Goal: Task Accomplishment & Management: Complete application form

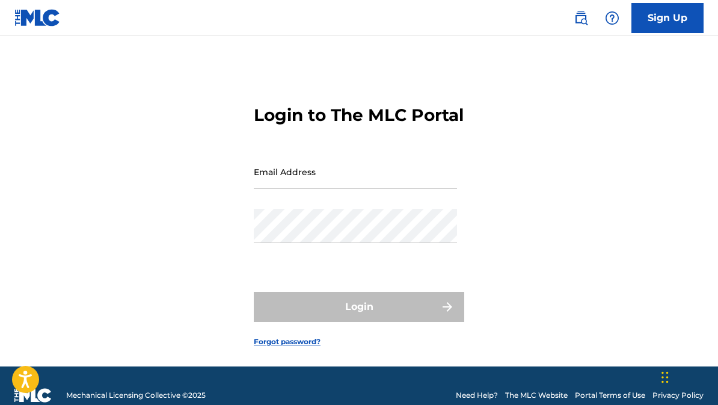
click at [265, 189] on input "Email Address" at bounding box center [355, 172] width 203 height 34
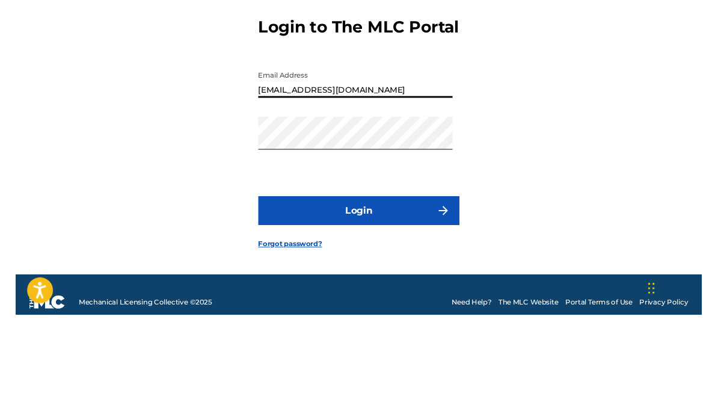
scroll to position [40, 0]
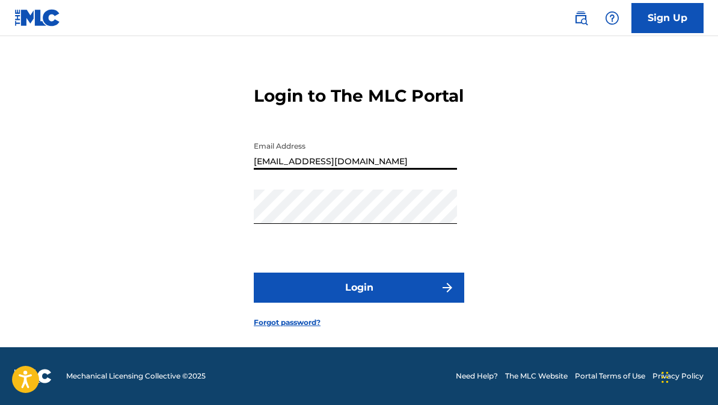
click at [344, 287] on button "Login" at bounding box center [359, 287] width 210 height 30
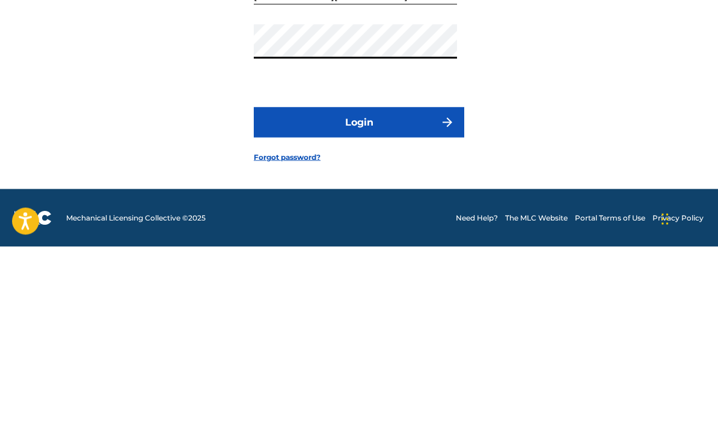
click at [336, 284] on button "Login" at bounding box center [359, 299] width 210 height 30
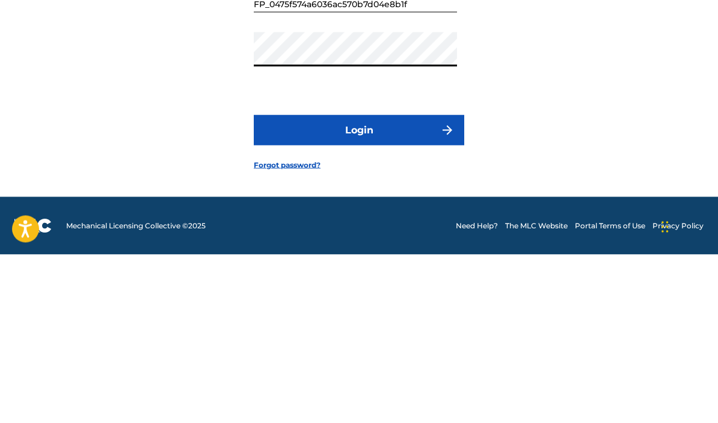
click at [325, 284] on button "Login" at bounding box center [359, 299] width 210 height 30
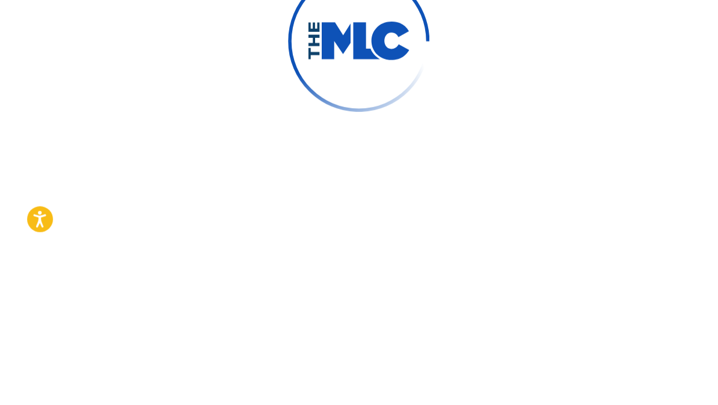
scroll to position [40, 0]
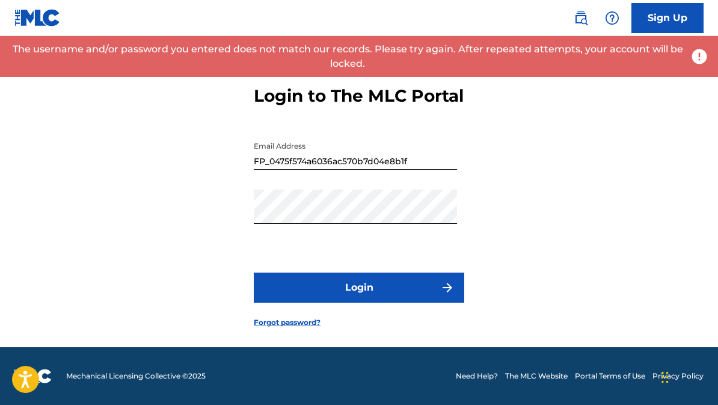
click at [348, 292] on button "Login" at bounding box center [359, 287] width 210 height 30
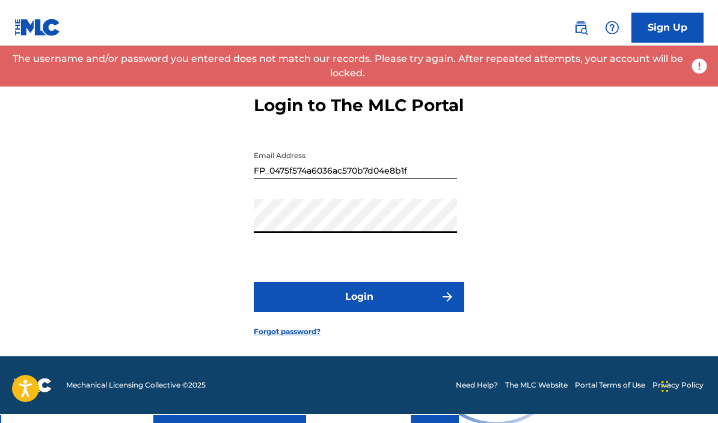
scroll to position [22, 0]
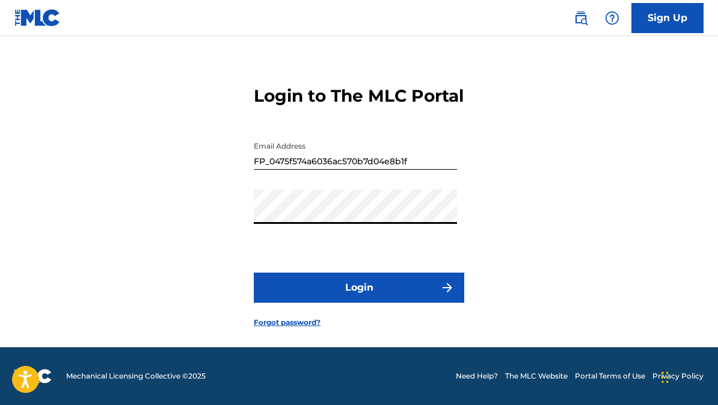
type input "[EMAIL_ADDRESS][DOMAIN_NAME]"
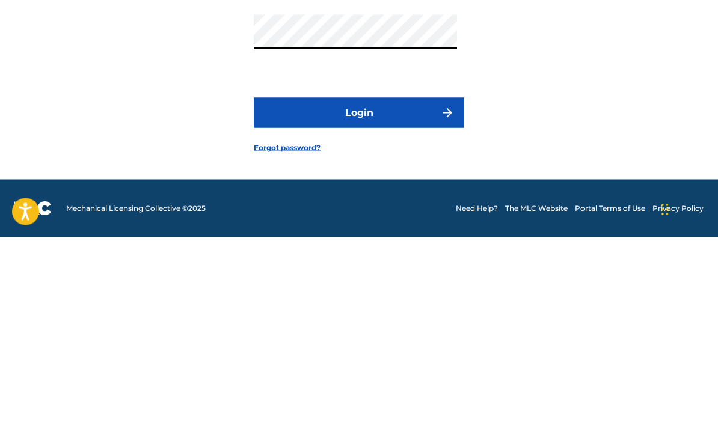
click at [442, 292] on img "submit" at bounding box center [447, 299] width 14 height 14
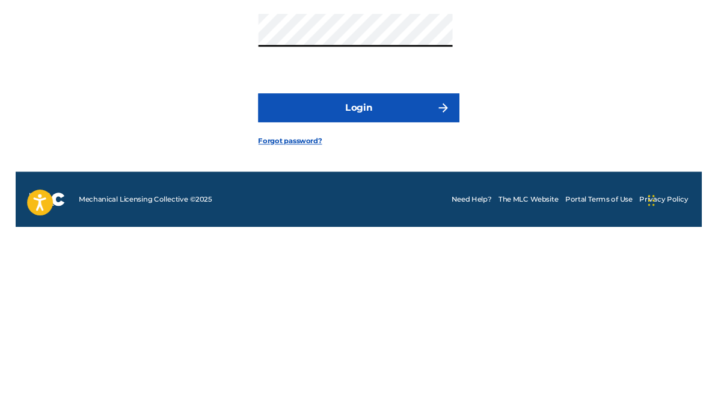
scroll to position [40, 0]
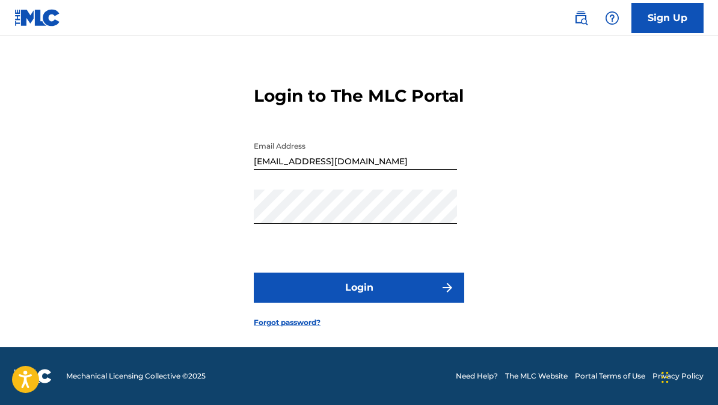
click at [284, 326] on link "Forgot password?" at bounding box center [287, 322] width 67 height 11
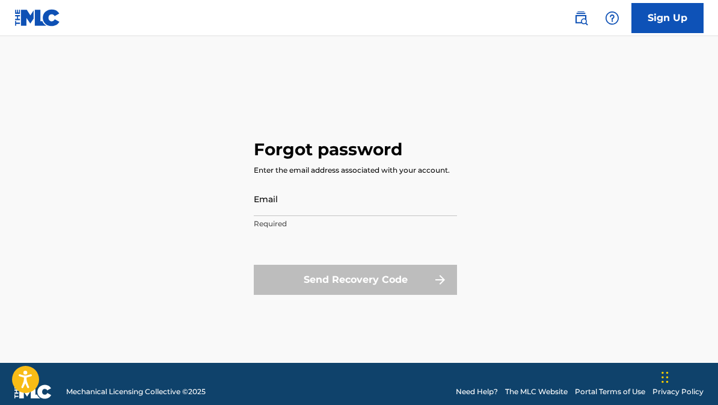
click at [286, 205] on input "Email" at bounding box center [355, 199] width 203 height 34
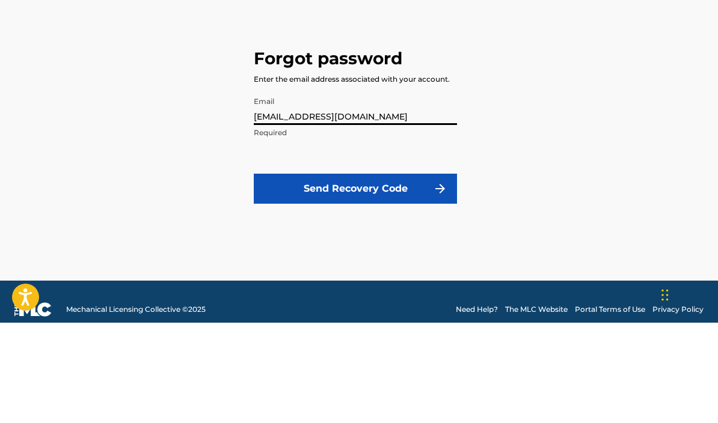
type input "[EMAIL_ADDRESS][DOMAIN_NAME]"
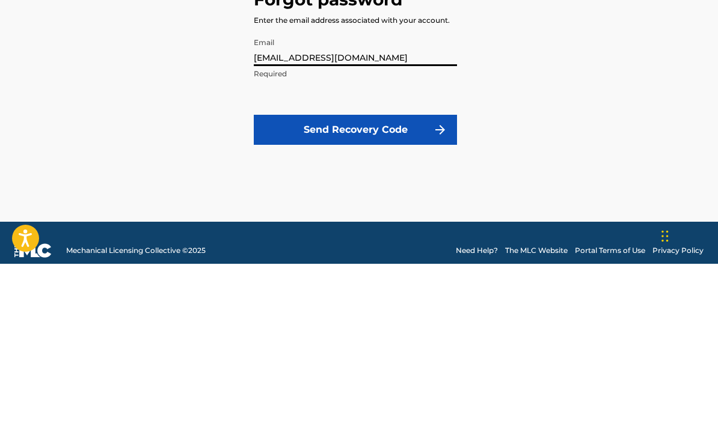
click at [309, 274] on button "Send Recovery Code" at bounding box center [355, 289] width 203 height 30
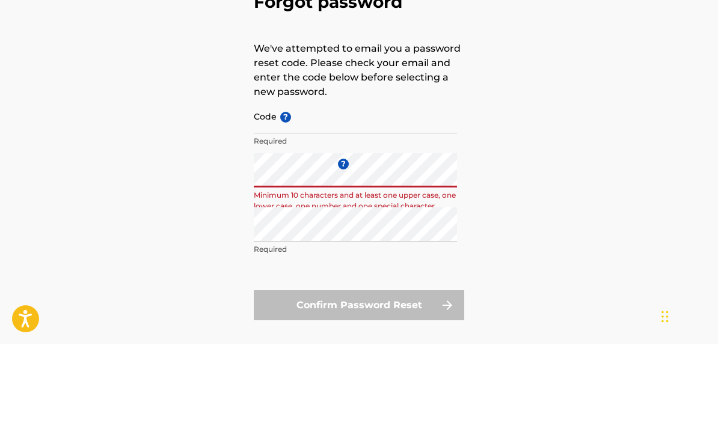
scroll to position [102, 0]
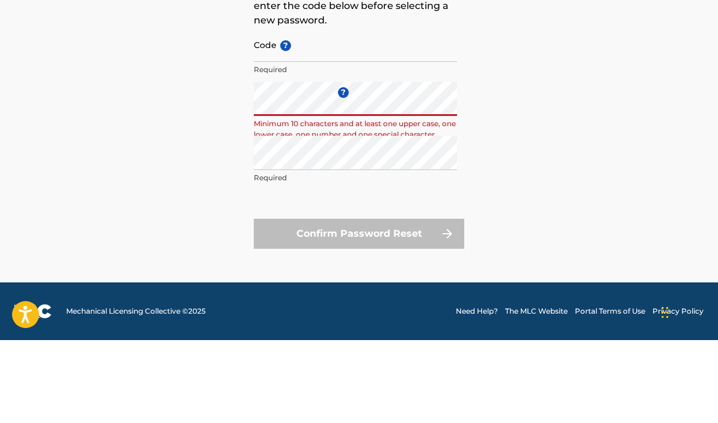
click at [262, 111] on input "Code ?" at bounding box center [355, 128] width 203 height 34
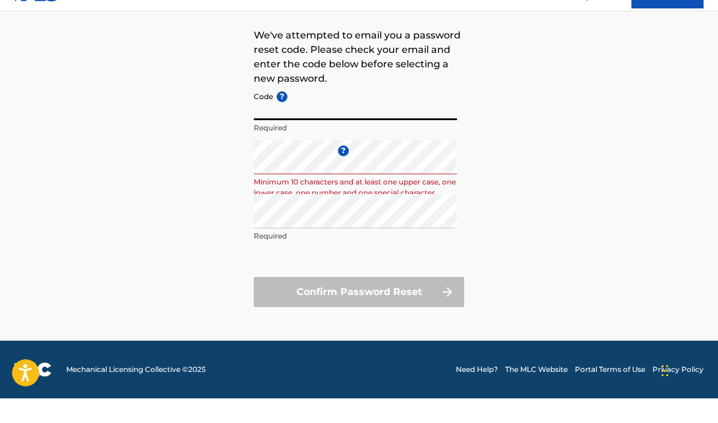
paste input "FP_4965d819dda94e2738eb26ba3b70"
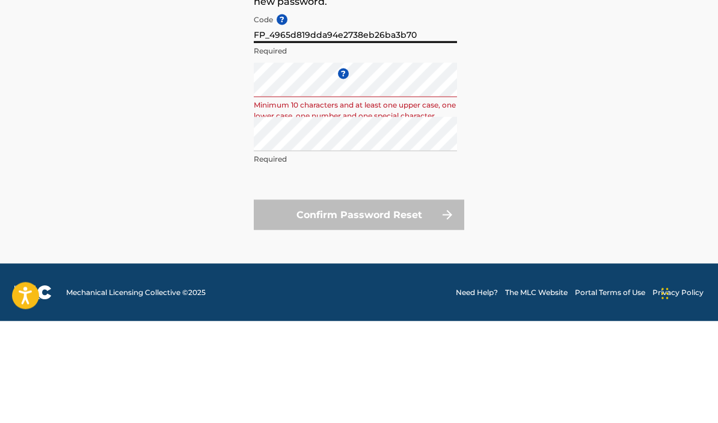
type input "FP_4965d819dda94e2738eb26ba3b70"
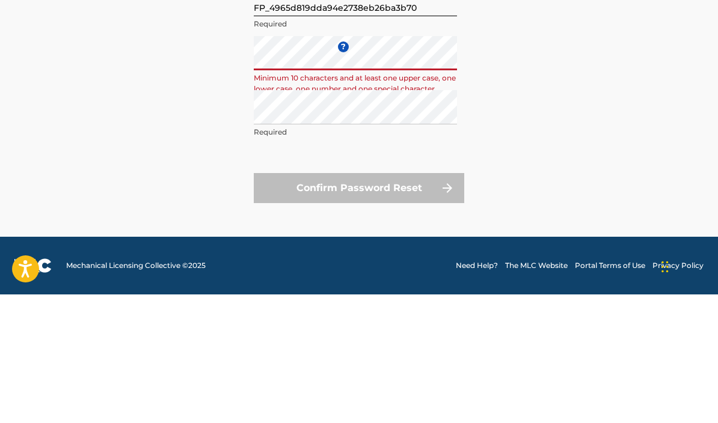
click at [150, 106] on div "Forgot password We've attempted to email you a password reset code. Please chec…" at bounding box center [359, 165] width 718 height 401
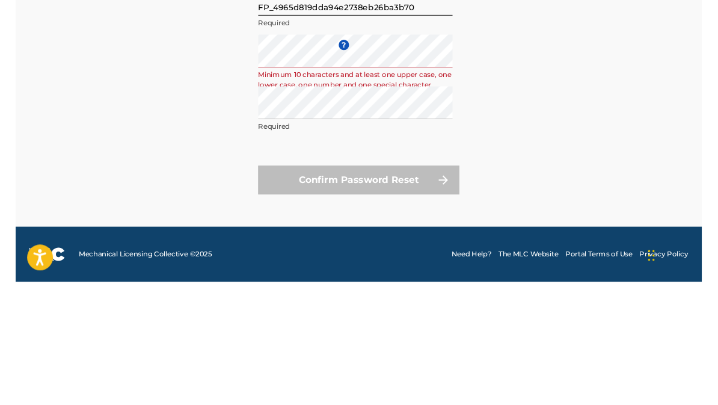
scroll to position [120, 0]
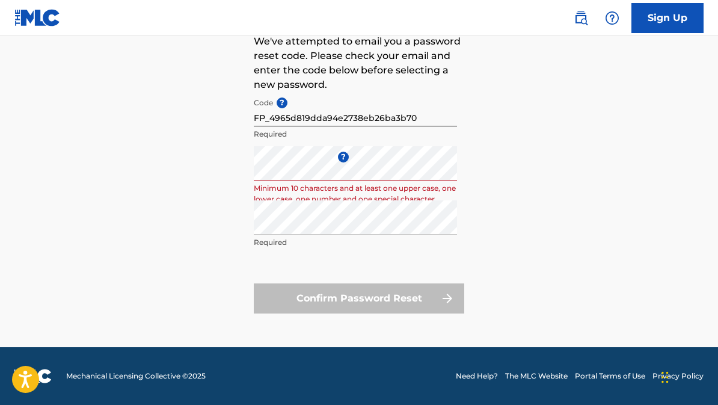
click at [339, 161] on span "?" at bounding box center [343, 157] width 11 height 11
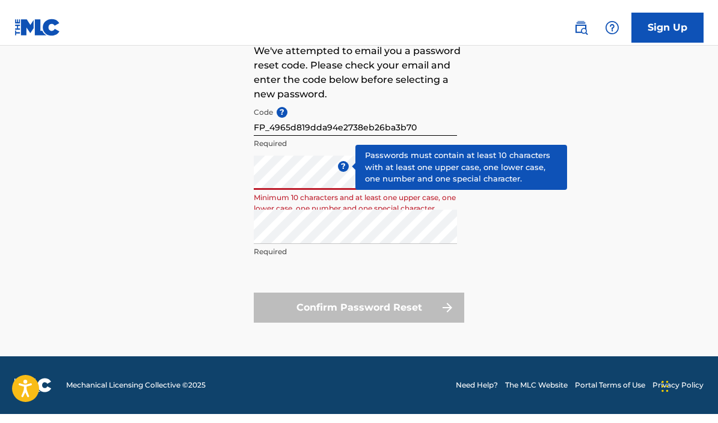
scroll to position [102, 0]
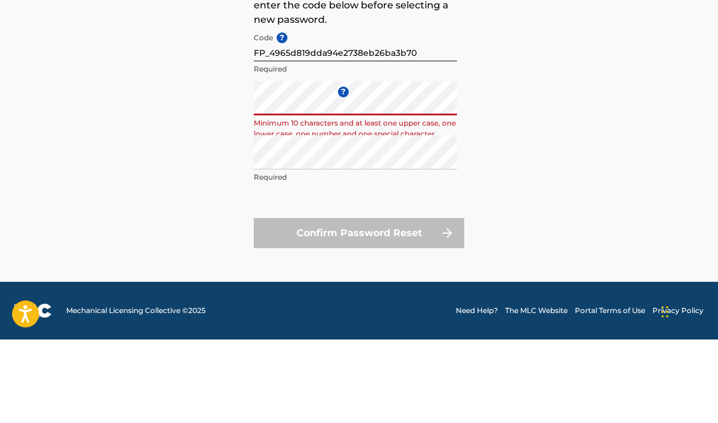
click at [214, 99] on div "Forgot password We've attempted to email you a password reset code. Please chec…" at bounding box center [359, 165] width 718 height 401
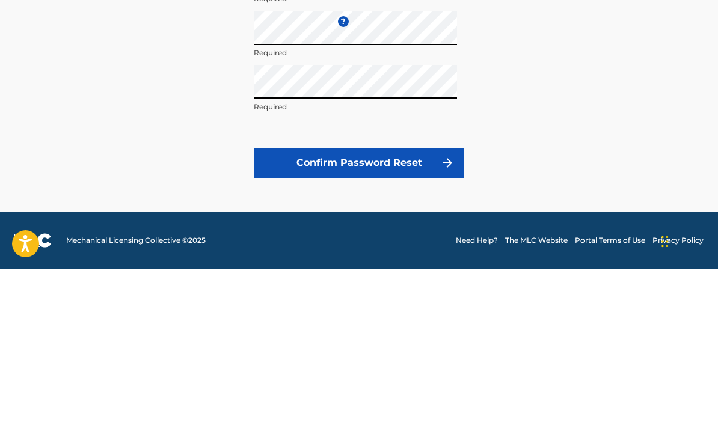
click at [294, 302] on button "Confirm Password Reset" at bounding box center [359, 317] width 210 height 30
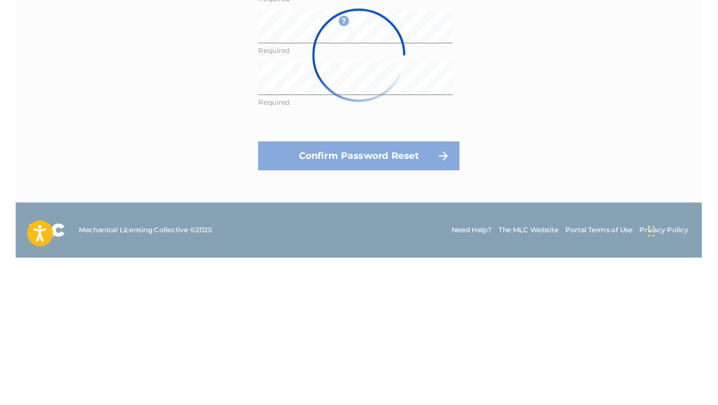
scroll to position [120, 0]
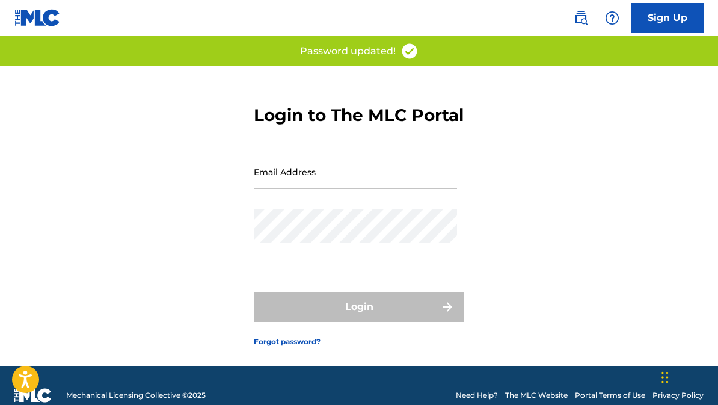
click at [266, 189] on input "Email Address" at bounding box center [355, 172] width 203 height 34
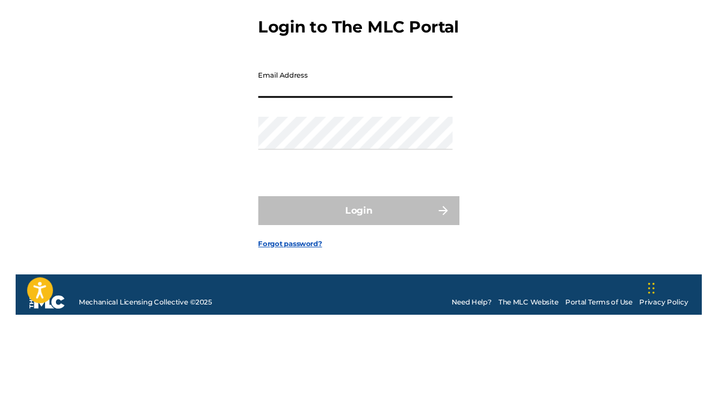
scroll to position [40, 0]
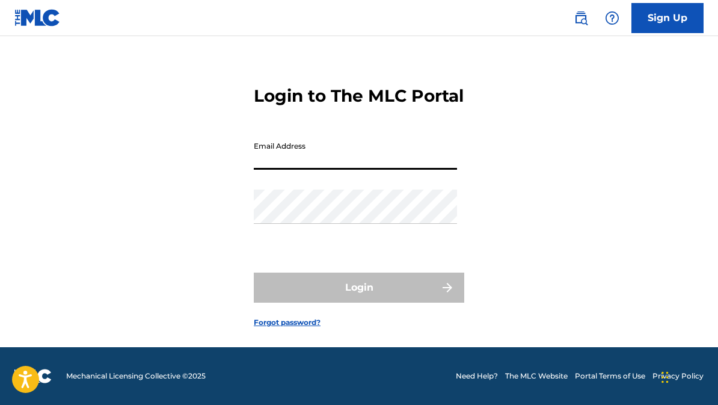
click at [266, 155] on input "Email Address" at bounding box center [355, 152] width 203 height 34
type input "[EMAIL_ADDRESS][DOMAIN_NAME]"
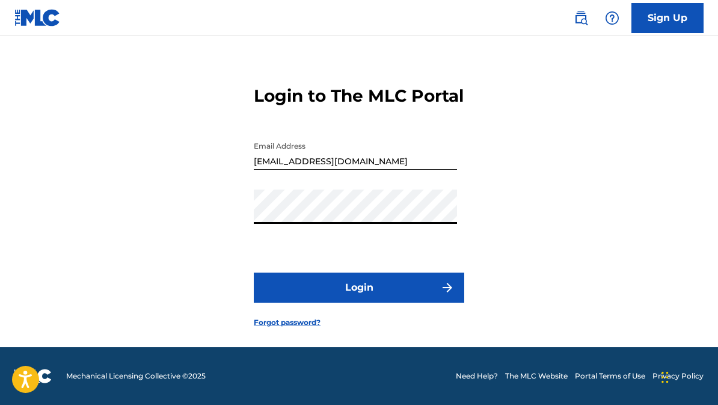
click at [348, 286] on button "Login" at bounding box center [359, 287] width 210 height 30
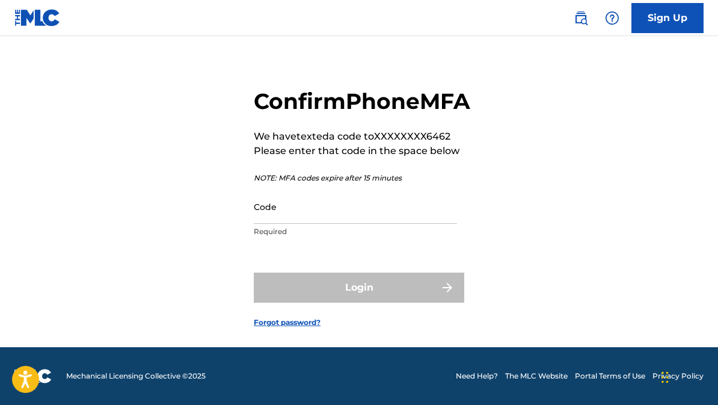
click at [271, 212] on input "Code" at bounding box center [355, 206] width 203 height 34
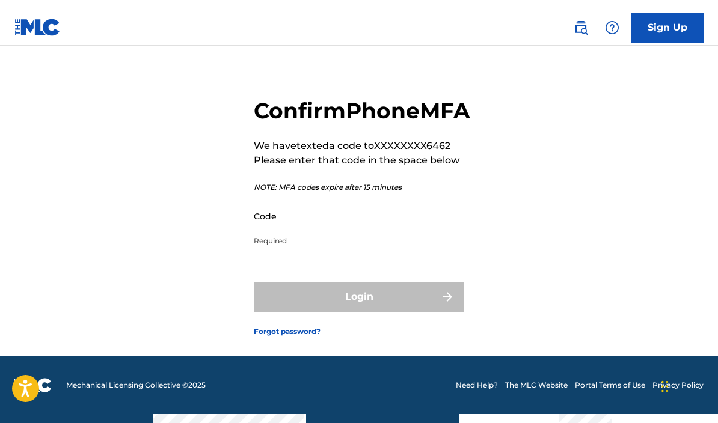
scroll to position [25, 0]
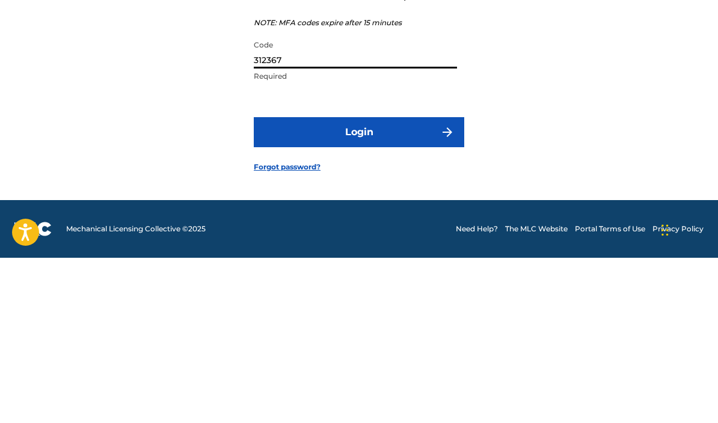
type input "312367"
click at [319, 283] on button "Login" at bounding box center [359, 298] width 210 height 30
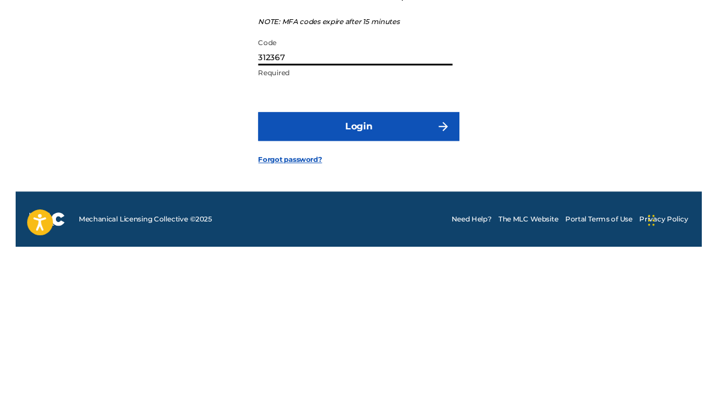
scroll to position [44, 0]
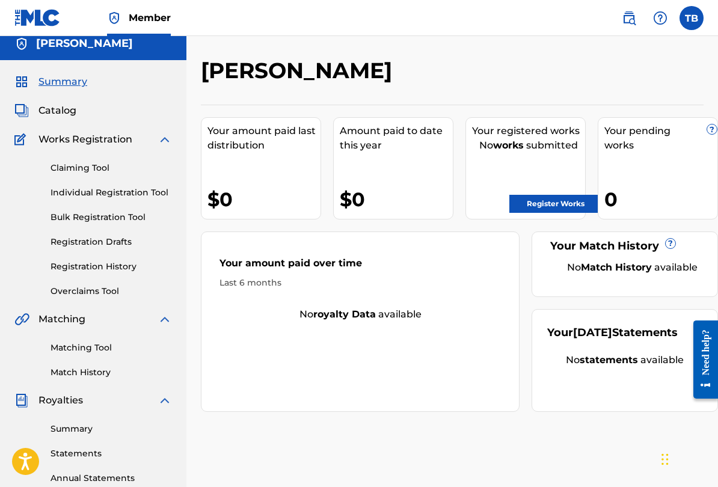
scroll to position [7, 0]
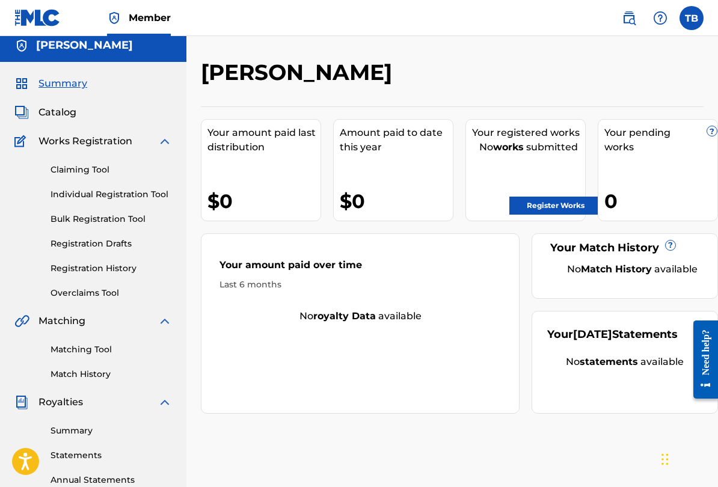
click at [537, 206] on link "Register Works" at bounding box center [555, 206] width 93 height 18
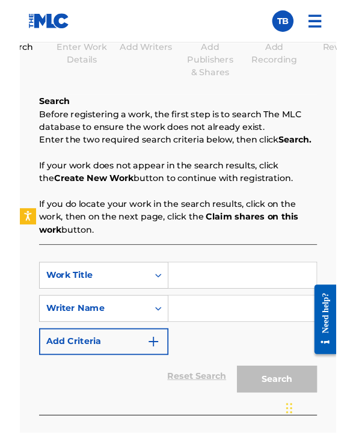
scroll to position [215, 0]
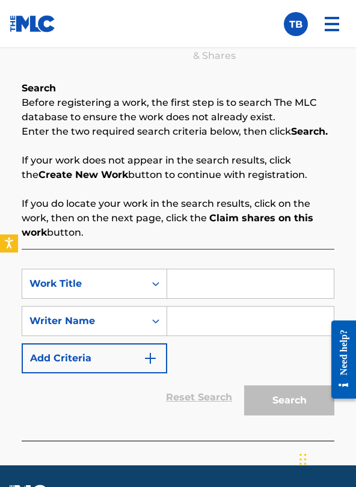
click at [180, 287] on input "Search Form" at bounding box center [250, 283] width 167 height 29
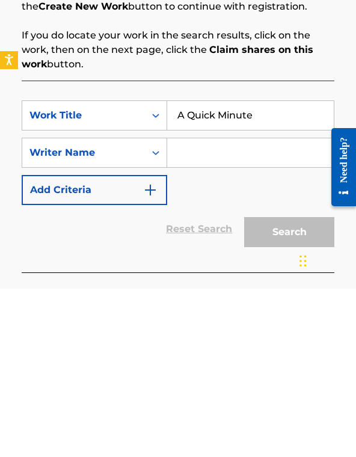
type input "A Quick Minute"
click at [189, 307] on input "Search Form" at bounding box center [250, 321] width 167 height 29
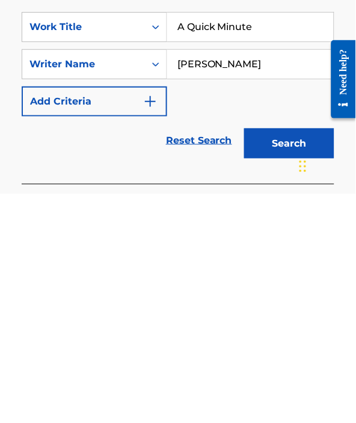
scroll to position [247, 0]
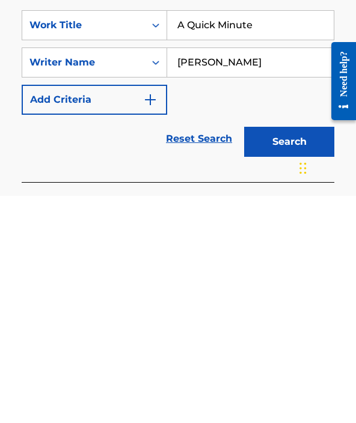
type input "[PERSON_NAME]"
click at [146, 320] on img "Search Form" at bounding box center [150, 327] width 14 height 14
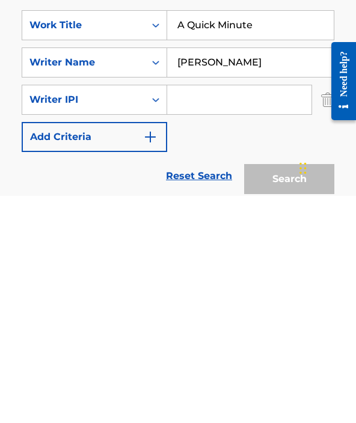
scroll to position [346, 0]
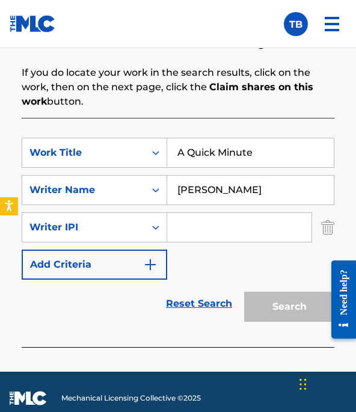
click at [146, 269] on img "Search Form" at bounding box center [150, 264] width 14 height 14
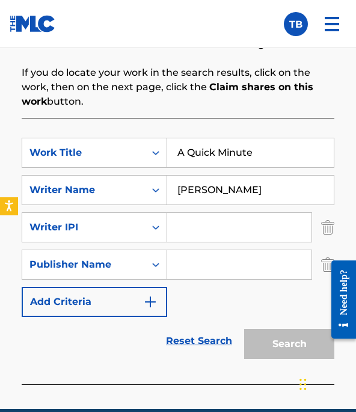
click at [180, 225] on input "Search Form" at bounding box center [239, 227] width 144 height 29
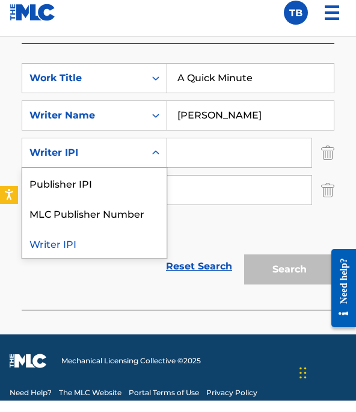
scroll to position [421, 0]
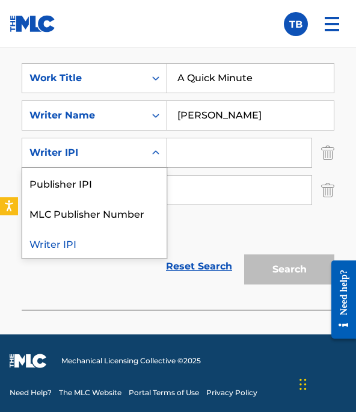
click at [51, 187] on div "Publisher IPI" at bounding box center [94, 183] width 144 height 30
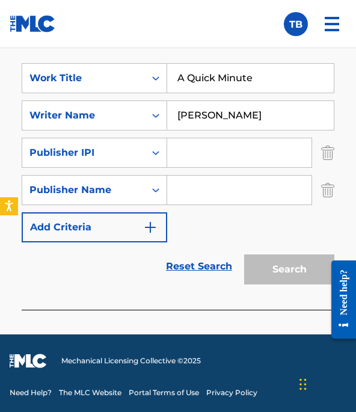
click at [183, 157] on input "Search Form" at bounding box center [239, 152] width 144 height 29
click at [207, 158] on input "TAB" at bounding box center [239, 152] width 144 height 29
click at [186, 155] on input "TAB" at bounding box center [239, 152] width 144 height 29
click at [185, 155] on input "TAB" at bounding box center [239, 152] width 144 height 29
paste input "784509014"
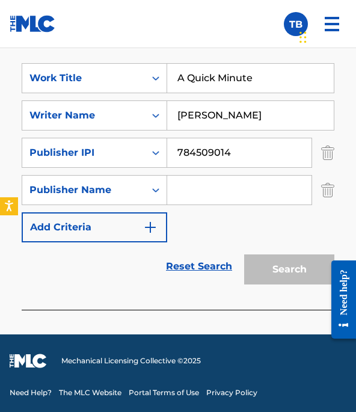
type input "784509014"
click at [179, 189] on input "Search Form" at bounding box center [239, 190] width 144 height 29
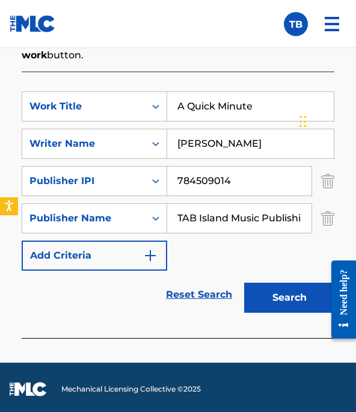
scroll to position [392, 0]
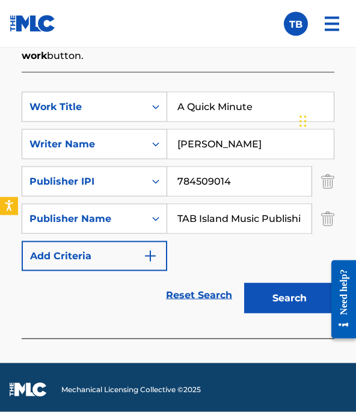
type input "TAB Island Music Publishing, LLC"
click at [281, 301] on button "Search" at bounding box center [289, 298] width 90 height 30
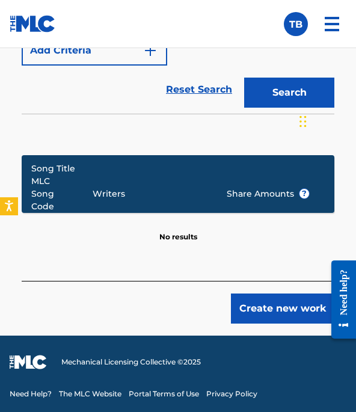
scroll to position [599, 0]
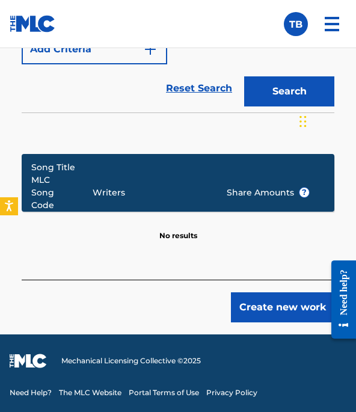
click at [262, 314] on button "Create new work" at bounding box center [282, 307] width 103 height 30
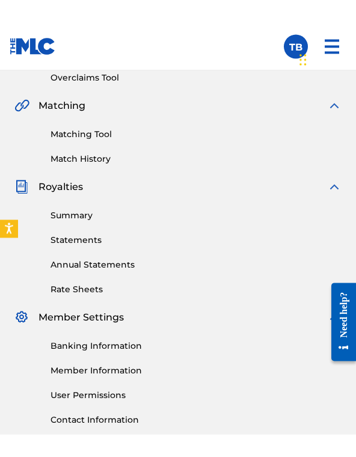
scroll to position [373, 0]
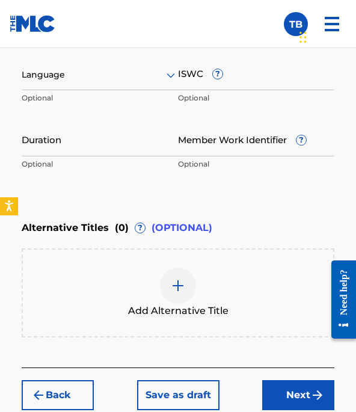
click at [247, 72] on input "ISWC ?" at bounding box center [256, 73] width 156 height 34
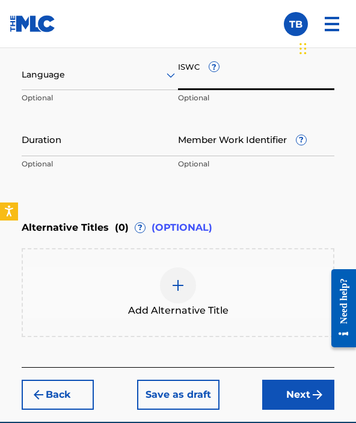
paste input "T3328477465"
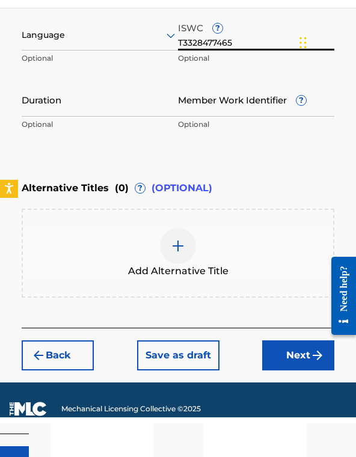
type input "T3328477465"
click at [301, 135] on span "?" at bounding box center [301, 140] width 10 height 10
click at [301, 122] on input "Member Work Identifier ?" at bounding box center [256, 139] width 156 height 34
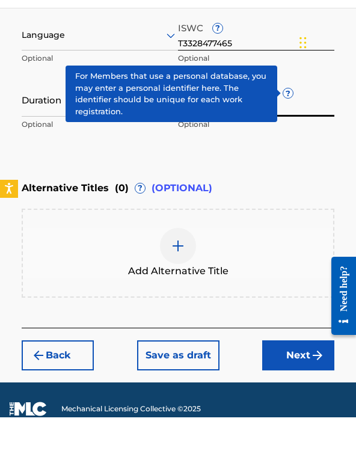
click at [124, 145] on div "Enter Work Details Enter work details for ‘ A Quick Minute ’ below. Work Title …" at bounding box center [178, 69] width 313 height 291
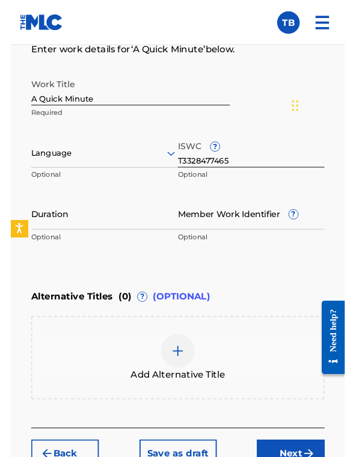
scroll to position [284, 0]
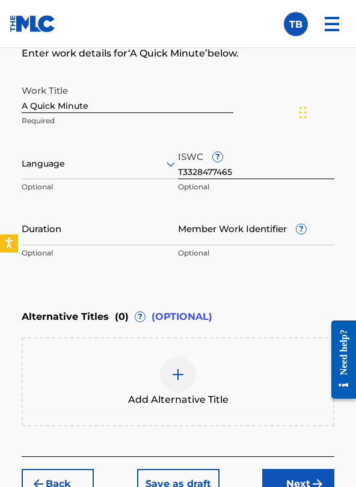
click at [34, 240] on input "Duration" at bounding box center [100, 228] width 156 height 34
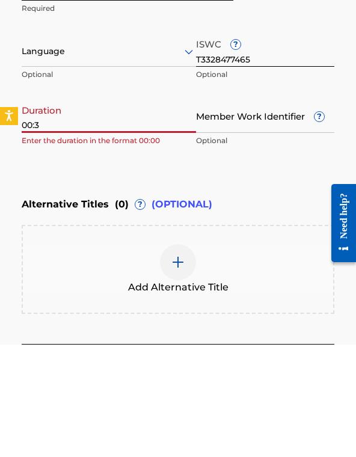
type input "00:32"
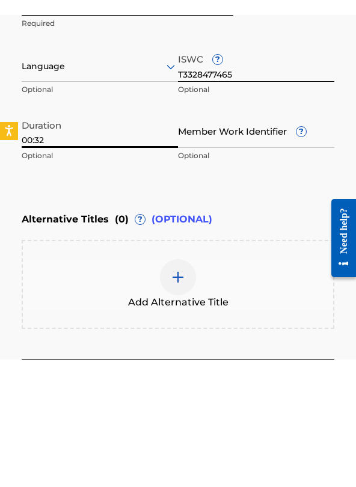
scroll to position [386, 0]
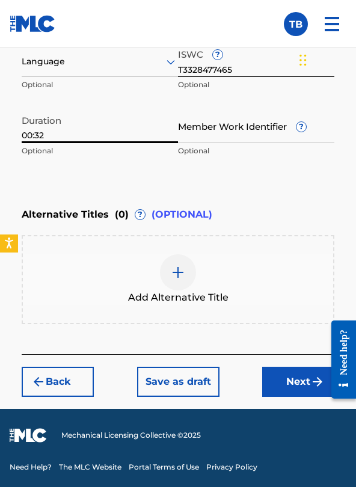
click at [292, 387] on button "Next" at bounding box center [298, 382] width 72 height 30
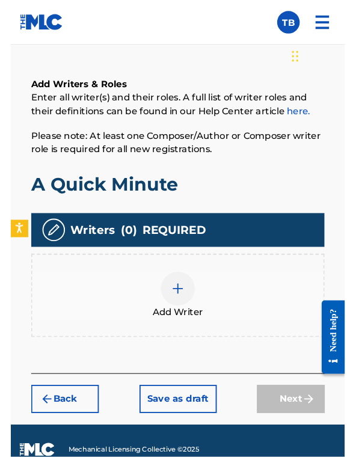
scroll to position [244, 0]
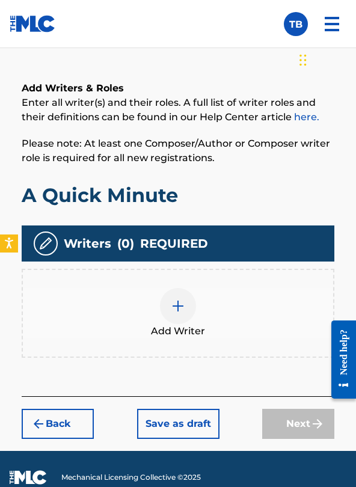
click at [171, 307] on img at bounding box center [178, 306] width 14 height 14
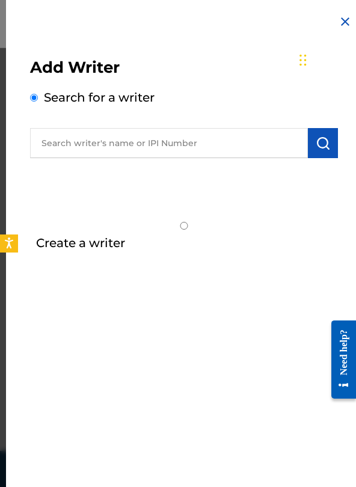
click at [60, 153] on input "text" at bounding box center [169, 143] width 278 height 30
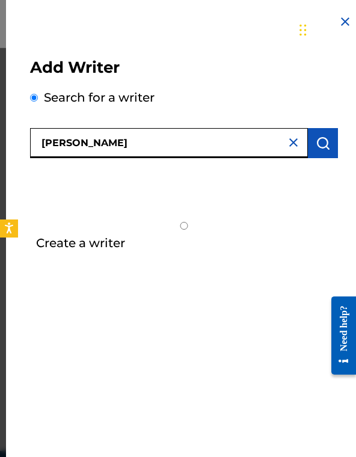
type input "[PERSON_NAME]"
click at [319, 149] on img "submit" at bounding box center [323, 143] width 14 height 14
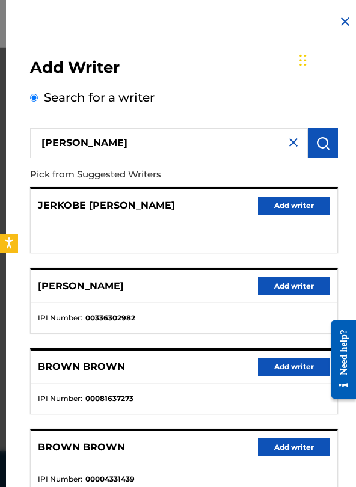
click at [281, 285] on button "Add writer" at bounding box center [294, 286] width 72 height 18
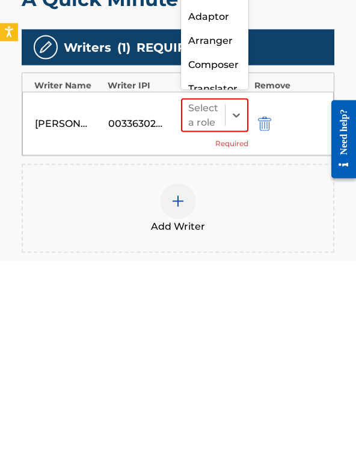
click at [204, 250] on div "Composer" at bounding box center [214, 262] width 67 height 24
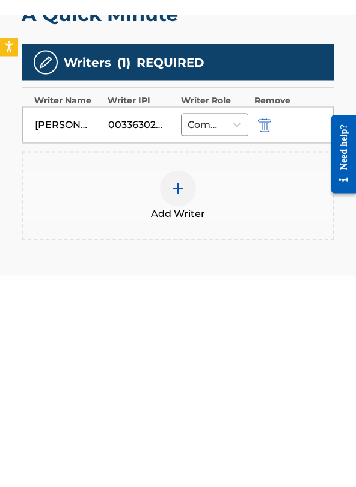
scroll to position [349, 0]
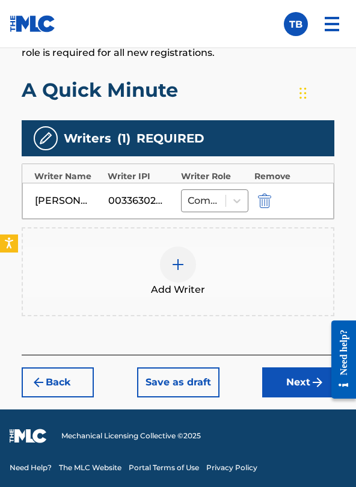
click at [289, 384] on button "Next" at bounding box center [298, 382] width 72 height 30
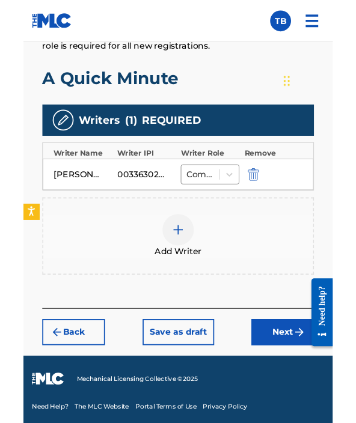
scroll to position [263, 0]
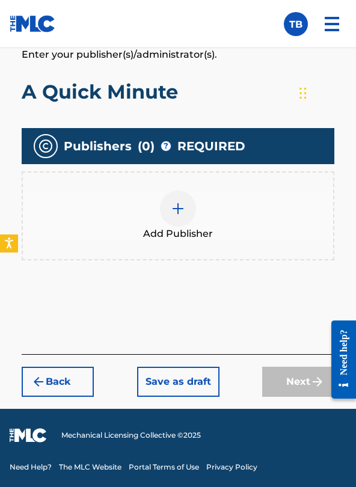
click at [173, 207] on img at bounding box center [178, 208] width 14 height 14
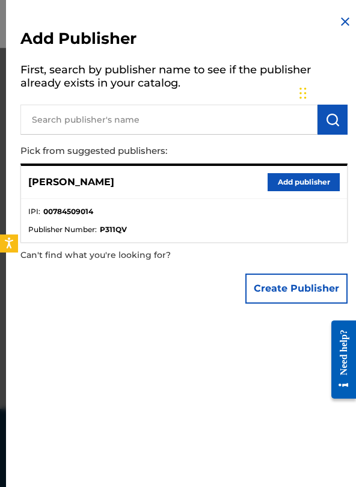
click at [49, 121] on input "text" at bounding box center [168, 120] width 297 height 30
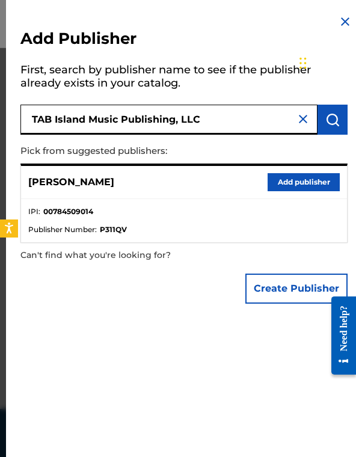
click at [336, 117] on img "submit" at bounding box center [332, 119] width 14 height 14
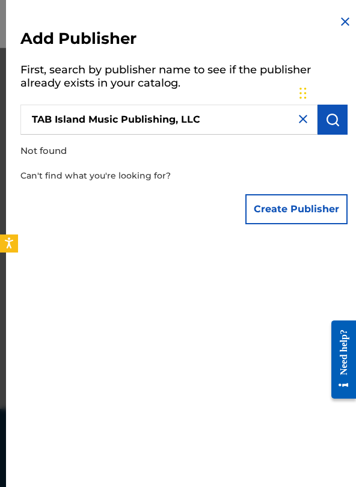
click at [215, 120] on input "TAB Island Music Publishing, LLC" at bounding box center [168, 120] width 297 height 30
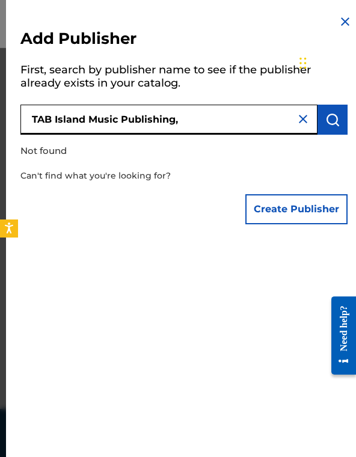
click at [331, 112] on img "submit" at bounding box center [332, 119] width 14 height 14
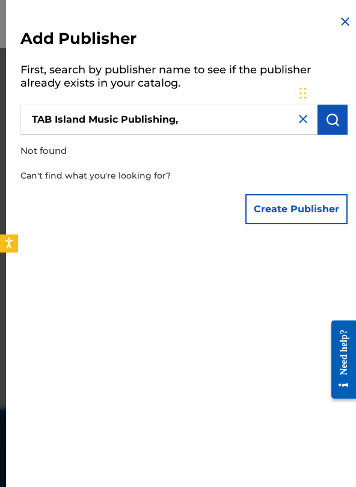
click at [185, 120] on input "TAB Island Music Publishing," at bounding box center [168, 120] width 297 height 30
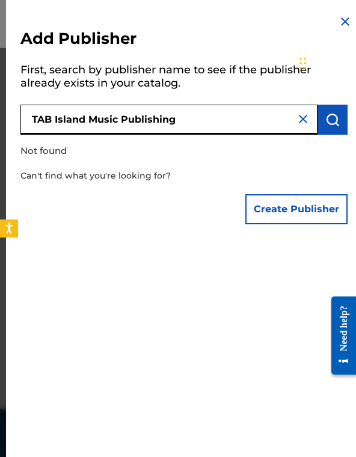
click at [337, 108] on button "submit" at bounding box center [332, 120] width 30 height 30
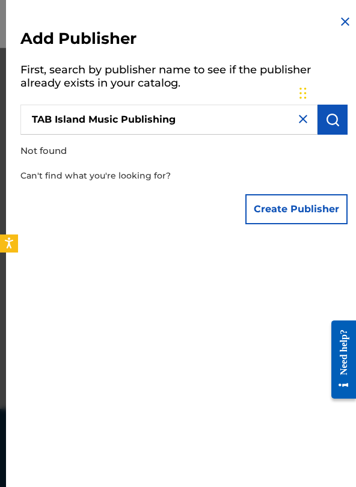
click at [239, 118] on input "TAB Island Music Publishing" at bounding box center [168, 120] width 297 height 30
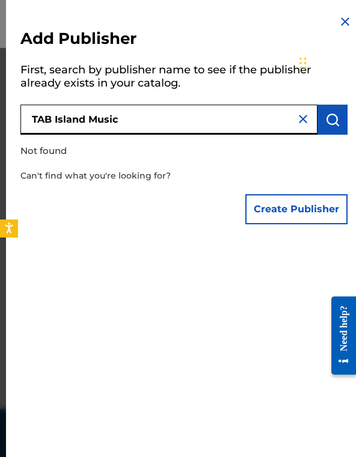
type input "TAB Island Music"
click at [337, 118] on img "submit" at bounding box center [332, 119] width 14 height 14
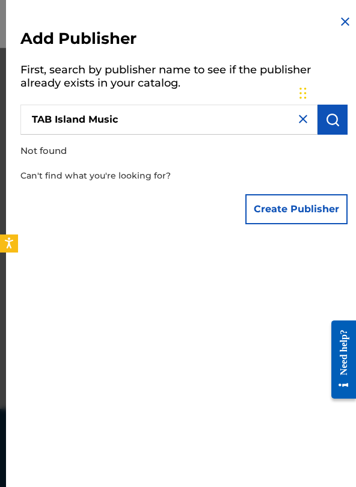
click at [116, 130] on input "TAB Island Music" at bounding box center [168, 120] width 297 height 30
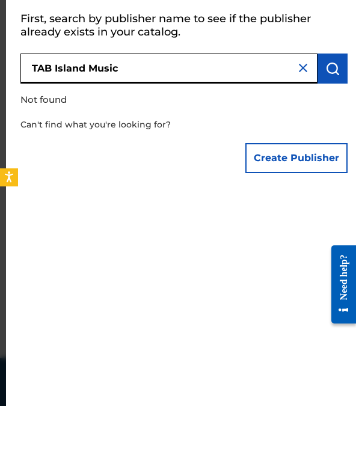
click at [259, 194] on button "Create Publisher" at bounding box center [296, 209] width 102 height 30
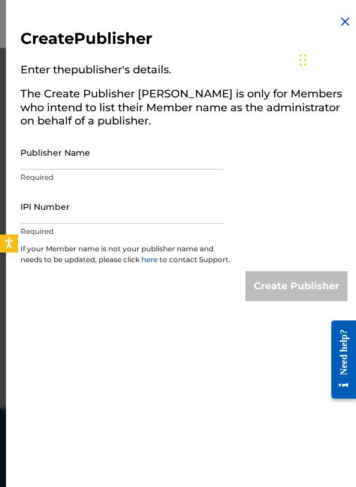
click at [37, 152] on input "Publisher Name" at bounding box center [121, 152] width 203 height 34
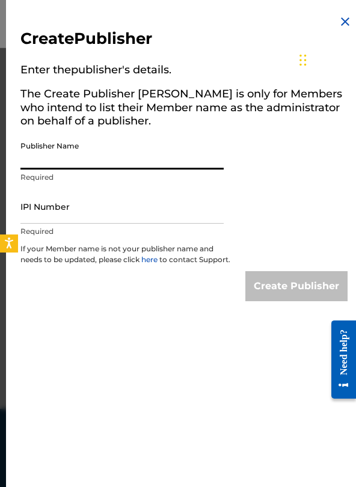
click at [37, 152] on input "Publisher Name" at bounding box center [121, 152] width 203 height 34
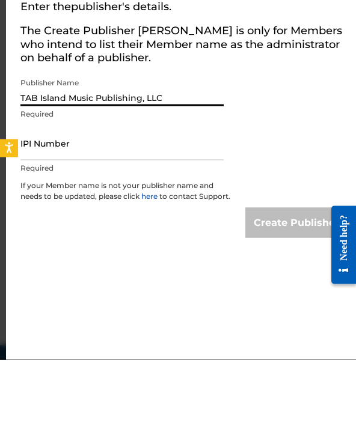
type input "TAB Island Music Publishing, LLC"
click at [41, 189] on input "IPI Number" at bounding box center [121, 206] width 203 height 34
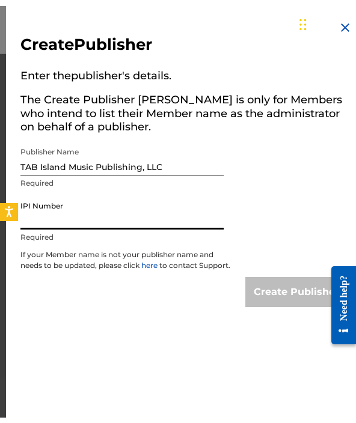
scroll to position [244, 0]
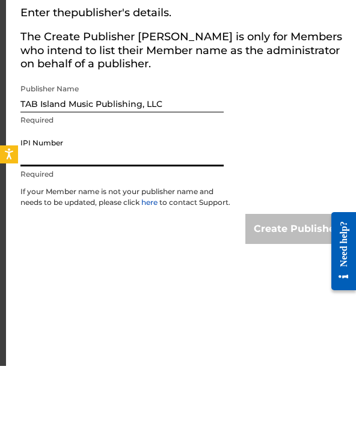
paste input "784509014"
type input "784509014"
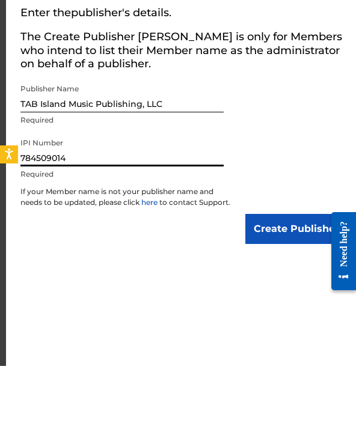
scroll to position [301, 0]
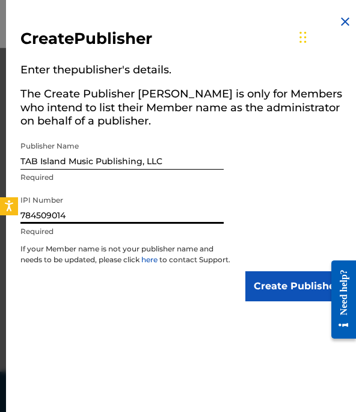
click at [273, 299] on input "Create Publisher" at bounding box center [296, 286] width 102 height 30
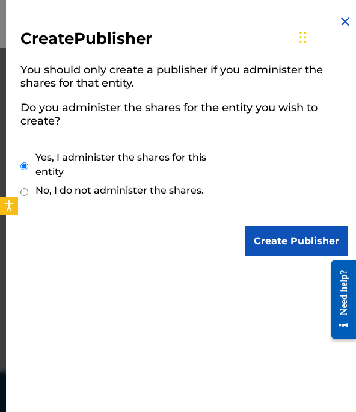
click at [274, 240] on input "Create Publisher" at bounding box center [296, 241] width 102 height 30
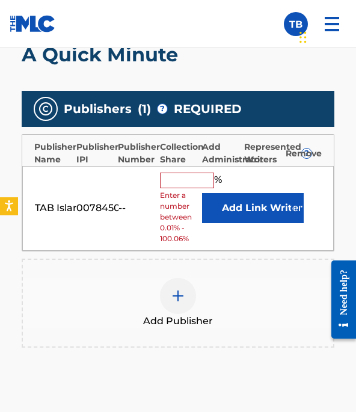
click at [174, 179] on input "text" at bounding box center [187, 181] width 54 height 16
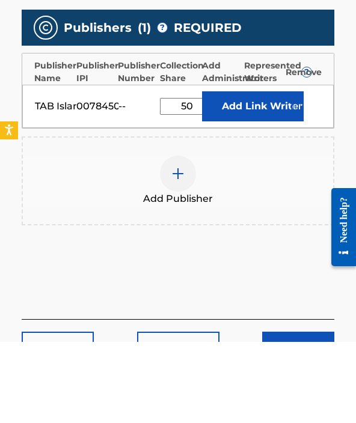
click at [248, 173] on button "Link Writer" at bounding box center [274, 188] width 60 height 30
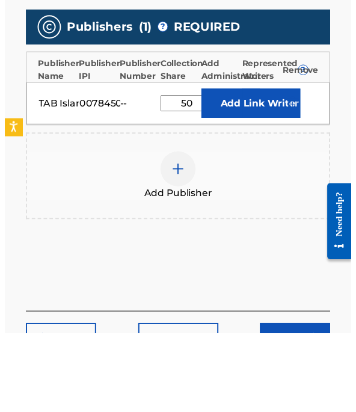
scroll to position [382, 0]
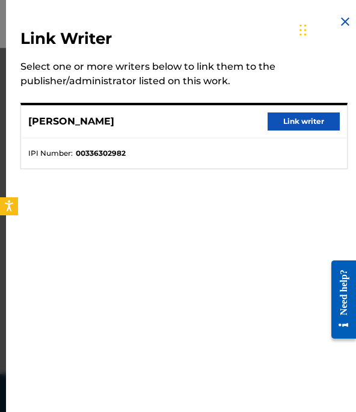
click at [294, 124] on button "Link writer" at bounding box center [304, 121] width 72 height 18
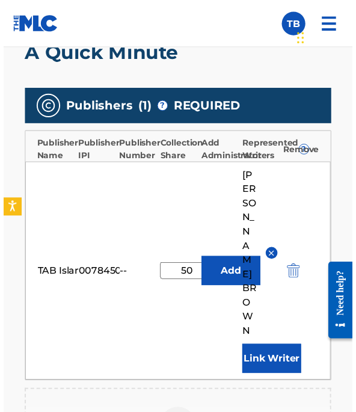
scroll to position [307, 0]
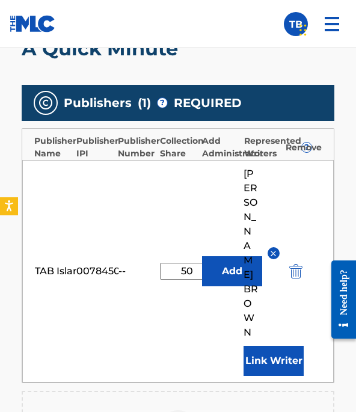
click at [185, 263] on input "50" at bounding box center [187, 271] width 54 height 17
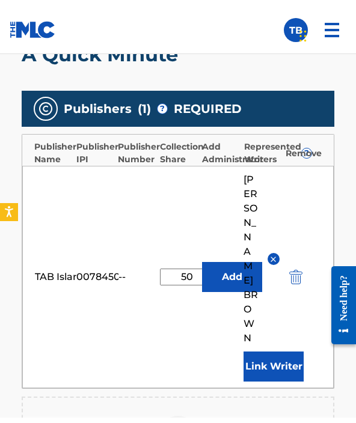
scroll to position [306, 0]
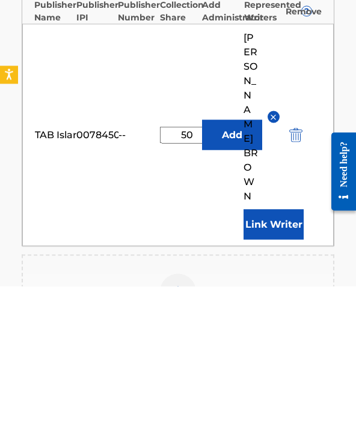
type input "5"
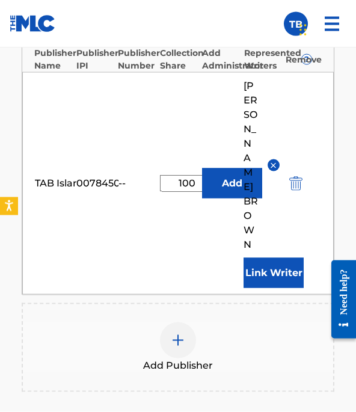
scroll to position [390, 0]
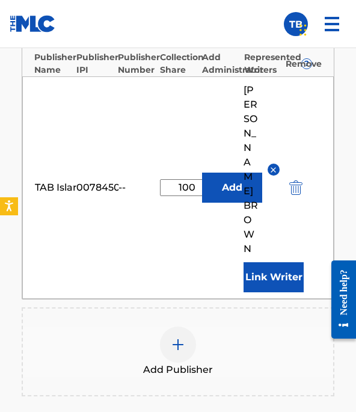
type input "100"
click at [260, 262] on button "Link Writer" at bounding box center [274, 277] width 60 height 30
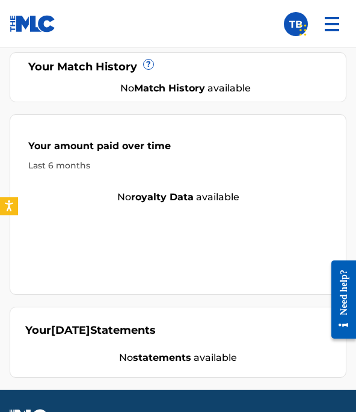
scroll to position [529, 0]
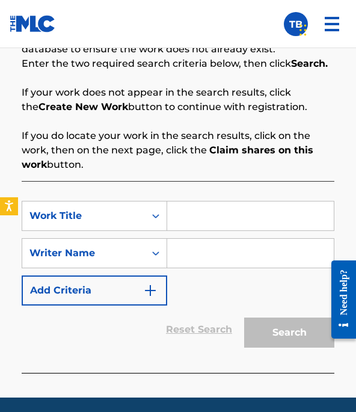
scroll to position [346, 0]
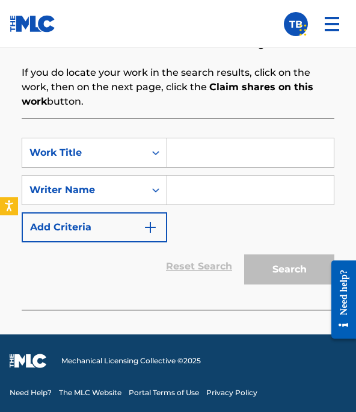
click at [186, 152] on input "Search Form" at bounding box center [250, 152] width 167 height 29
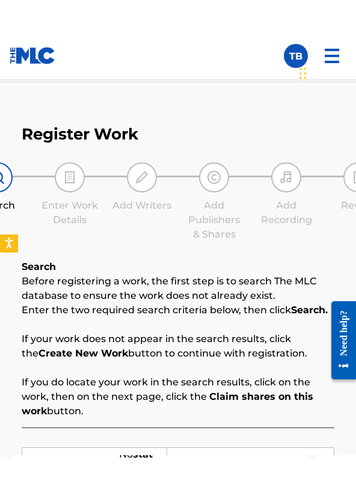
scroll to position [69, 0]
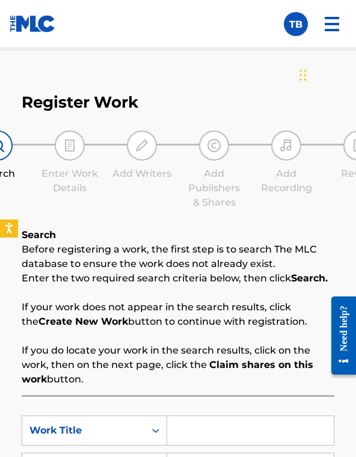
click at [323, 29] on img at bounding box center [331, 24] width 29 height 29
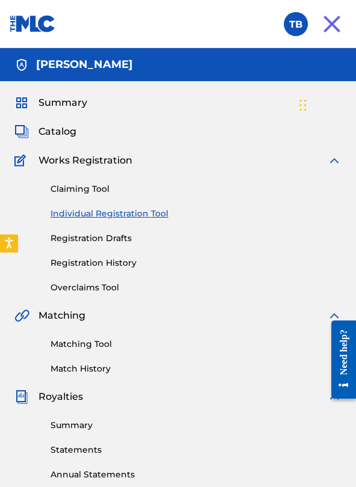
click at [60, 237] on link "Registration Drafts" at bounding box center [196, 238] width 291 height 13
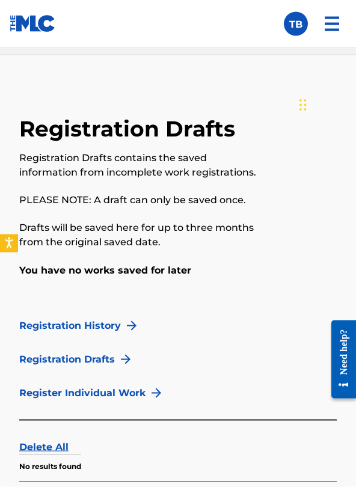
scroll to position [64, 0]
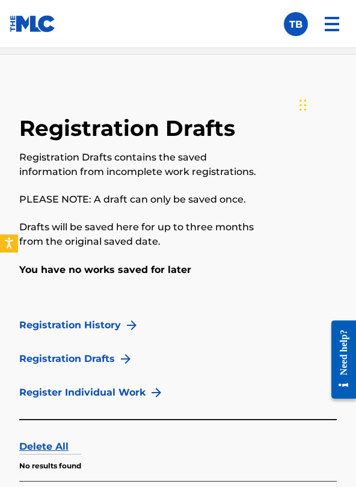
click at [71, 325] on link "Registration History" at bounding box center [70, 325] width 102 height 14
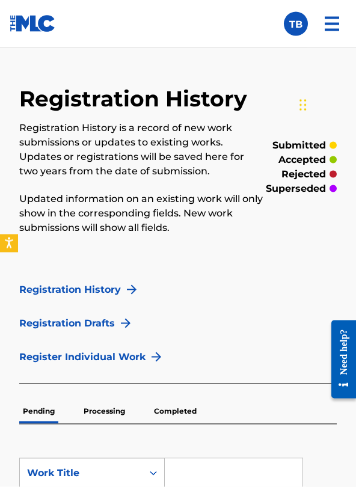
scroll to position [133, 0]
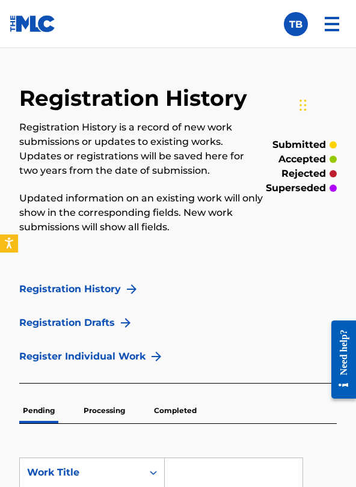
click at [72, 295] on link "Registration History" at bounding box center [70, 289] width 102 height 14
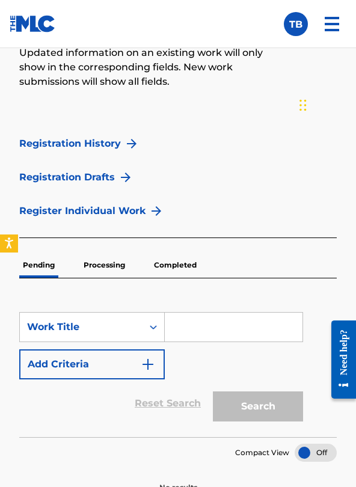
scroll to position [278, 0]
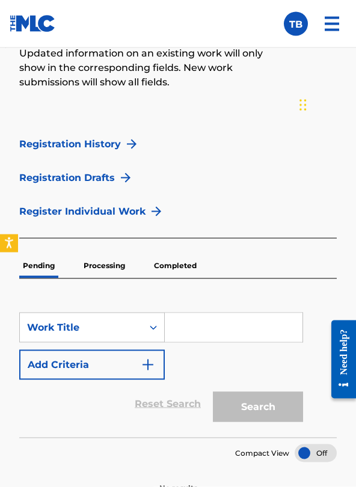
click at [56, 144] on link "Registration History" at bounding box center [70, 144] width 102 height 14
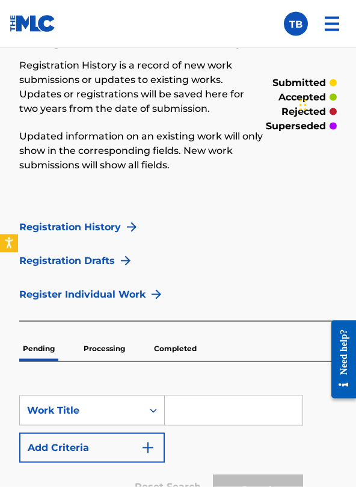
scroll to position [208, 0]
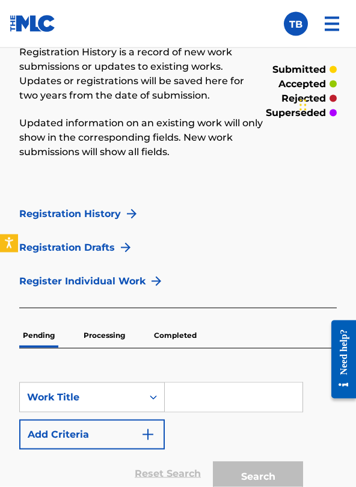
click at [64, 253] on link "Registration Drafts" at bounding box center [67, 248] width 96 height 14
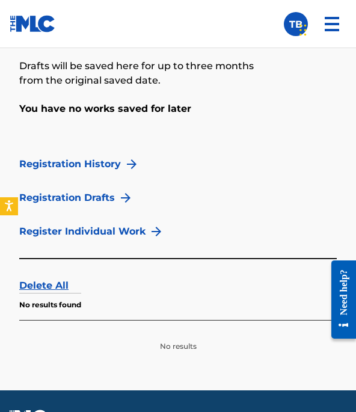
scroll to position [225, 0]
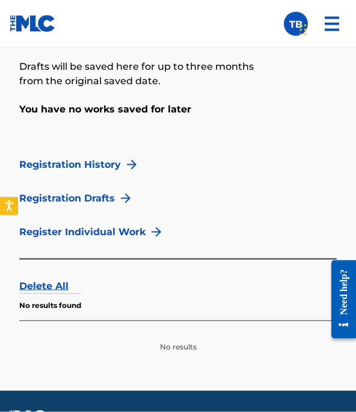
click at [112, 201] on link "Registration Drafts" at bounding box center [67, 198] width 96 height 14
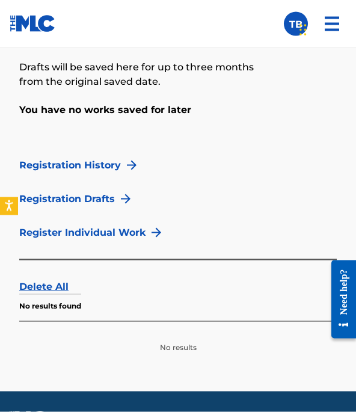
scroll to position [0, 0]
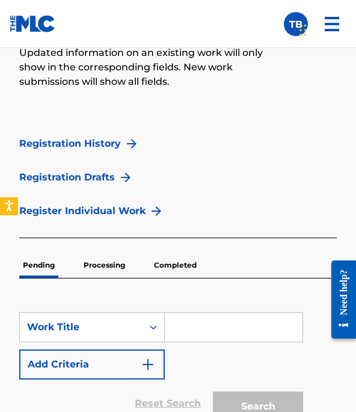
scroll to position [133, 0]
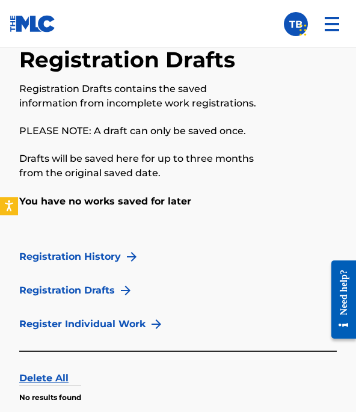
scroll to position [64, 0]
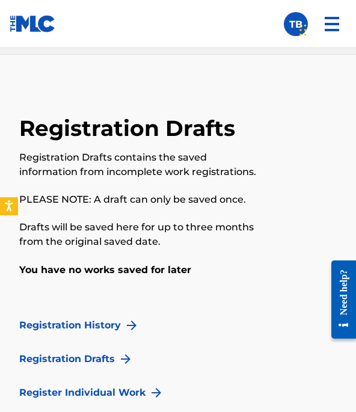
scroll to position [69, 0]
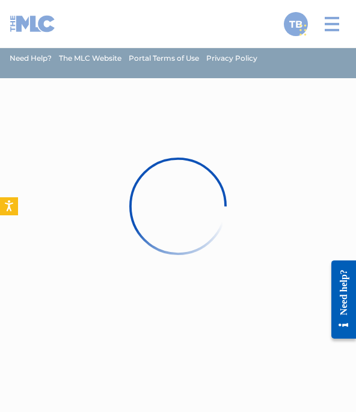
click at [51, 80] on div at bounding box center [178, 206] width 356 height 412
click at [87, 175] on div at bounding box center [178, 206] width 356 height 412
click at [75, 165] on div at bounding box center [178, 206] width 356 height 412
click at [74, 164] on div at bounding box center [178, 206] width 356 height 412
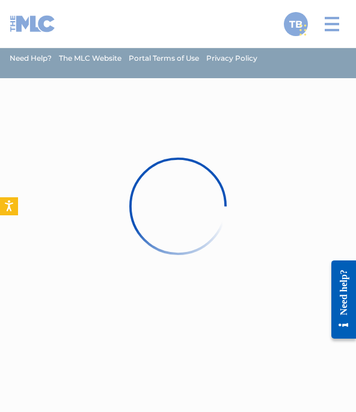
click at [79, 142] on div at bounding box center [178, 206] width 356 height 412
click at [88, 137] on div at bounding box center [178, 206] width 356 height 412
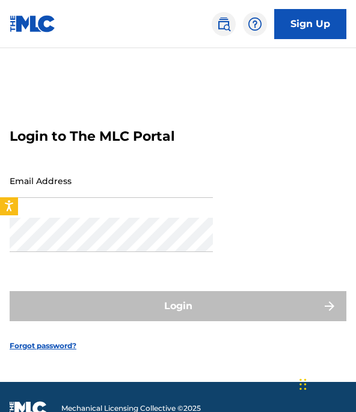
scroll to position [48, 0]
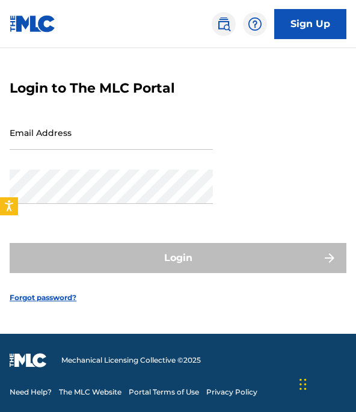
click at [37, 147] on input "Email Address" at bounding box center [111, 132] width 203 height 34
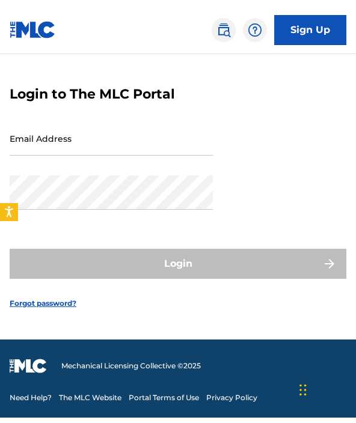
scroll to position [37, 0]
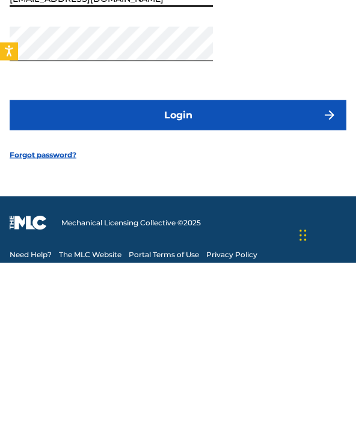
click at [71, 260] on button "Login" at bounding box center [178, 275] width 337 height 30
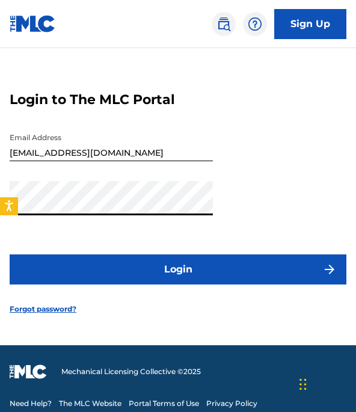
type input "FP_0475f574a6036ac570b7d04e8b1f"
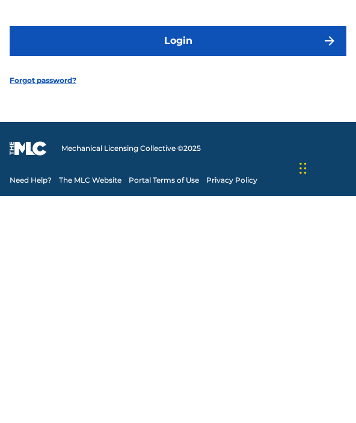
scroll to position [46, 0]
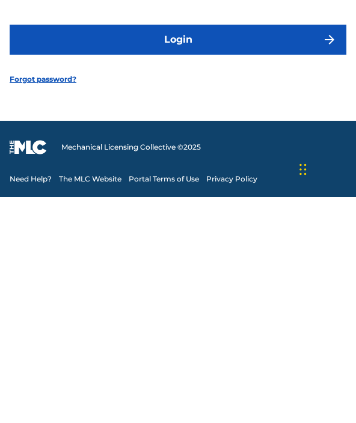
click at [32, 300] on link "Forgot password?" at bounding box center [43, 305] width 67 height 11
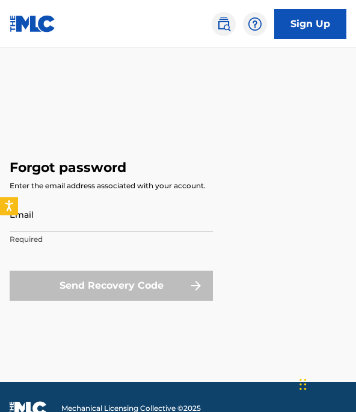
click at [23, 216] on input "Email" at bounding box center [111, 214] width 203 height 34
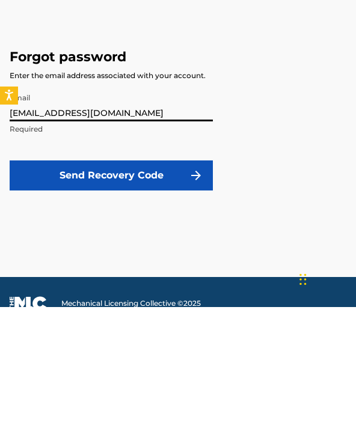
type input "[EMAIL_ADDRESS][DOMAIN_NAME]"
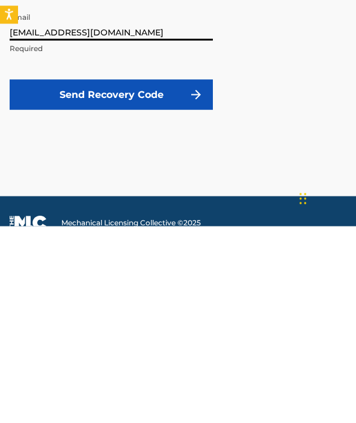
click at [79, 277] on button "Send Recovery Code" at bounding box center [111, 292] width 203 height 30
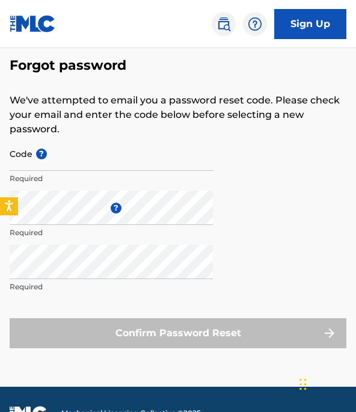
click at [63, 160] on input "Code ?" at bounding box center [111, 153] width 203 height 34
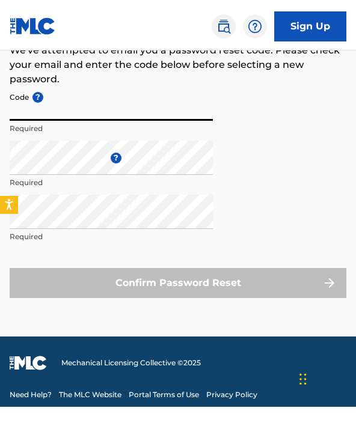
scroll to position [100, 0]
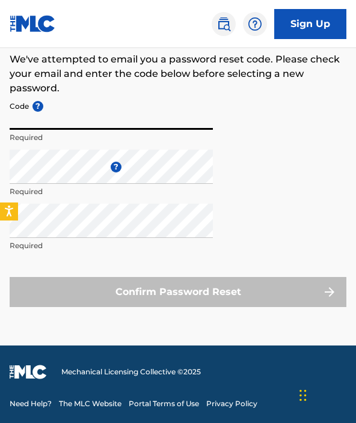
click at [19, 123] on input "Code ?" at bounding box center [111, 113] width 203 height 34
paste input "FP_9340f2c8b3888d719622dbbcbeaa"
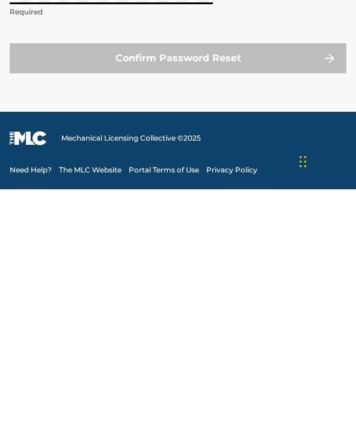
click at [257, 277] on div "Confirm Password Reset" at bounding box center [178, 292] width 337 height 30
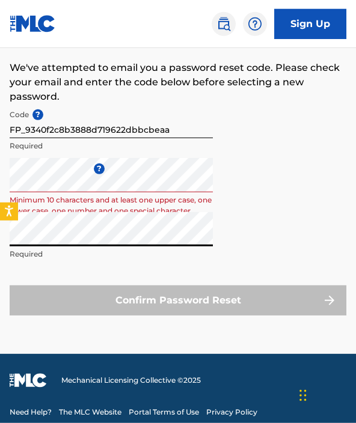
scroll to position [89, 0]
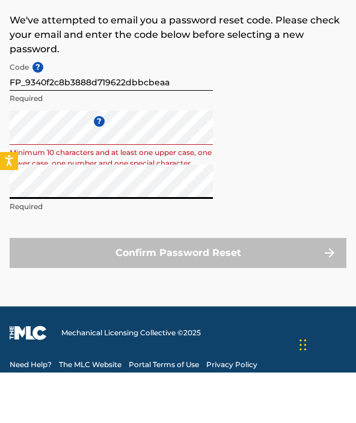
click at [207, 107] on input "FP_9340f2c8b3888d719622dbbcbeaa" at bounding box center [111, 124] width 203 height 34
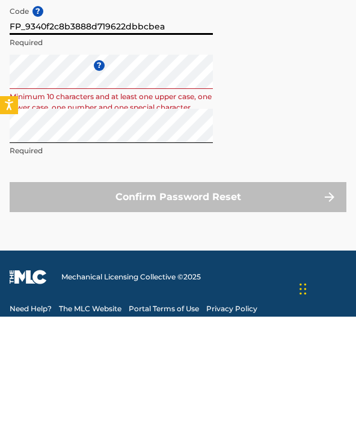
type input "FP_9340f2c8b3888d719622dbbcbeaa"
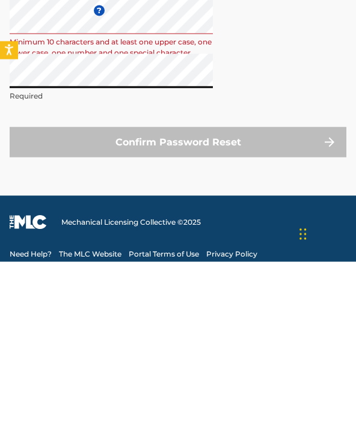
click at [225, 289] on div "Confirm Password Reset" at bounding box center [178, 304] width 337 height 30
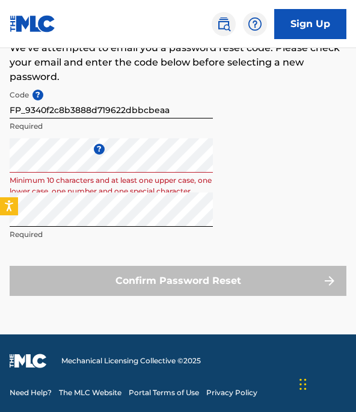
click at [171, 295] on div "Confirm Password Reset" at bounding box center [178, 281] width 337 height 30
click at [161, 269] on div "Confirm Password Reset" at bounding box center [178, 281] width 337 height 30
click at [189, 113] on input "FP_9340f2c8b3888d719622dbbcbeaa" at bounding box center [111, 101] width 203 height 34
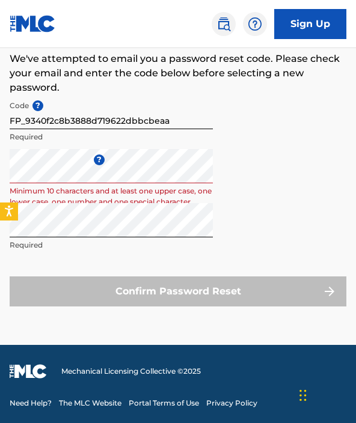
scroll to position [100, 0]
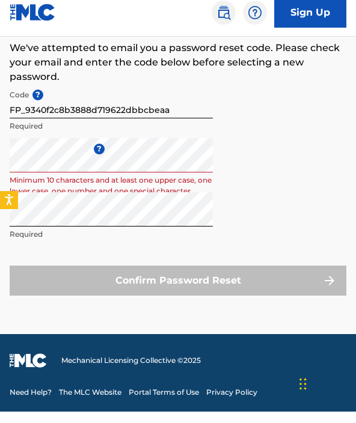
click at [189, 112] on input "FP_9340f2c8b3888d719622dbbcbeaa" at bounding box center [111, 113] width 203 height 34
click at [168, 117] on input "FP_9340f2c8b3888d719622dbbcbeaa" at bounding box center [111, 113] width 203 height 34
click at [168, 116] on input "FP_9340f2c8b3888d719622dbbcbeaa" at bounding box center [111, 113] width 203 height 34
click at [253, 112] on form "Code ? FP_9340f2c8b3888d719622dbbcbeaa Required Enter a new password ? Minimum …" at bounding box center [178, 202] width 337 height 212
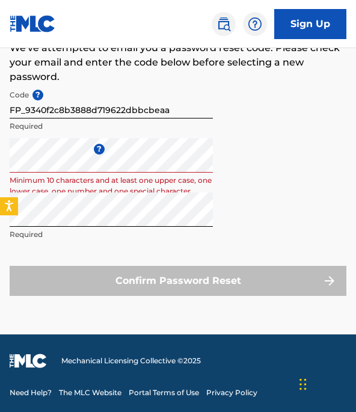
scroll to position [0, 0]
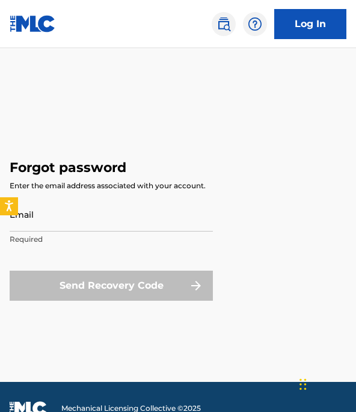
click at [68, 224] on input "Email" at bounding box center [111, 214] width 203 height 34
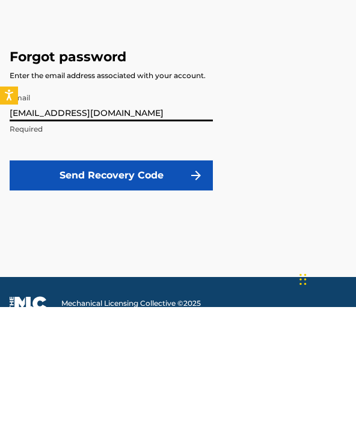
type input "[EMAIL_ADDRESS][DOMAIN_NAME]"
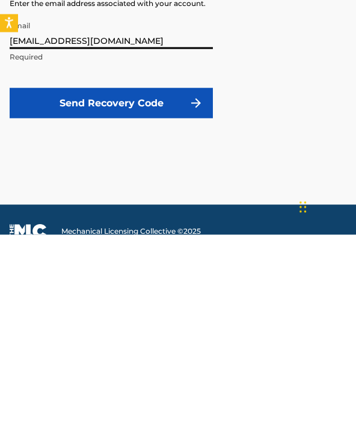
click at [141, 277] on button "Send Recovery Code" at bounding box center [111, 292] width 203 height 30
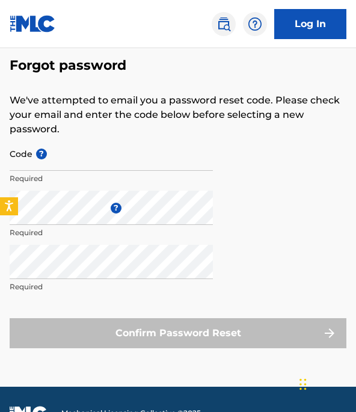
click at [69, 161] on input "Code ?" at bounding box center [111, 153] width 203 height 34
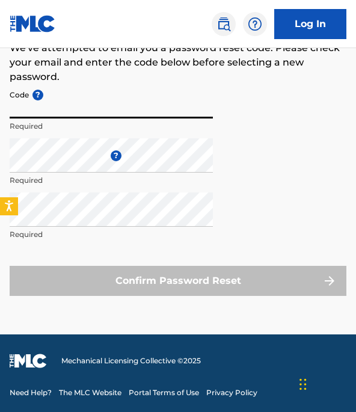
scroll to position [100, 0]
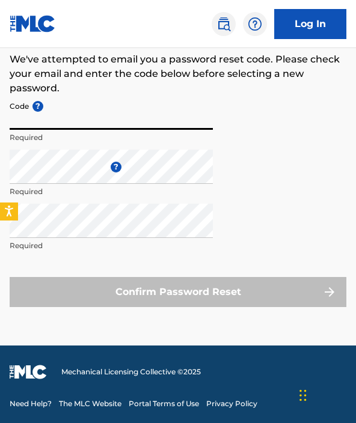
click at [49, 126] on input "Code ?" at bounding box center [111, 113] width 203 height 34
paste input "FP_105e9b88cf251e2189f331ae0f18"
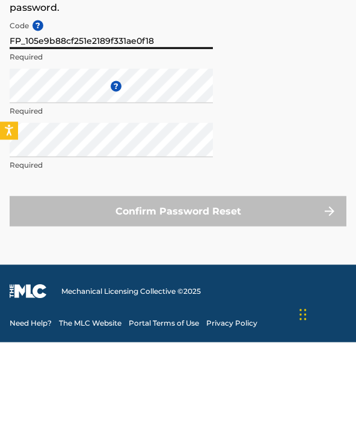
type input "FP_105e9b88cf251e2189f331ae0f18"
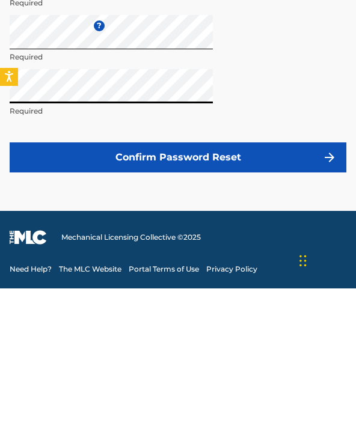
click at [191, 277] on button "Confirm Password Reset" at bounding box center [178, 292] width 337 height 30
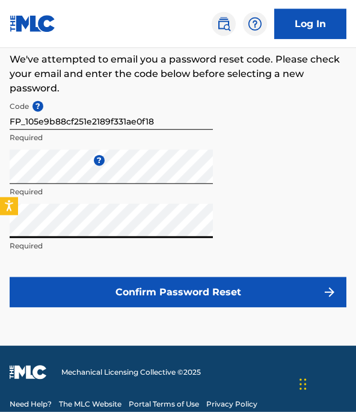
scroll to position [112, 0]
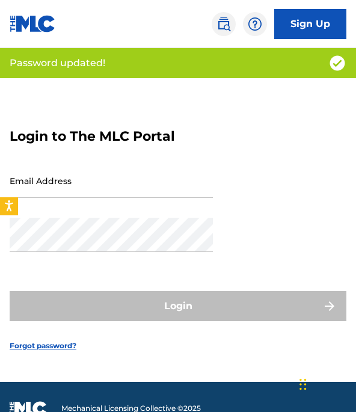
click at [60, 189] on input "Email Address" at bounding box center [111, 181] width 203 height 34
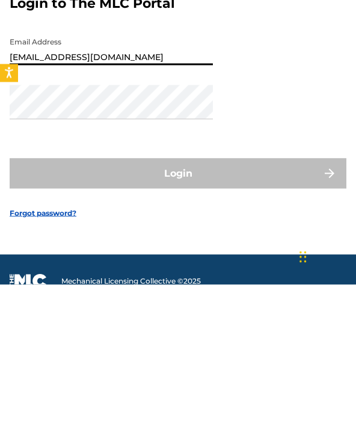
type input "[EMAIL_ADDRESS][DOMAIN_NAME]"
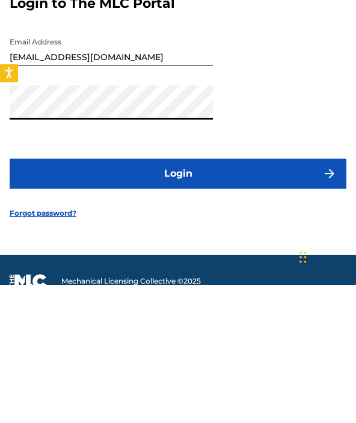
scroll to position [37, 0]
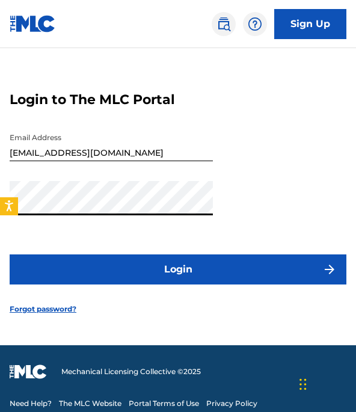
click at [187, 275] on button "Login" at bounding box center [178, 269] width 337 height 30
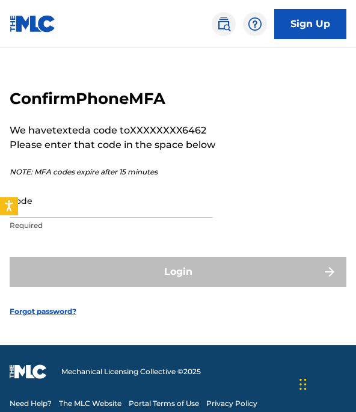
click at [82, 215] on input "Code" at bounding box center [111, 200] width 203 height 34
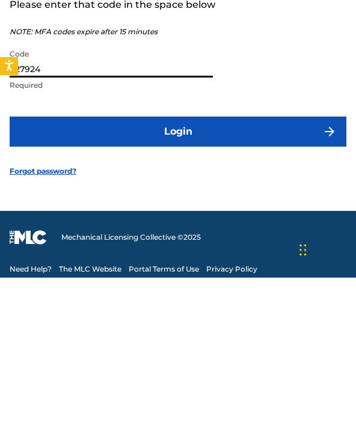
type input "027924"
click at [207, 262] on button "Login" at bounding box center [178, 277] width 337 height 30
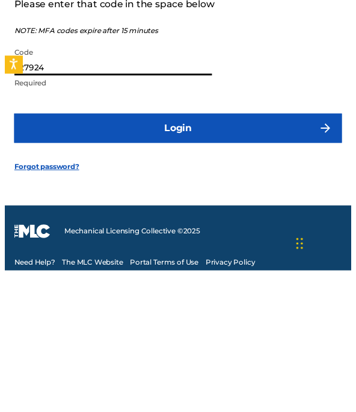
scroll to position [48, 0]
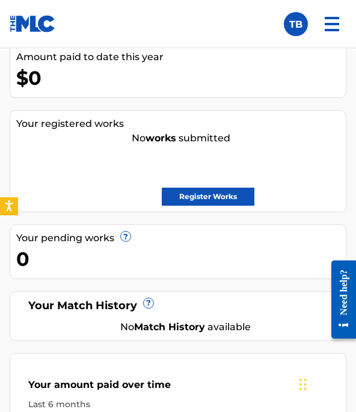
scroll to position [234, 0]
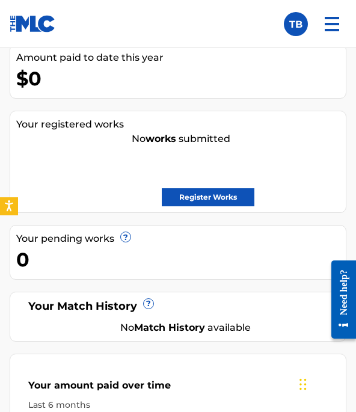
click at [215, 203] on link "Register Works" at bounding box center [208, 197] width 93 height 18
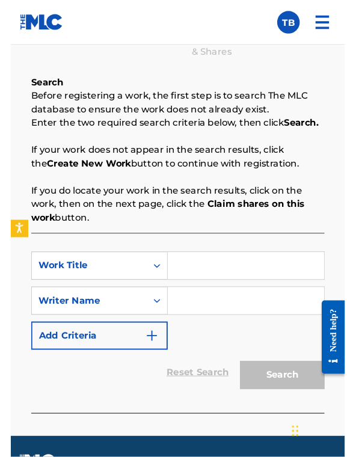
scroll to position [218, 0]
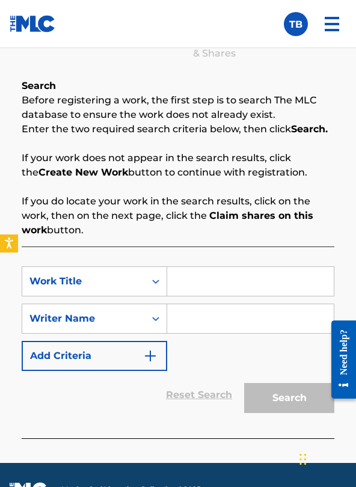
click at [201, 287] on input "Search Form" at bounding box center [250, 281] width 167 height 29
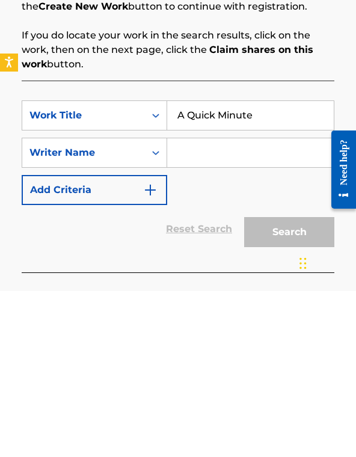
type input "A Quick Minute"
click at [208, 304] on input "Search Form" at bounding box center [250, 318] width 167 height 29
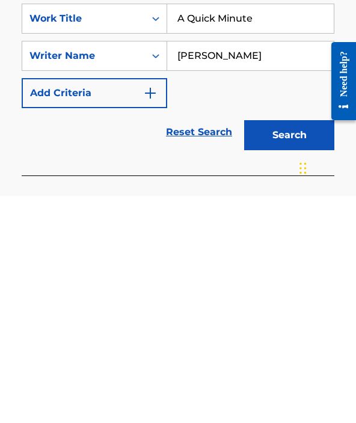
click at [290, 348] on button "Search" at bounding box center [289, 363] width 90 height 30
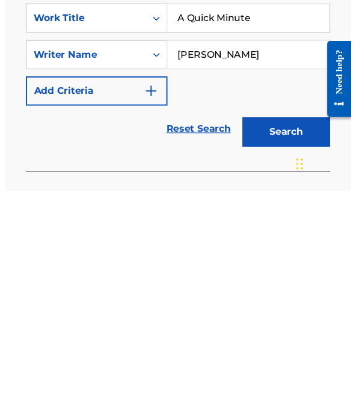
scroll to position [346, 0]
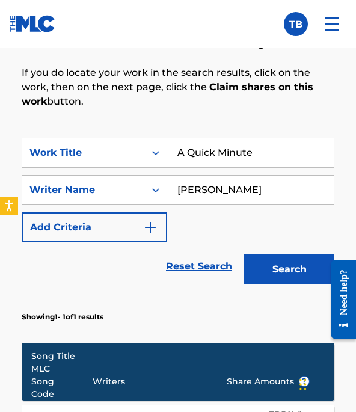
click at [277, 275] on button "Search" at bounding box center [289, 269] width 90 height 30
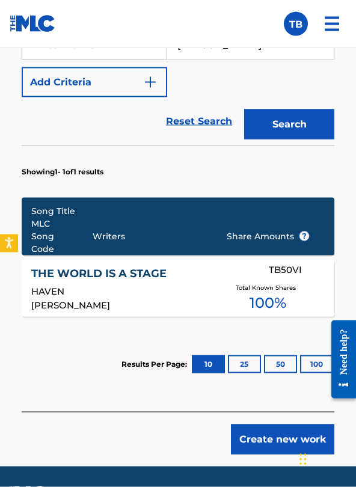
scroll to position [492, 0]
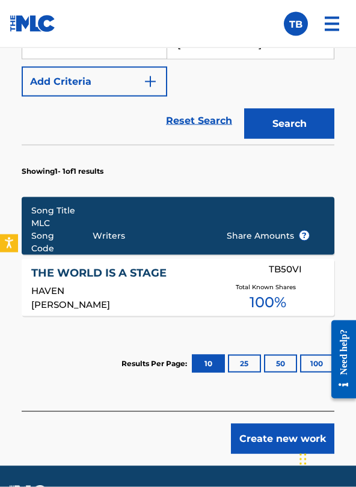
click at [244, 370] on button "25" at bounding box center [244, 364] width 33 height 18
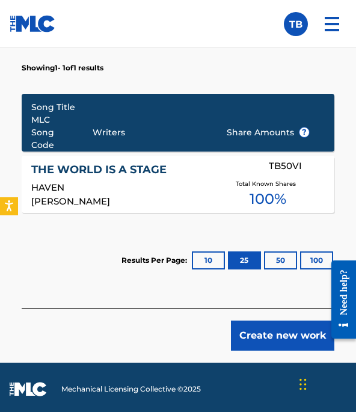
click at [276, 262] on button "50" at bounding box center [280, 260] width 33 height 18
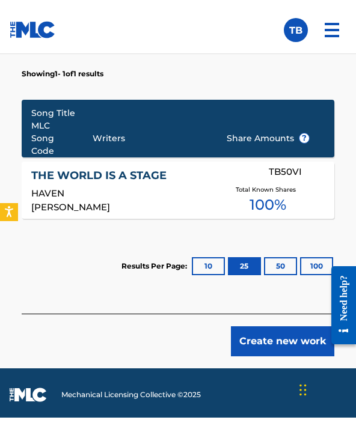
scroll to position [423, 0]
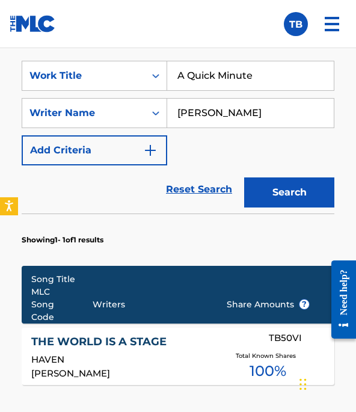
click at [215, 112] on input "[PERSON_NAME]" at bounding box center [250, 113] width 167 height 29
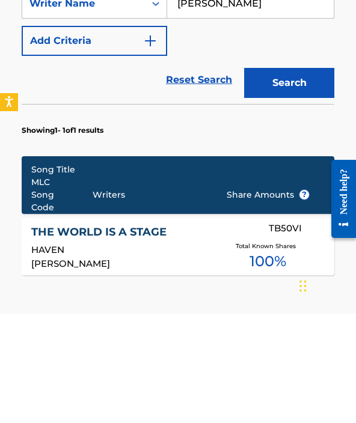
click at [295, 177] on button "Search" at bounding box center [289, 192] width 90 height 30
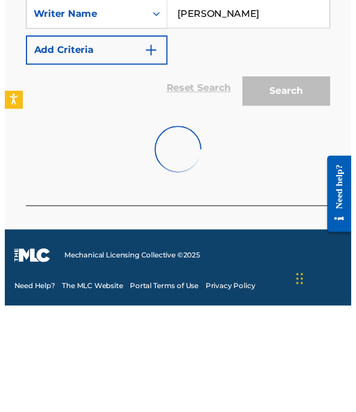
scroll to position [412, 0]
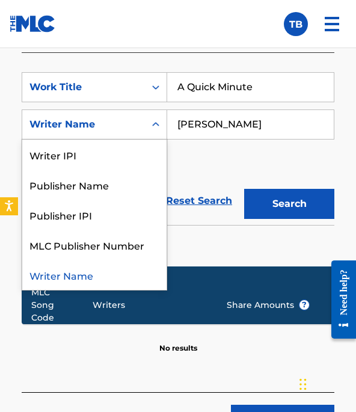
click at [268, 126] on input "[PERSON_NAME]" at bounding box center [250, 124] width 167 height 29
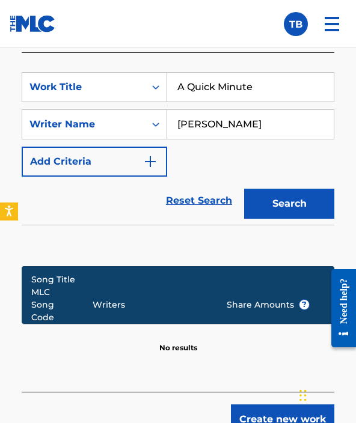
type input "T"
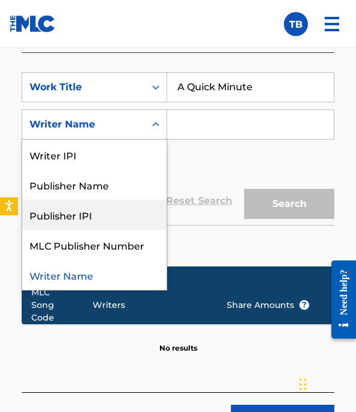
click at [68, 224] on div "Publisher IPI" at bounding box center [94, 215] width 144 height 30
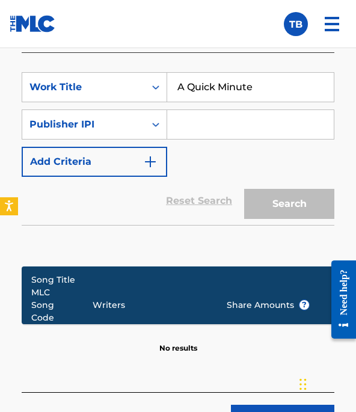
click at [187, 136] on input "Search Form" at bounding box center [250, 124] width 167 height 29
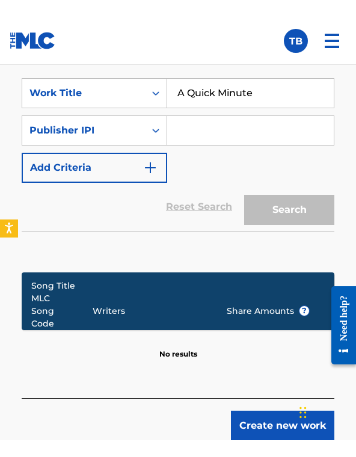
scroll to position [411, 0]
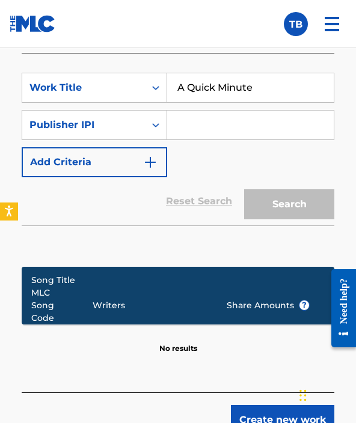
click at [185, 130] on input "Search Form" at bounding box center [250, 125] width 167 height 29
paste input "784509014"
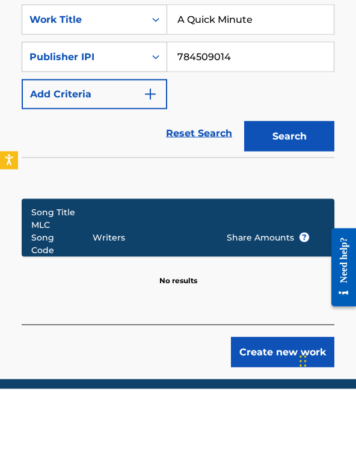
type input "784509014"
click at [149, 155] on img "Search Form" at bounding box center [150, 162] width 14 height 14
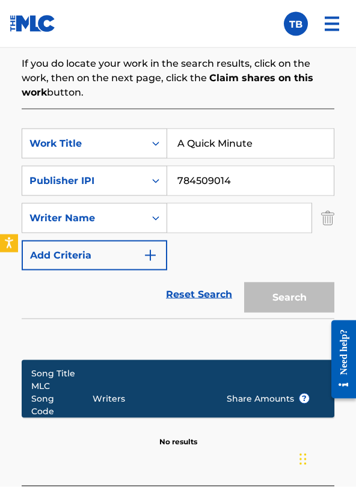
scroll to position [356, 0]
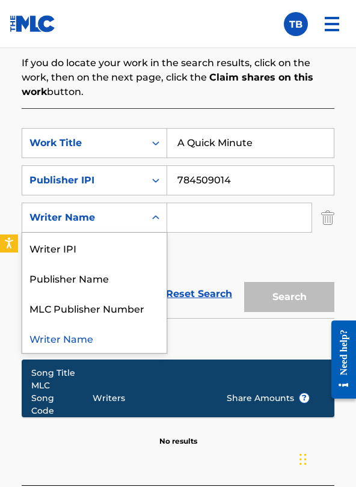
click at [114, 284] on div "Publisher Name" at bounding box center [94, 278] width 144 height 30
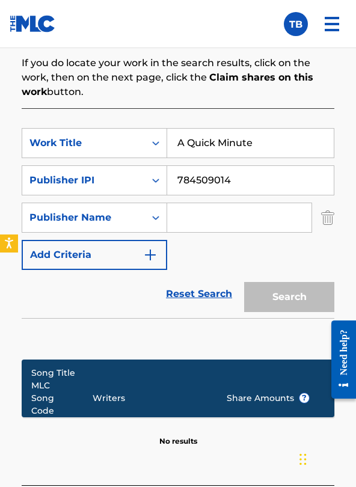
click at [194, 223] on input "Search Form" at bounding box center [239, 217] width 144 height 29
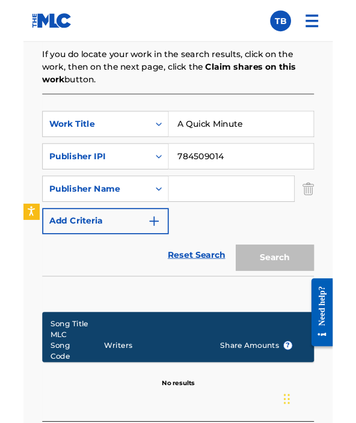
scroll to position [355, 0]
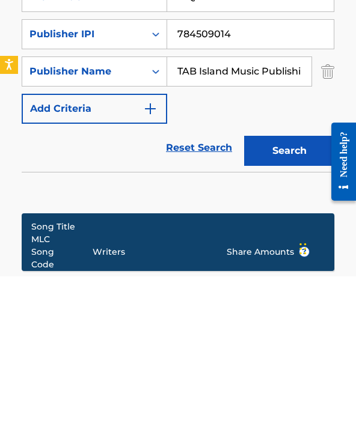
type input "TAB Island Music Publishing, LLC"
click at [290, 283] on button "Search" at bounding box center [289, 298] width 90 height 30
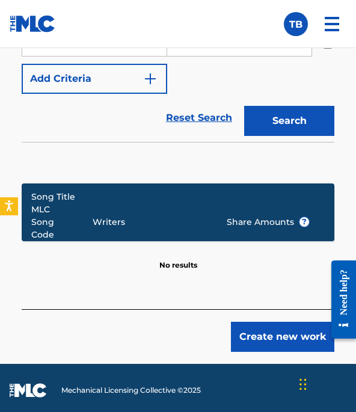
scroll to position [533, 0]
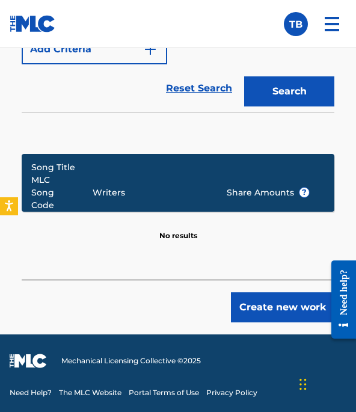
click at [263, 313] on button "Create new work" at bounding box center [282, 307] width 103 height 30
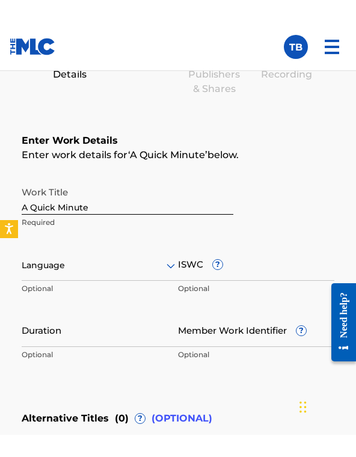
scroll to position [203, 0]
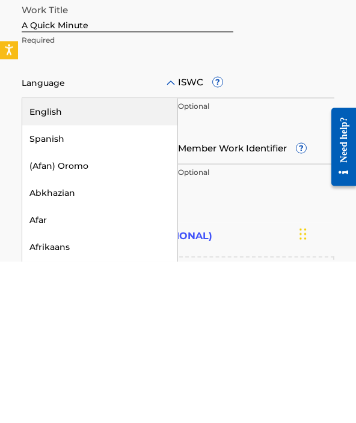
click at [245, 225] on input "ISWC ?" at bounding box center [256, 242] width 156 height 34
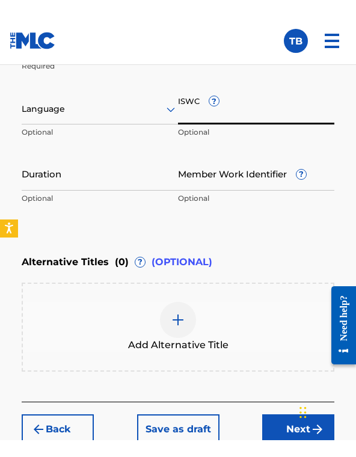
scroll to position [354, 0]
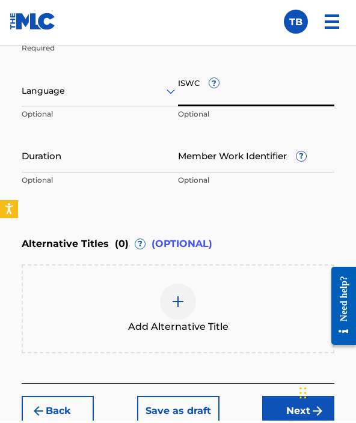
click at [193, 105] on input "ISWC ?" at bounding box center [256, 92] width 156 height 34
paste input "T3328477465"
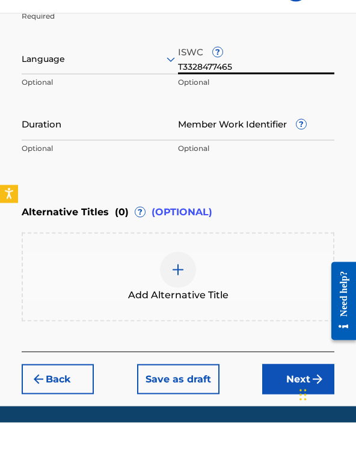
type input "T3328477465"
click at [302, 141] on input "Member Work Identifier ?" at bounding box center [256, 158] width 156 height 34
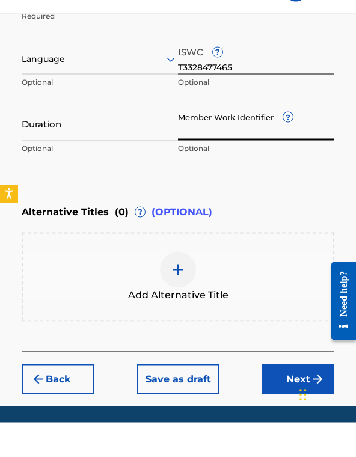
click at [288, 141] on input "Member Work Identifier ?" at bounding box center [256, 158] width 156 height 34
click at [284, 153] on div "Member Work Identifier ? Optional" at bounding box center [256, 168] width 156 height 54
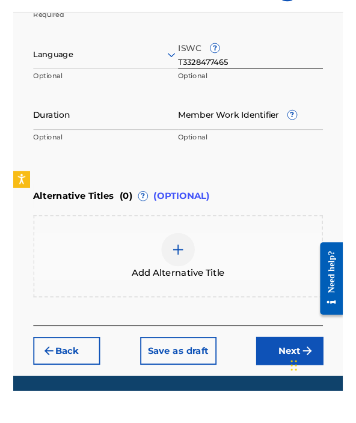
scroll to position [386, 0]
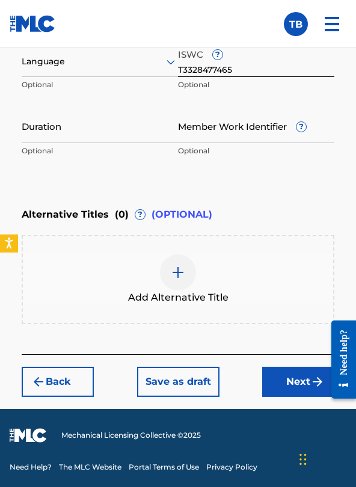
click at [81, 125] on input "Duration" at bounding box center [100, 126] width 156 height 34
type input "00:32"
click at [222, 135] on input "Member Work Identifier ?" at bounding box center [256, 126] width 156 height 34
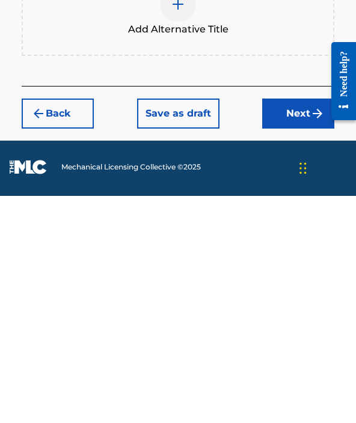
scroll to position [429, 0]
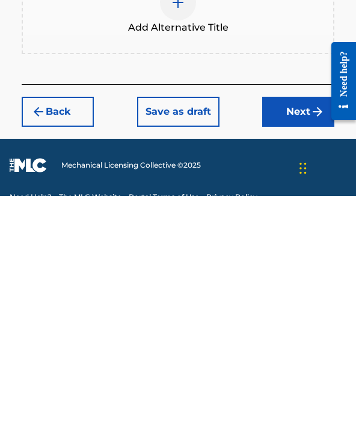
click at [287, 324] on button "Next" at bounding box center [298, 339] width 72 height 30
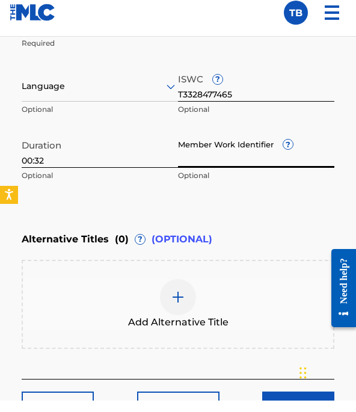
scroll to position [361, 0]
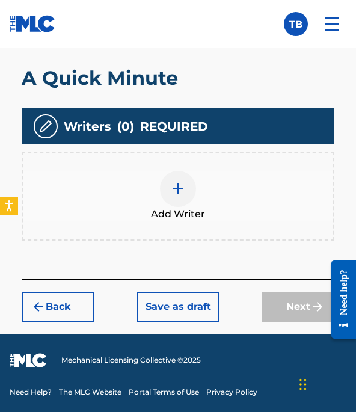
click at [195, 130] on span "REQUIRED" at bounding box center [174, 126] width 68 height 18
click at [181, 195] on img at bounding box center [178, 189] width 14 height 14
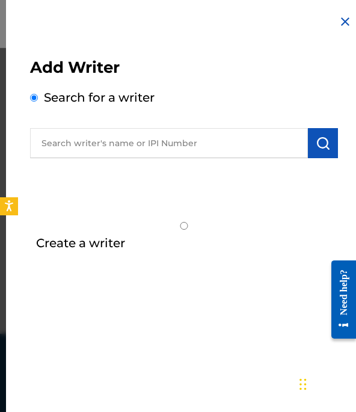
click at [158, 155] on input "text" at bounding box center [169, 143] width 278 height 30
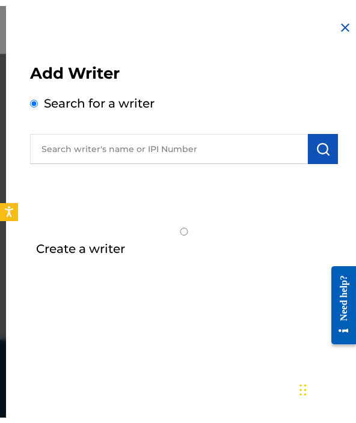
scroll to position [350, 0]
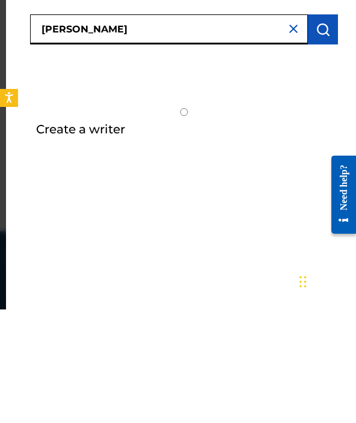
type input "[PERSON_NAME]"
click at [328, 136] on img "submit" at bounding box center [323, 143] width 14 height 14
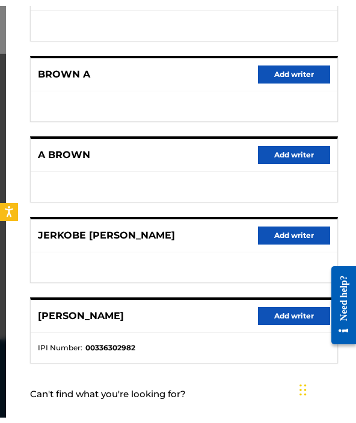
scroll to position [218, 0]
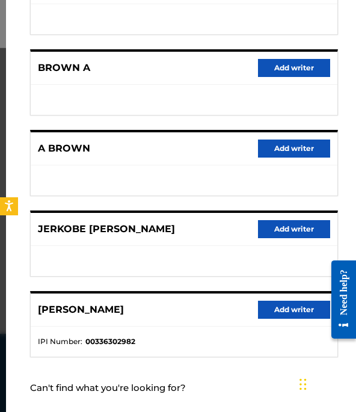
click at [277, 317] on button "Add writer" at bounding box center [294, 310] width 72 height 18
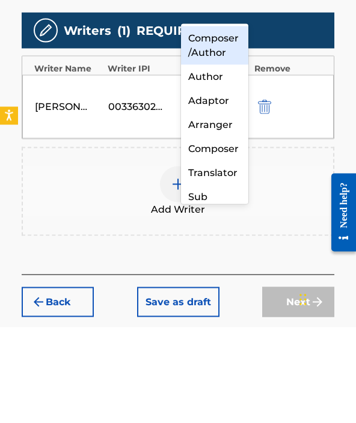
click at [234, 233] on div "Composer" at bounding box center [214, 245] width 67 height 24
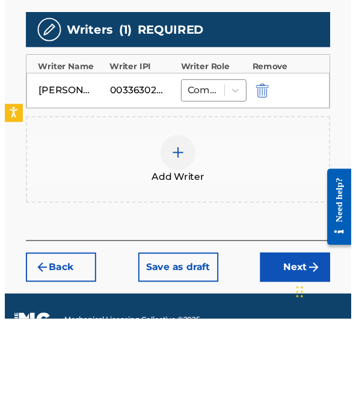
scroll to position [424, 0]
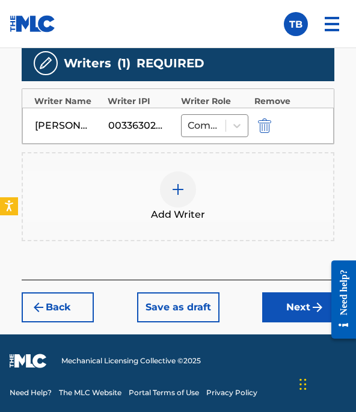
click at [289, 314] on button "Next" at bounding box center [298, 307] width 72 height 30
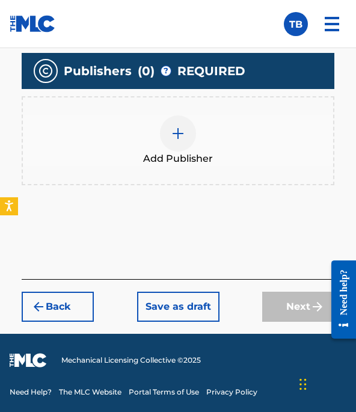
click at [176, 136] on img at bounding box center [178, 133] width 14 height 14
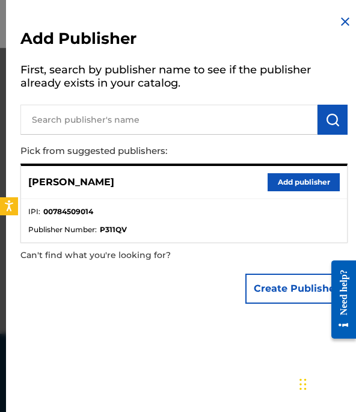
click at [298, 186] on button "Add publisher" at bounding box center [304, 182] width 72 height 18
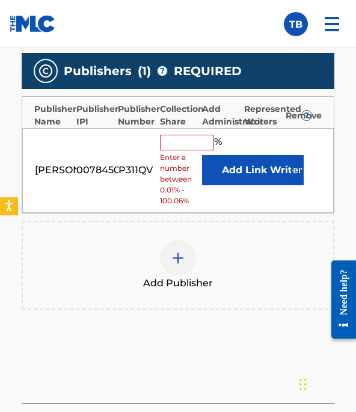
click at [181, 140] on input "text" at bounding box center [187, 143] width 54 height 16
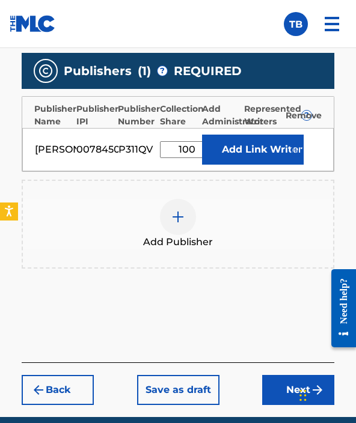
type input "100"
click at [270, 152] on button "Link Writer" at bounding box center [274, 150] width 60 height 30
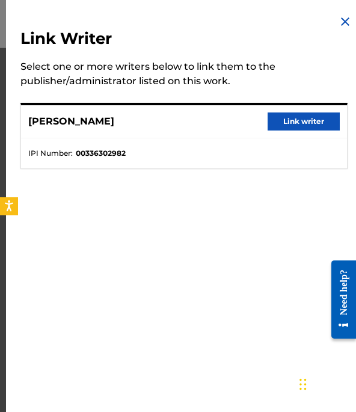
click at [121, 162] on ul "IPI Number : 00336302982" at bounding box center [184, 153] width 326 height 30
click at [294, 126] on button "Link writer" at bounding box center [304, 121] width 72 height 18
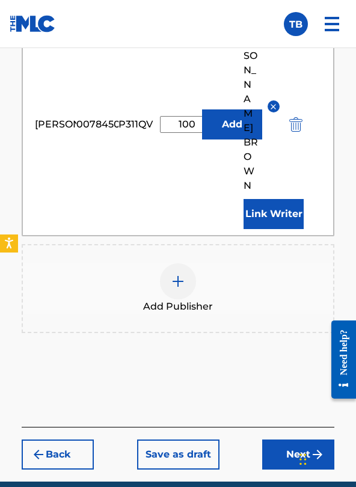
click at [286, 411] on button "Next" at bounding box center [298, 455] width 72 height 30
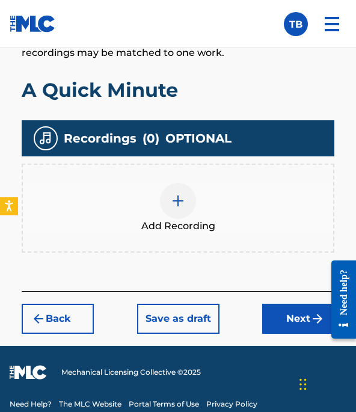
scroll to position [345, 0]
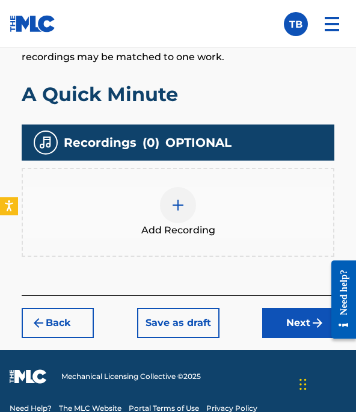
click at [184, 206] on img at bounding box center [178, 205] width 14 height 14
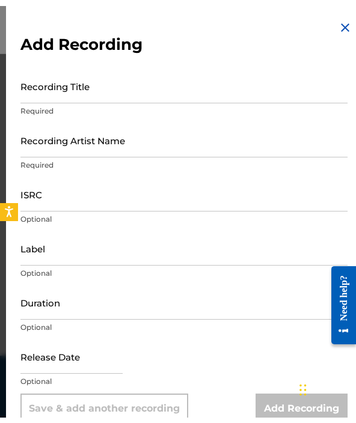
scroll to position [0, 0]
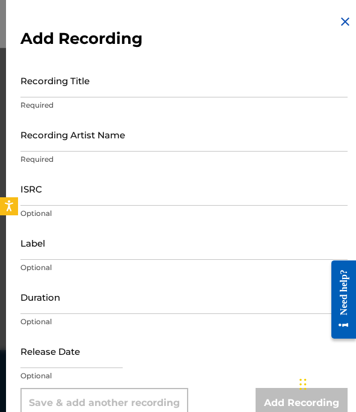
click at [63, 90] on input "Recording Title" at bounding box center [183, 80] width 327 height 34
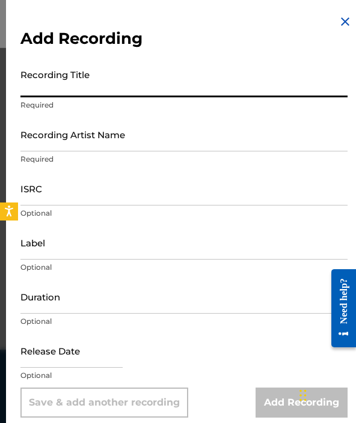
type input "Q"
type input "A Quick Minute"
click at [61, 149] on input "Recording Artist Name" at bounding box center [183, 134] width 327 height 34
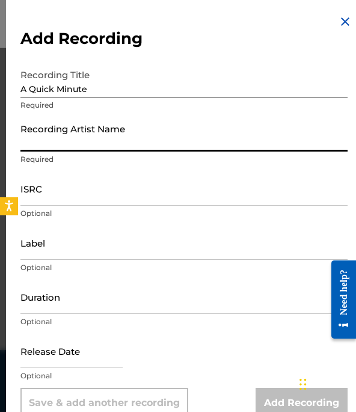
click at [38, 147] on input "Recording Artist Name" at bounding box center [183, 134] width 327 height 34
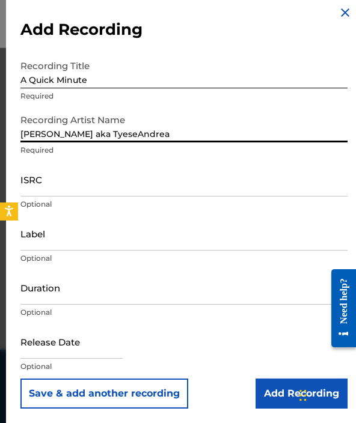
scroll to position [8, 0]
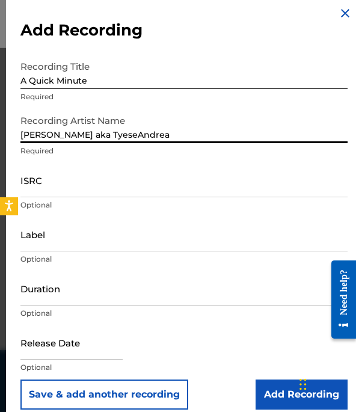
type input "[PERSON_NAME] aka TyeseAndrea"
click at [51, 195] on input "ISRC" at bounding box center [183, 180] width 327 height 34
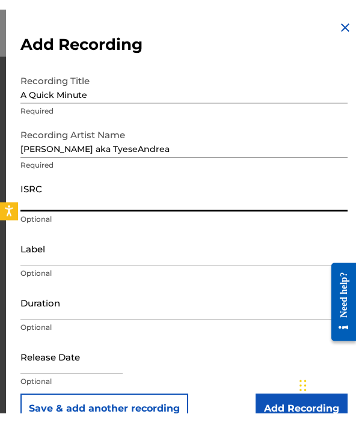
scroll to position [0, 0]
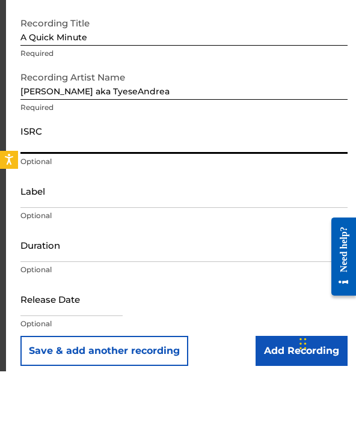
paste input "QZNWS2528745"
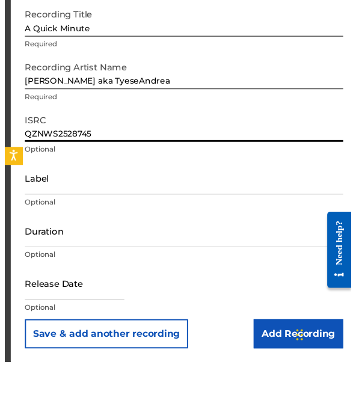
scroll to position [304, 0]
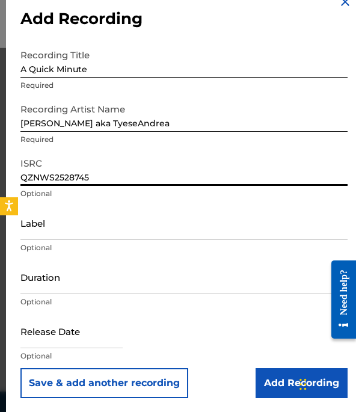
type input "QZNWS2528745"
click at [104, 224] on input "Label" at bounding box center [183, 223] width 327 height 34
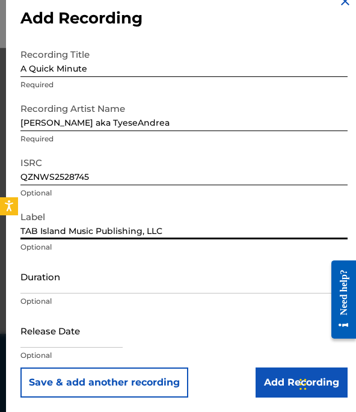
scroll to position [20, 0]
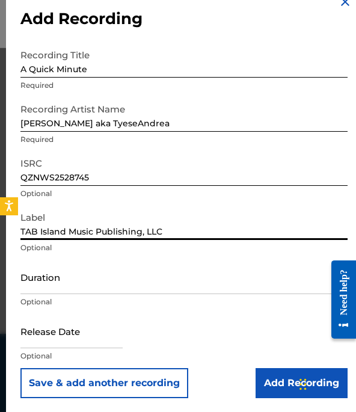
type input "TAB Island Music Publishing, LLC"
click at [38, 289] on input "Duration" at bounding box center [183, 277] width 327 height 34
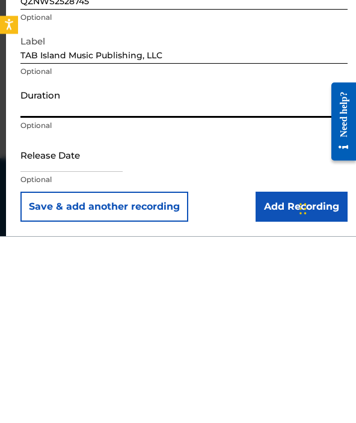
scroll to position [8, 0]
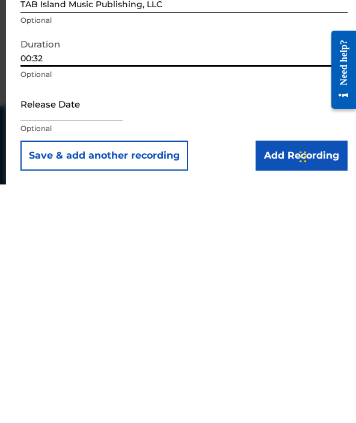
type input "00:32"
click at [35, 325] on input "text" at bounding box center [71, 342] width 102 height 34
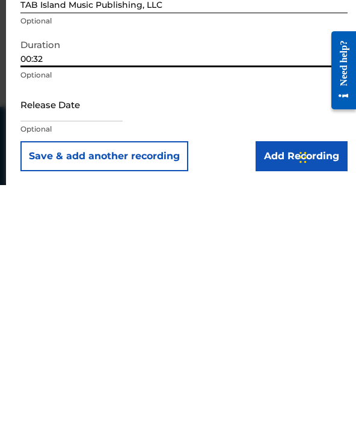
select select "7"
select select "2025"
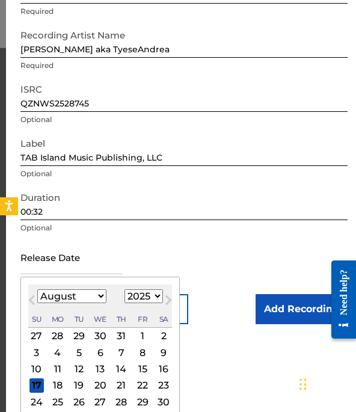
scroll to position [100, 0]
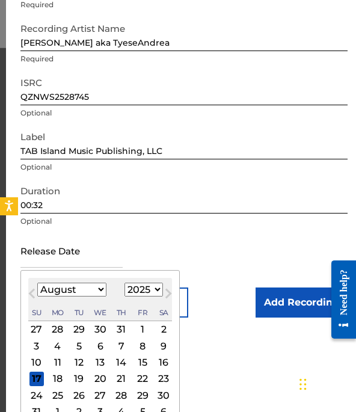
click at [39, 296] on button "Previous Month" at bounding box center [31, 295] width 19 height 19
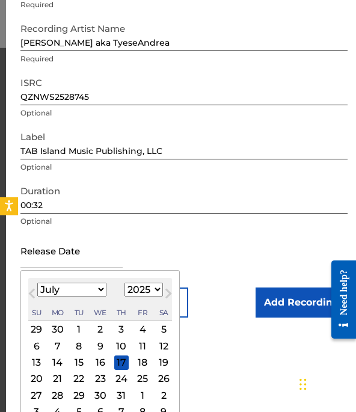
click at [39, 301] on button "Previous Month" at bounding box center [31, 295] width 19 height 19
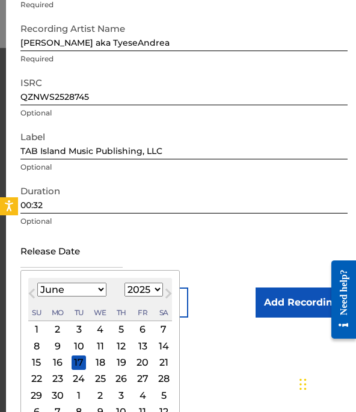
click at [34, 301] on button "Previous Month" at bounding box center [31, 295] width 19 height 19
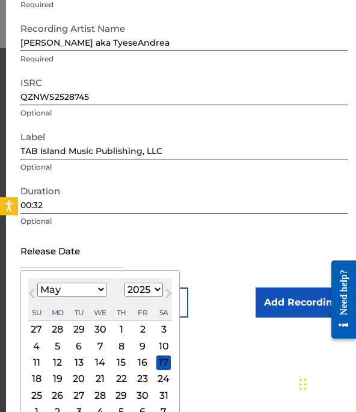
click at [37, 302] on button "Previous Month" at bounding box center [31, 295] width 19 height 19
select select "3"
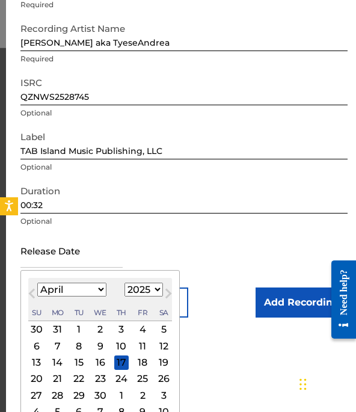
click at [171, 385] on div "26" at bounding box center [163, 378] width 14 height 14
type input "[DATE]"
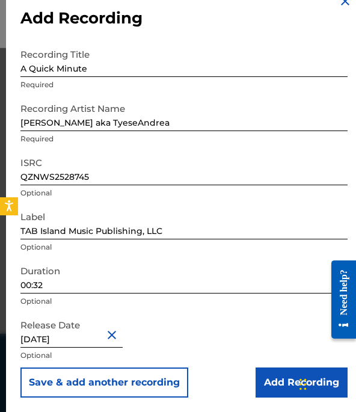
scroll to position [20, 0]
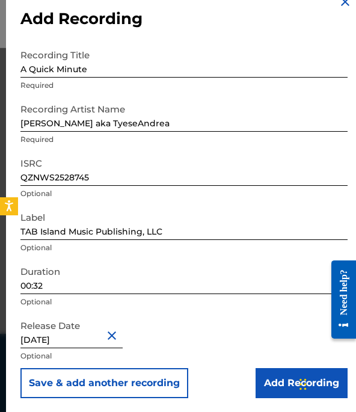
click at [122, 393] on button "Save & add another recording" at bounding box center [104, 383] width 168 height 30
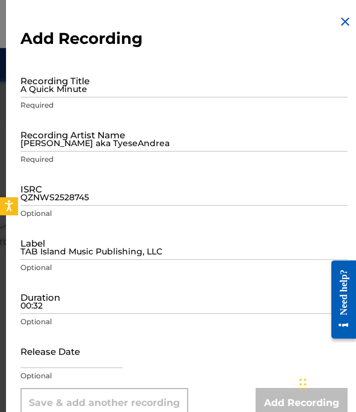
scroll to position [0, 0]
click at [347, 23] on img at bounding box center [345, 21] width 14 height 14
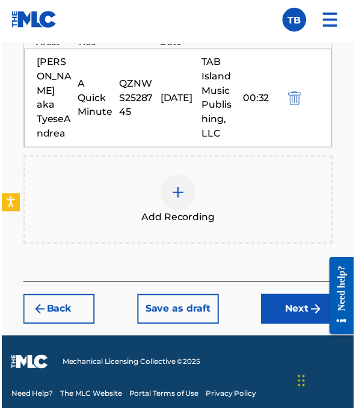
scroll to position [494, 0]
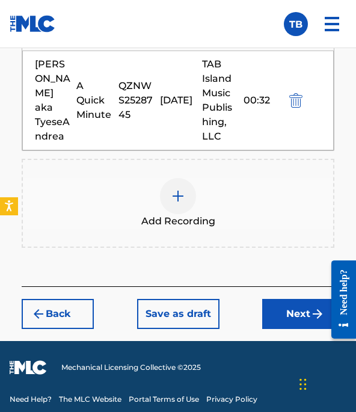
click at [288, 321] on button "Next" at bounding box center [298, 314] width 72 height 30
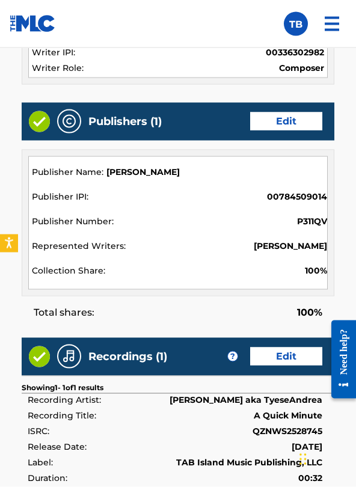
scroll to position [648, 0]
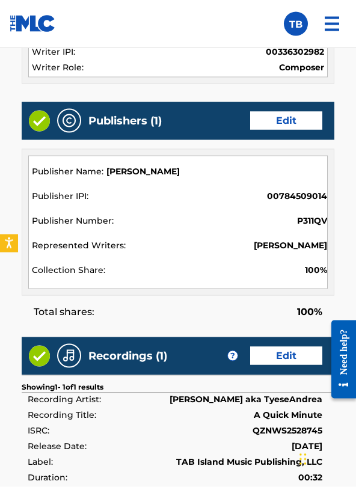
click at [295, 120] on button "Edit" at bounding box center [286, 121] width 72 height 18
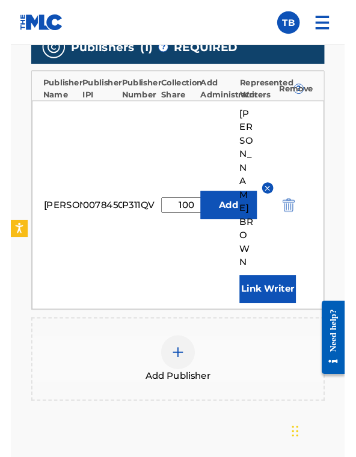
scroll to position [359, 0]
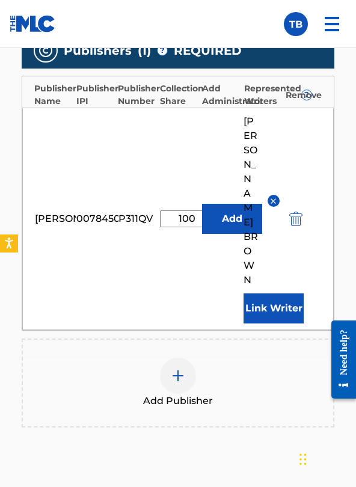
click at [174, 369] on img at bounding box center [178, 376] width 14 height 14
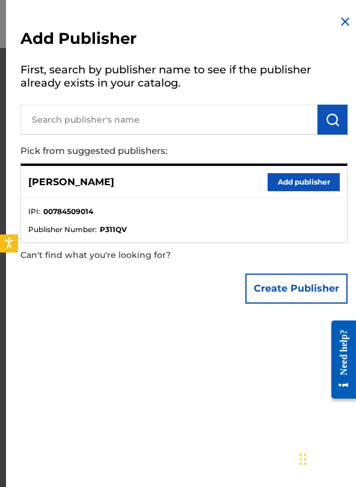
click at [143, 187] on div "[PERSON_NAME] Add publisher" at bounding box center [184, 182] width 326 height 33
click at [271, 298] on button "Create Publisher" at bounding box center [296, 289] width 102 height 30
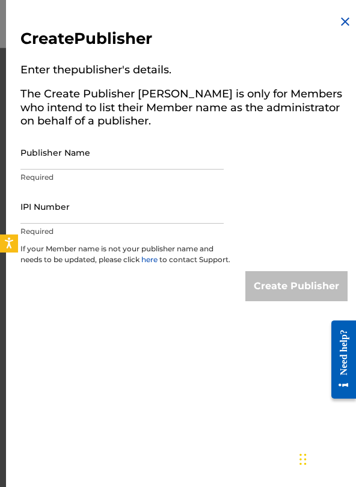
click at [104, 158] on input "Publisher Name" at bounding box center [121, 152] width 203 height 34
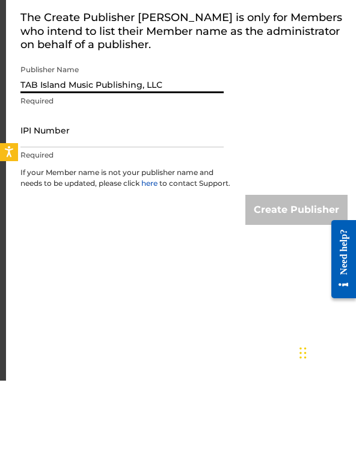
type input "TAB Island Music Publishing, LLC"
click at [43, 189] on input "IPI Number" at bounding box center [121, 206] width 203 height 34
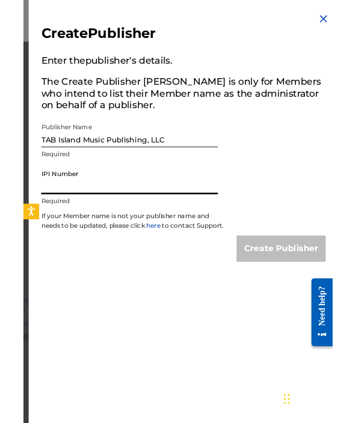
scroll to position [376, 0]
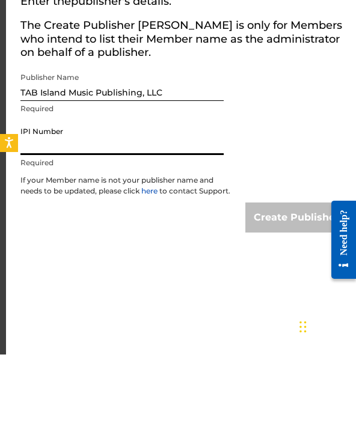
click at [65, 189] on input "IPI Number" at bounding box center [121, 206] width 203 height 34
paste input "784509014"
type input "784509014"
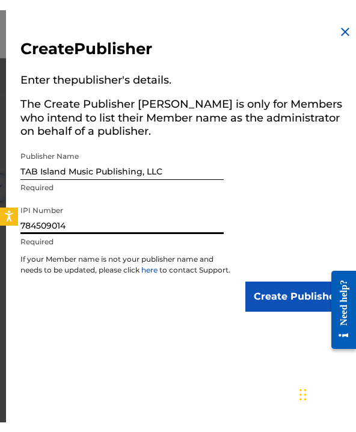
scroll to position [36, 0]
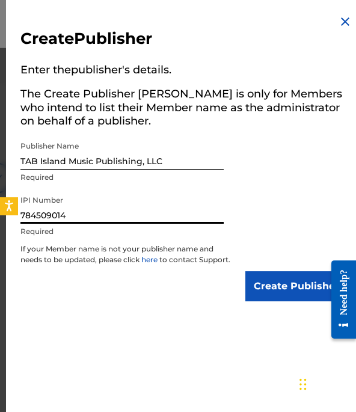
click at [277, 284] on input "Create Publisher" at bounding box center [296, 286] width 102 height 30
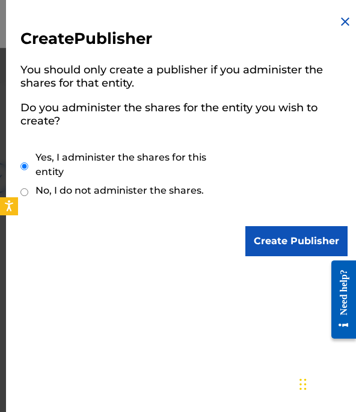
click at [275, 240] on input "Create Publisher" at bounding box center [296, 241] width 102 height 30
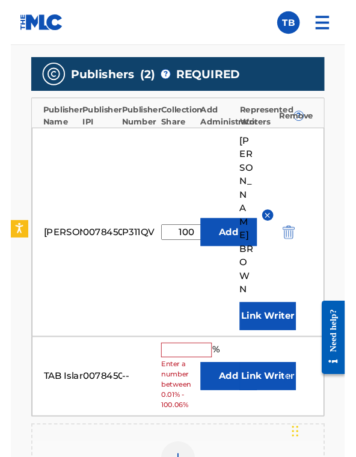
scroll to position [339, 0]
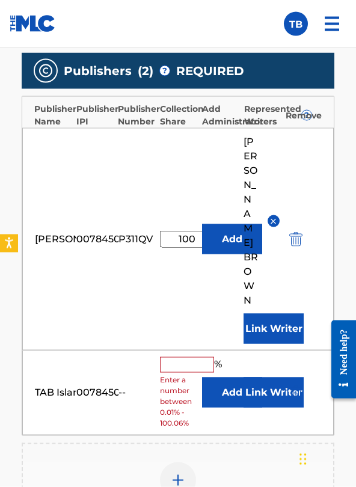
click at [174, 357] on input "text" at bounding box center [187, 365] width 54 height 16
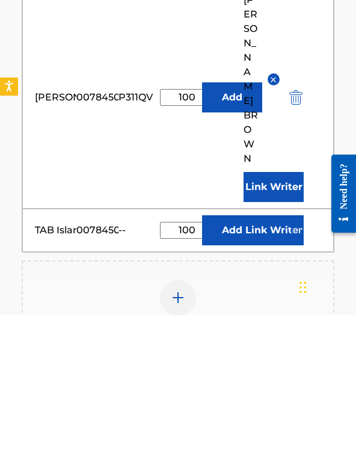
type input "100"
click at [231, 357] on button "Add" at bounding box center [232, 372] width 60 height 30
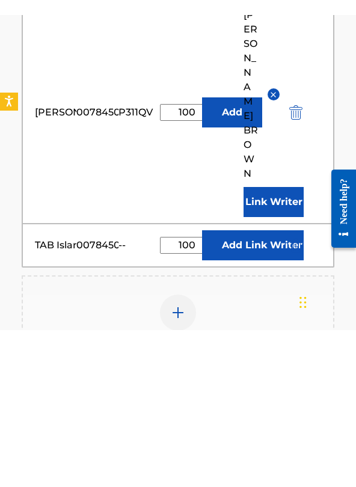
scroll to position [481, 0]
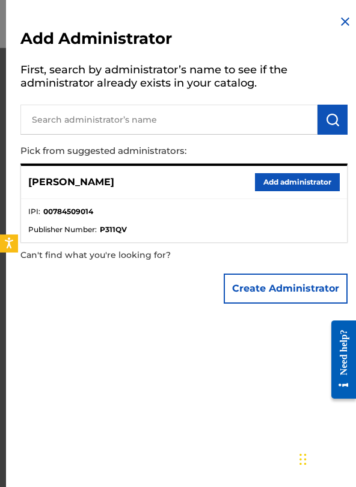
click at [47, 121] on input "text" at bounding box center [168, 120] width 297 height 30
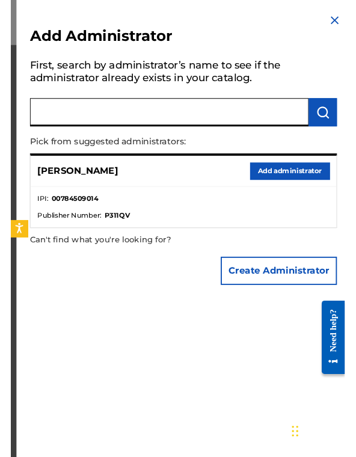
scroll to position [480, 0]
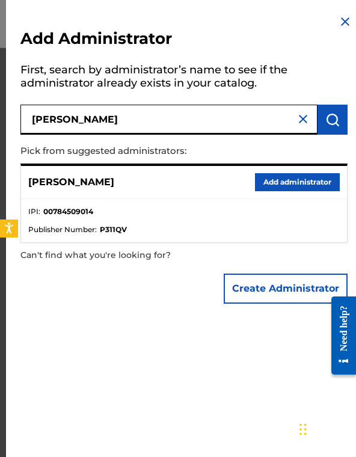
click at [333, 121] on img "submit" at bounding box center [332, 119] width 14 height 14
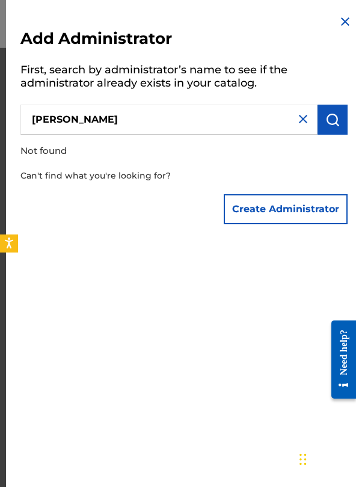
click at [96, 117] on input "[PERSON_NAME]" at bounding box center [168, 120] width 297 height 30
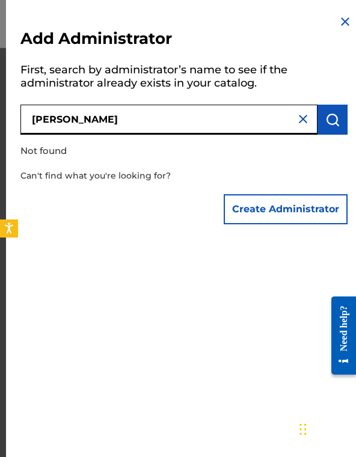
scroll to position [480, 0]
click at [329, 122] on img "submit" at bounding box center [332, 119] width 14 height 14
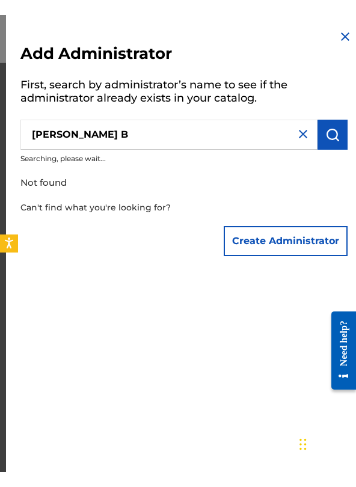
scroll to position [481, 0]
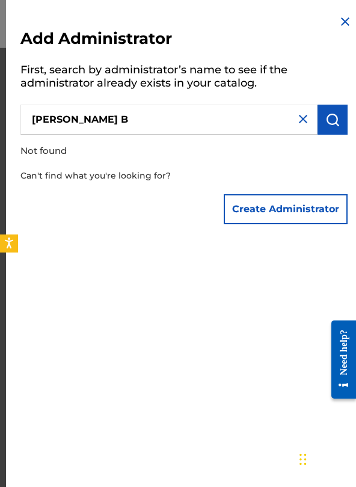
click at [77, 120] on input "[PERSON_NAME] B" at bounding box center [168, 120] width 297 height 30
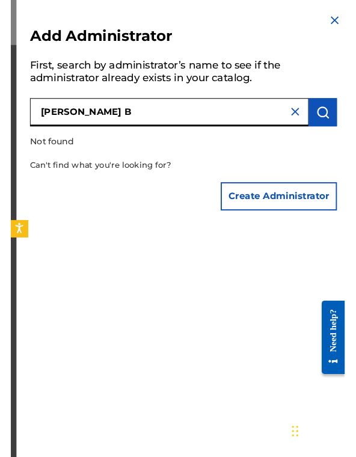
scroll to position [480, 0]
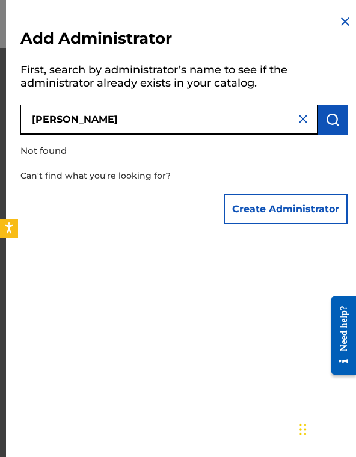
type input "[PERSON_NAME]"
click at [323, 122] on button "submit" at bounding box center [332, 120] width 30 height 30
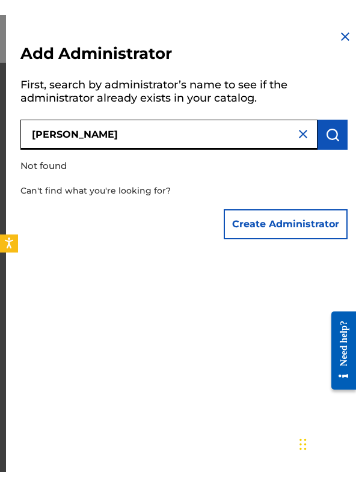
scroll to position [481, 0]
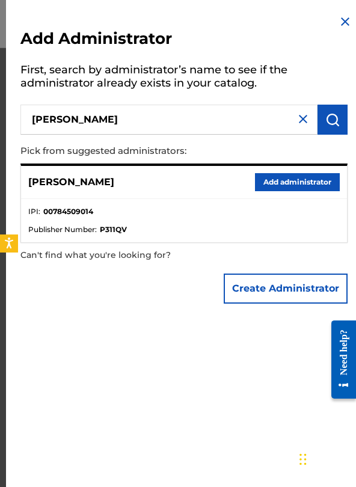
click at [251, 292] on button "Create Administrator" at bounding box center [286, 289] width 124 height 30
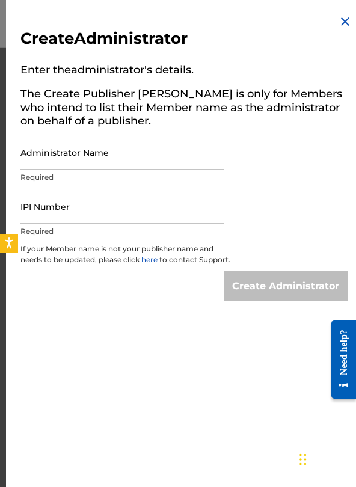
click at [340, 21] on img at bounding box center [345, 21] width 14 height 14
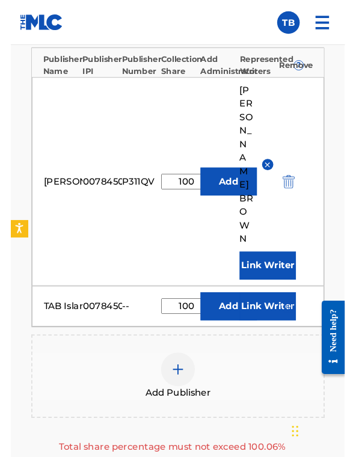
scroll to position [384, 0]
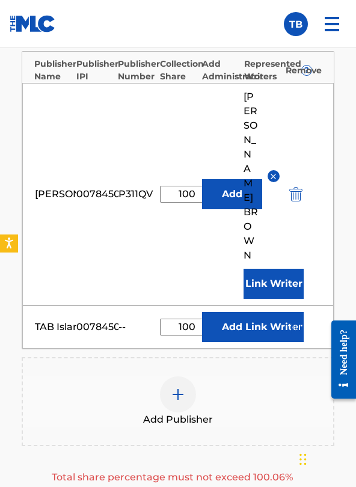
click at [192, 186] on input "100" at bounding box center [187, 194] width 54 height 17
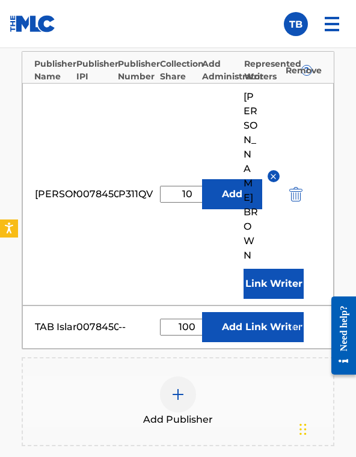
type input "1"
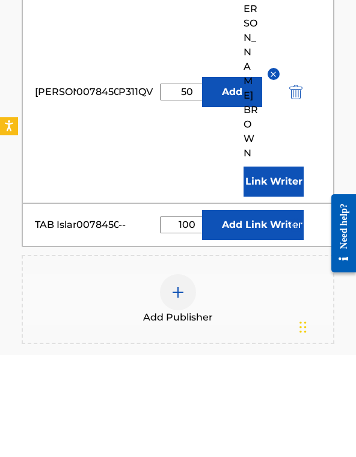
type input "50"
click at [190, 319] on input "100" at bounding box center [187, 327] width 54 height 17
type input "1"
type input "50"
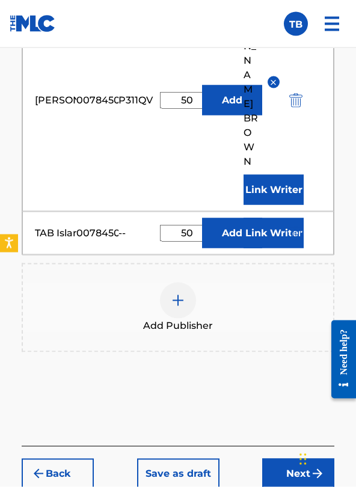
scroll to position [479, 0]
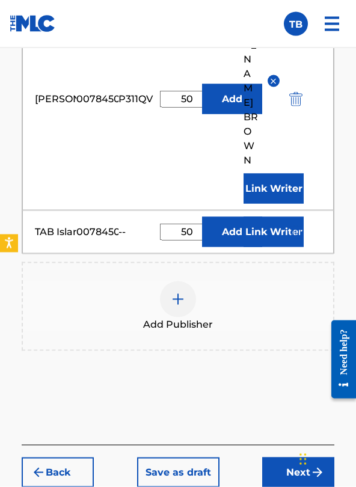
click at [286, 411] on button "Next" at bounding box center [298, 473] width 72 height 30
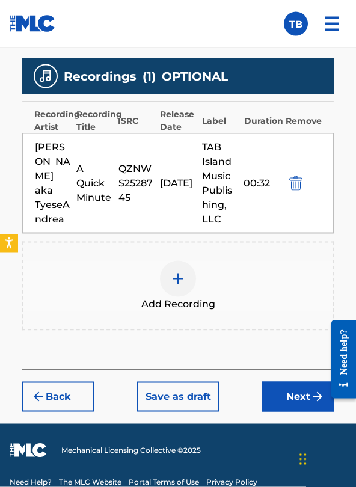
scroll to position [412, 0]
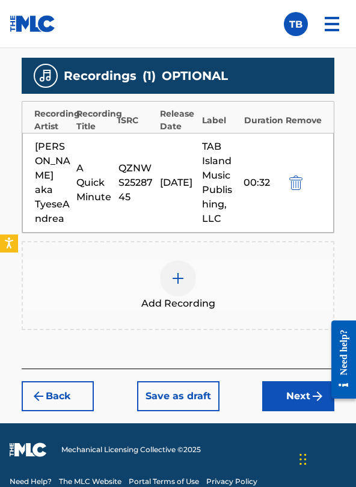
click at [292, 403] on button "Next" at bounding box center [298, 396] width 72 height 30
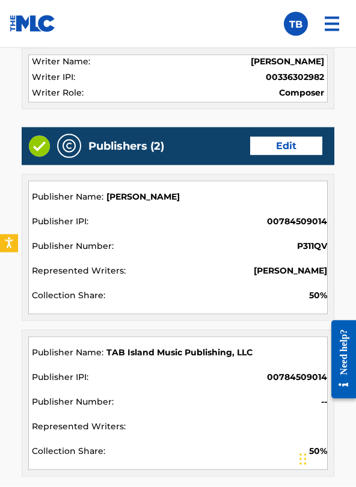
scroll to position [624, 0]
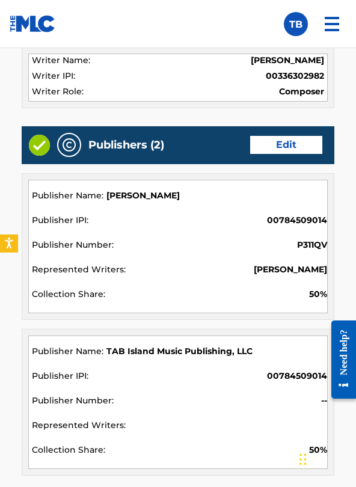
click at [269, 144] on button "Edit" at bounding box center [286, 145] width 72 height 18
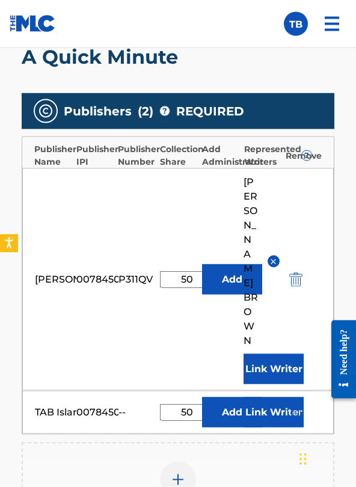
scroll to position [301, 0]
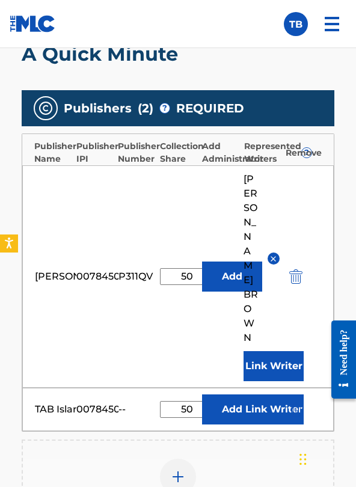
click at [270, 254] on img at bounding box center [273, 258] width 9 height 9
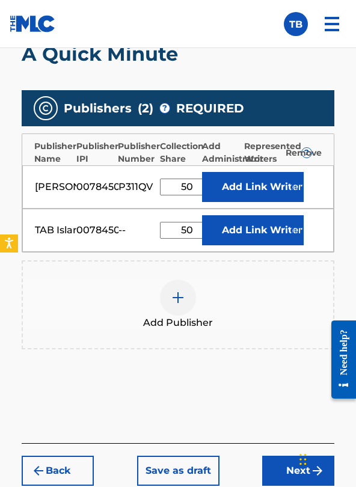
click at [244, 233] on button "Link Writer" at bounding box center [274, 230] width 60 height 30
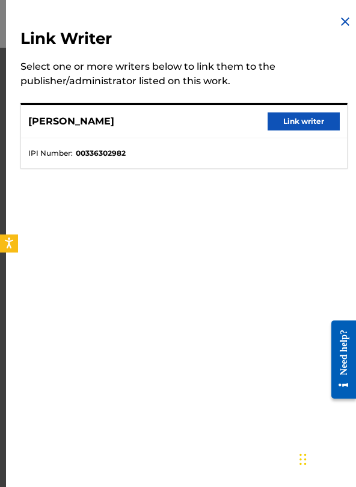
click at [298, 119] on button "Link writer" at bounding box center [304, 121] width 72 height 18
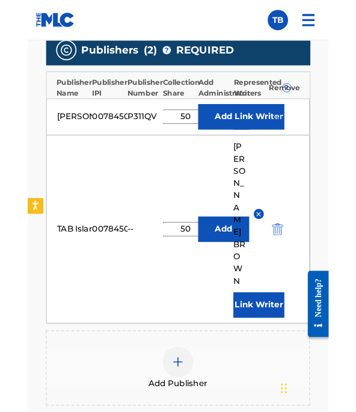
scroll to position [572, 0]
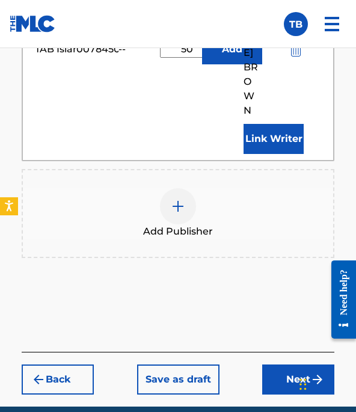
click at [288, 364] on button "Next" at bounding box center [298, 379] width 72 height 30
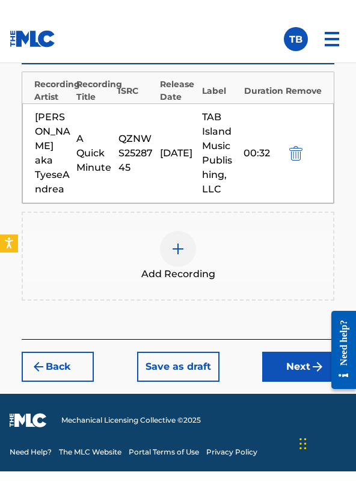
scroll to position [426, 0]
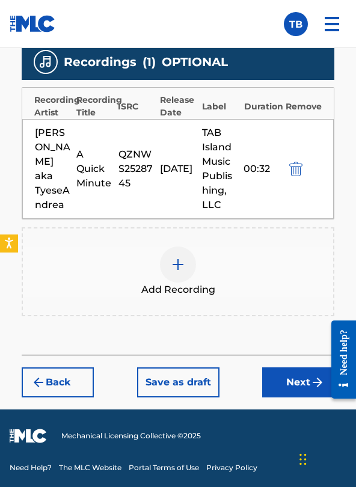
click at [285, 381] on button "Next" at bounding box center [298, 382] width 72 height 30
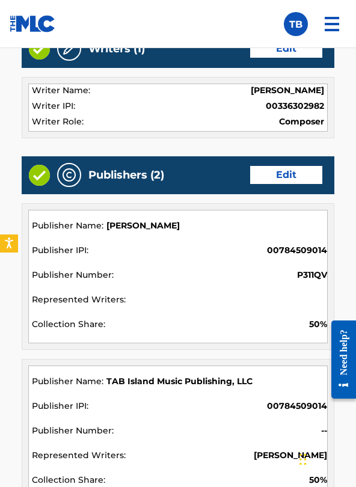
scroll to position [578, 0]
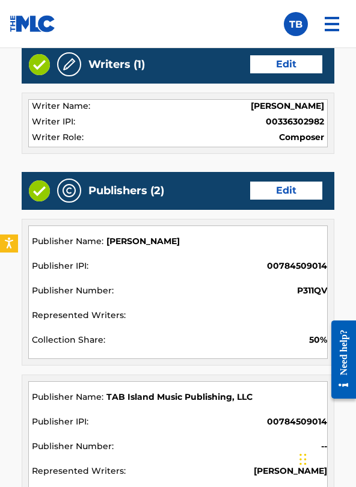
click at [278, 195] on button "Edit" at bounding box center [286, 191] width 72 height 18
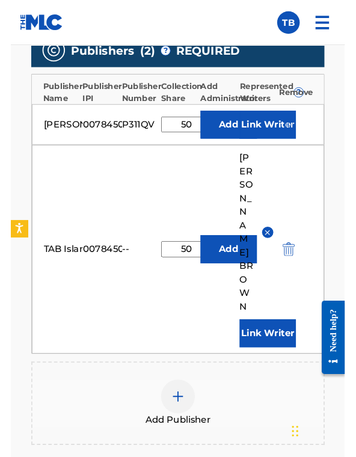
scroll to position [337, 0]
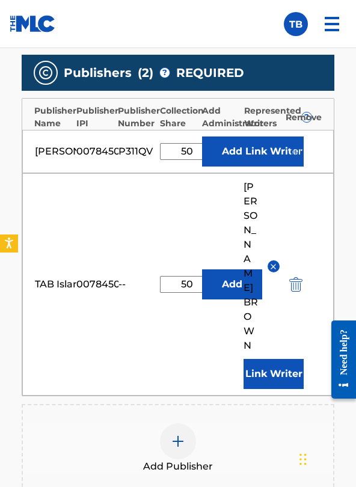
click at [88, 148] on div "00784509014" at bounding box center [103, 151] width 54 height 14
click at [65, 156] on div "[PERSON_NAME]" at bounding box center [62, 151] width 54 height 14
click at [72, 144] on div "[PERSON_NAME] 00784509014 P311QV 50 % Add Link Writer" at bounding box center [177, 151] width 311 height 43
click at [190, 153] on input "50" at bounding box center [187, 151] width 54 height 17
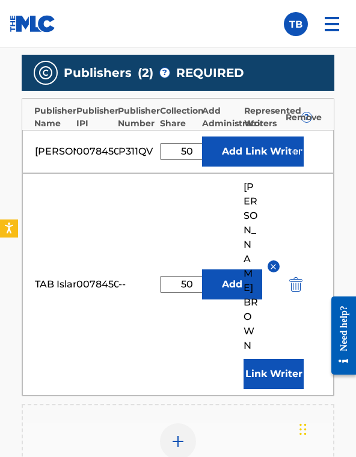
type input "5"
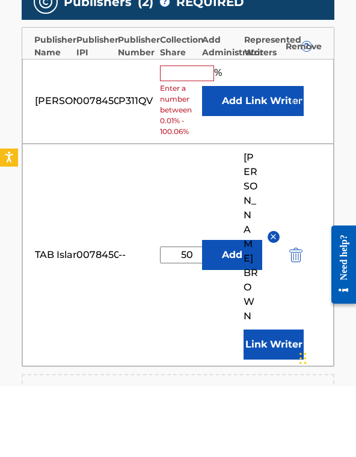
scroll to position [408, 0]
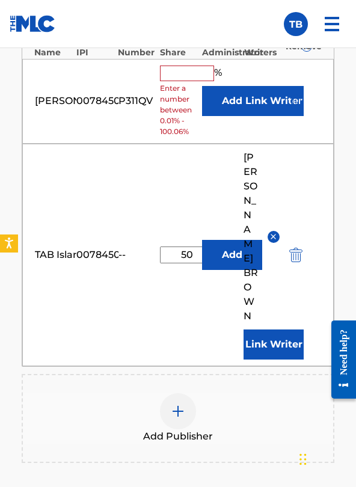
click at [189, 247] on input "50" at bounding box center [187, 255] width 54 height 17
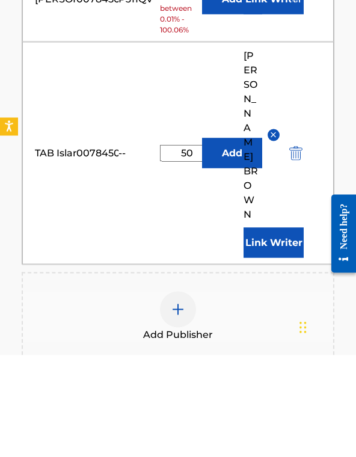
click at [184, 247] on input "50" at bounding box center [187, 255] width 54 height 17
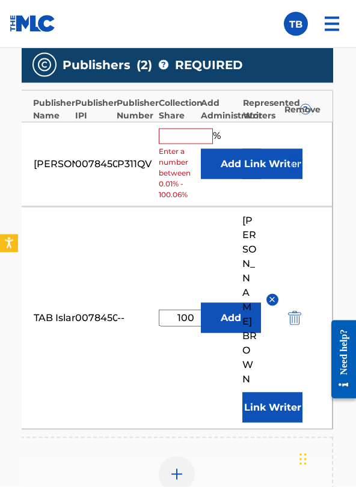
scroll to position [345, 0]
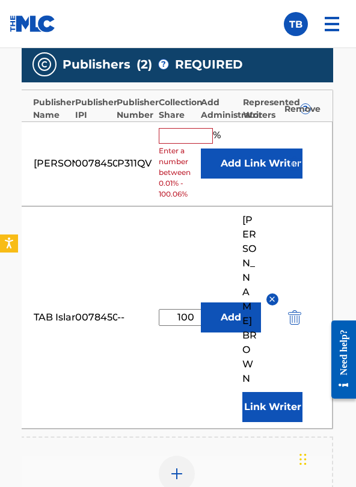
type input "100"
click at [304, 115] on div "Publisher Name Publisher IPI Publisher Number Collection Share Add Administrato…" at bounding box center [176, 105] width 311 height 31
click at [298, 106] on div "Remove" at bounding box center [311, 109] width 54 height 13
click at [69, 155] on div "[PERSON_NAME] 00784509014 P311QV % Enter a number between 0.01% - 100.06% Add L…" at bounding box center [176, 163] width 311 height 85
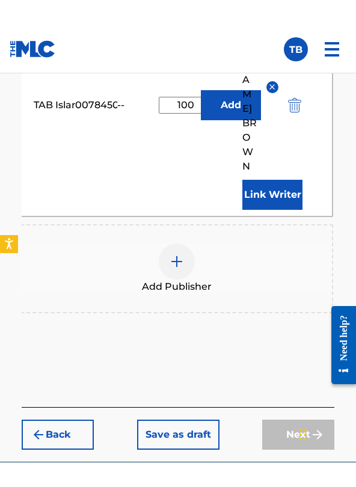
scroll to position [537, 0]
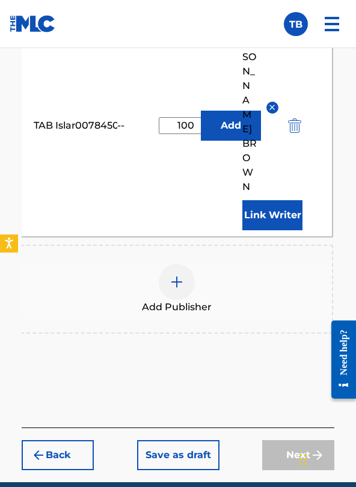
click at [60, 411] on button "Back" at bounding box center [58, 455] width 72 height 30
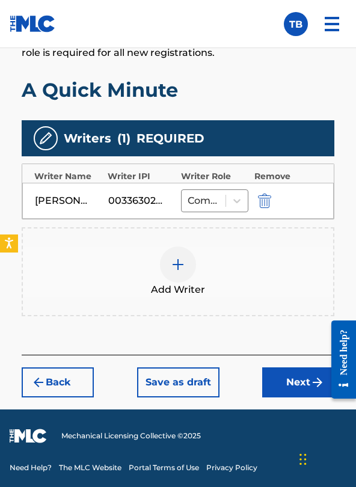
click at [53, 381] on button "Back" at bounding box center [58, 382] width 72 height 30
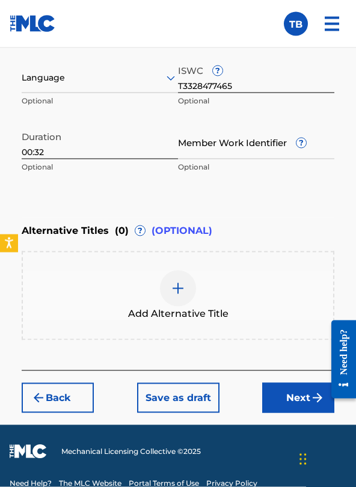
scroll to position [374, 0]
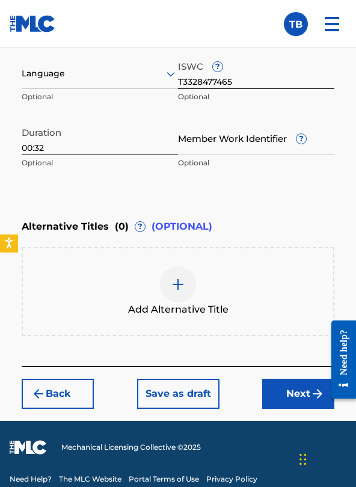
click at [280, 394] on button "Next" at bounding box center [298, 394] width 72 height 30
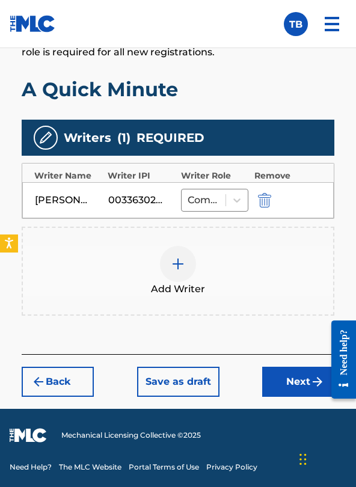
scroll to position [349, 0]
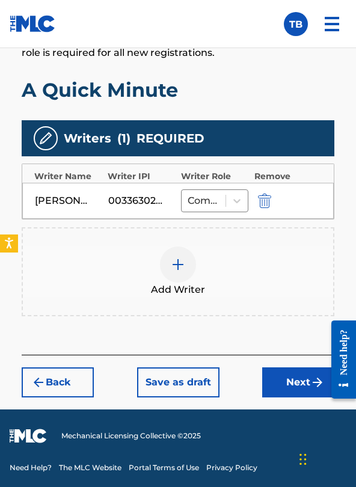
click at [290, 383] on button "Next" at bounding box center [298, 382] width 72 height 30
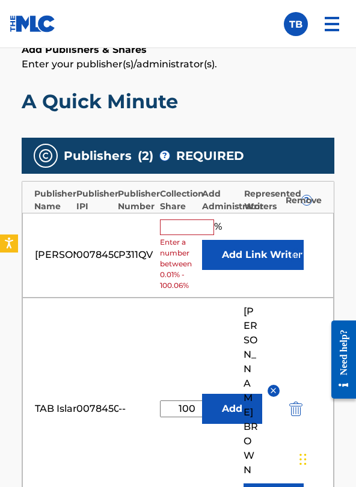
scroll to position [254, 0]
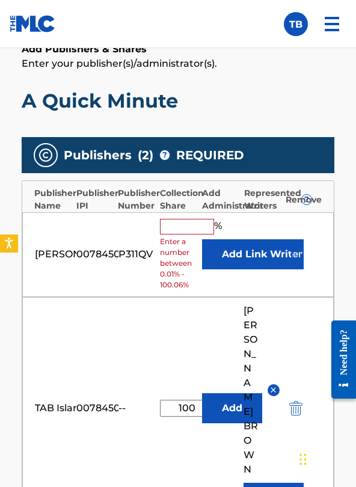
click at [269, 385] on img at bounding box center [273, 389] width 9 height 9
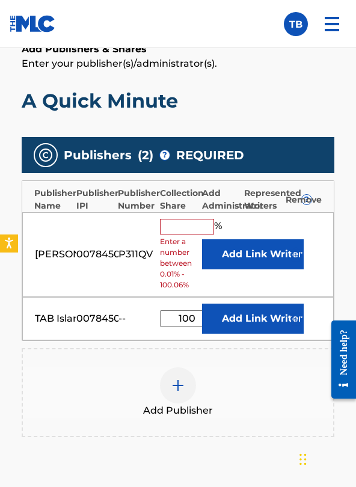
click at [298, 194] on div "Remove" at bounding box center [313, 200] width 54 height 13
click at [303, 203] on div "Remove" at bounding box center [313, 200] width 54 height 13
click at [165, 170] on div "Publishers ( 2 ) ? REQUIRED Total shares: 100 %" at bounding box center [178, 155] width 313 height 36
click at [156, 158] on div "Publishers ( 2 ) ? REQUIRED Total shares: 100 %" at bounding box center [178, 155] width 313 height 36
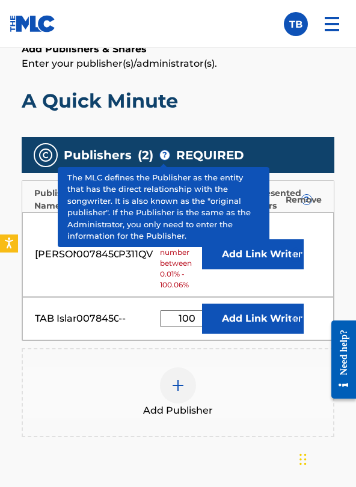
click at [161, 160] on span "?" at bounding box center [165, 155] width 10 height 10
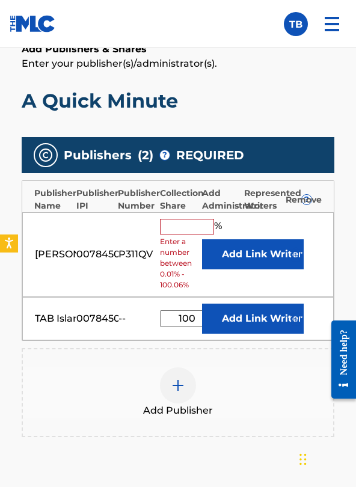
click at [145, 348] on div "Add Publisher" at bounding box center [178, 392] width 313 height 89
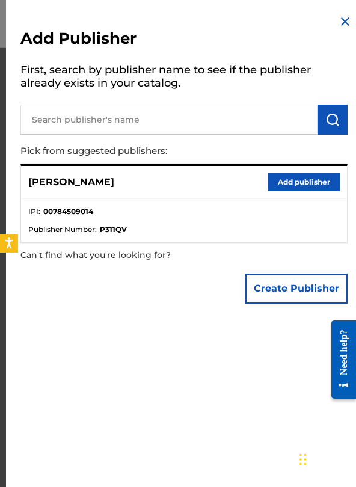
click at [339, 20] on img at bounding box center [345, 21] width 14 height 14
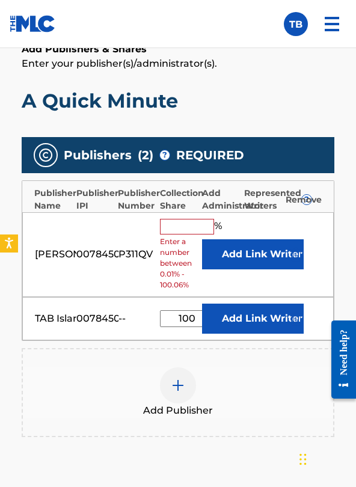
click at [59, 250] on div "[PERSON_NAME]" at bounding box center [62, 254] width 54 height 14
click at [61, 245] on div "[PERSON_NAME] 00784509014 P311QV % Enter a number between 0.01% - 100.06% Add L…" at bounding box center [177, 254] width 311 height 85
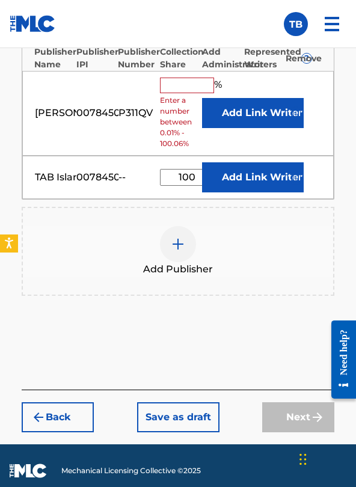
click at [66, 411] on button "Back" at bounding box center [58, 417] width 72 height 30
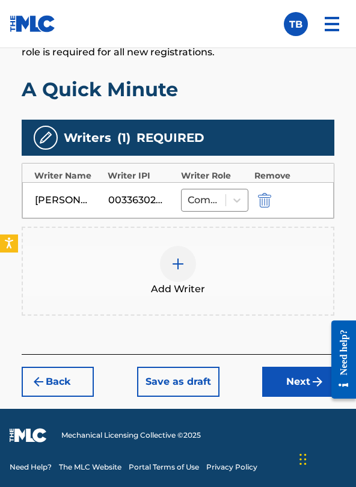
scroll to position [349, 0]
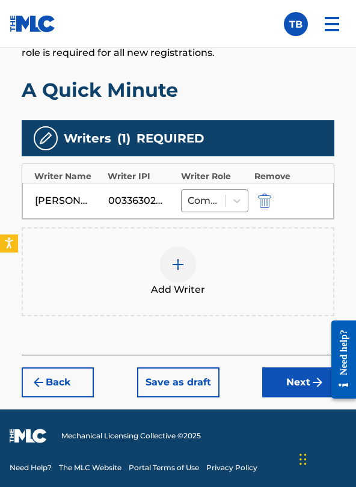
click at [58, 379] on button "Back" at bounding box center [58, 382] width 72 height 30
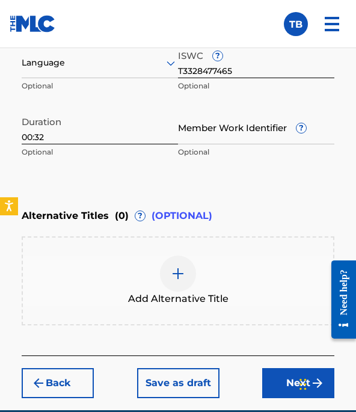
click at [44, 381] on img "submit" at bounding box center [38, 383] width 14 height 14
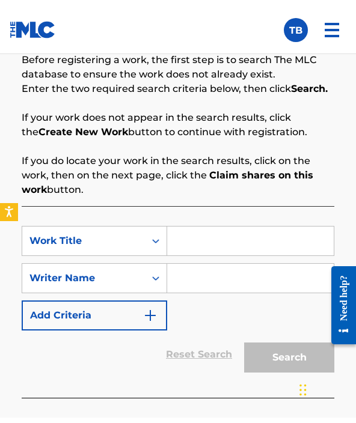
scroll to position [263, 0]
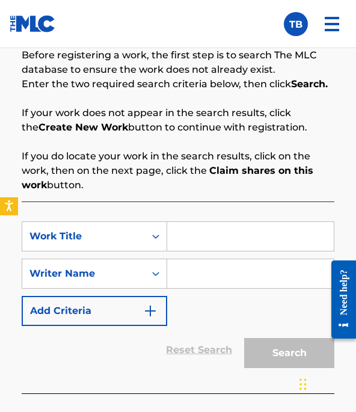
click at [198, 243] on input "Search Form" at bounding box center [250, 236] width 167 height 29
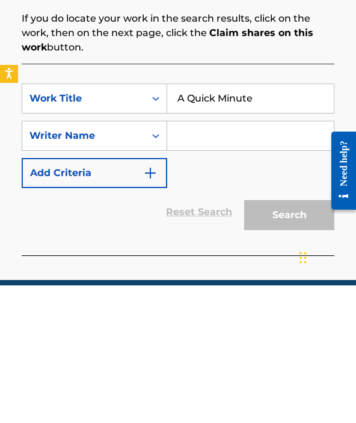
type input "A Quick Minute"
click at [181, 259] on input "Search Form" at bounding box center [250, 273] width 167 height 29
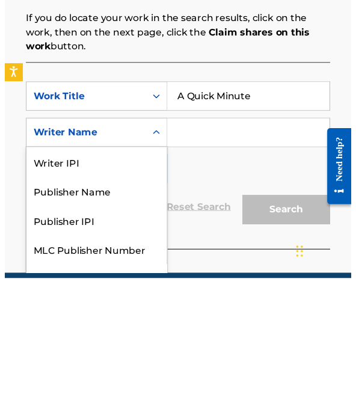
scroll to position [346, 0]
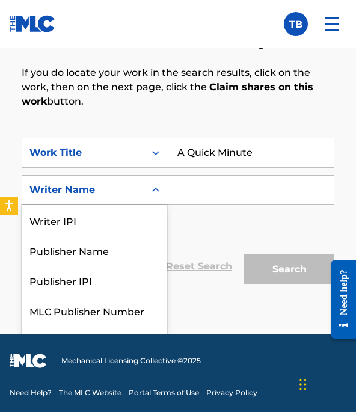
click at [186, 191] on input "Search Form" at bounding box center [250, 190] width 167 height 29
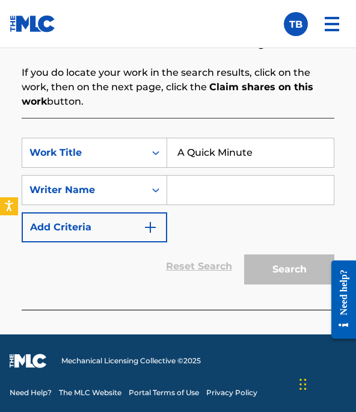
scroll to position [335, 0]
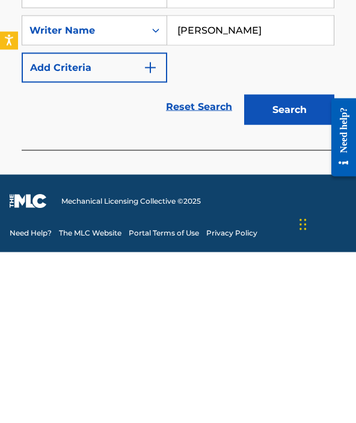
click at [272, 266] on button "Search" at bounding box center [289, 281] width 90 height 30
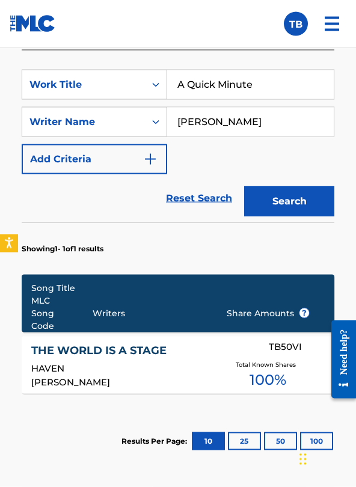
scroll to position [415, 0]
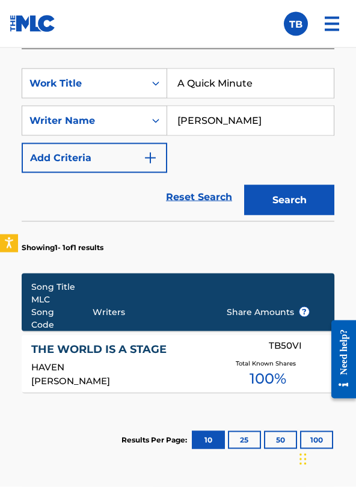
click at [238, 411] on button "25" at bounding box center [244, 440] width 33 height 18
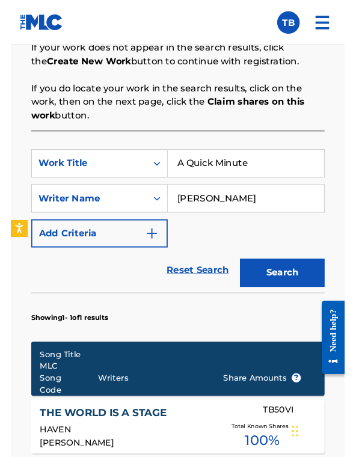
scroll to position [324, 0]
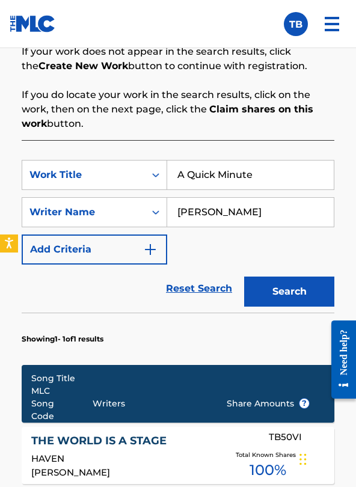
click at [206, 219] on input "[PERSON_NAME]" at bounding box center [250, 212] width 167 height 29
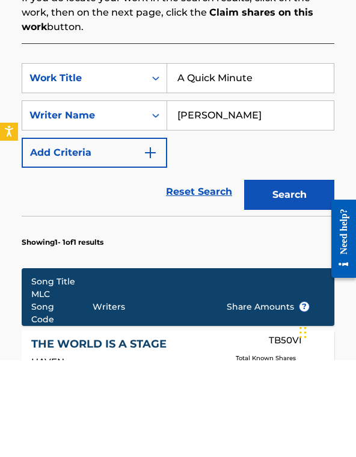
click at [281, 277] on button "Search" at bounding box center [289, 292] width 90 height 30
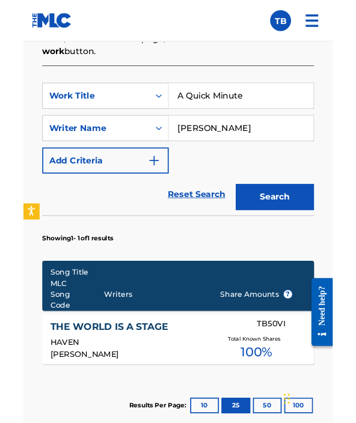
scroll to position [378, 0]
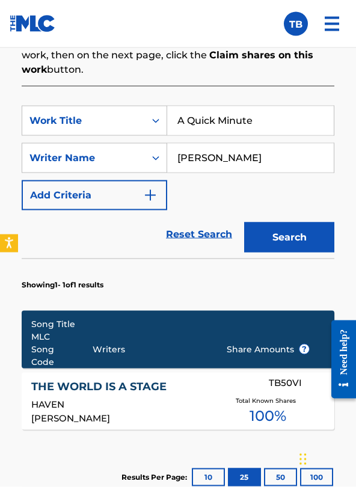
click at [211, 161] on input "[PERSON_NAME]" at bounding box center [250, 158] width 167 height 29
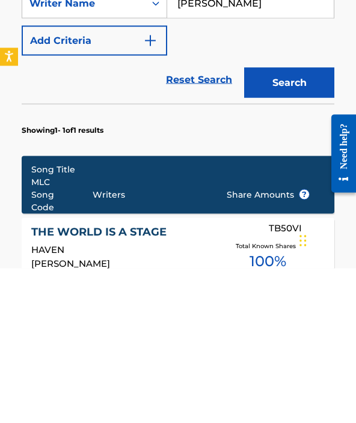
click at [273, 222] on button "Search" at bounding box center [289, 237] width 90 height 30
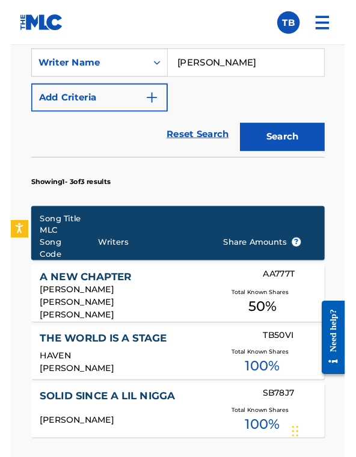
scroll to position [468, 0]
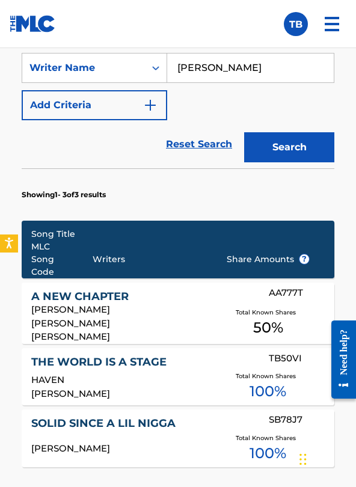
click at [209, 76] on input "[PERSON_NAME]" at bounding box center [250, 68] width 167 height 29
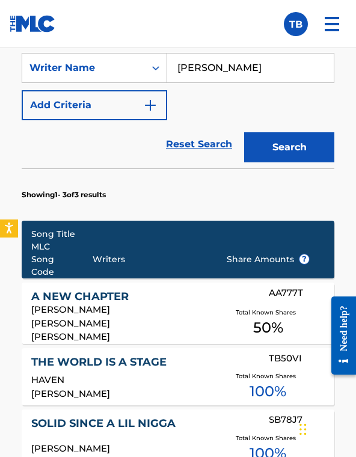
type input "T"
type input "[PERSON_NAME]"
click at [289, 147] on button "Search" at bounding box center [289, 147] width 90 height 30
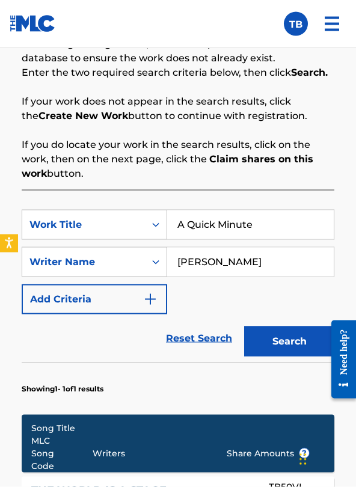
scroll to position [275, 0]
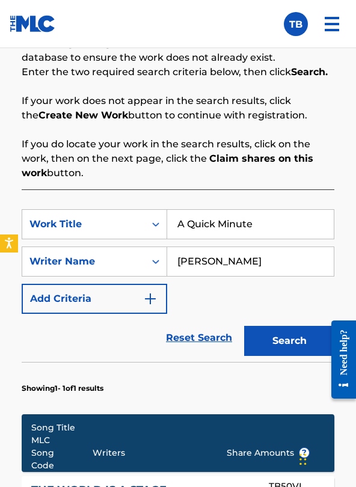
click at [196, 342] on link "Reset Search" at bounding box center [199, 338] width 78 height 26
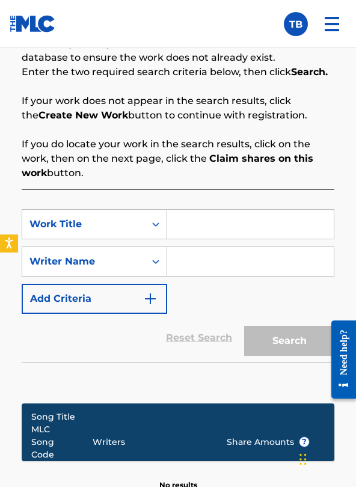
click at [183, 228] on input "Search Form" at bounding box center [250, 224] width 167 height 29
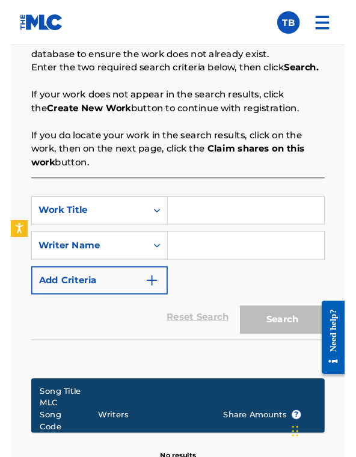
scroll to position [274, 0]
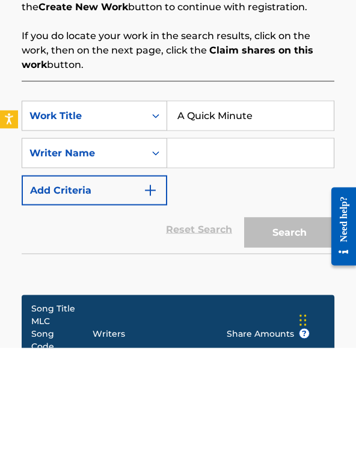
type input "A Quick Minute"
click at [185, 248] on input "Search Form" at bounding box center [250, 262] width 167 height 29
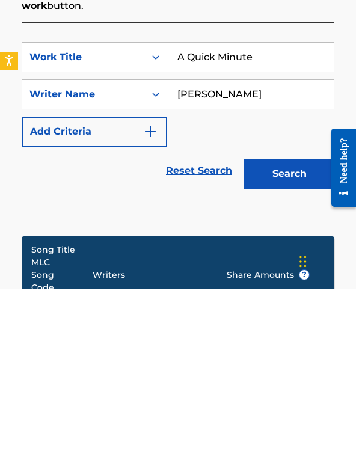
click at [271, 326] on button "Search" at bounding box center [289, 341] width 90 height 30
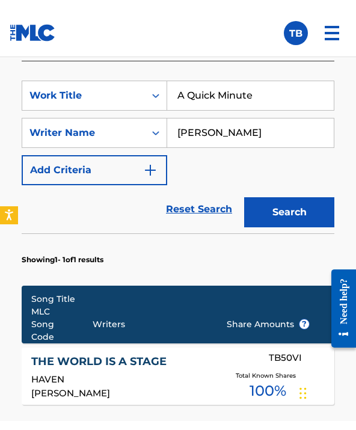
scroll to position [411, 0]
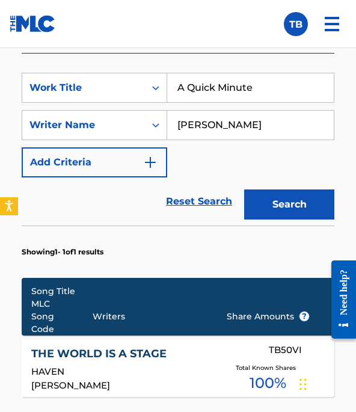
click at [231, 123] on input "[PERSON_NAME]" at bounding box center [250, 125] width 167 height 29
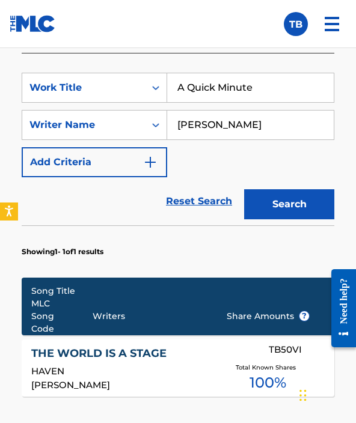
type input "[PERSON_NAME]"
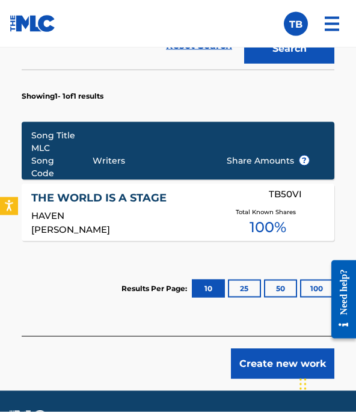
click at [257, 370] on button "Create new work" at bounding box center [282, 364] width 103 height 30
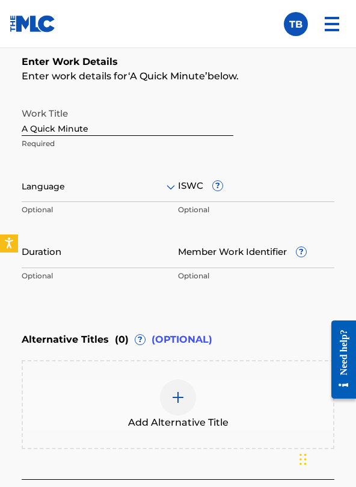
scroll to position [272, 0]
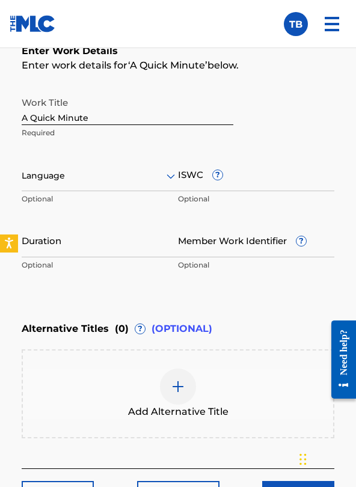
click at [187, 180] on input "ISWC ?" at bounding box center [256, 174] width 156 height 34
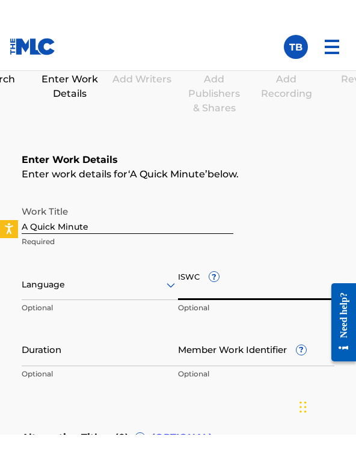
scroll to position [146, 0]
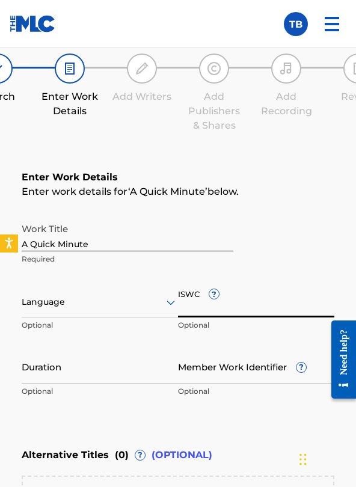
click at [191, 304] on input "ISWC ?" at bounding box center [256, 300] width 156 height 34
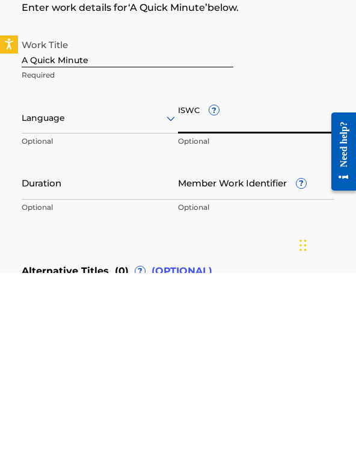
paste input "T3328477465"
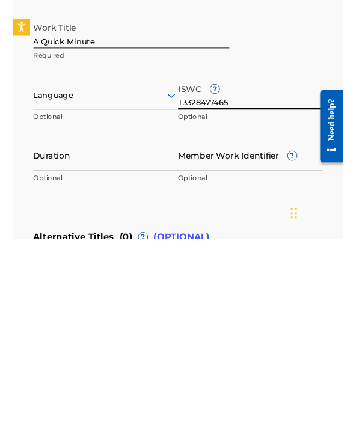
scroll to position [200, 0]
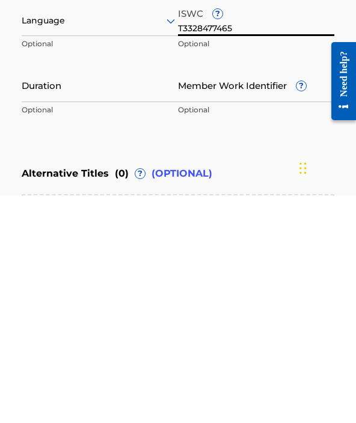
type input "T3328477465"
click at [26, 295] on input "Duration" at bounding box center [100, 312] width 156 height 34
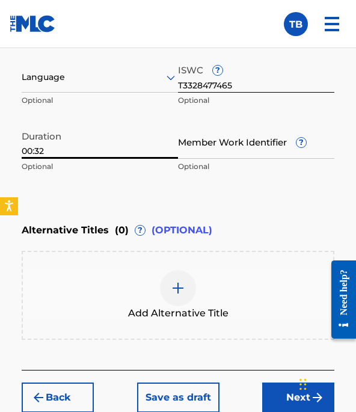
scroll to position [367, 0]
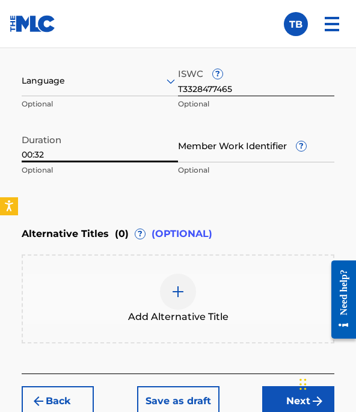
type input "00:32"
click at [203, 158] on input "Member Work Identifier ?" at bounding box center [256, 145] width 156 height 34
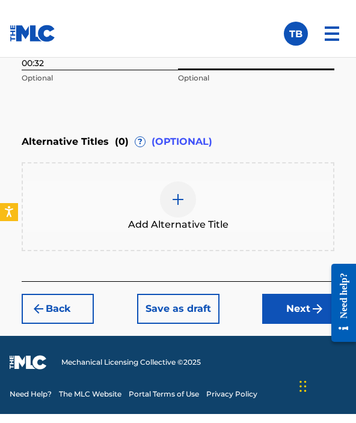
scroll to position [450, 0]
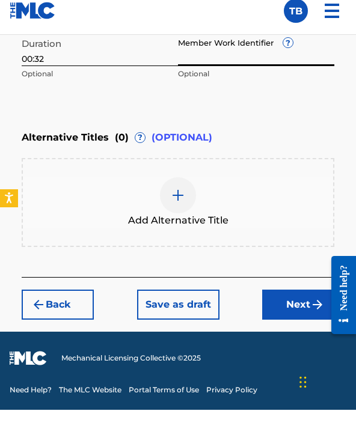
click at [186, 61] on input "Member Work Identifier ?" at bounding box center [256, 62] width 156 height 34
paste input "930445634"
type input "930445634"
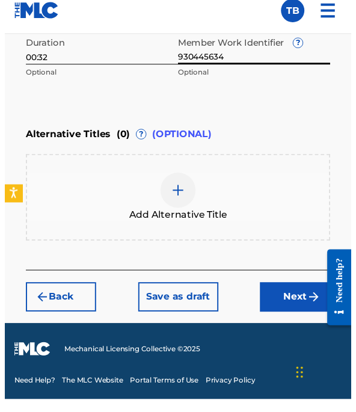
scroll to position [461, 0]
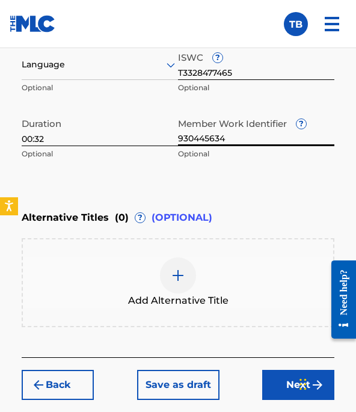
click at [284, 387] on button "Next" at bounding box center [298, 385] width 72 height 30
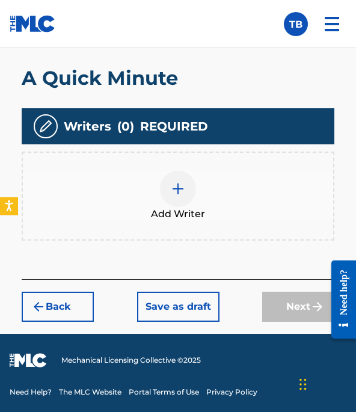
click at [175, 192] on img at bounding box center [178, 189] width 14 height 14
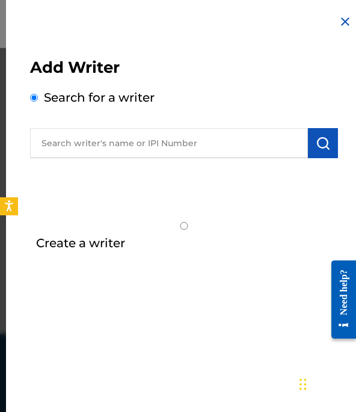
click at [57, 148] on input "text" at bounding box center [169, 143] width 278 height 30
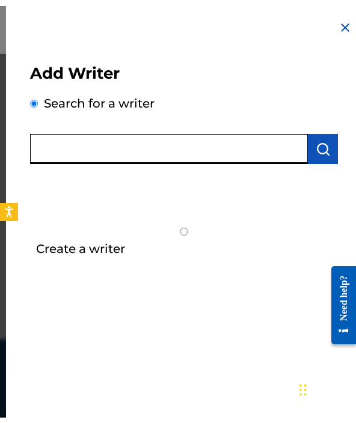
scroll to position [350, 0]
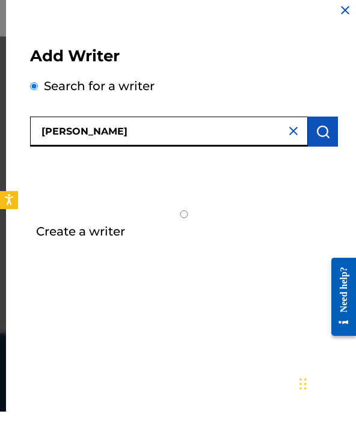
type input "[PERSON_NAME]"
click at [322, 136] on img "submit" at bounding box center [323, 143] width 14 height 14
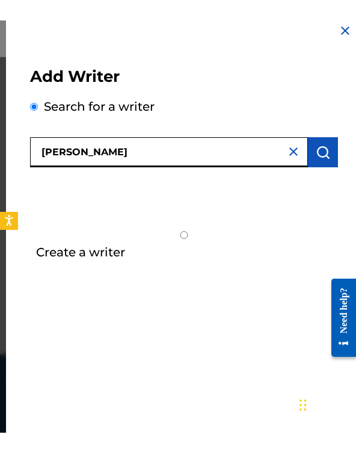
scroll to position [361, 0]
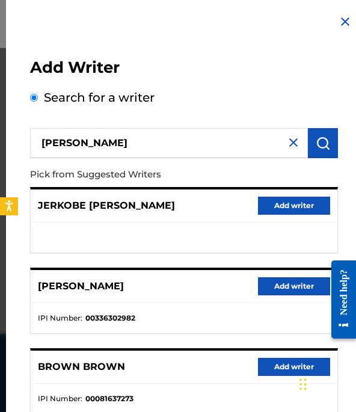
click at [281, 289] on button "Add writer" at bounding box center [294, 286] width 72 height 18
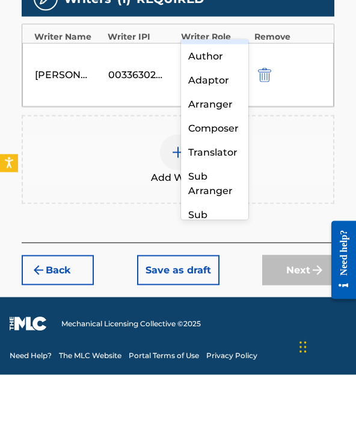
scroll to position [38, 0]
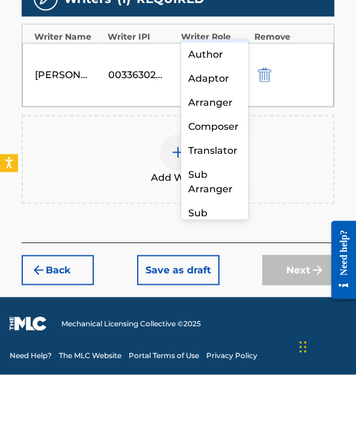
click at [207, 163] on div "Composer" at bounding box center [214, 175] width 67 height 24
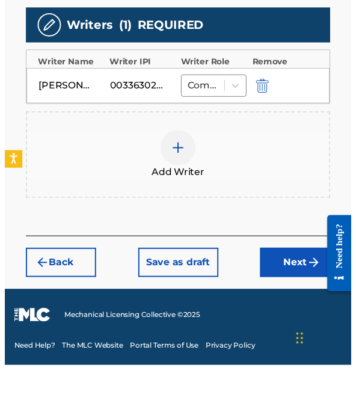
scroll to position [424, 0]
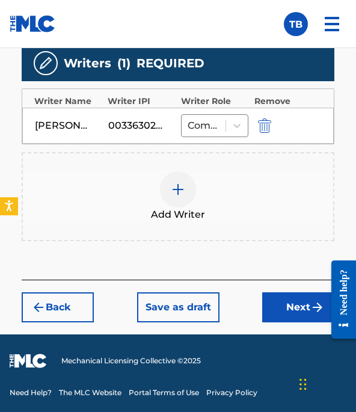
click at [287, 304] on button "Next" at bounding box center [298, 307] width 72 height 30
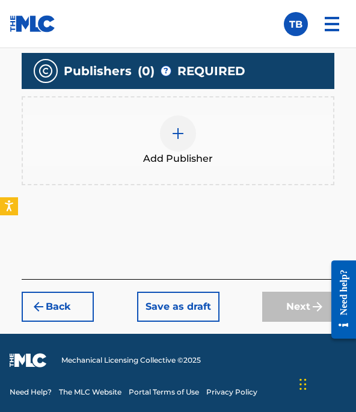
click at [171, 131] on img at bounding box center [178, 133] width 14 height 14
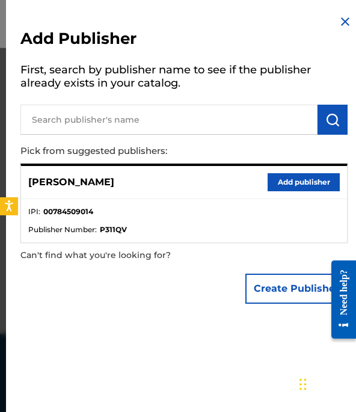
click at [43, 114] on input "text" at bounding box center [168, 120] width 297 height 30
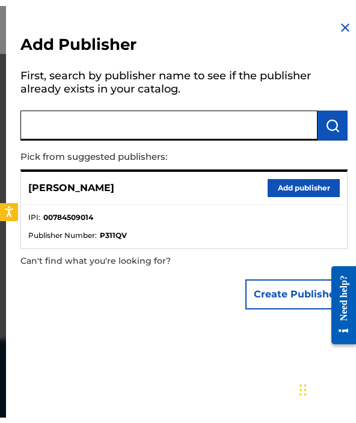
scroll to position [327, 0]
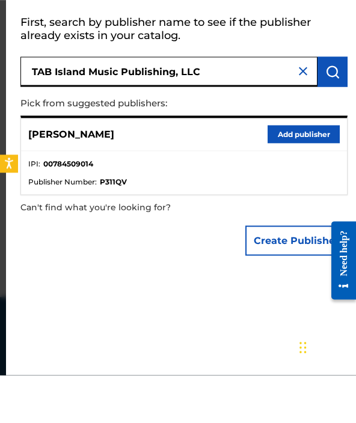
type input "TAB Island Music Publishing, LLC"
click at [332, 112] on img "submit" at bounding box center [332, 119] width 14 height 14
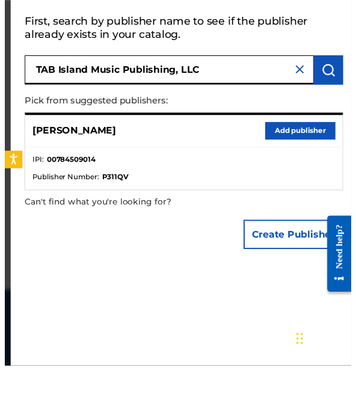
scroll to position [339, 0]
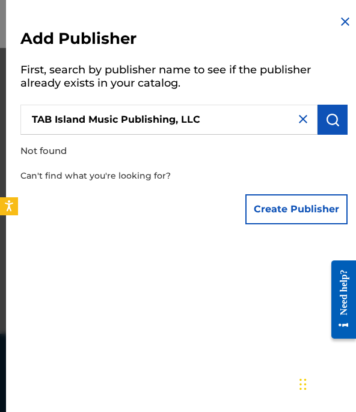
click at [270, 211] on button "Create Publisher" at bounding box center [296, 209] width 102 height 30
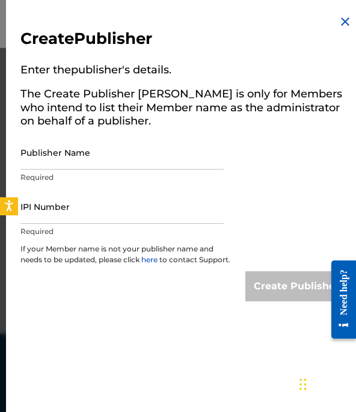
click at [29, 155] on input "Publisher Name" at bounding box center [121, 152] width 203 height 34
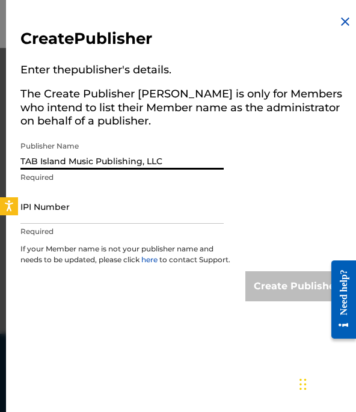
type input "TAB Island Music Publishing, LLC"
click at [31, 221] on input "IPI Number" at bounding box center [121, 206] width 203 height 34
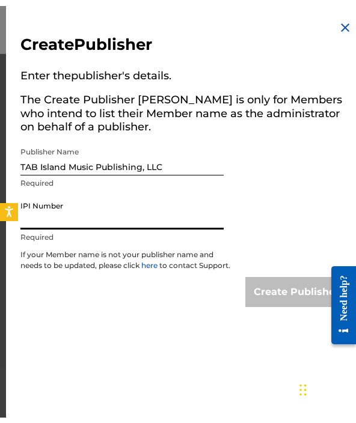
scroll to position [244, 0]
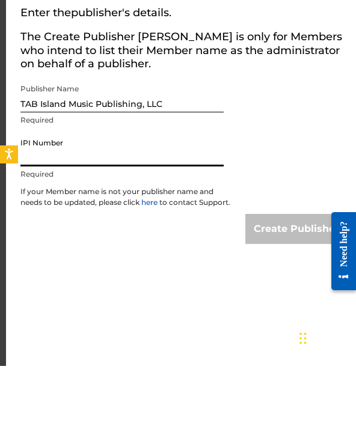
paste input "784509014"
type input "784509014"
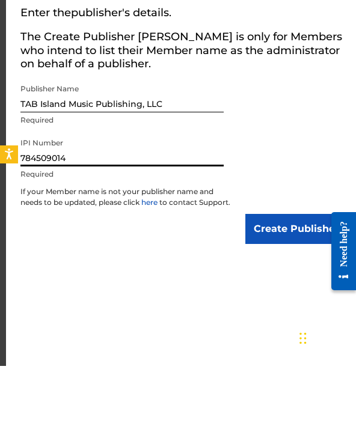
scroll to position [301, 0]
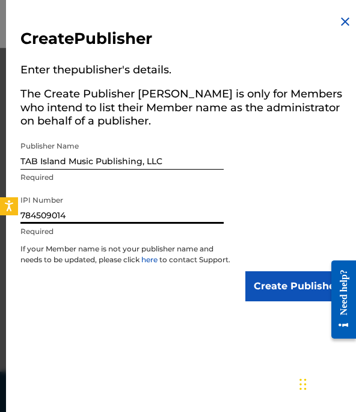
click at [276, 299] on input "Create Publisher" at bounding box center [296, 286] width 102 height 30
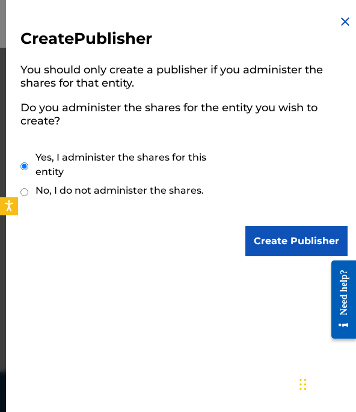
click at [272, 242] on input "Create Publisher" at bounding box center [296, 241] width 102 height 30
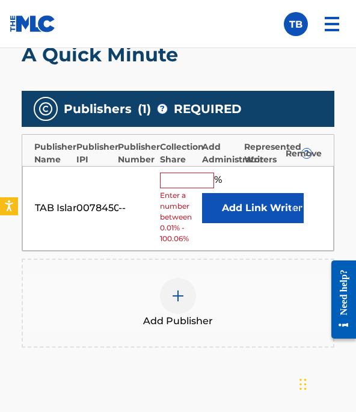
click at [171, 180] on input "text" at bounding box center [187, 181] width 54 height 16
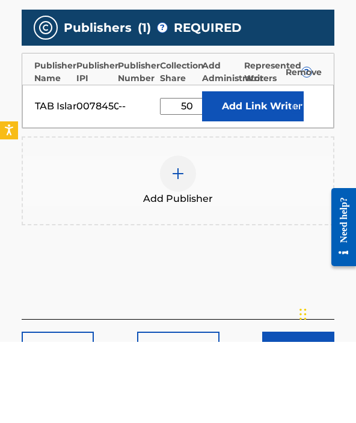
type input "50"
click at [245, 173] on button "Link Writer" at bounding box center [274, 188] width 60 height 30
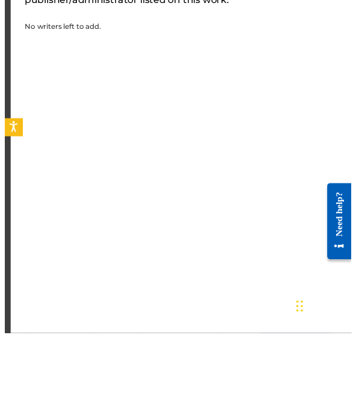
scroll to position [382, 0]
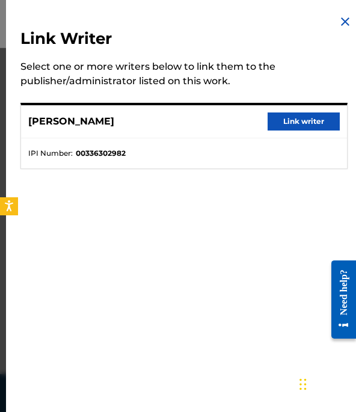
click at [298, 124] on button "Link writer" at bounding box center [304, 121] width 72 height 18
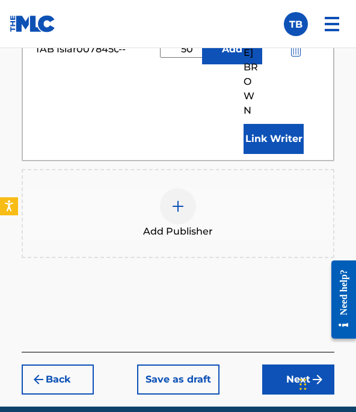
click at [295, 364] on button "Next" at bounding box center [298, 379] width 72 height 30
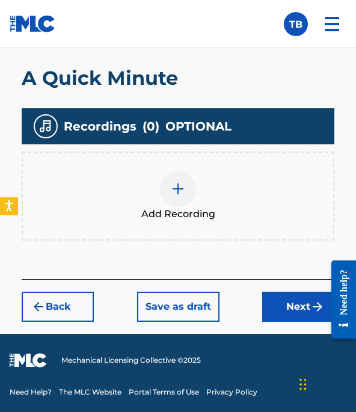
click at [171, 192] on img at bounding box center [178, 189] width 14 height 14
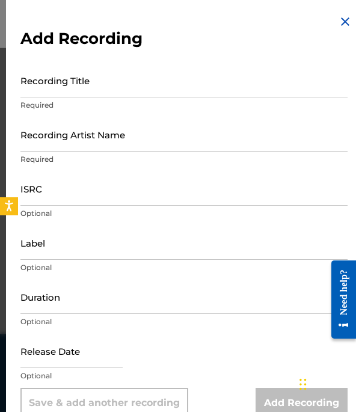
click at [31, 91] on input "Recording Title" at bounding box center [183, 80] width 327 height 34
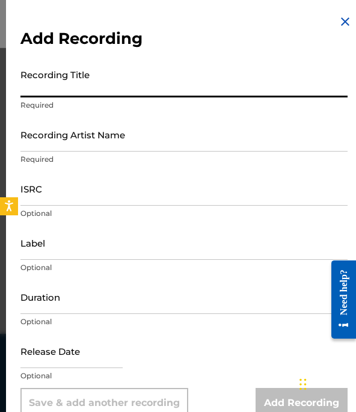
scroll to position [350, 0]
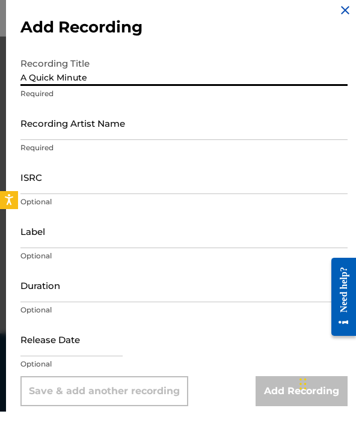
type input "A Quick Minute"
click at [27, 128] on input "Recording Artist Name" at bounding box center [183, 134] width 327 height 34
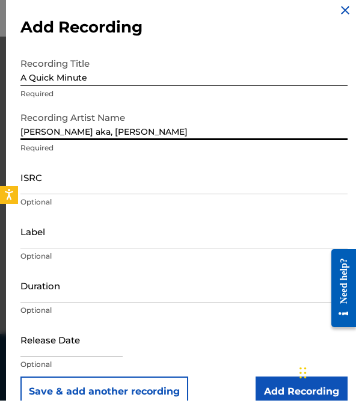
scroll to position [361, 0]
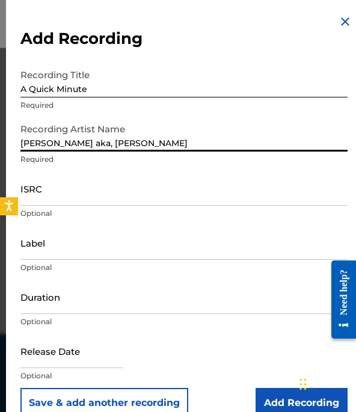
click at [137, 143] on input "[PERSON_NAME] aka, [PERSON_NAME]" at bounding box center [183, 134] width 327 height 34
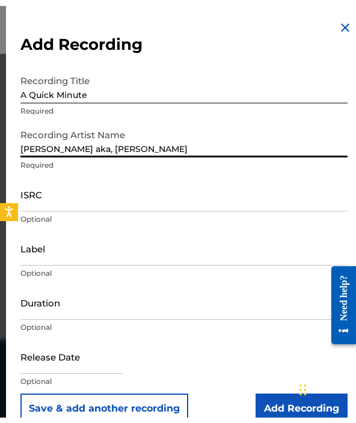
scroll to position [350, 0]
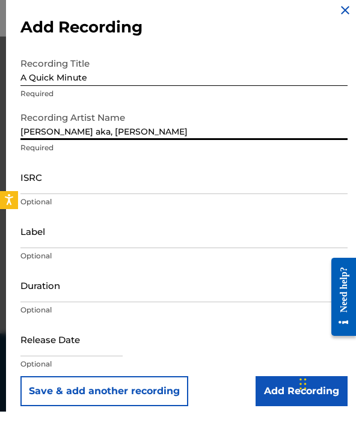
click at [76, 133] on input "[PERSON_NAME] aka, [PERSON_NAME]" at bounding box center [183, 134] width 327 height 34
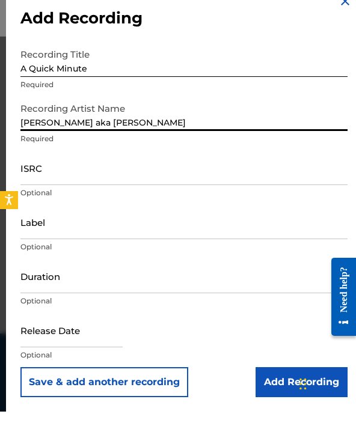
scroll to position [8, 0]
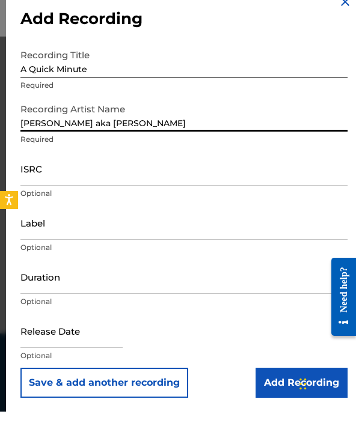
type input "[PERSON_NAME] aka [PERSON_NAME]"
click at [33, 163] on input "ISRC" at bounding box center [183, 180] width 327 height 34
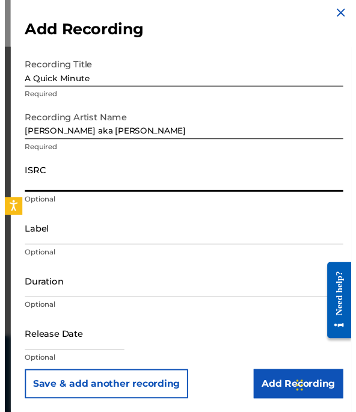
scroll to position [361, 0]
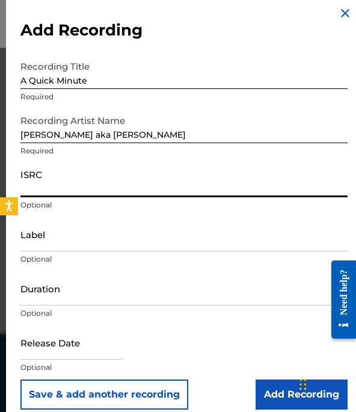
click at [31, 185] on input "ISRC" at bounding box center [183, 180] width 327 height 34
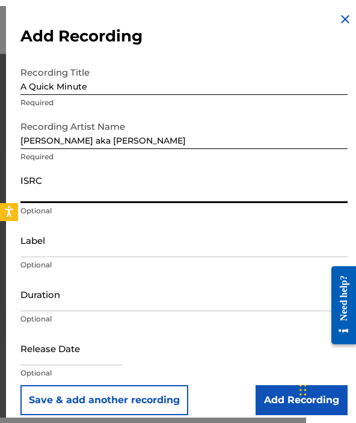
scroll to position [0, 0]
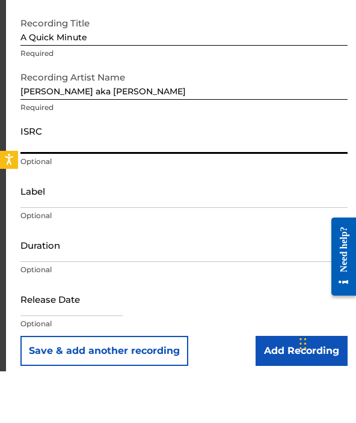
click at [28, 171] on input "ISRC" at bounding box center [183, 188] width 327 height 34
paste input "QZNWS2528745"
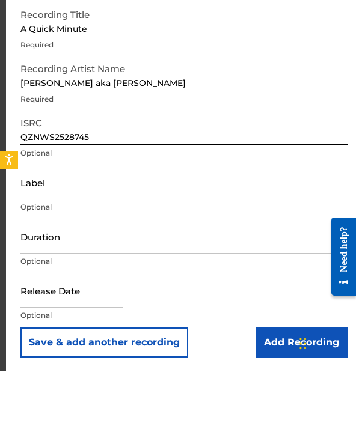
scroll to position [304, 0]
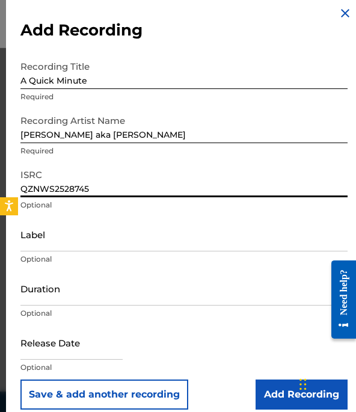
type input "QZNWS2528745"
click at [29, 233] on input "Label" at bounding box center [183, 234] width 327 height 34
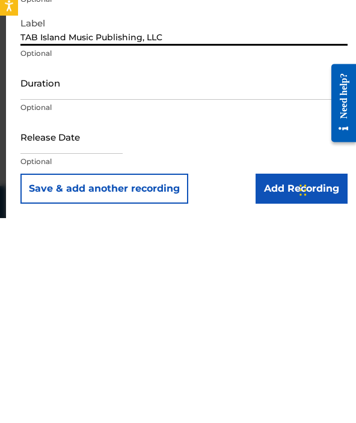
type input "TAB Island Music Publishing, LLC"
click at [30, 271] on input "Duration" at bounding box center [183, 288] width 327 height 34
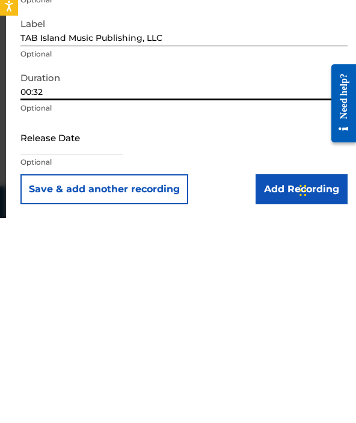
type input "00:32"
click at [28, 325] on input "text" at bounding box center [71, 342] width 102 height 34
select select "7"
select select "2025"
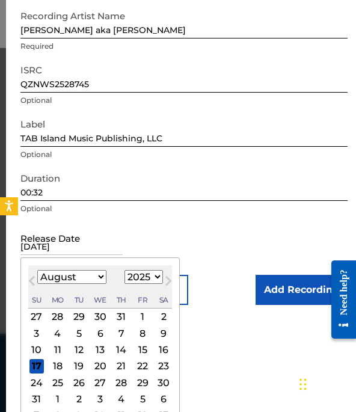
scroll to position [117, 0]
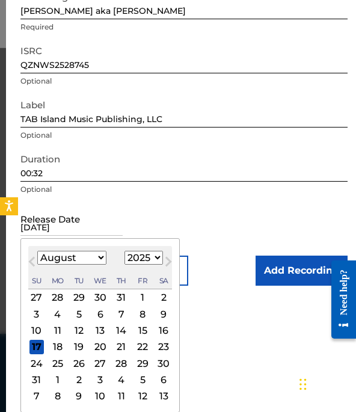
type input "[DATE]"
click at [31, 263] on button "Previous Month" at bounding box center [31, 263] width 19 height 19
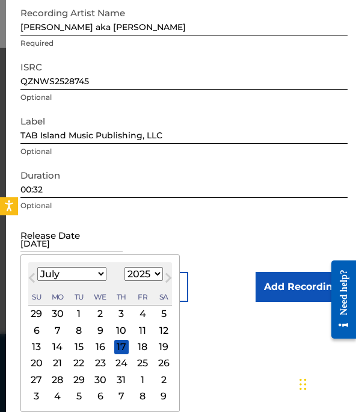
click at [33, 277] on span "Previous Month" at bounding box center [33, 280] width 0 height 18
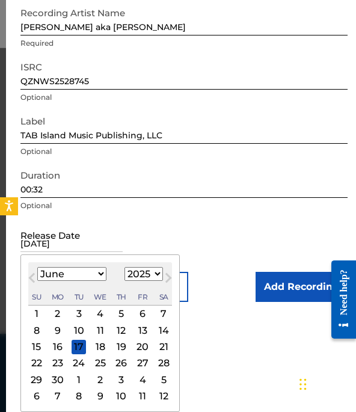
click at [29, 281] on button "Previous Month" at bounding box center [31, 280] width 19 height 19
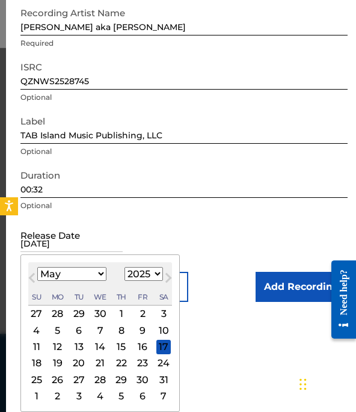
click at [26, 281] on button "Previous Month" at bounding box center [31, 280] width 19 height 19
select select "3"
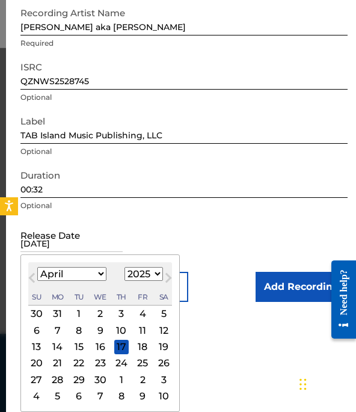
click at [171, 367] on div "26" at bounding box center [163, 362] width 14 height 14
type input "[DATE]"
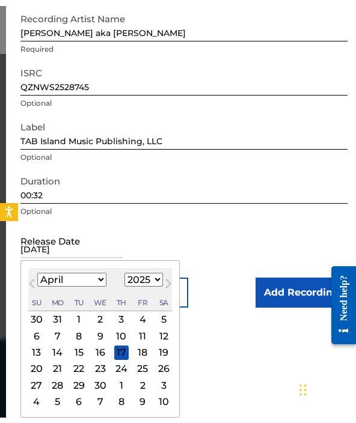
scroll to position [20, 0]
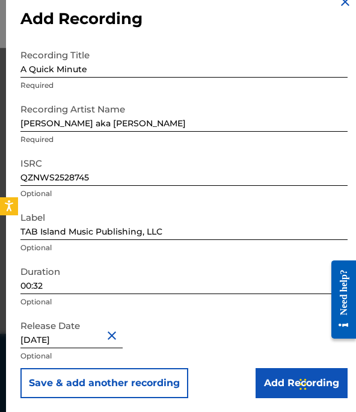
click at [103, 381] on button "Save & add another recording" at bounding box center [104, 383] width 168 height 30
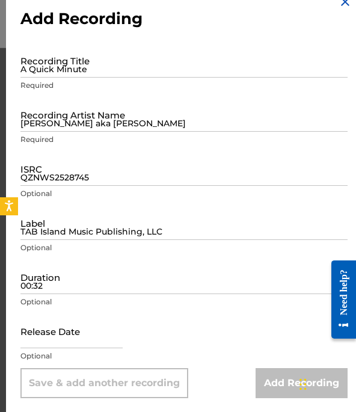
click at [40, 71] on input "A Quick Minute" at bounding box center [183, 60] width 327 height 34
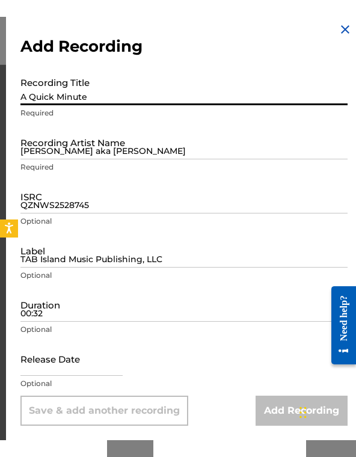
scroll to position [8, 0]
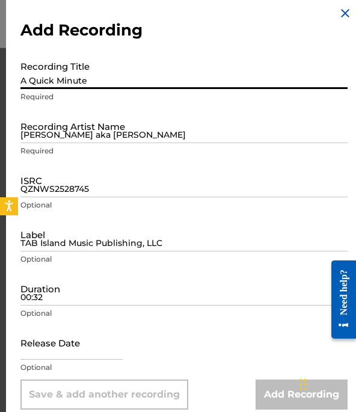
click at [31, 79] on input "A Quick Minute" at bounding box center [183, 72] width 327 height 34
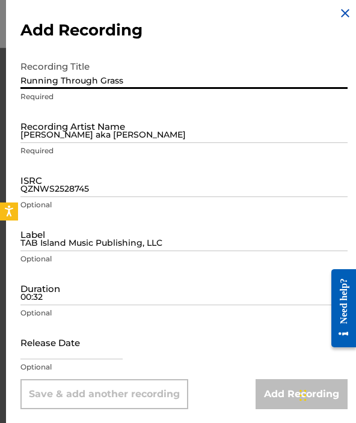
type input "Running Through Grass"
click at [25, 137] on input "[PERSON_NAME] aka [PERSON_NAME]" at bounding box center [183, 126] width 327 height 34
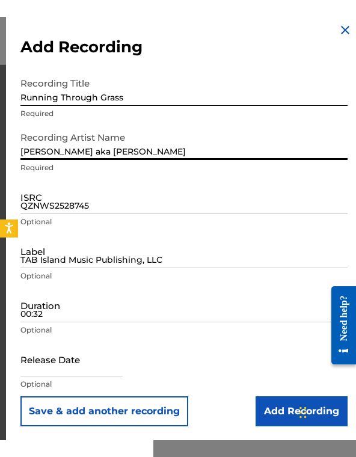
scroll to position [0, 0]
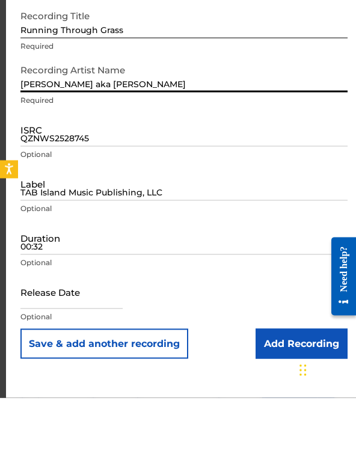
type input "[PERSON_NAME] aka [PERSON_NAME]"
click at [32, 171] on input "QZNWS2528745" at bounding box center [183, 188] width 327 height 34
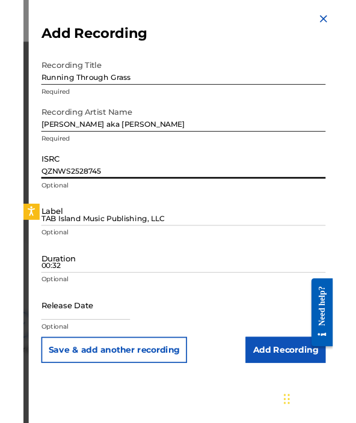
scroll to position [381, 0]
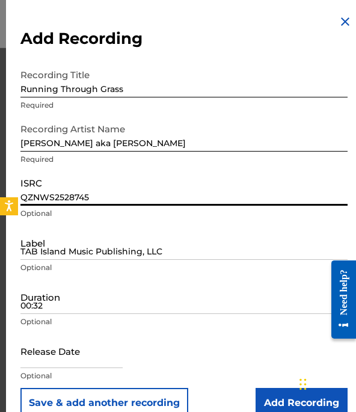
click at [30, 192] on input "QZNWS2528745" at bounding box center [183, 188] width 327 height 34
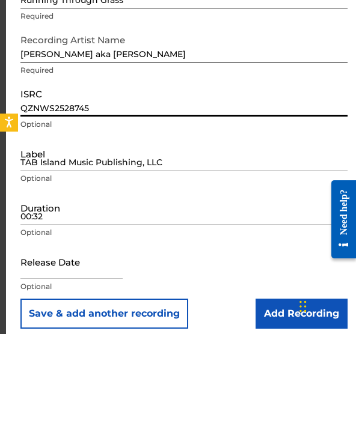
click at [31, 171] on input "QZNWS2528745" at bounding box center [183, 188] width 327 height 34
paste input "TAS2540098"
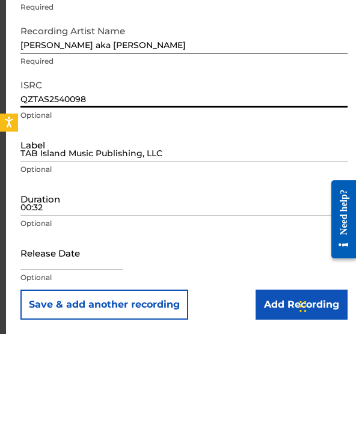
scroll to position [8, 0]
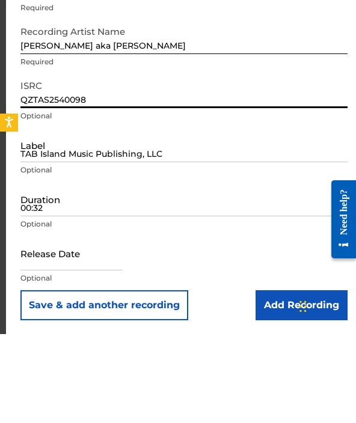
type input "QZTAS2540098"
click at [31, 217] on input "TAB Island Music Publishing, LLC" at bounding box center [183, 234] width 327 height 34
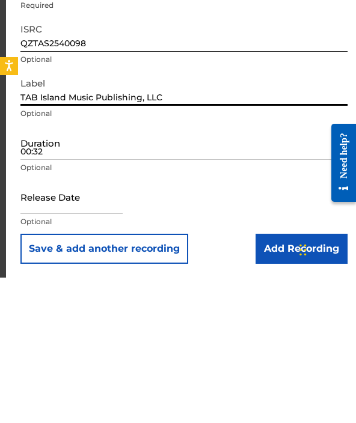
type input "TAB Island Music Publishing, LLC"
click at [30, 271] on input "00:32" at bounding box center [183, 288] width 327 height 34
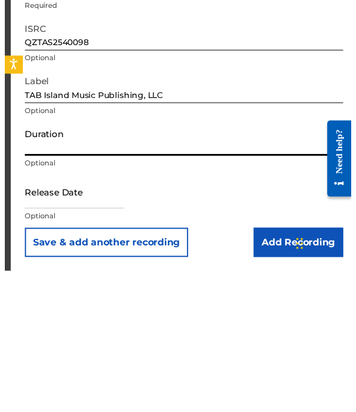
scroll to position [501, 0]
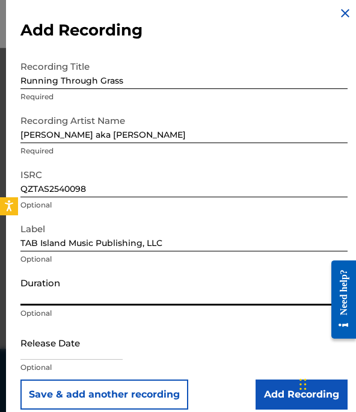
click at [28, 293] on input "Duration" at bounding box center [183, 288] width 327 height 34
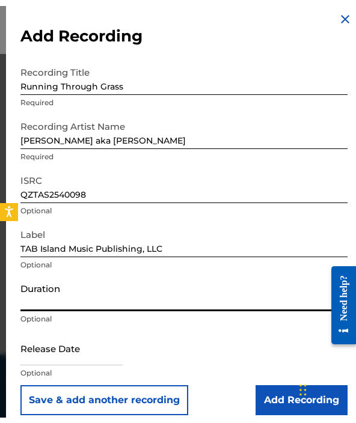
scroll to position [489, 0]
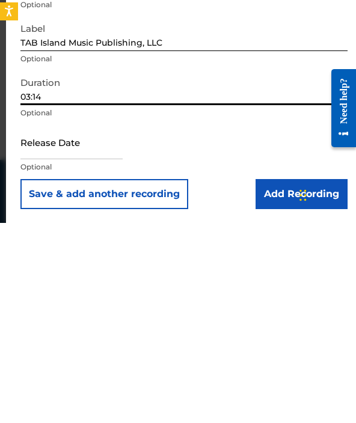
type input "03:14"
click at [25, 325] on input "text" at bounding box center [71, 342] width 102 height 34
select select "7"
select select "2025"
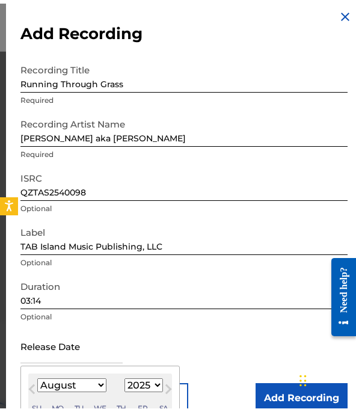
scroll to position [0, 0]
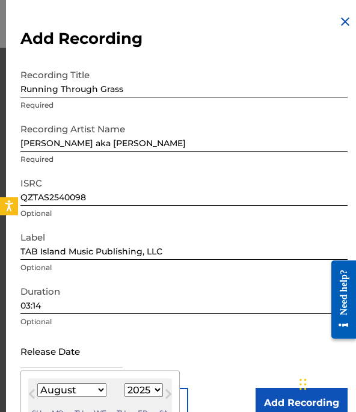
click at [99, 393] on select "January February March April May June July August September October November De…" at bounding box center [71, 390] width 69 height 14
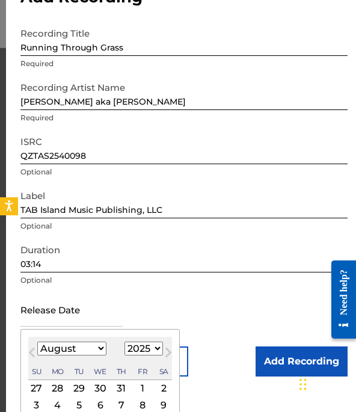
scroll to position [109, 0]
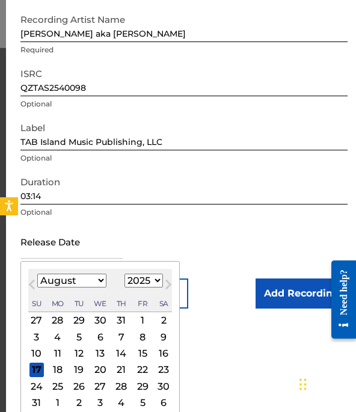
click at [28, 291] on button "Previous Month" at bounding box center [31, 286] width 19 height 19
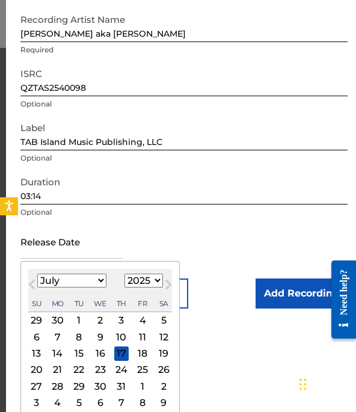
click at [31, 289] on button "Previous Month" at bounding box center [31, 286] width 19 height 19
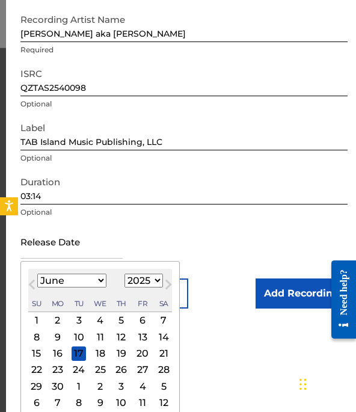
click at [32, 292] on button "Previous Month" at bounding box center [31, 286] width 19 height 19
select select "4"
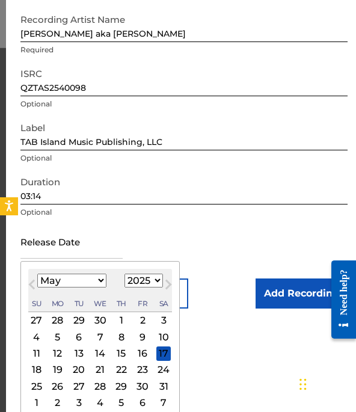
click at [34, 388] on div "25" at bounding box center [36, 386] width 14 height 14
type input "[DATE]"
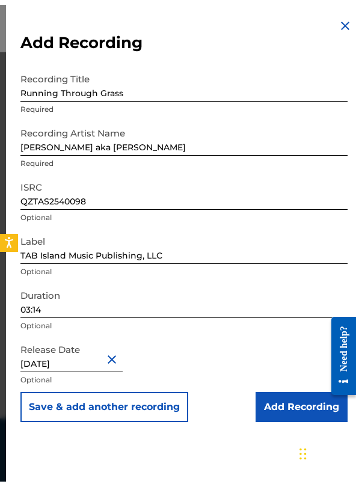
scroll to position [426, 0]
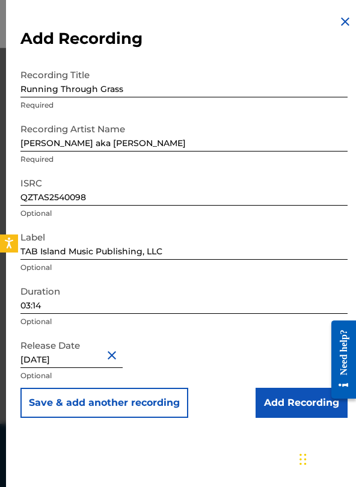
click at [272, 403] on input "Add Recording" at bounding box center [302, 403] width 92 height 30
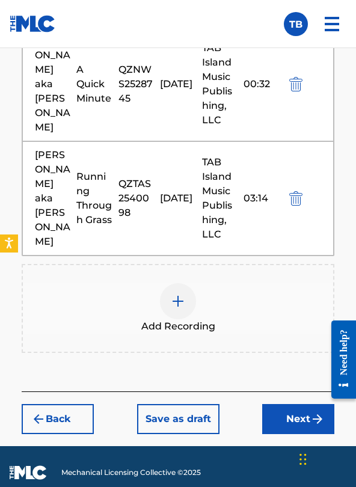
scroll to position [517, 0]
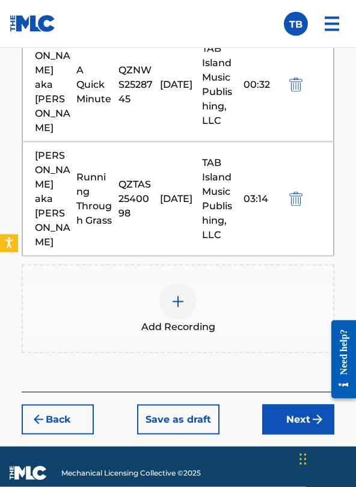
click at [176, 295] on img at bounding box center [178, 302] width 14 height 14
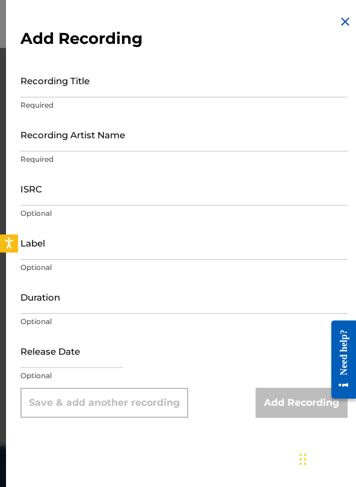
click at [25, 90] on input "Recording Title" at bounding box center [183, 80] width 327 height 34
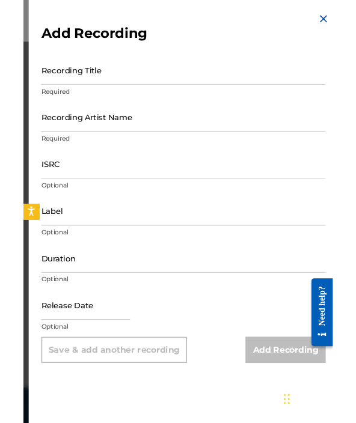
scroll to position [517, 0]
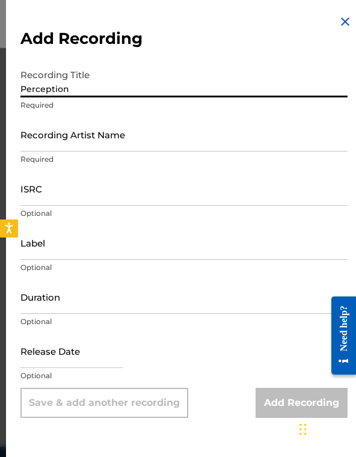
type input "Perception"
click at [37, 144] on input "Recording Artist Name" at bounding box center [183, 134] width 327 height 34
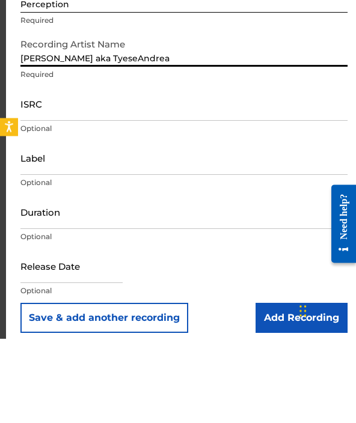
type input "[PERSON_NAME] aka TyeseAndrea"
click at [28, 171] on input "ISRC" at bounding box center [183, 188] width 327 height 34
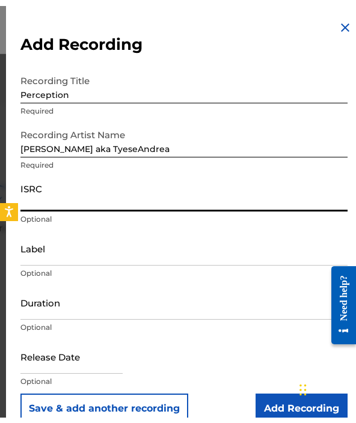
scroll to position [434, 0]
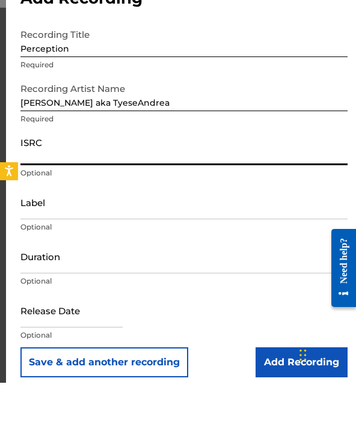
click at [27, 171] on input "ISRC" at bounding box center [183, 188] width 327 height 34
paste input "QZTAS2540099"
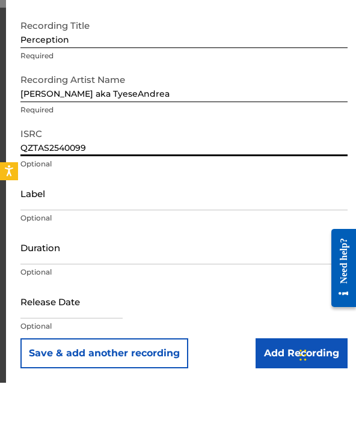
scroll to position [0, 0]
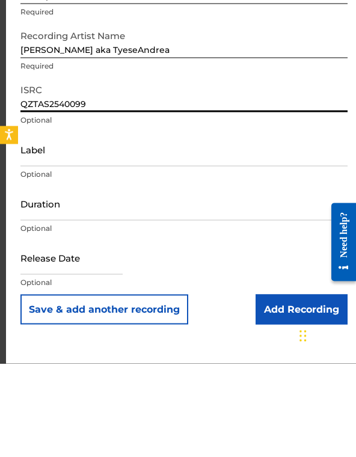
type input "QZTAS2540099"
click at [29, 225] on input "Label" at bounding box center [183, 242] width 327 height 34
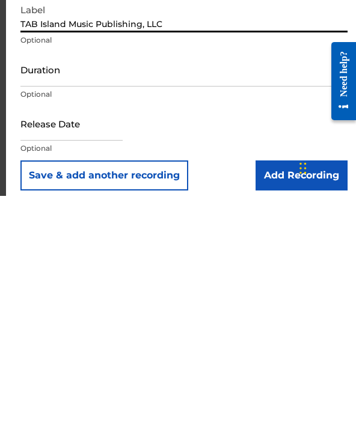
scroll to position [437, 0]
type input "TAB Island Music Publishing, LLC"
click at [28, 280] on input "Duration" at bounding box center [183, 297] width 327 height 34
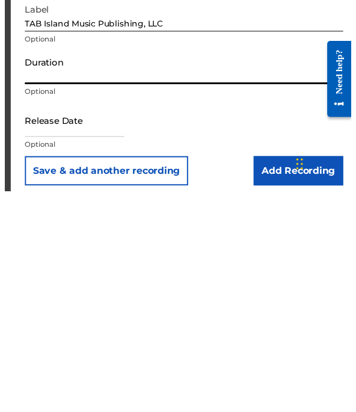
scroll to position [601, 0]
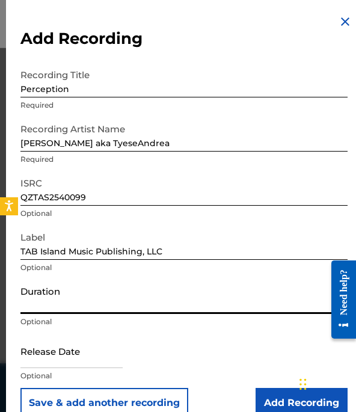
click at [31, 303] on input "Duration" at bounding box center [183, 297] width 327 height 34
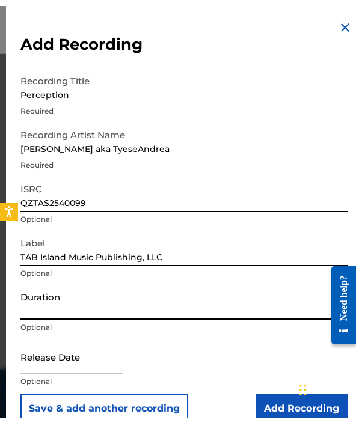
scroll to position [589, 0]
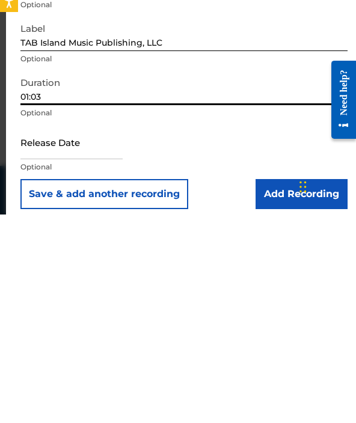
type input "01:03"
click at [29, 334] on input "text" at bounding box center [71, 351] width 102 height 34
select select "7"
select select "2025"
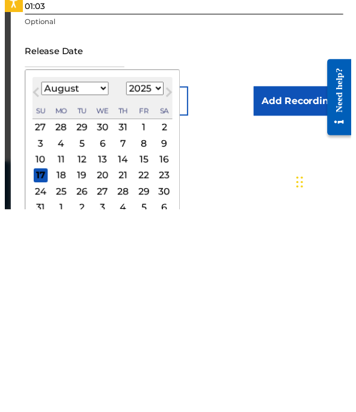
scroll to position [90, 0]
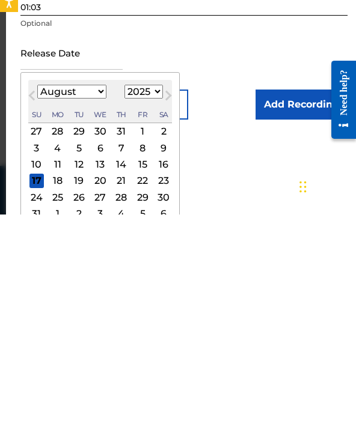
click at [31, 297] on button "Previous Month" at bounding box center [31, 306] width 19 height 19
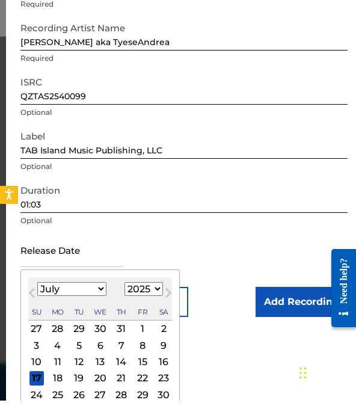
scroll to position [601, 0]
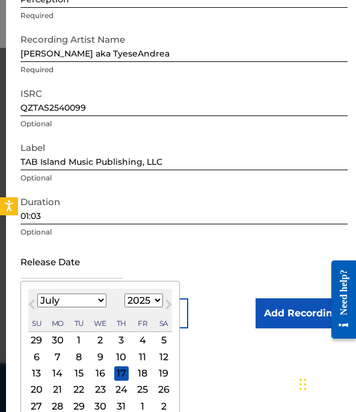
click at [30, 307] on button "Previous Month" at bounding box center [31, 306] width 19 height 19
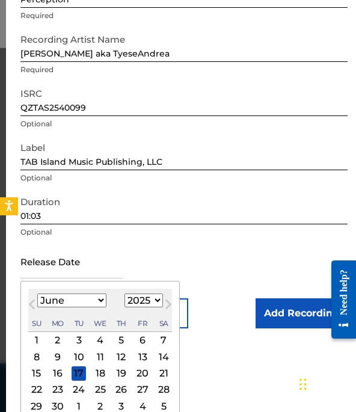
click at [32, 308] on button "Previous Month" at bounding box center [31, 306] width 19 height 19
select select "4"
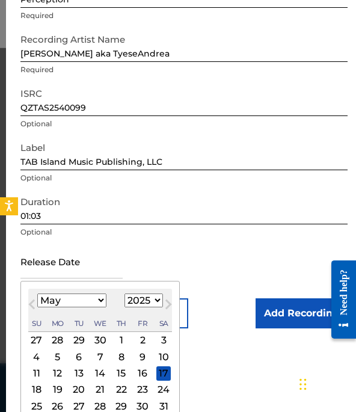
click at [171, 396] on div "24" at bounding box center [163, 389] width 14 height 14
type input "[DATE]"
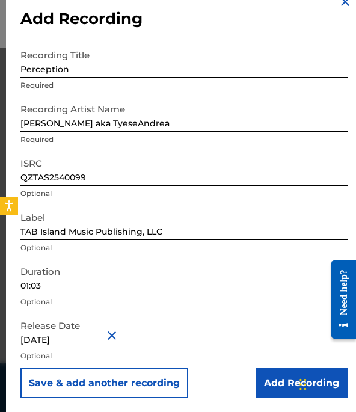
click at [114, 383] on button "Save & add another recording" at bounding box center [104, 383] width 168 height 30
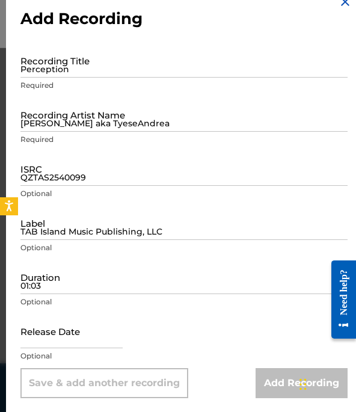
click at [27, 288] on input "01:03" at bounding box center [183, 277] width 327 height 34
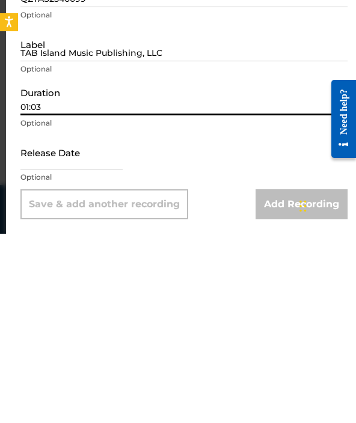
scroll to position [8, 0]
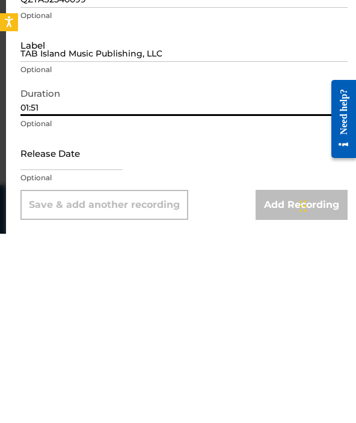
type input "01:51"
click at [28, 217] on input "TAB Island Music Publishing, LLC" at bounding box center [183, 234] width 327 height 34
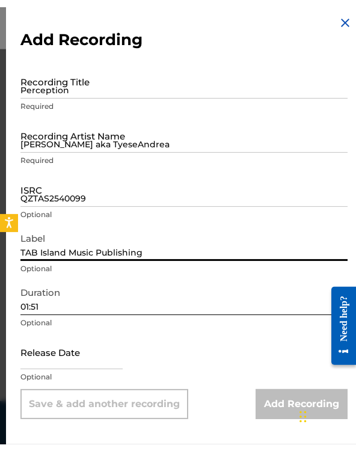
scroll to position [655, 0]
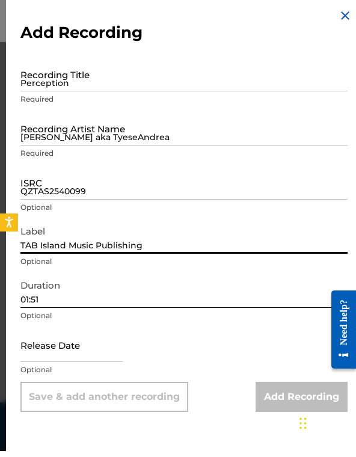
type input "TAB Island Music Publishing"
click at [35, 81] on input "Perception" at bounding box center [183, 80] width 327 height 34
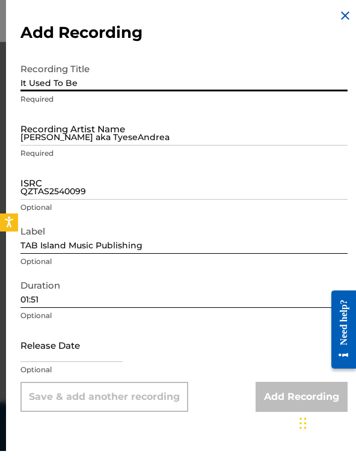
type input "It Used To Be"
click at [31, 139] on input "[PERSON_NAME] aka TyeseAndrea" at bounding box center [183, 134] width 327 height 34
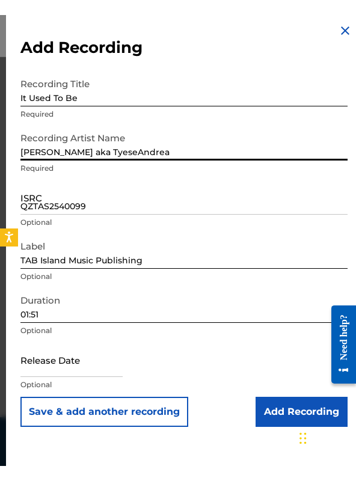
scroll to position [625, 0]
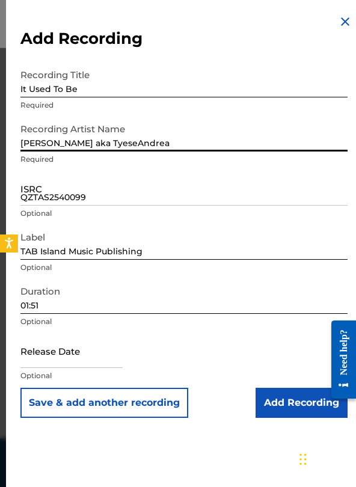
type input "[PERSON_NAME] aka TyeseAndrea"
click at [33, 203] on input "QZTAS2540099" at bounding box center [183, 188] width 327 height 34
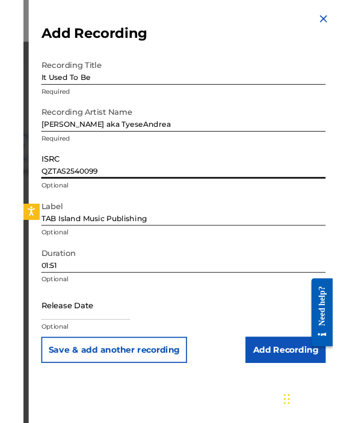
scroll to position [504, 0]
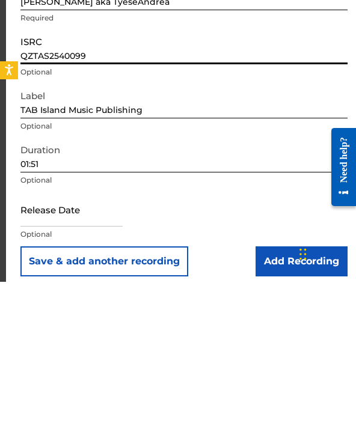
click at [29, 171] on input "QZTAS2540099" at bounding box center [183, 188] width 327 height 34
paste input "100"
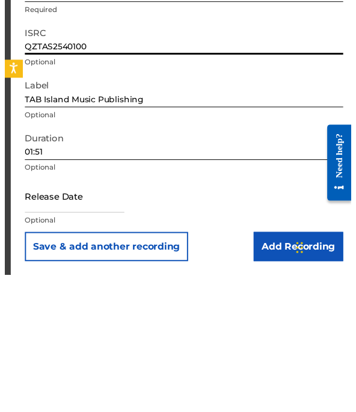
scroll to position [646, 0]
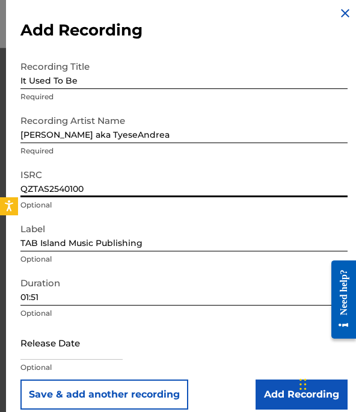
type input "QZTAS2540100"
click at [27, 352] on input "text" at bounding box center [71, 342] width 102 height 34
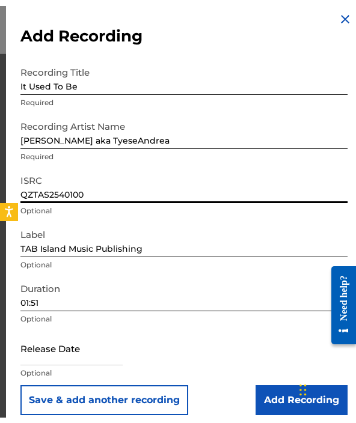
scroll to position [662, 0]
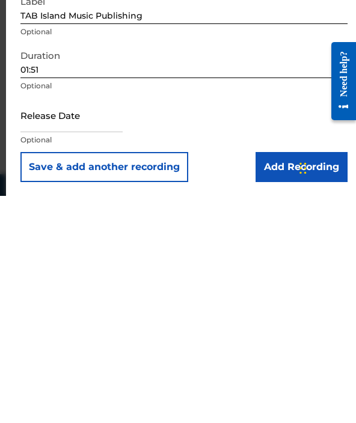
select select "7"
select select "2025"
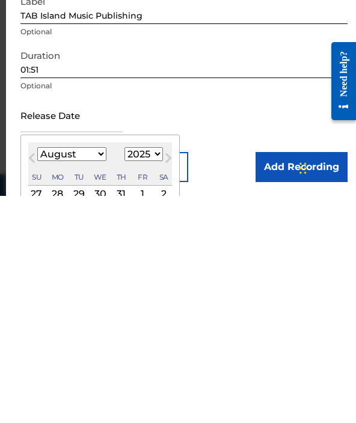
click at [33, 378] on span "Previous Month" at bounding box center [33, 387] width 0 height 18
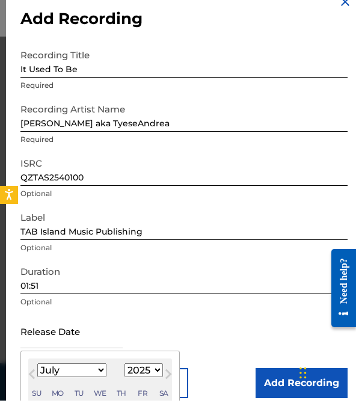
scroll to position [700, 0]
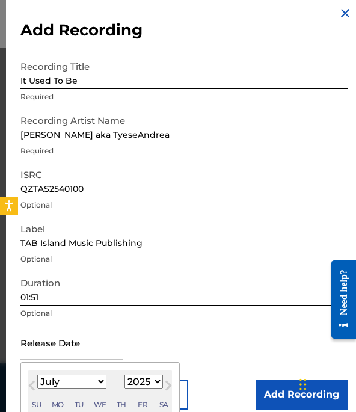
click at [34, 379] on button "Previous Month" at bounding box center [31, 387] width 19 height 19
click at [33, 384] on span "Previous Month" at bounding box center [33, 387] width 0 height 18
select select "4"
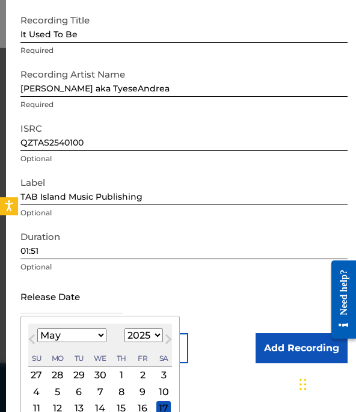
scroll to position [103, 0]
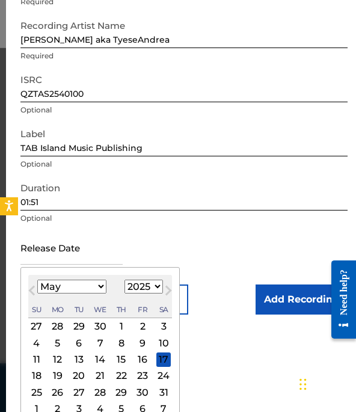
click at [171, 382] on div "24" at bounding box center [163, 375] width 14 height 14
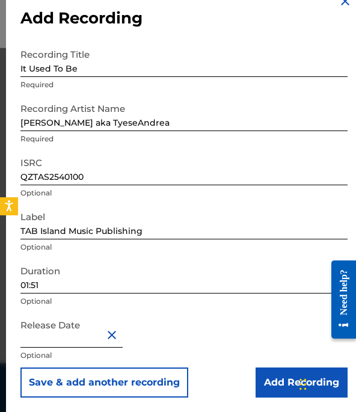
type input "[DATE]"
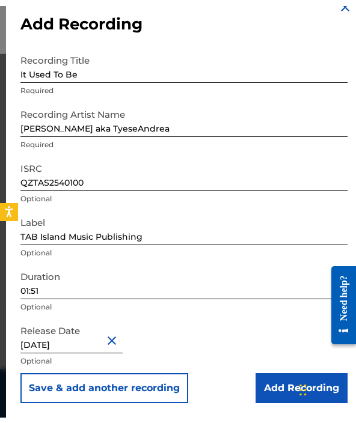
scroll to position [20, 0]
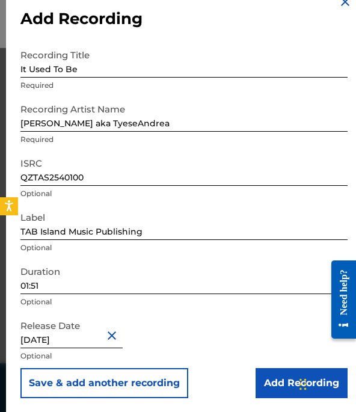
click at [110, 384] on button "Save & add another recording" at bounding box center [104, 383] width 168 height 30
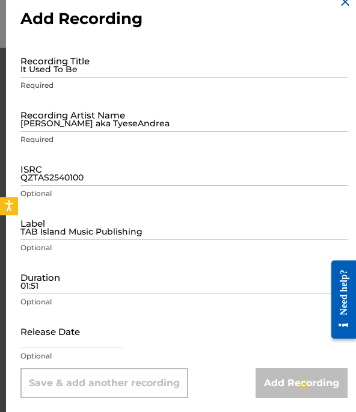
click at [26, 65] on input "It Used To Be" at bounding box center [183, 60] width 327 height 34
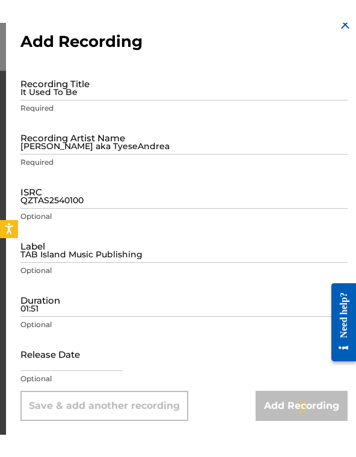
scroll to position [8, 0]
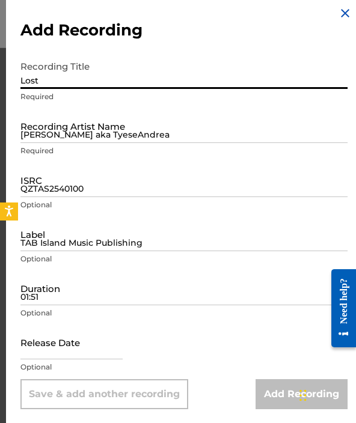
type input "Lost"
click at [27, 137] on input "[PERSON_NAME] aka TyeseAndrea" at bounding box center [183, 126] width 327 height 34
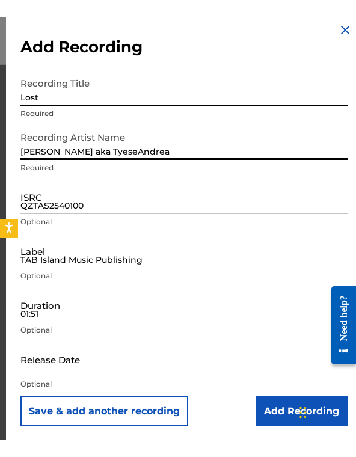
scroll to position [0, 0]
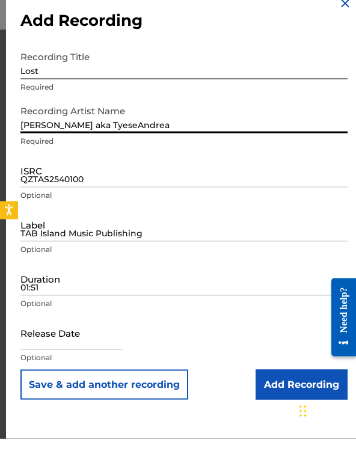
type input "[PERSON_NAME] aka TyeseAndrea"
click at [30, 178] on input "QZTAS2540100" at bounding box center [183, 188] width 327 height 34
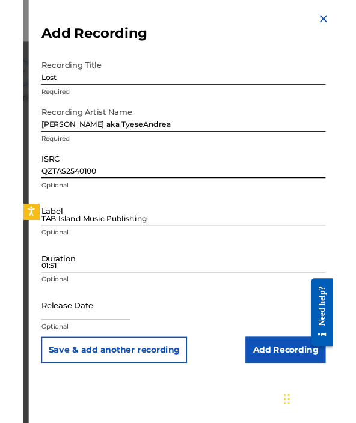
scroll to position [561, 0]
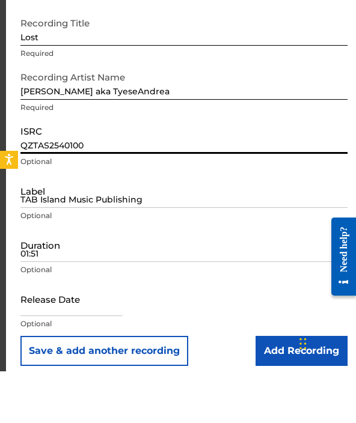
click at [27, 171] on input "QZTAS2540100" at bounding box center [183, 188] width 327 height 34
paste input "1"
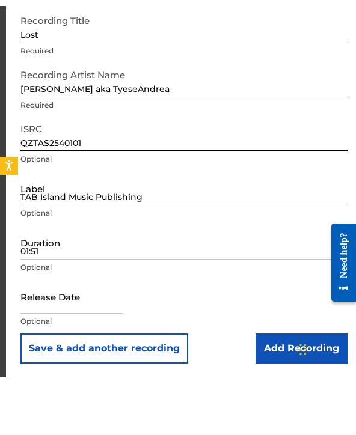
scroll to position [613, 0]
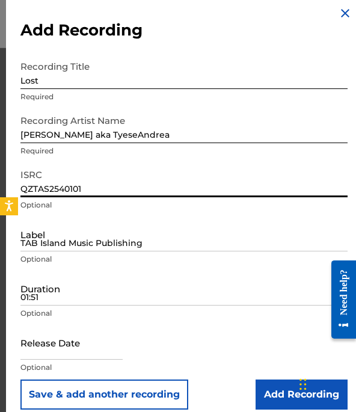
type input "QZTAS2540101"
click at [26, 243] on input "TAB Island Music Publishing" at bounding box center [183, 234] width 327 height 34
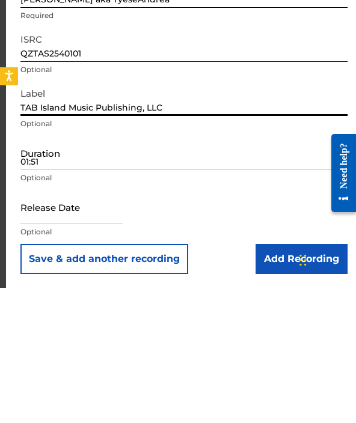
scroll to position [0, 0]
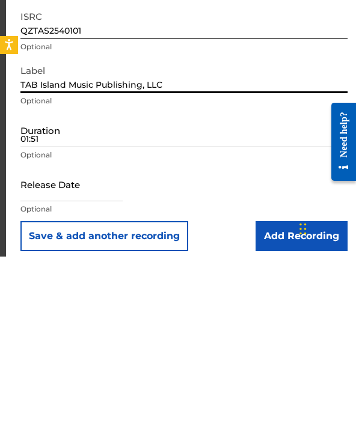
type input "TAB Island Music Publishing, LLC"
click at [31, 280] on input "01:51" at bounding box center [183, 297] width 327 height 34
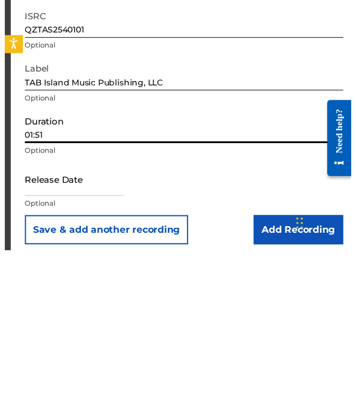
scroll to position [786, 0]
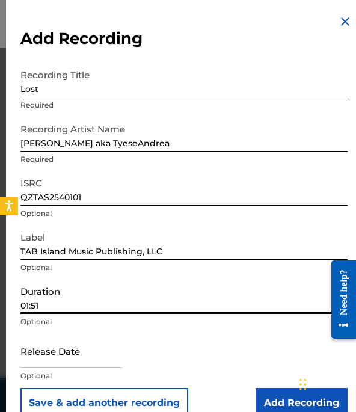
click at [26, 302] on input "01:51" at bounding box center [183, 297] width 327 height 34
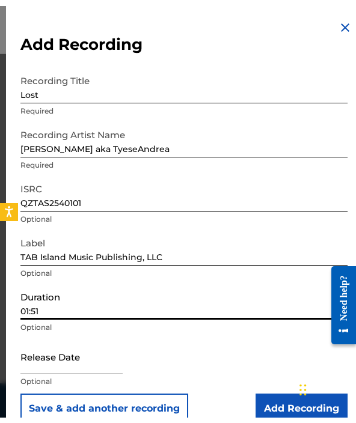
scroll to position [774, 0]
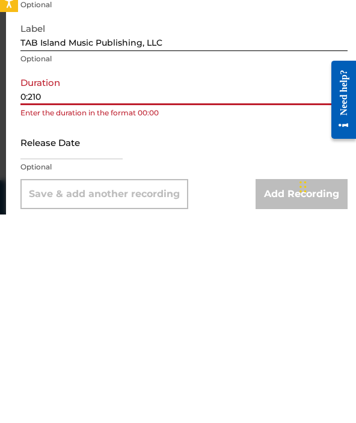
type input "0:210"
click at [24, 334] on input "text" at bounding box center [71, 351] width 102 height 34
select select "7"
select select "2025"
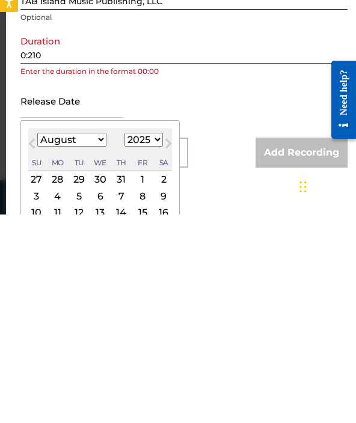
scroll to position [46, 0]
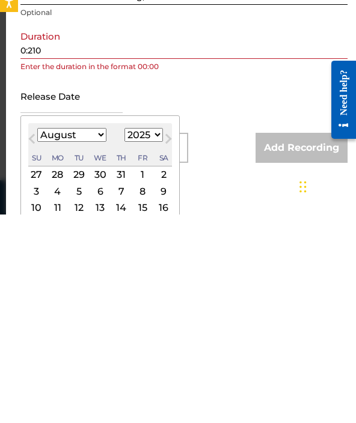
click at [33, 340] on span "Previous Month" at bounding box center [33, 349] width 0 height 18
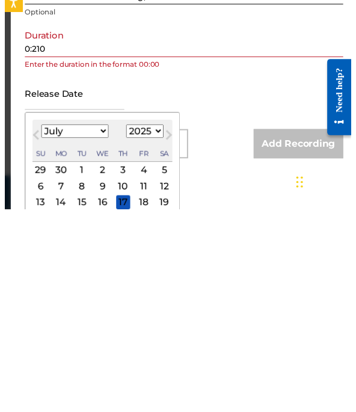
scroll to position [786, 0]
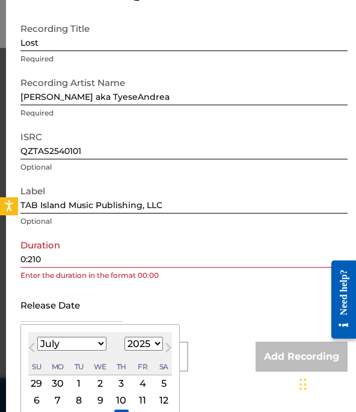
click at [35, 352] on button "Previous Month" at bounding box center [31, 349] width 19 height 19
click at [30, 352] on button "Previous Month" at bounding box center [31, 349] width 19 height 19
select select "4"
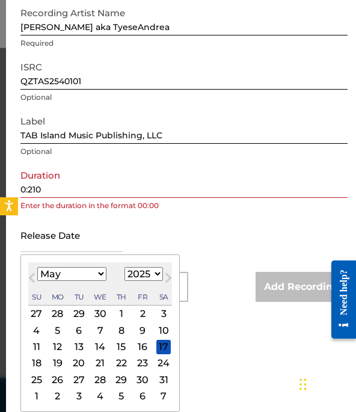
click at [171, 366] on div "24" at bounding box center [163, 362] width 14 height 14
type input "[DATE]"
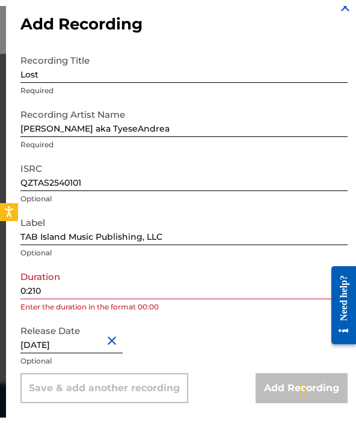
scroll to position [20, 0]
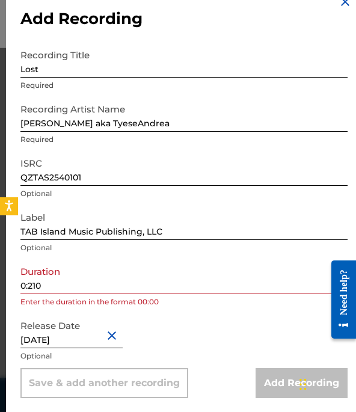
click at [49, 293] on input "0:210" at bounding box center [183, 277] width 327 height 34
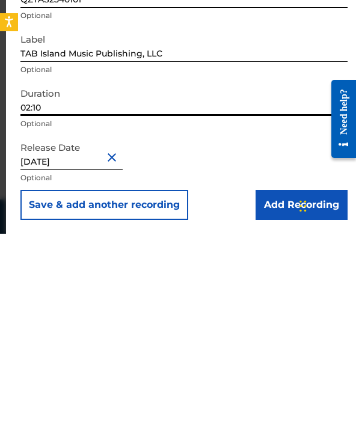
scroll to position [786, 0]
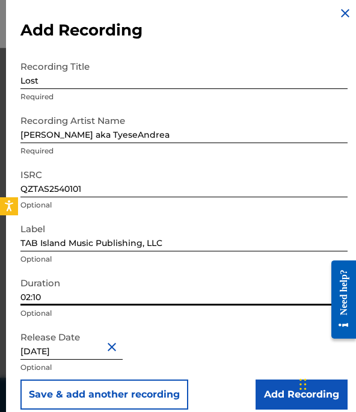
type input "02:10"
click at [77, 396] on button "Save & add another recording" at bounding box center [104, 394] width 168 height 30
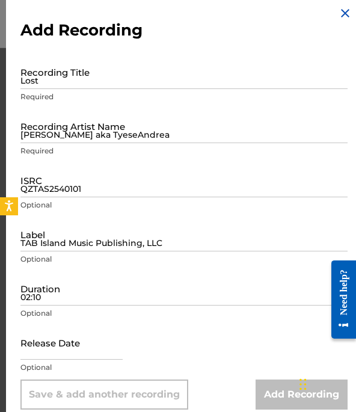
click at [27, 299] on input "02:10" at bounding box center [183, 288] width 327 height 34
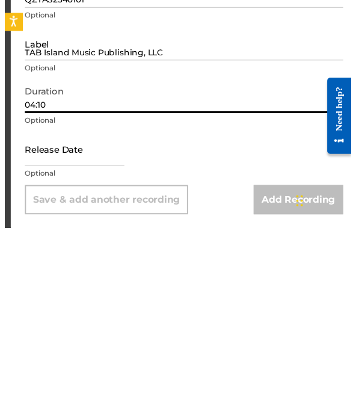
scroll to position [886, 0]
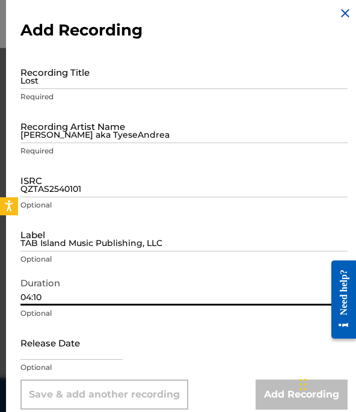
type input "04:10"
click at [32, 243] on input "TAB Island Music Publishing, LLC" at bounding box center [183, 234] width 327 height 34
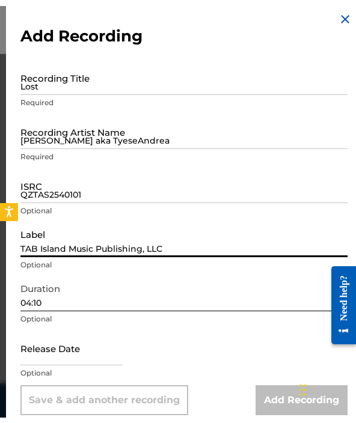
scroll to position [874, 0]
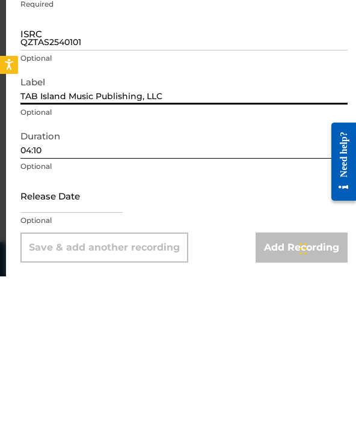
type input "TAB Island Music Publishing, LLC"
click at [32, 163] on input "QZTAS2540101" at bounding box center [183, 180] width 327 height 34
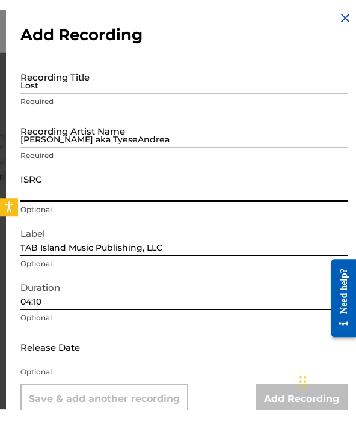
scroll to position [0, 0]
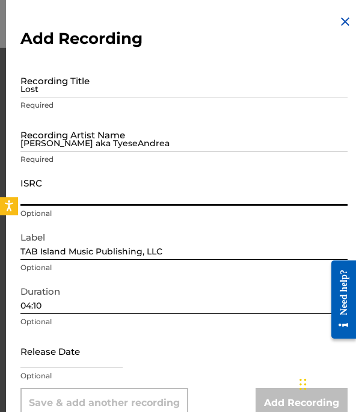
click at [26, 194] on input "ISRC" at bounding box center [183, 188] width 327 height 34
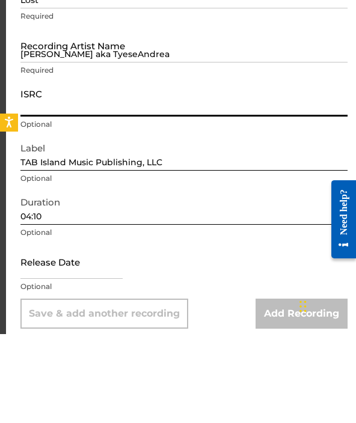
click at [28, 171] on input "ISRC" at bounding box center [183, 188] width 327 height 34
paste input "QZTAS2540102"
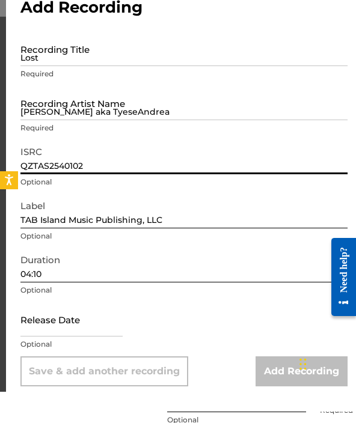
type input "QZTAS2540102"
click at [32, 63] on input "Lost" at bounding box center [183, 80] width 327 height 34
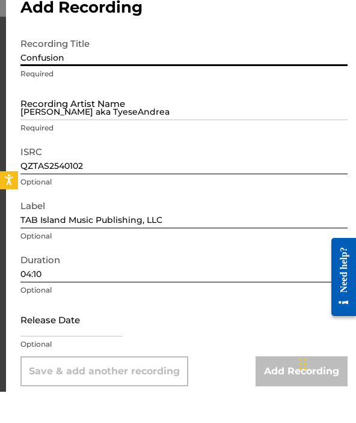
type input "Confusion"
click at [28, 117] on input "[PERSON_NAME] aka TyeseAndrea" at bounding box center [183, 134] width 327 height 34
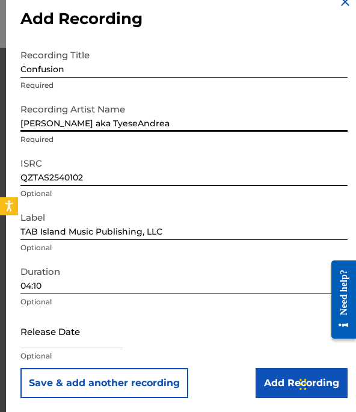
scroll to position [20, 0]
type input "[PERSON_NAME] aka TyeseAndrea"
click at [34, 343] on input "text" at bounding box center [71, 331] width 102 height 34
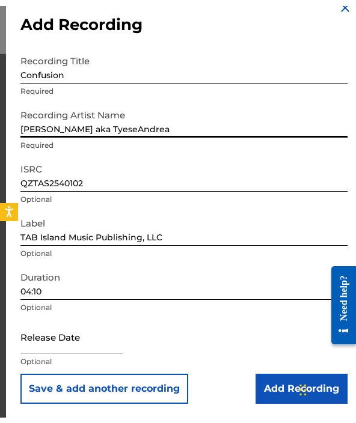
scroll to position [687, 0]
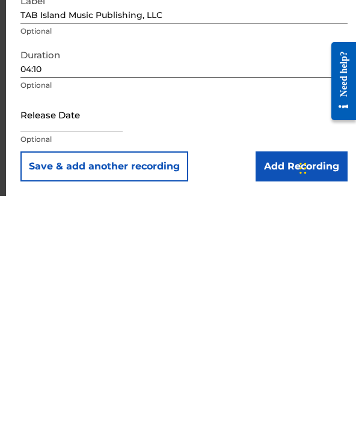
select select "7"
select select "2025"
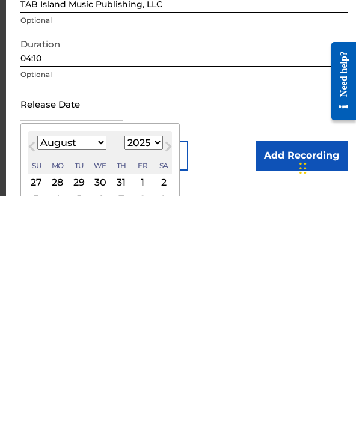
click at [31, 367] on button "Previous Month" at bounding box center [31, 376] width 19 height 19
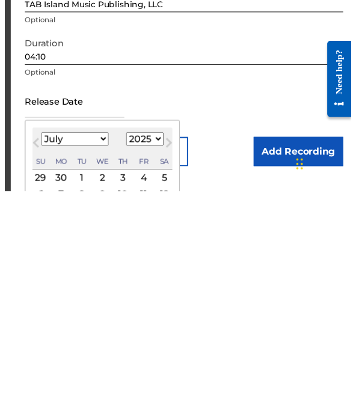
scroll to position [886, 0]
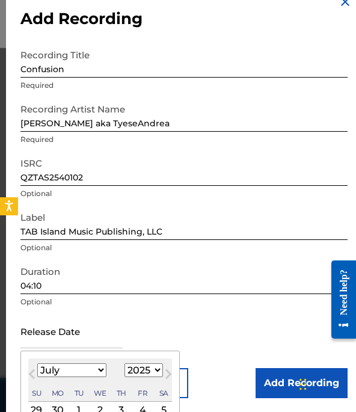
click at [33, 377] on span "Previous Month" at bounding box center [33, 376] width 0 height 18
click at [29, 377] on button "Previous Month" at bounding box center [31, 376] width 19 height 19
select select "4"
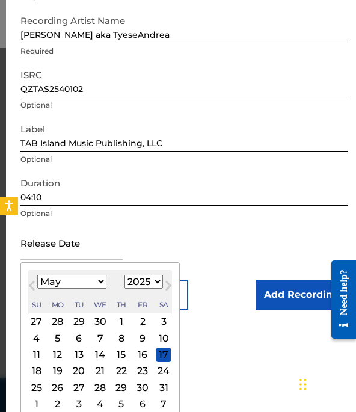
scroll to position [110, 0]
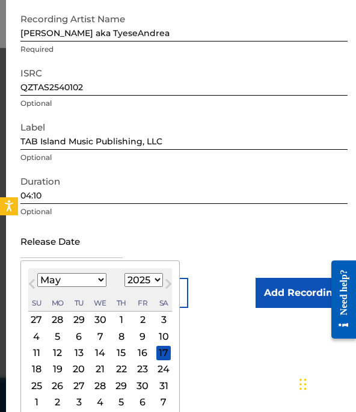
click at [171, 374] on div "24" at bounding box center [163, 368] width 14 height 14
type input "[DATE]"
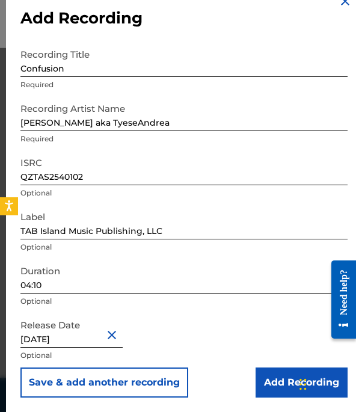
scroll to position [20, 0]
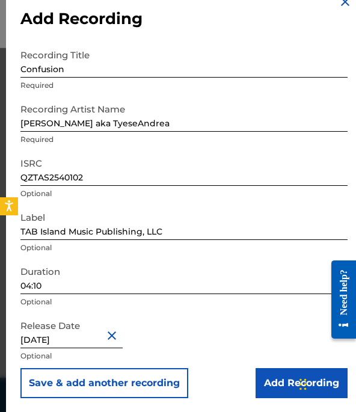
click at [88, 384] on button "Save & add another recording" at bounding box center [104, 383] width 168 height 30
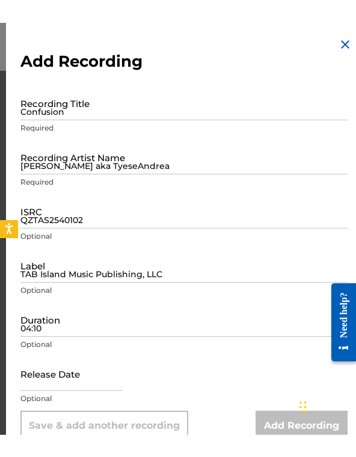
scroll to position [0, 0]
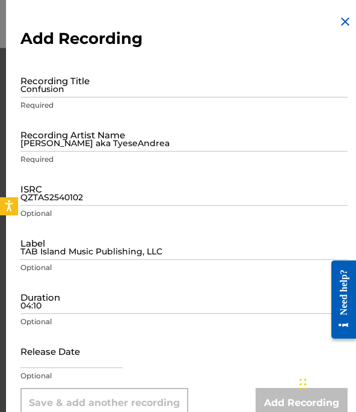
click at [41, 84] on input "Confusion" at bounding box center [183, 80] width 327 height 34
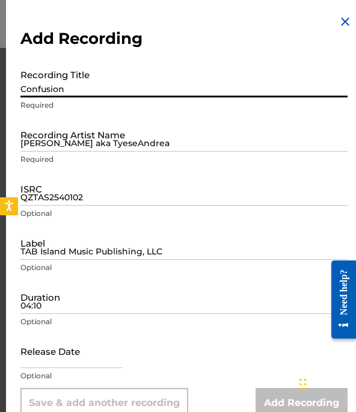
click at [43, 84] on input "Confusion" at bounding box center [183, 80] width 327 height 34
type input "Reap What You Sow"
click at [37, 133] on input "[PERSON_NAME] aka TyeseAndrea" at bounding box center [183, 134] width 327 height 34
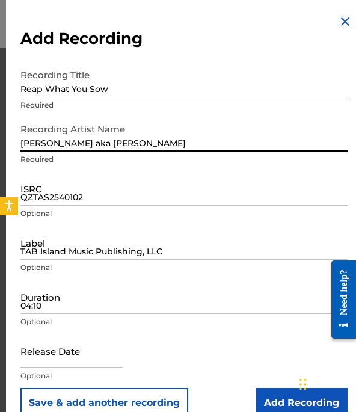
type input "[PERSON_NAME] aka [PERSON_NAME]"
click at [31, 195] on input "QZTAS2540102" at bounding box center [183, 188] width 327 height 34
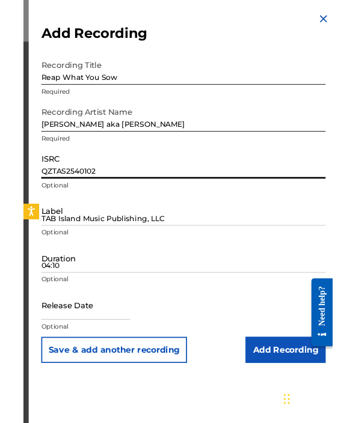
scroll to position [703, 0]
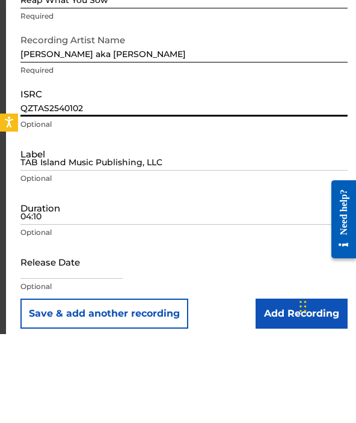
paste input "3"
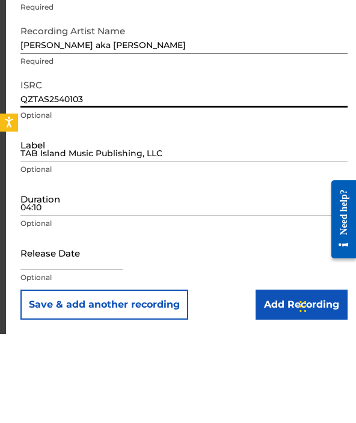
type input "QZTAS2540103"
click at [29, 216] on input "TAB Island Music Publishing, LLC" at bounding box center [183, 233] width 327 height 34
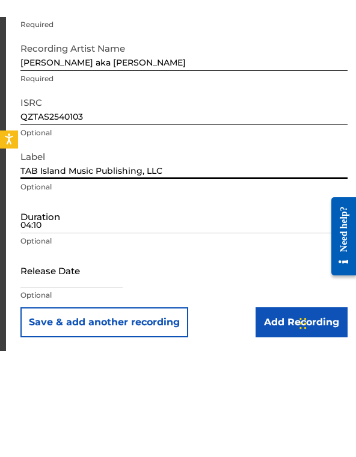
scroll to position [0, 0]
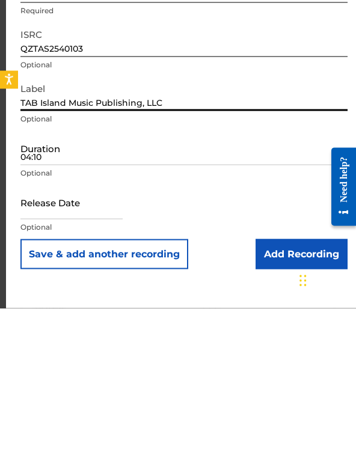
type input "TAB Island Music Publishing, LLC"
click at [39, 280] on input "04:10" at bounding box center [183, 297] width 327 height 34
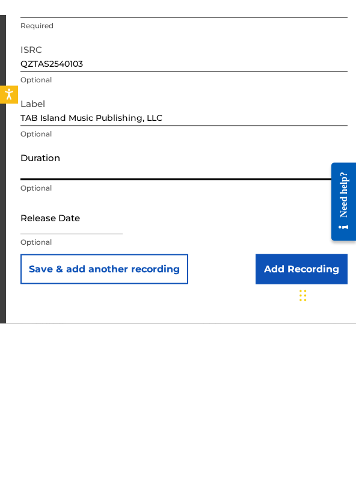
scroll to position [852, 0]
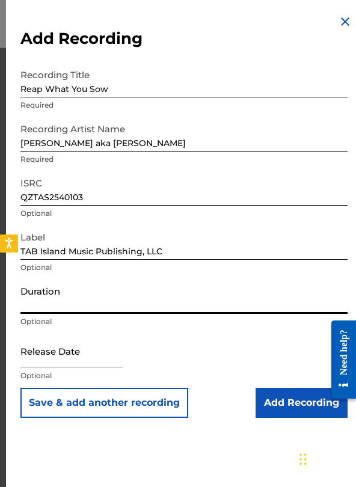
click at [28, 303] on input "Duration" at bounding box center [183, 297] width 327 height 34
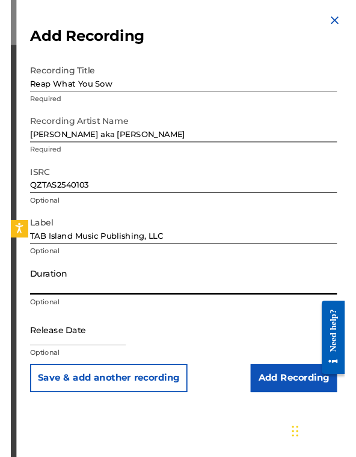
scroll to position [851, 0]
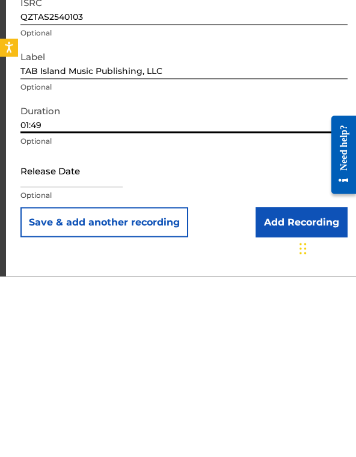
type input "01:49"
click at [30, 334] on input "text" at bounding box center [71, 351] width 102 height 34
select select "7"
select select "2025"
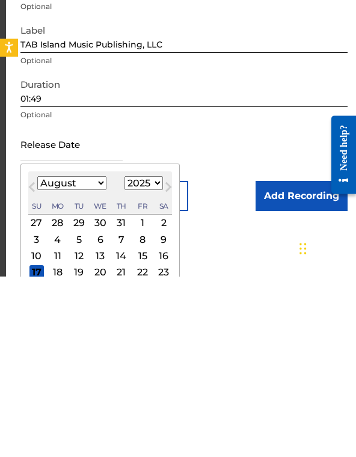
scroll to position [60, 0]
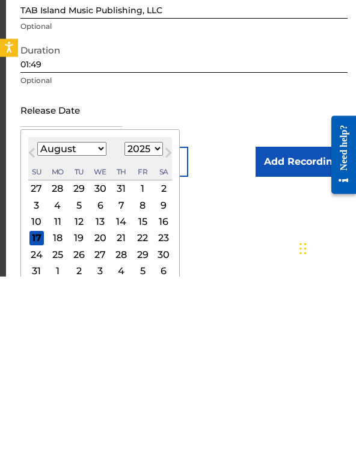
click at [26, 326] on button "Previous Month" at bounding box center [31, 335] width 19 height 19
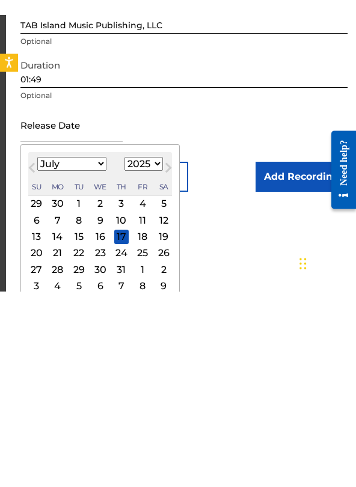
scroll to position [43, 0]
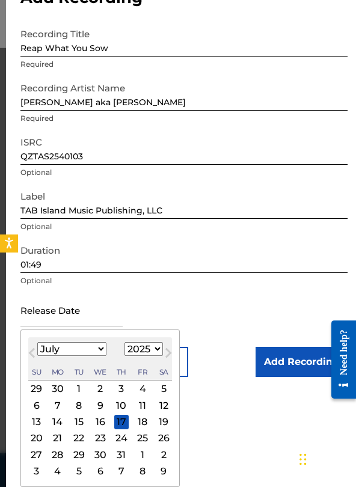
click at [32, 356] on button "Previous Month" at bounding box center [31, 355] width 19 height 19
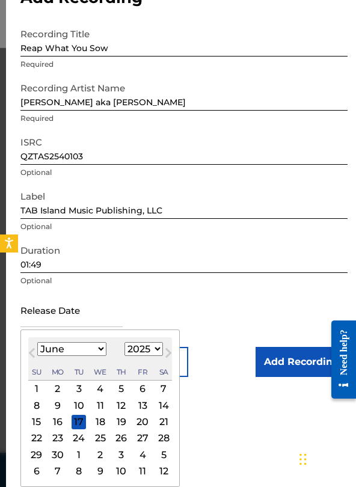
click at [31, 358] on button "Previous Month" at bounding box center [31, 355] width 19 height 19
select select "4"
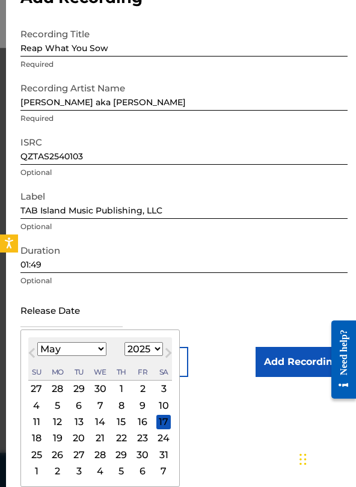
click at [170, 411] on div "18 19 20 21 22 23 24" at bounding box center [100, 438] width 144 height 16
click at [171, 411] on div "24" at bounding box center [163, 438] width 14 height 14
type input "[DATE]"
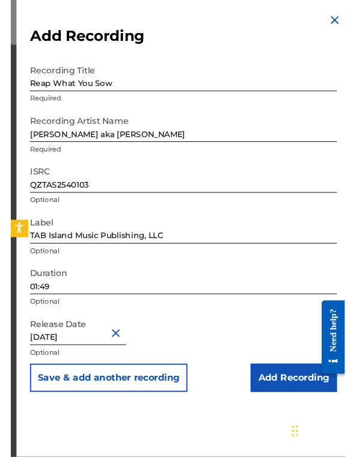
scroll to position [786, 0]
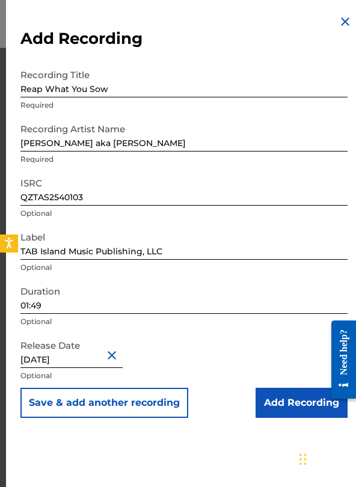
click at [97, 406] on button "Save & add another recording" at bounding box center [104, 403] width 168 height 30
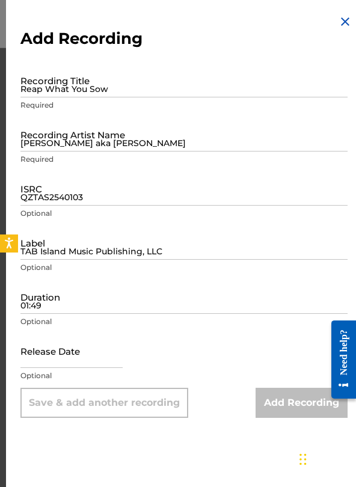
click at [28, 87] on input "Reap What You Sow" at bounding box center [183, 80] width 327 height 34
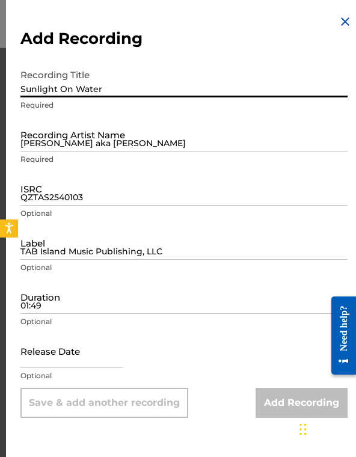
type input "Sunlight On Water"
click at [35, 147] on input "[PERSON_NAME] aka [PERSON_NAME]" at bounding box center [183, 134] width 327 height 34
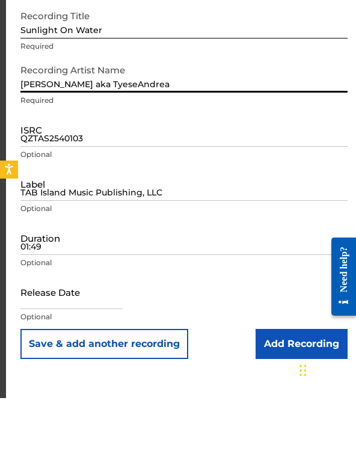
type input "[PERSON_NAME] aka TyeseAndrea"
click at [30, 171] on input "QZTAS2540103" at bounding box center [183, 188] width 327 height 34
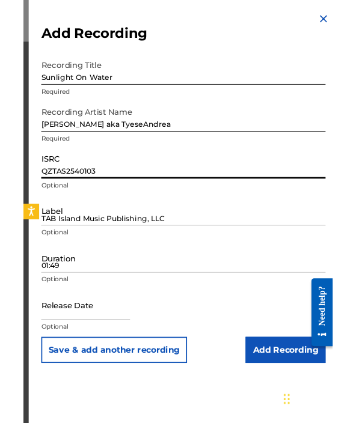
scroll to position [774, 0]
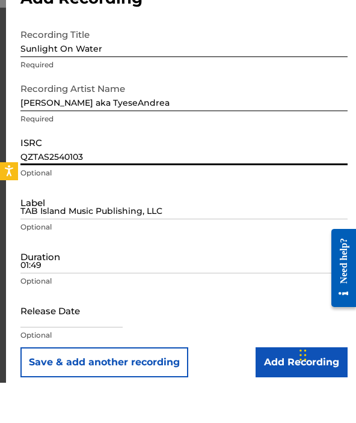
click at [22, 171] on input "QZTAS2540103" at bounding box center [183, 188] width 327 height 34
paste input "4"
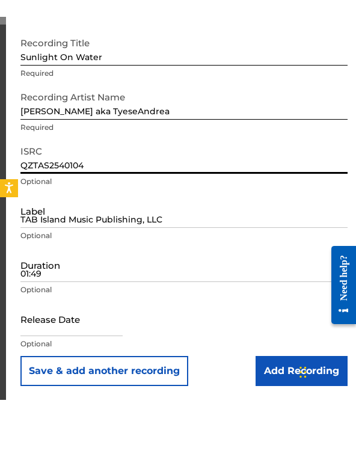
scroll to position [814, 0]
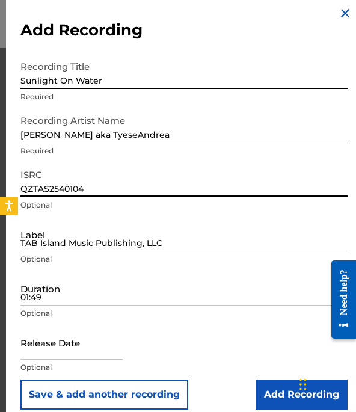
type input "QZTAS2540104"
click at [32, 245] on input "TAB Island Music Publishing, LLC" at bounding box center [183, 234] width 327 height 34
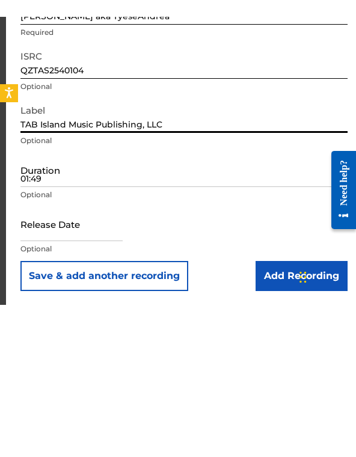
scroll to position [0, 0]
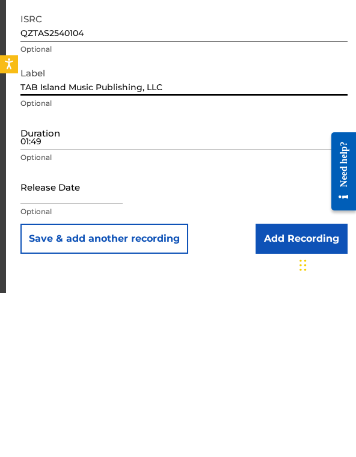
type input "TAB Island Music Publishing, LLC"
click at [26, 280] on input "01:49" at bounding box center [183, 297] width 327 height 34
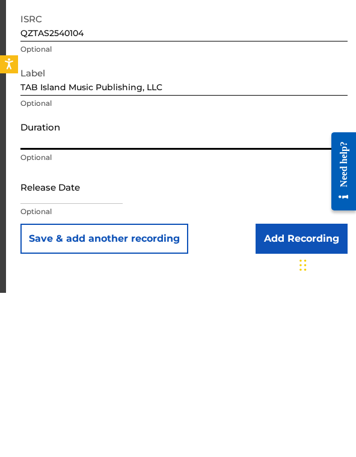
scroll to position [978, 0]
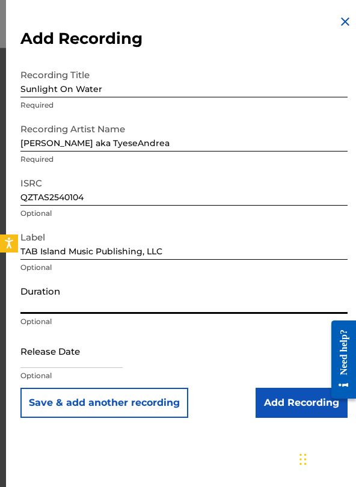
click at [355, 331] on div "Need help?" at bounding box center [343, 359] width 25 height 78
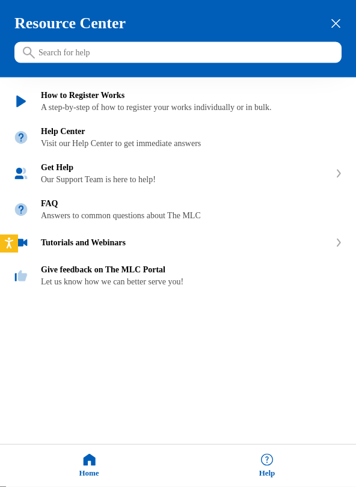
click at [333, 25] on icon "close resource center" at bounding box center [335, 23] width 9 height 9
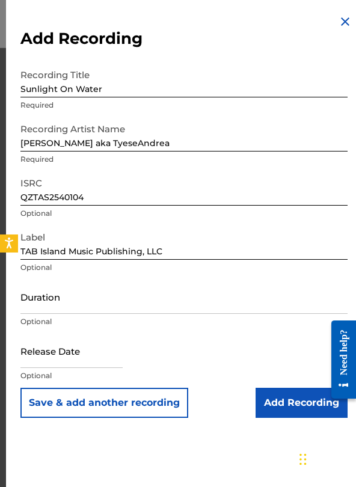
click at [33, 305] on input "Duration" at bounding box center [183, 297] width 327 height 34
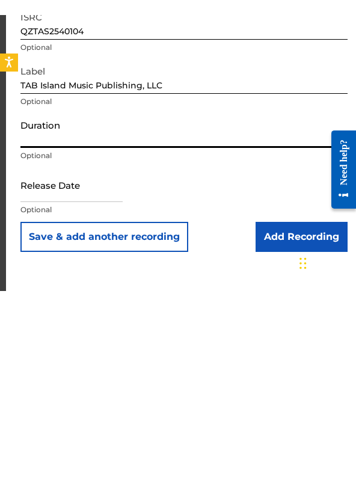
scroll to position [1010, 0]
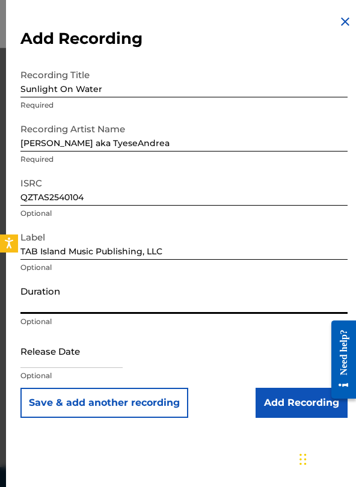
click at [25, 304] on input "Duration" at bounding box center [183, 297] width 327 height 34
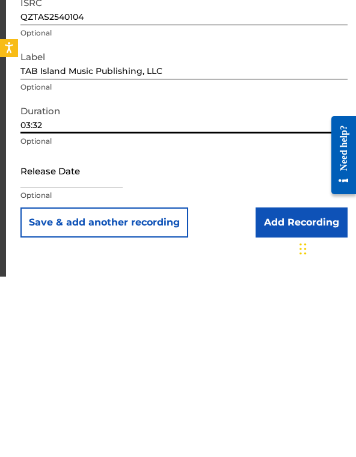
type input "03:32"
click at [32, 334] on input "text" at bounding box center [71, 351] width 102 height 34
select select "7"
select select "2025"
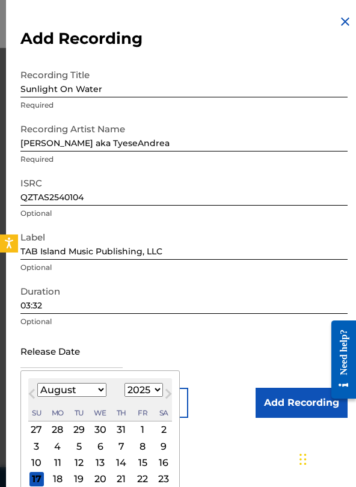
click at [31, 397] on button "Previous Month" at bounding box center [31, 396] width 19 height 19
click at [31, 396] on button "Previous Month" at bounding box center [31, 396] width 19 height 19
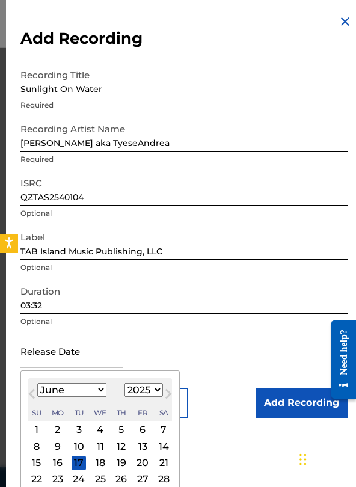
click at [30, 399] on button "Previous Month" at bounding box center [31, 396] width 19 height 19
select select "4"
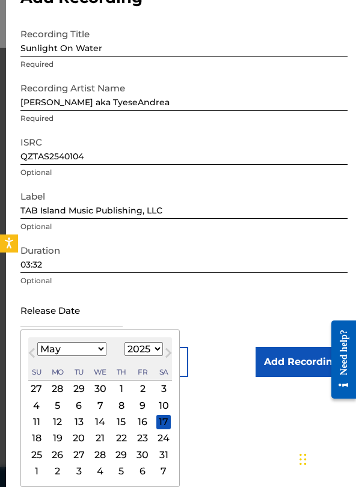
scroll to position [43, 0]
click at [171, 411] on div "24" at bounding box center [163, 438] width 14 height 14
type input "[DATE]"
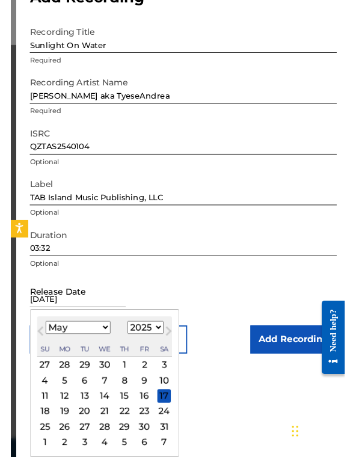
scroll to position [0, 0]
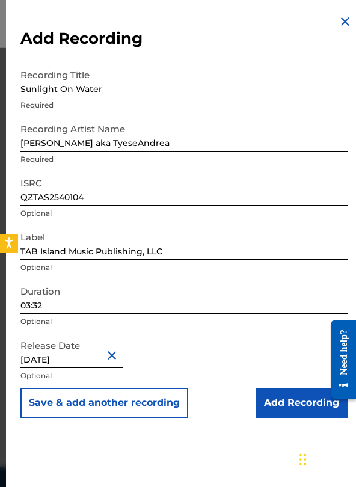
click at [89, 406] on button "Save & add another recording" at bounding box center [104, 403] width 168 height 30
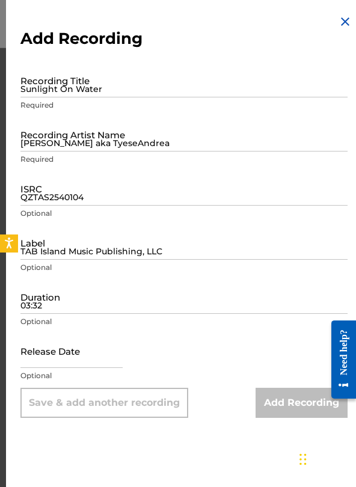
click at [34, 85] on input "Sunlight On Water" at bounding box center [183, 80] width 327 height 34
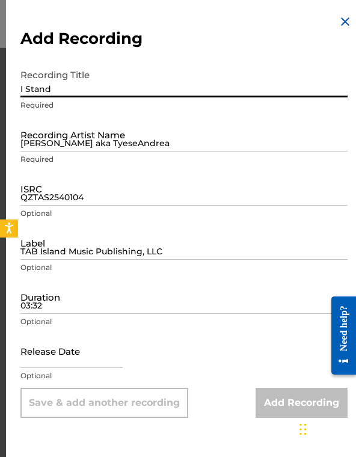
type input "I Stand"
click at [34, 140] on input "[PERSON_NAME] aka TyeseAndrea" at bounding box center [183, 134] width 327 height 34
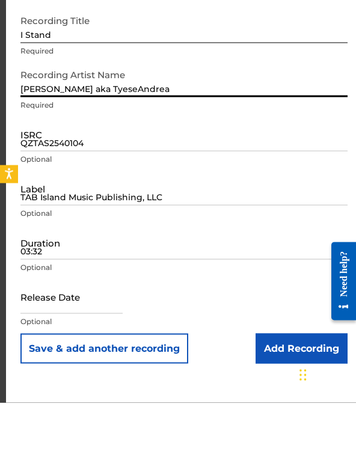
type input "[PERSON_NAME] aka TyeseAndrea"
click at [28, 171] on input "QZTAS2540104" at bounding box center [183, 188] width 327 height 34
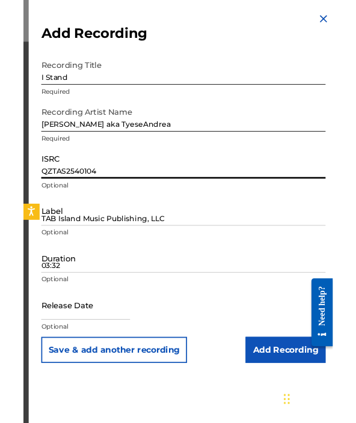
scroll to position [863, 0]
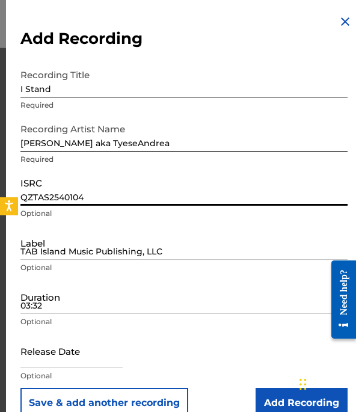
click at [33, 193] on input "QZTAS2540104" at bounding box center [183, 188] width 327 height 34
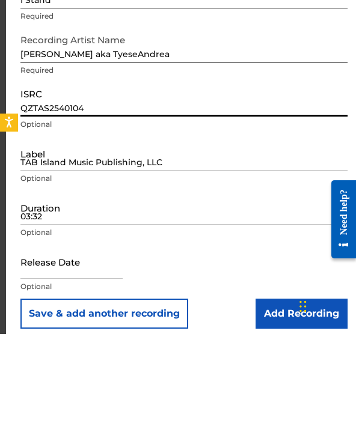
click at [37, 171] on input "QZTAS2540104" at bounding box center [183, 188] width 327 height 34
paste input "5"
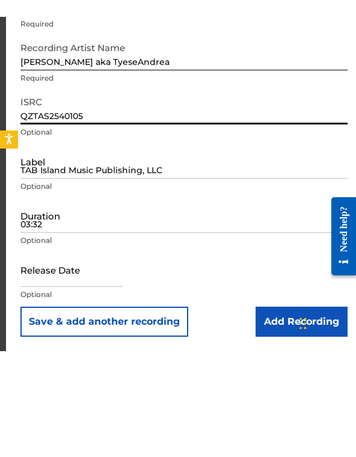
scroll to position [8, 0]
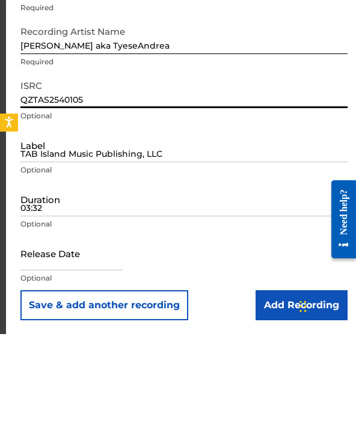
type input "QZTAS2540105"
click at [28, 217] on input "TAB Island Music Publishing, LLC" at bounding box center [183, 234] width 327 height 34
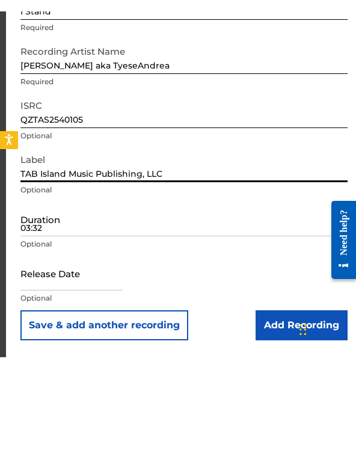
scroll to position [0, 0]
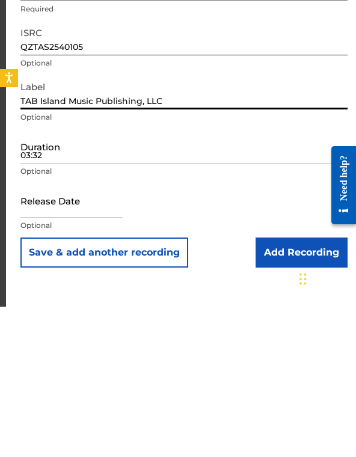
type input "TAB Island Music Publishing, LLC"
click at [32, 280] on input "03:32" at bounding box center [183, 297] width 327 height 34
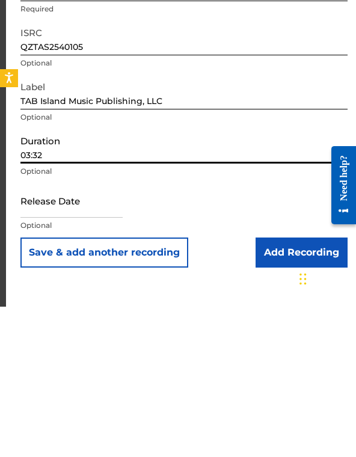
scroll to position [1014, 0]
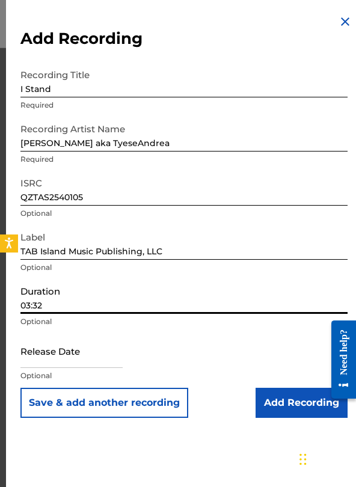
click at [33, 301] on input "03:32" at bounding box center [183, 297] width 327 height 34
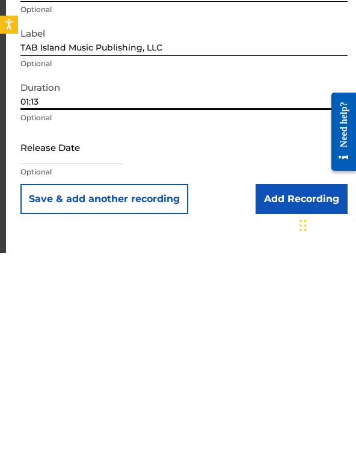
type input "01:13"
click at [35, 334] on input "text" at bounding box center [71, 351] width 102 height 34
select select "7"
select select "2025"
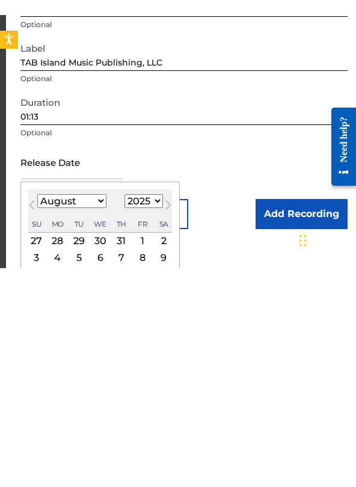
scroll to position [1110, 0]
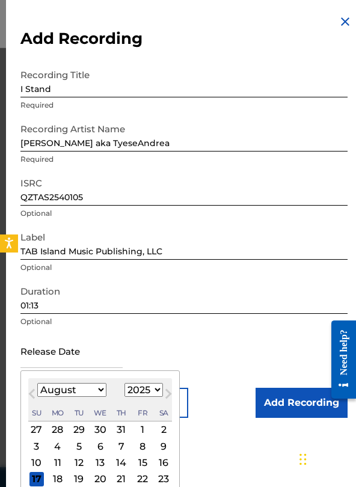
click at [37, 397] on button "Previous Month" at bounding box center [31, 396] width 19 height 19
click at [33, 394] on span "Previous Month" at bounding box center [33, 396] width 0 height 18
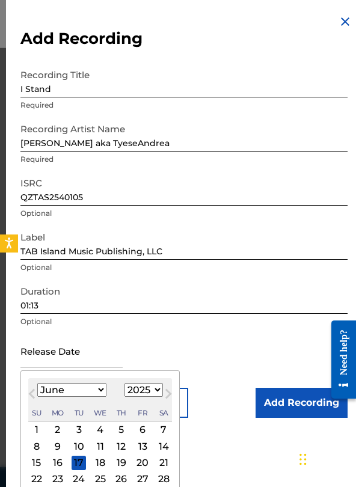
click at [31, 397] on button "Previous Month" at bounding box center [31, 396] width 19 height 19
select select "4"
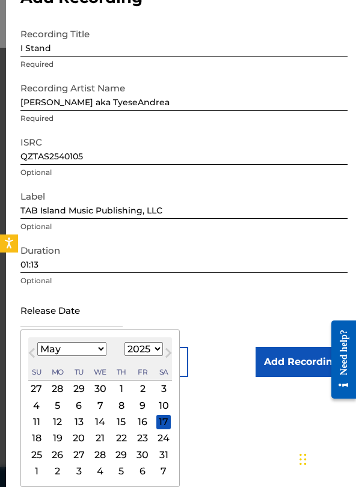
scroll to position [43, 0]
click at [171, 411] on div "24" at bounding box center [163, 438] width 14 height 14
type input "[DATE]"
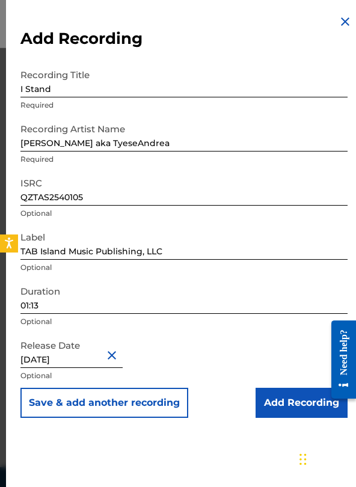
click at [284, 405] on input "Add Recording" at bounding box center [302, 403] width 92 height 30
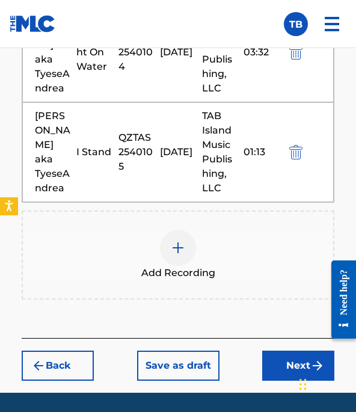
scroll to position [1285, 0]
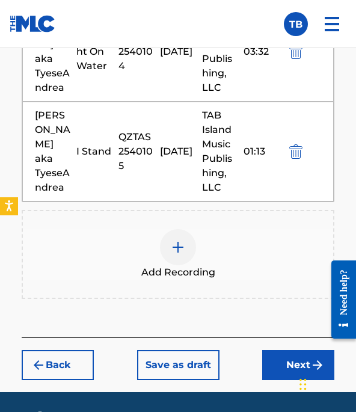
click at [161, 350] on button "Save as draft" at bounding box center [178, 365] width 82 height 30
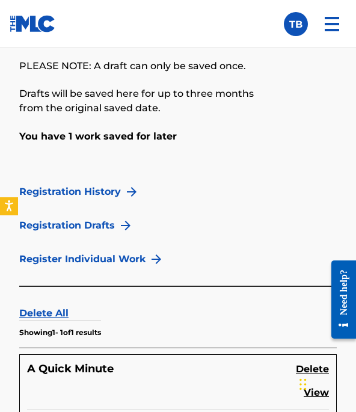
scroll to position [197, 0]
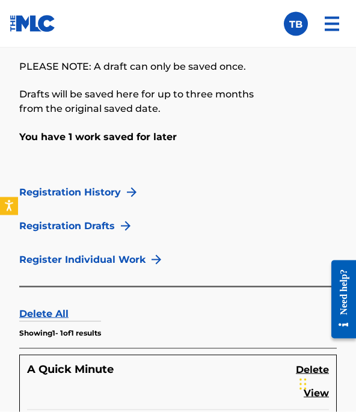
click at [51, 228] on link "Registration Drafts" at bounding box center [67, 226] width 96 height 14
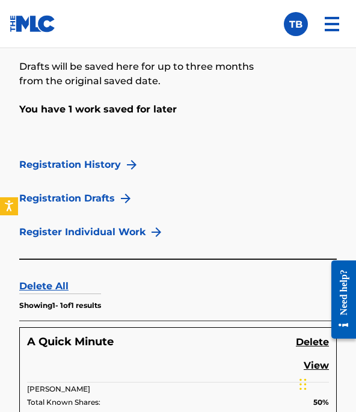
scroll to position [224, 0]
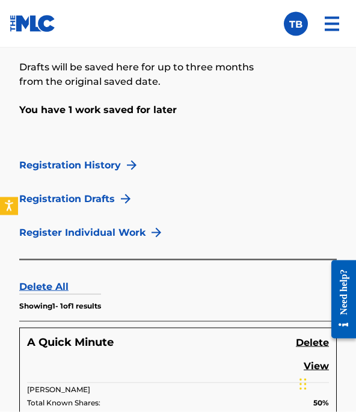
click at [73, 201] on link "Registration Drafts" at bounding box center [67, 199] width 96 height 14
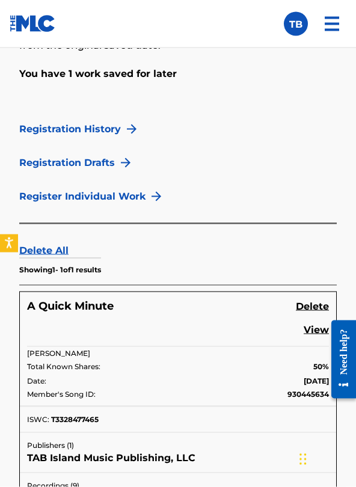
scroll to position [262, 0]
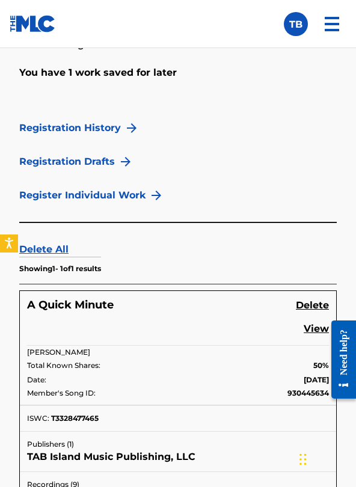
click at [62, 166] on link "Registration Drafts" at bounding box center [67, 162] width 96 height 14
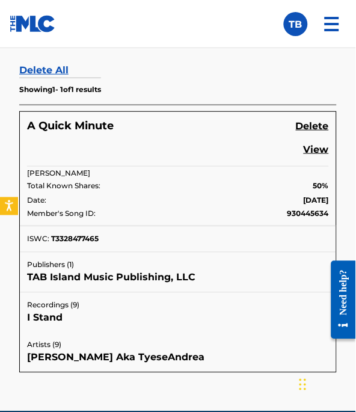
scroll to position [441, 0]
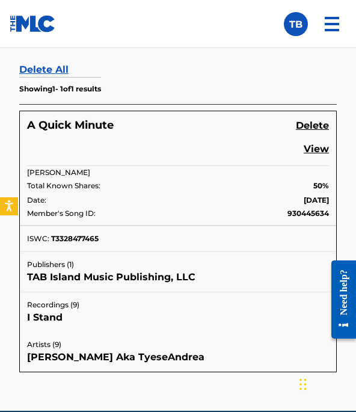
click at [316, 152] on link "View" at bounding box center [316, 150] width 25 height 16
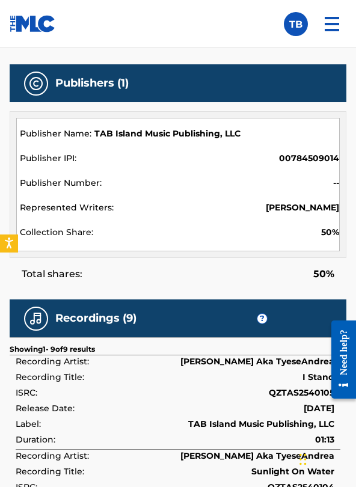
scroll to position [607, 0]
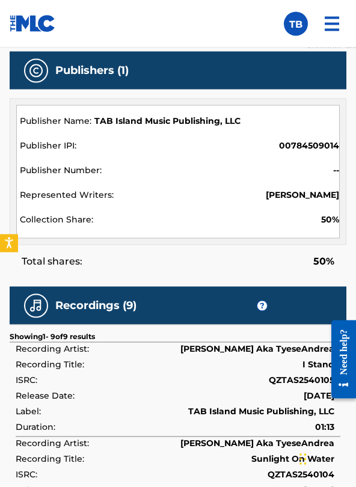
click at [41, 299] on img at bounding box center [36, 306] width 14 height 14
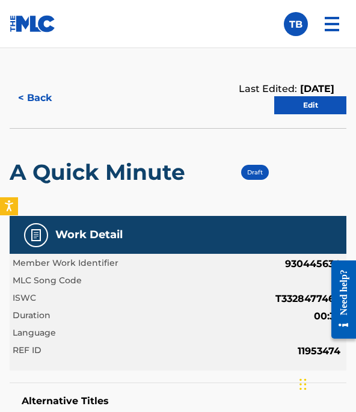
scroll to position [81, 0]
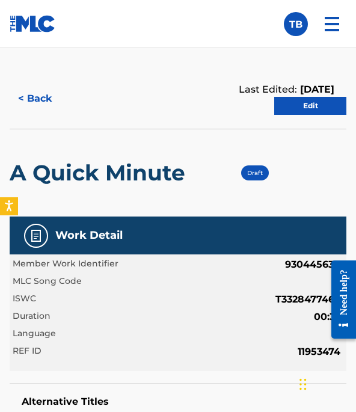
click at [299, 109] on link "Edit" at bounding box center [310, 106] width 72 height 18
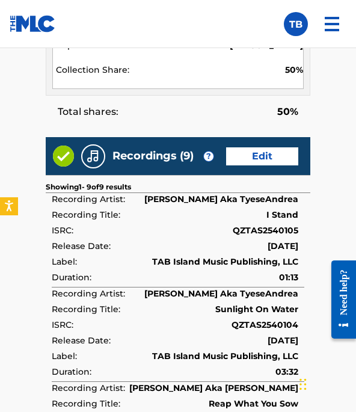
scroll to position [741, 0]
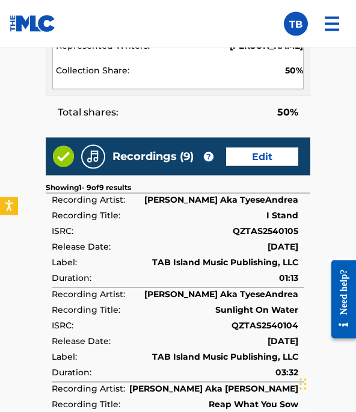
click at [256, 153] on link "Edit" at bounding box center [262, 157] width 72 height 18
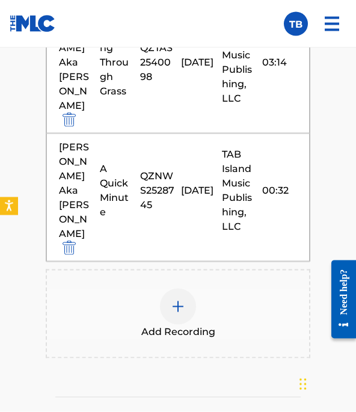
click at [174, 299] on img at bounding box center [178, 306] width 14 height 14
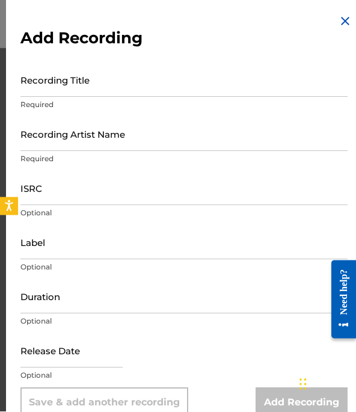
scroll to position [1543, 0]
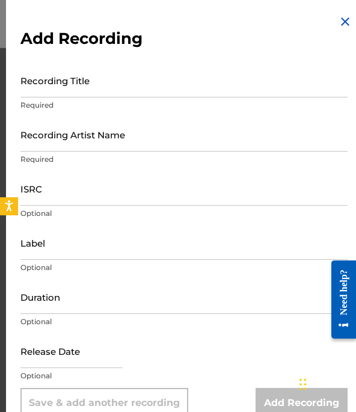
click at [38, 88] on input "Recording Title" at bounding box center [183, 80] width 327 height 34
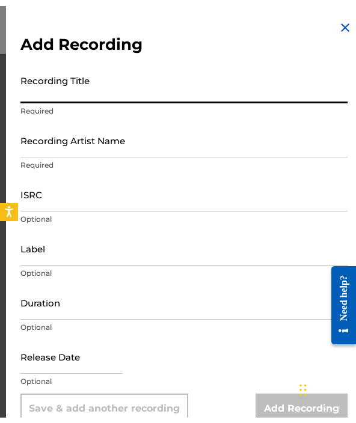
scroll to position [1542, 0]
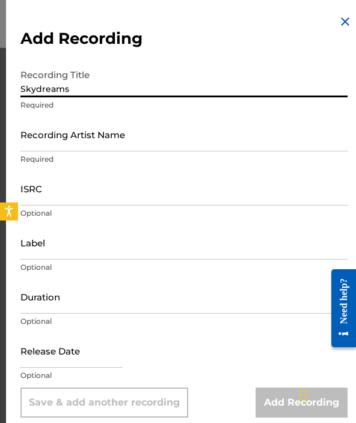
type input "Skydreams"
click at [34, 148] on input "Recording Artist Name" at bounding box center [183, 134] width 327 height 34
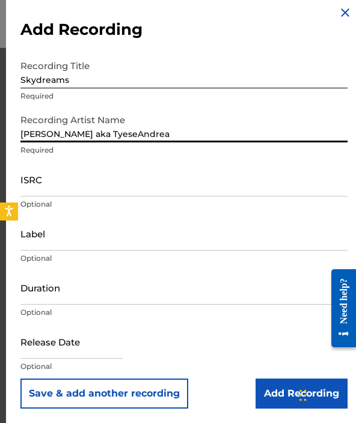
scroll to position [8, 0]
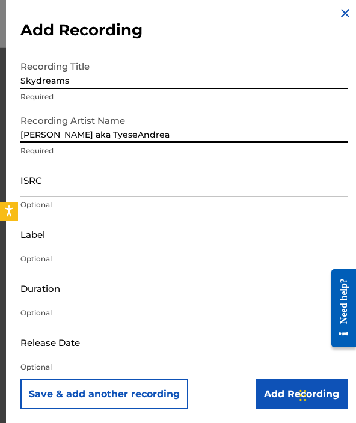
type input "[PERSON_NAME] aka TyeseAndrea"
click at [45, 153] on p "Required" at bounding box center [183, 151] width 327 height 11
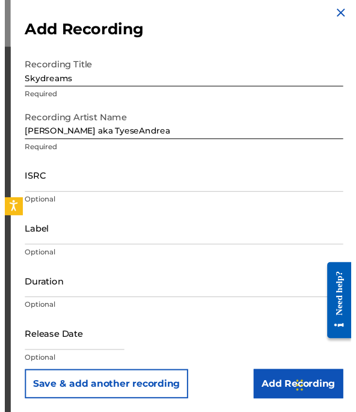
scroll to position [1543, 0]
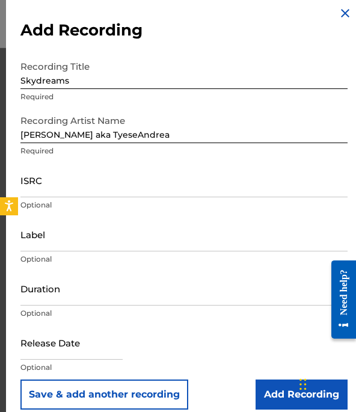
click at [32, 179] on input "ISRC" at bounding box center [183, 180] width 327 height 34
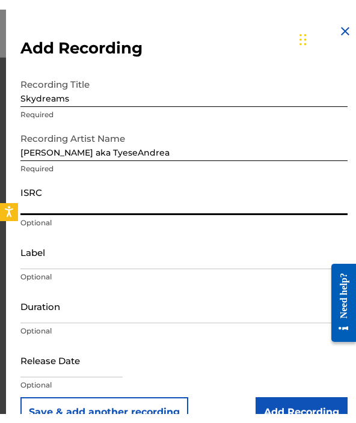
scroll to position [1317, 0]
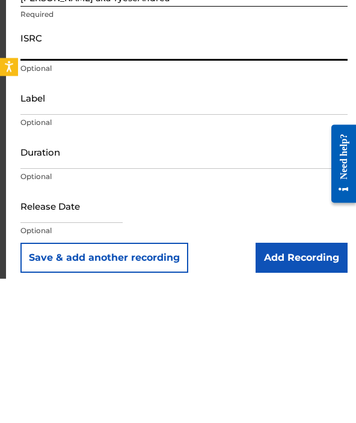
click at [40, 171] on input "ISRC" at bounding box center [183, 188] width 327 height 34
paste input "QZTAT2507244"
type input "QZTAT2507244"
click at [29, 225] on input "Label" at bounding box center [183, 242] width 327 height 34
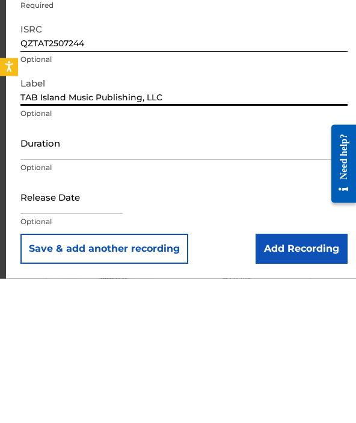
scroll to position [8, 0]
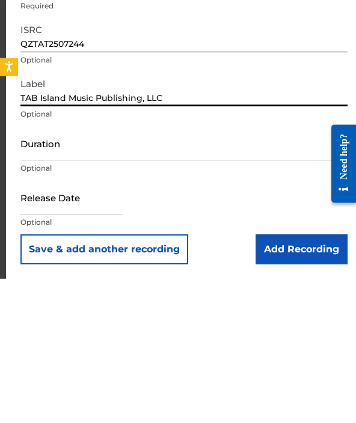
type input "TAB Island Music Publishing, LLC"
click at [34, 271] on input "Duration" at bounding box center [183, 288] width 327 height 34
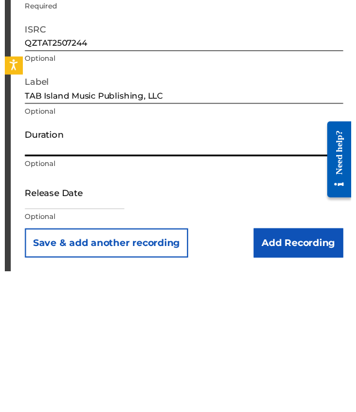
scroll to position [1462, 0]
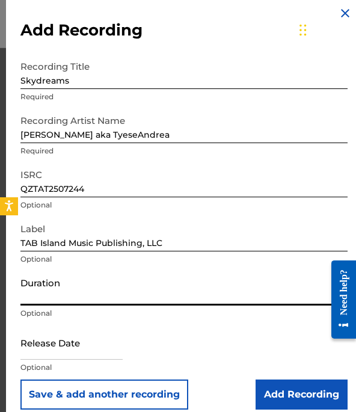
click at [32, 291] on input "Duration" at bounding box center [183, 288] width 327 height 34
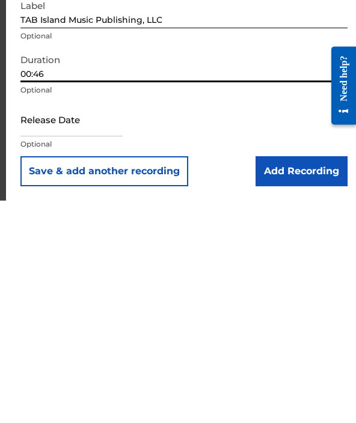
scroll to position [1463, 0]
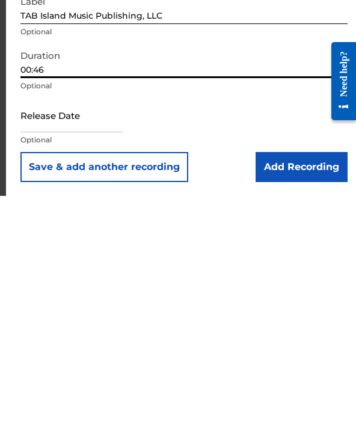
type input "00:46"
click at [28, 325] on input "text" at bounding box center [71, 342] width 102 height 34
select select "7"
select select "2025"
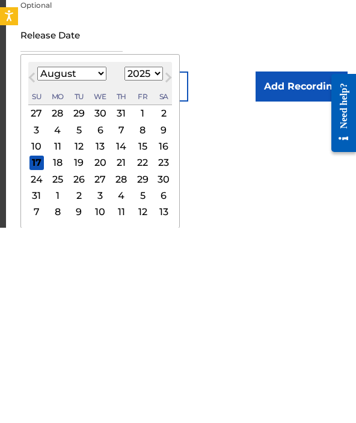
scroll to position [124, 0]
click at [31, 266] on button "Previous Month" at bounding box center [31, 275] width 19 height 19
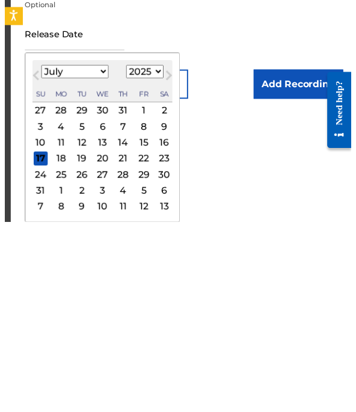
scroll to position [107, 0]
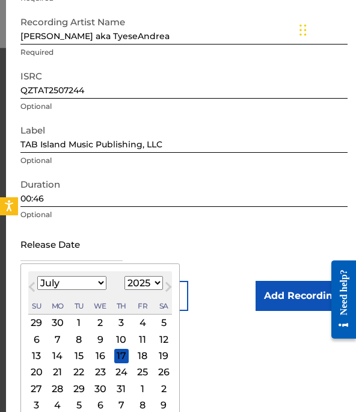
click at [28, 288] on button "Previous Month" at bounding box center [31, 289] width 19 height 19
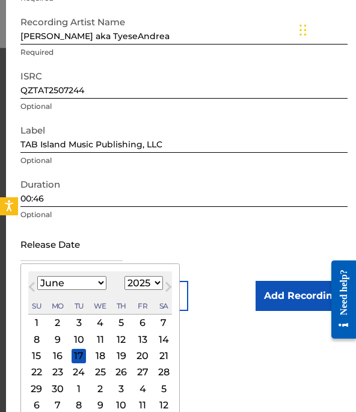
click at [29, 289] on button "Previous Month" at bounding box center [31, 289] width 19 height 19
select select "4"
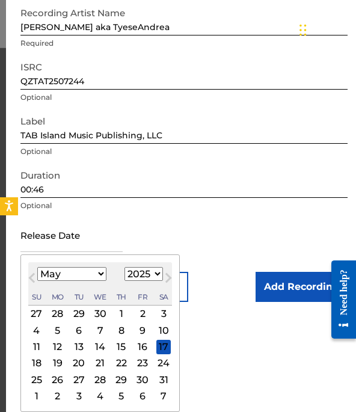
scroll to position [118, 0]
click at [36, 381] on div "25" at bounding box center [36, 379] width 14 height 14
type input "[DATE]"
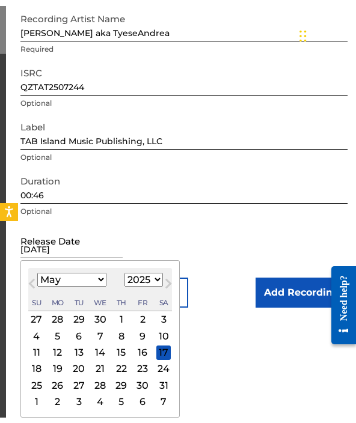
scroll to position [20, 0]
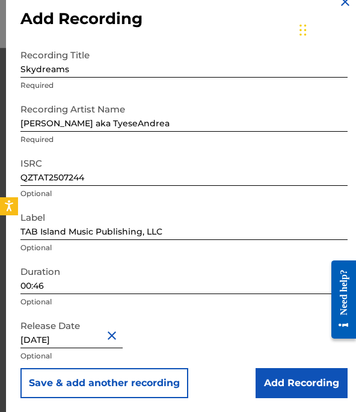
click at [97, 384] on button "Save & add another recording" at bounding box center [104, 383] width 168 height 30
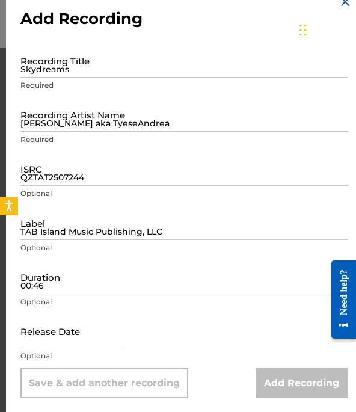
click at [37, 73] on input "Skydreams" at bounding box center [183, 60] width 327 height 34
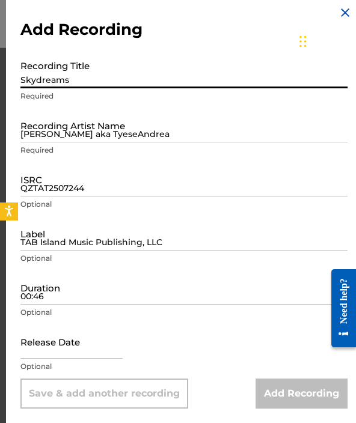
scroll to position [8, 0]
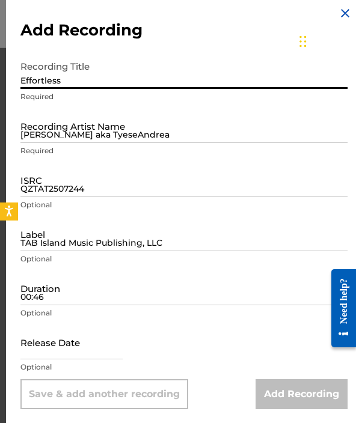
type input "Effortless"
click at [40, 133] on input "[PERSON_NAME] aka TyeseAndrea" at bounding box center [183, 126] width 327 height 34
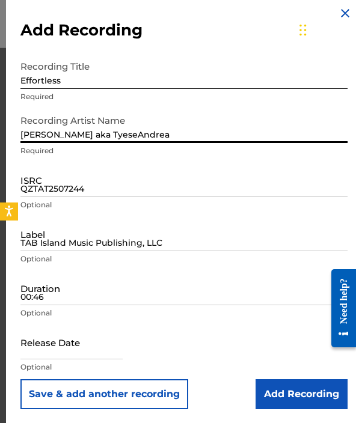
scroll to position [0, 0]
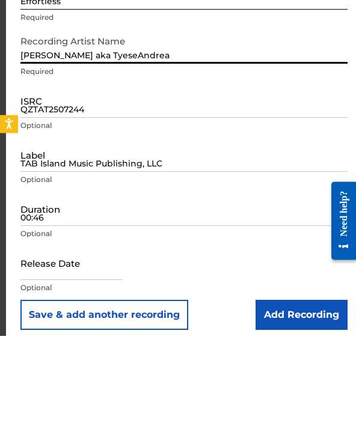
type input "[PERSON_NAME] aka TyeseAndrea"
click at [30, 171] on input "QZTAT2507244" at bounding box center [183, 188] width 327 height 34
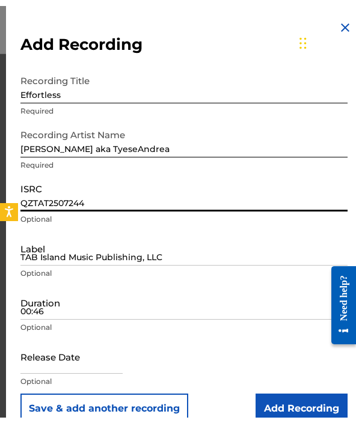
scroll to position [1040, 0]
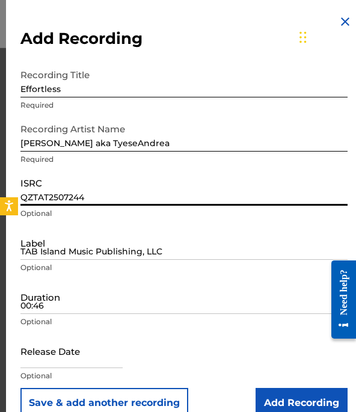
click at [32, 194] on input "QZTAT2507244" at bounding box center [183, 188] width 327 height 34
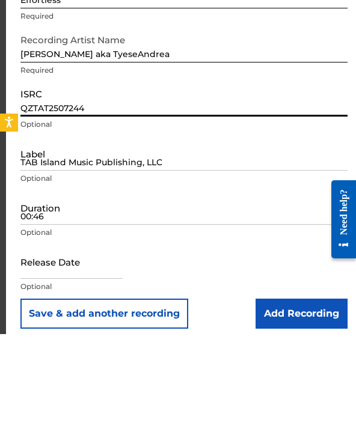
paste input "5"
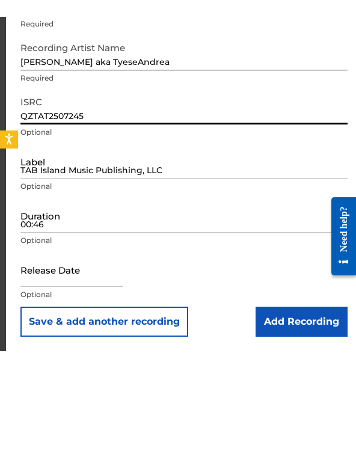
scroll to position [8, 0]
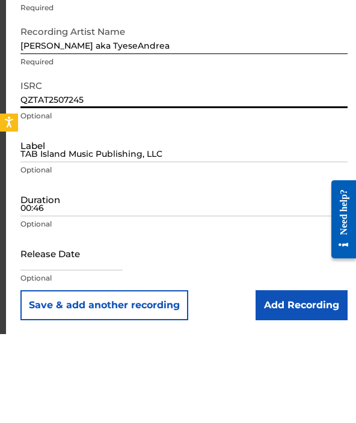
type input "QZTAT2507245"
click at [31, 217] on input "TAB Island Music Publishing, LLC" at bounding box center [183, 234] width 327 height 34
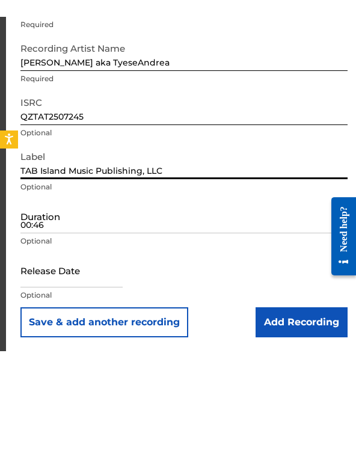
scroll to position [0, 0]
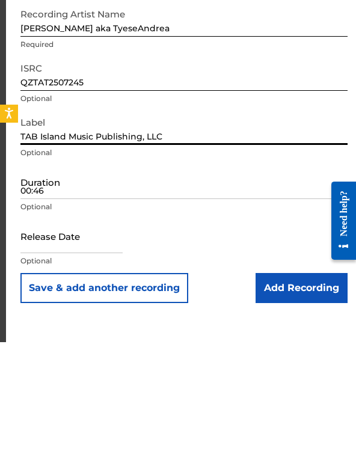
type input "TAB Island Music Publishing, LLC"
click at [44, 280] on input "00:46" at bounding box center [183, 297] width 327 height 34
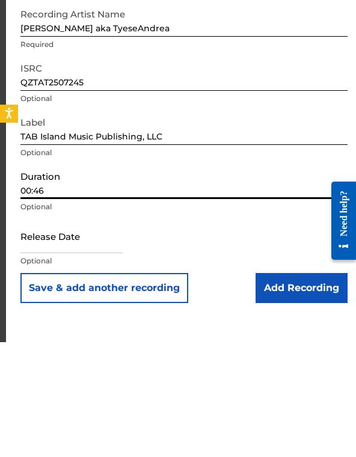
scroll to position [1155, 0]
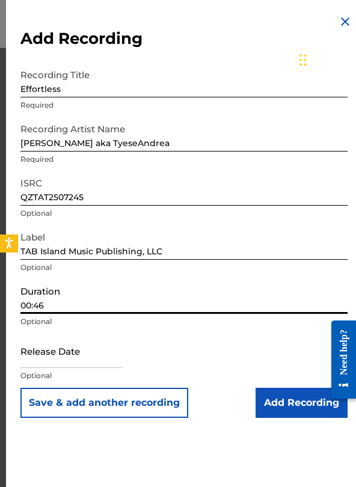
click at [32, 304] on input "00:46" at bounding box center [183, 297] width 327 height 34
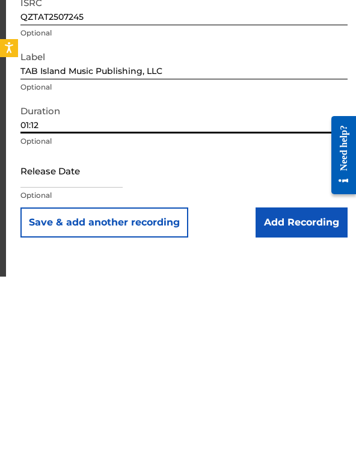
type input "01:12"
click at [31, 334] on input "text" at bounding box center [71, 351] width 102 height 34
select select "7"
select select "2025"
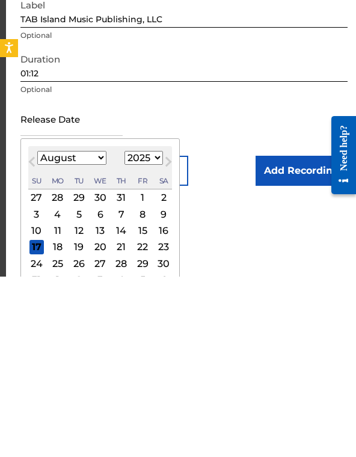
scroll to position [53, 0]
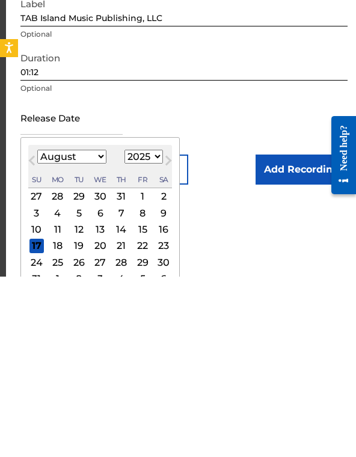
click at [32, 334] on button "Previous Month" at bounding box center [31, 343] width 19 height 19
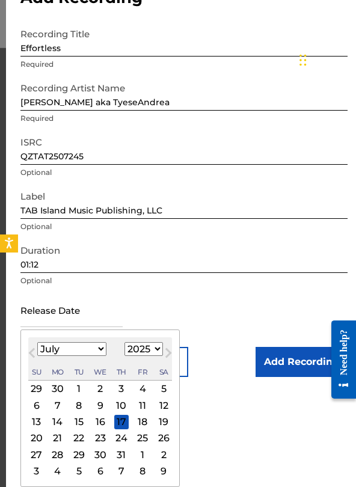
scroll to position [43, 0]
click at [28, 354] on button "Previous Month" at bounding box center [31, 355] width 19 height 19
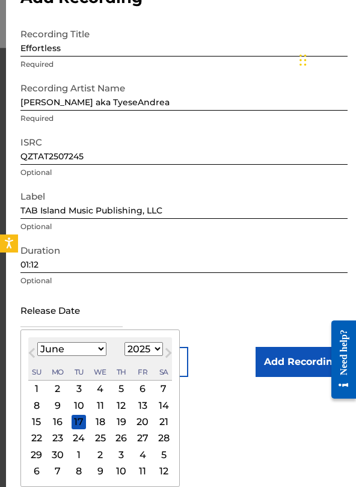
click at [34, 355] on button "Previous Month" at bounding box center [31, 355] width 19 height 19
select select "4"
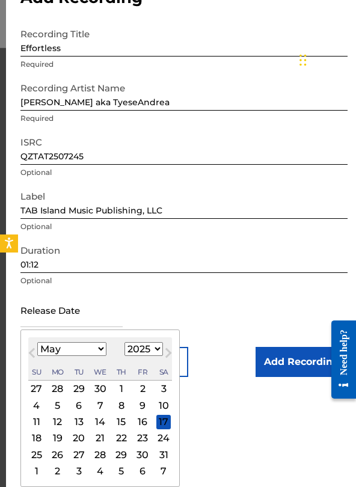
click at [35, 411] on div "25" at bounding box center [36, 454] width 14 height 14
type input "[DATE]"
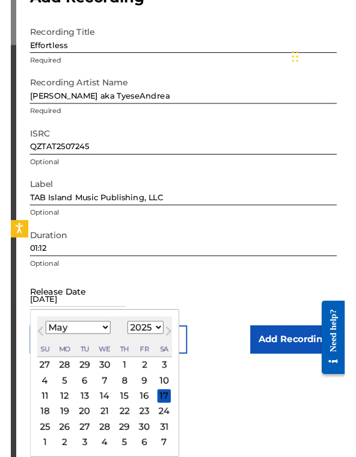
scroll to position [0, 0]
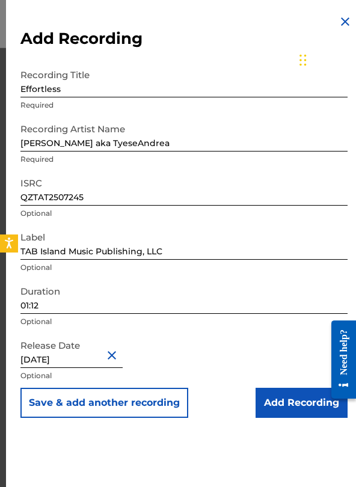
click at [82, 402] on button "Save & add another recording" at bounding box center [104, 403] width 168 height 30
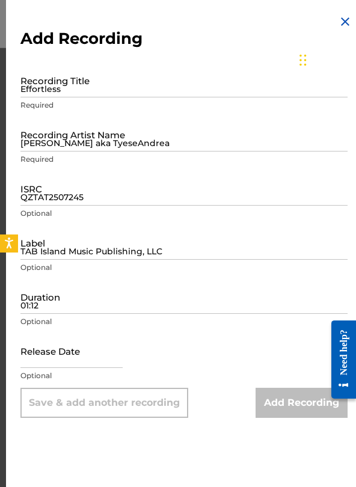
click at [31, 81] on input "Effortless" at bounding box center [183, 80] width 327 height 34
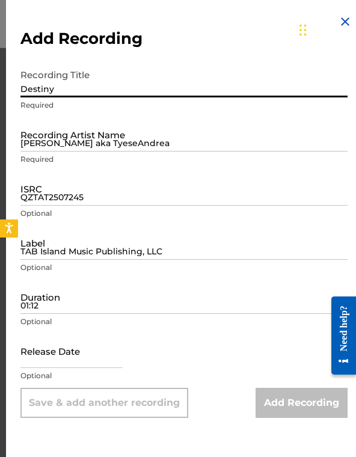
type input "Destiny"
click at [29, 139] on input "[PERSON_NAME] aka TyeseAndrea" at bounding box center [183, 134] width 327 height 34
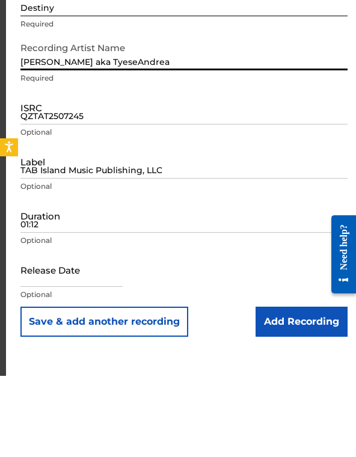
type input "[PERSON_NAME] aka TyeseAndrea"
click at [31, 171] on input "QZTAT2507245" at bounding box center [183, 188] width 327 height 34
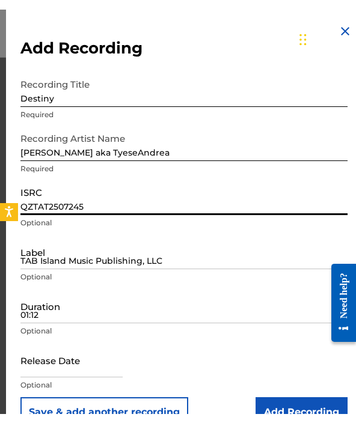
scroll to position [1171, 0]
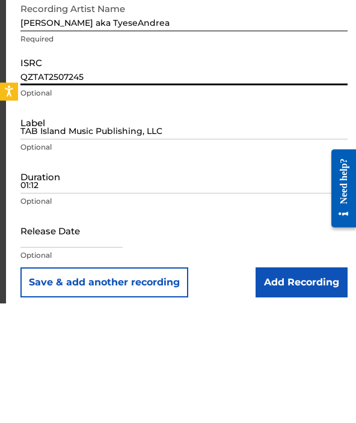
click at [32, 171] on input "QZTAT2507245" at bounding box center [183, 188] width 327 height 34
paste input "6"
type input "QZTAT2507246"
click at [29, 225] on input "TAB Island Music Publishing, LLC" at bounding box center [183, 242] width 327 height 34
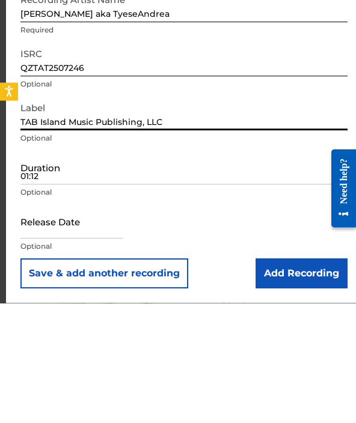
scroll to position [8, 0]
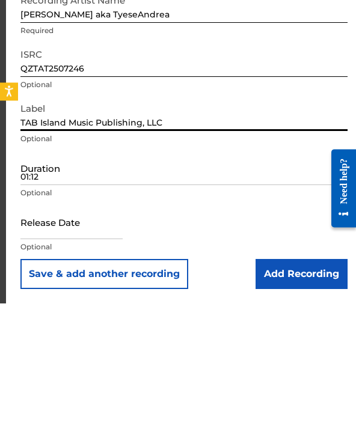
type input "TAB Island Music Publishing, LLC"
click at [37, 271] on input "01:12" at bounding box center [183, 288] width 327 height 34
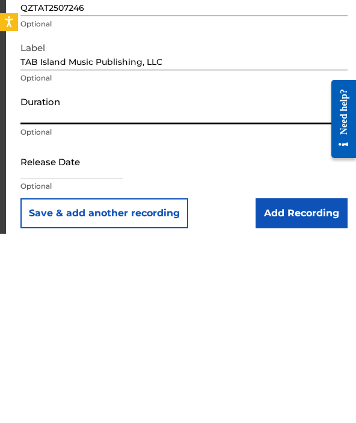
scroll to position [1361, 0]
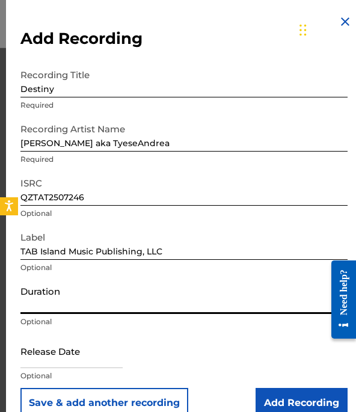
click at [31, 301] on input "Duration" at bounding box center [183, 297] width 327 height 34
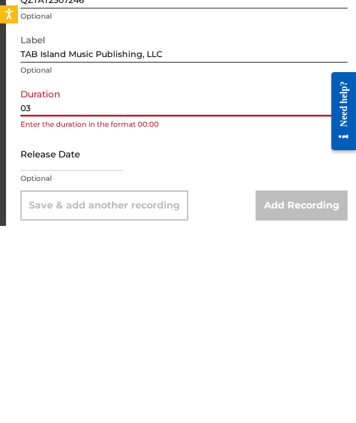
scroll to position [1558, 0]
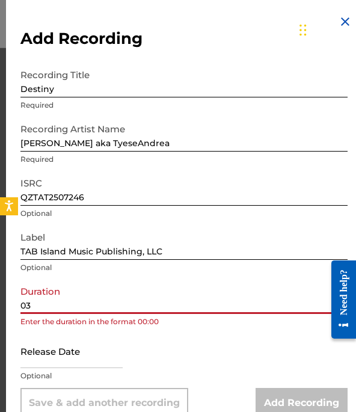
click at [40, 308] on input "03" at bounding box center [183, 297] width 327 height 34
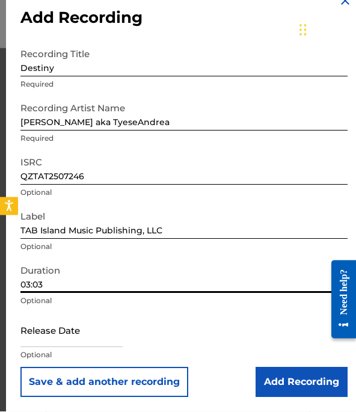
scroll to position [20, 0]
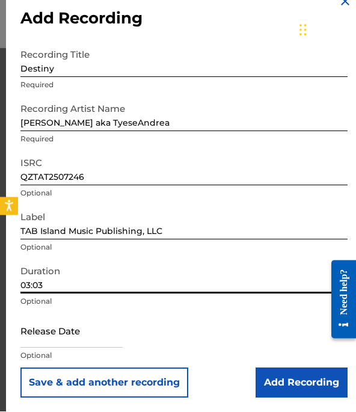
type input "03:03"
click at [31, 336] on input "text" at bounding box center [71, 331] width 102 height 34
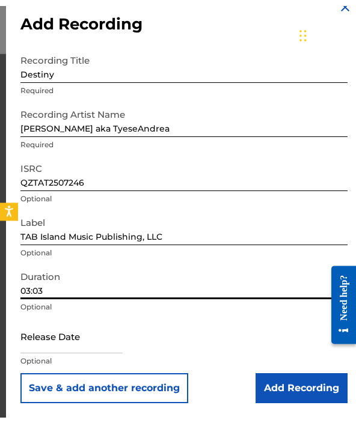
scroll to position [1676, 0]
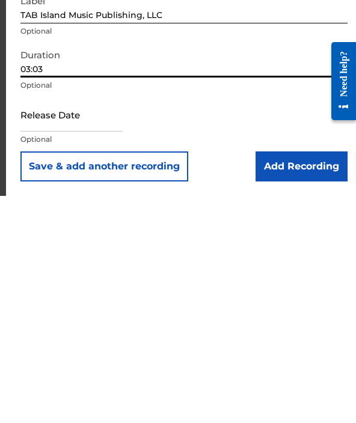
select select "7"
select select "2025"
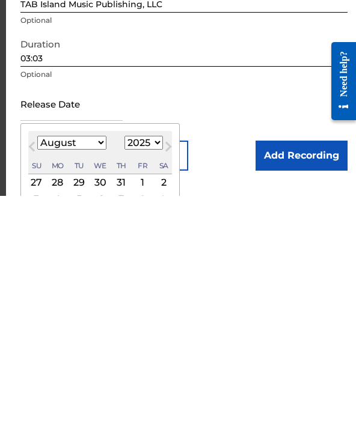
click at [38, 367] on button "Previous Month" at bounding box center [31, 376] width 19 height 19
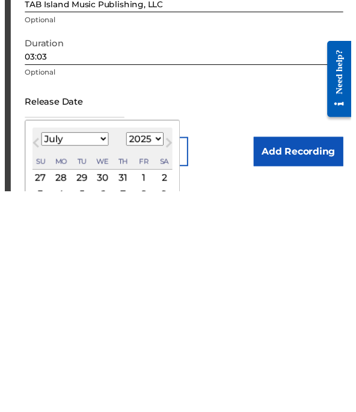
scroll to position [1785, 0]
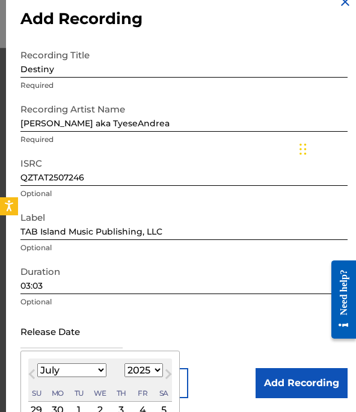
click at [33, 375] on span "Previous Month" at bounding box center [33, 376] width 0 height 18
click at [29, 373] on button "Previous Month" at bounding box center [31, 376] width 19 height 19
select select "4"
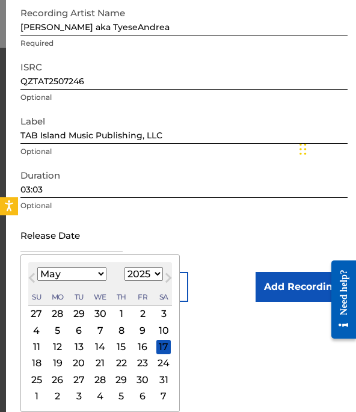
click at [37, 382] on div "25" at bounding box center [36, 379] width 14 height 14
type input "[DATE]"
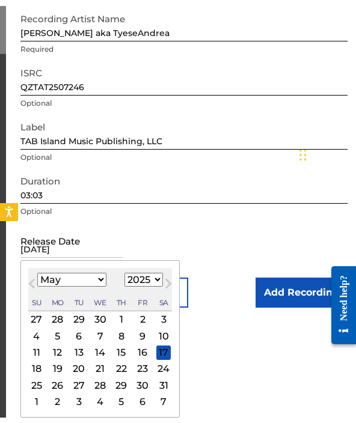
scroll to position [20, 0]
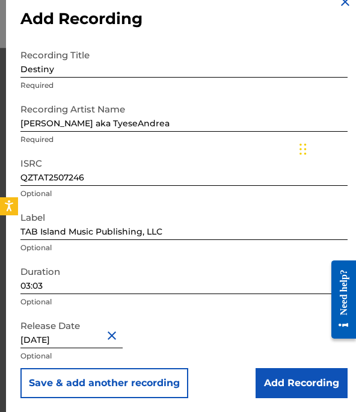
click at [75, 382] on button "Save & add another recording" at bounding box center [104, 383] width 168 height 30
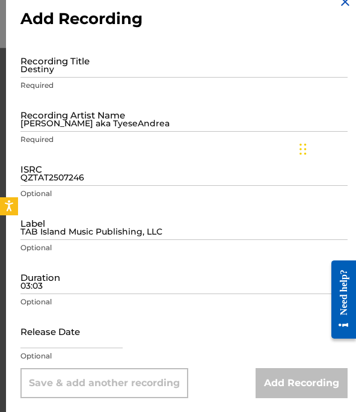
click at [32, 69] on input "Destiny" at bounding box center [183, 60] width 327 height 34
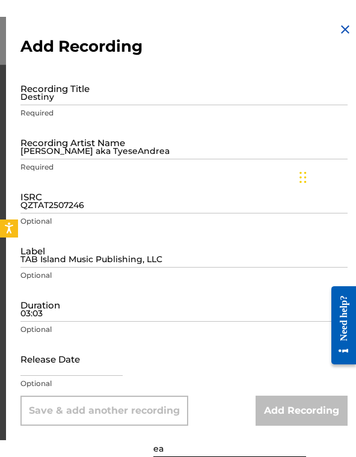
scroll to position [8, 0]
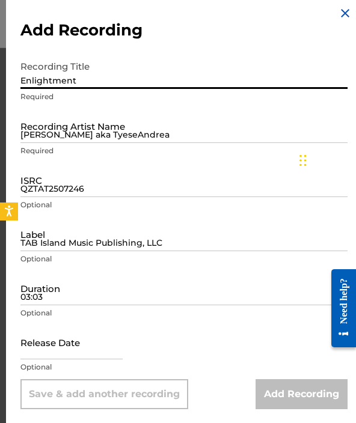
type input "Enlightment"
click at [38, 130] on input "[PERSON_NAME] aka TyeseAndrea" at bounding box center [183, 126] width 327 height 34
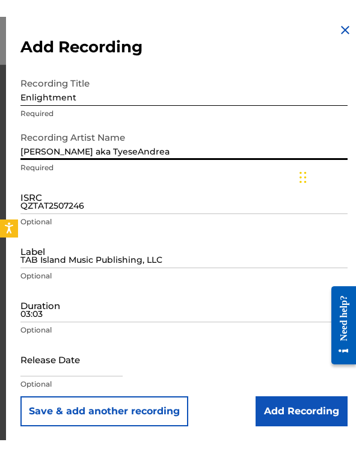
scroll to position [0, 0]
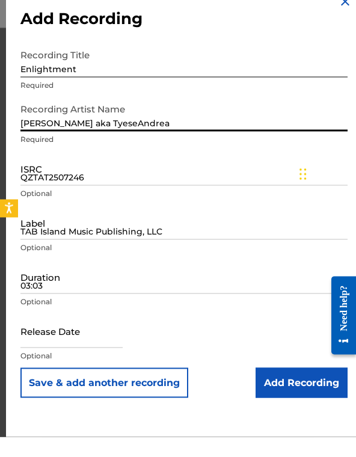
type input "[PERSON_NAME] aka TyeseAndrea"
click at [32, 171] on input "QZTAT2507246" at bounding box center [183, 188] width 327 height 34
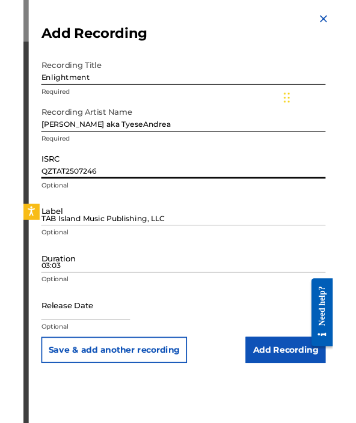
scroll to position [1182, 0]
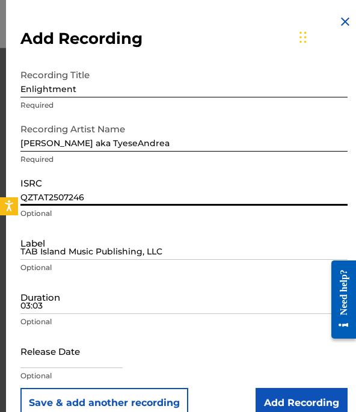
click at [40, 186] on input "QZTAT2507246" at bounding box center [183, 188] width 327 height 34
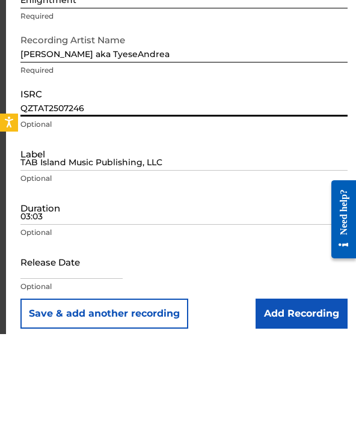
click at [34, 171] on input "QZTAT2507246" at bounding box center [183, 188] width 327 height 34
paste input "7"
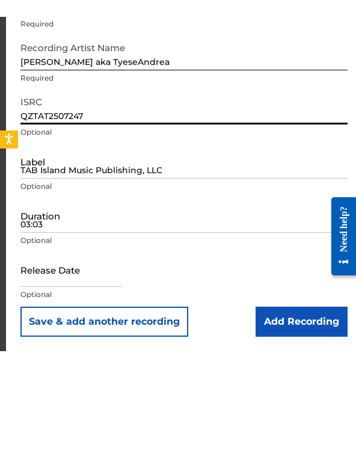
scroll to position [8, 0]
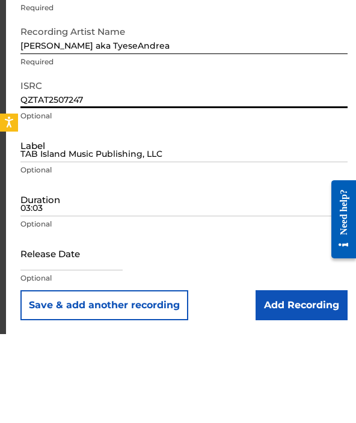
type input "QZTAT2507247"
click at [44, 217] on input "TAB Island Music Publishing, LLC" at bounding box center [183, 234] width 327 height 34
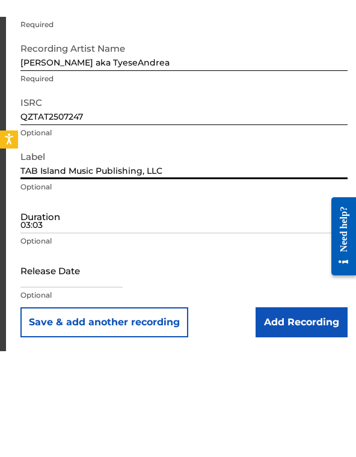
scroll to position [0, 0]
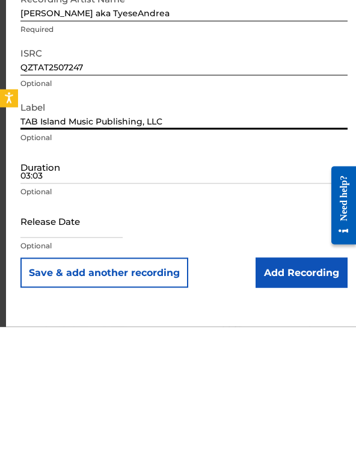
type input "TAB Island Music Publishing, LLC"
click at [31, 280] on input "03:03" at bounding box center [183, 297] width 327 height 34
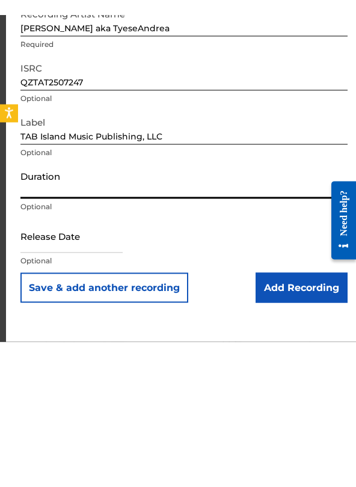
scroll to position [1313, 0]
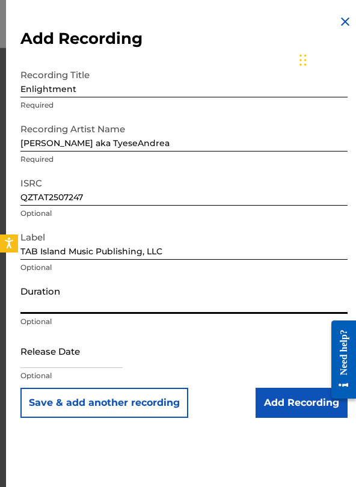
click at [34, 302] on input "Duration" at bounding box center [183, 297] width 327 height 34
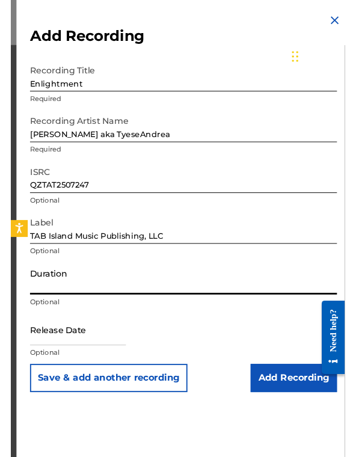
scroll to position [1312, 0]
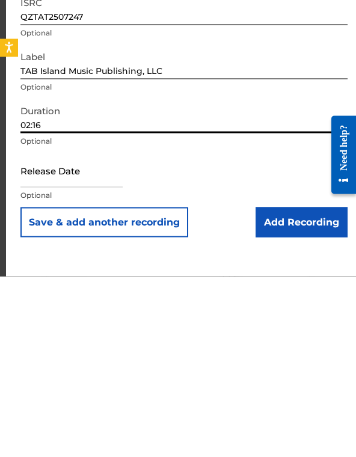
type input "02:16"
click at [27, 334] on input "text" at bounding box center [71, 351] width 102 height 34
select select "7"
select select "2025"
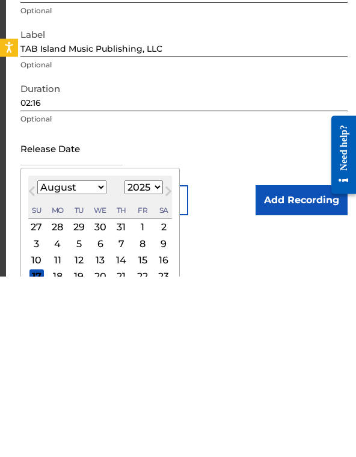
scroll to position [42, 0]
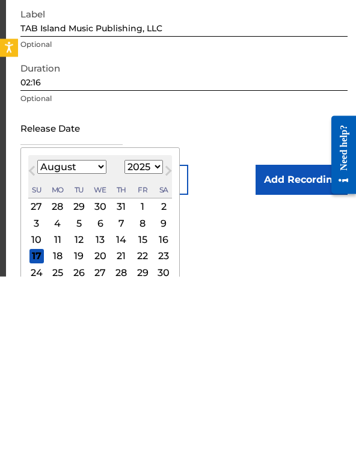
click at [38, 345] on button "Previous Month" at bounding box center [31, 354] width 19 height 19
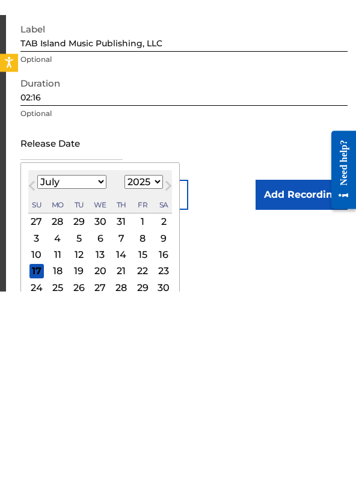
scroll to position [1493, 0]
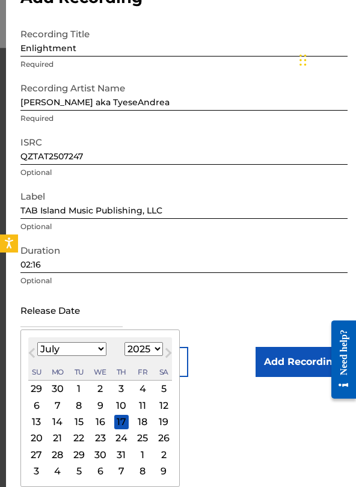
click at [34, 356] on button "Previous Month" at bounding box center [31, 355] width 19 height 19
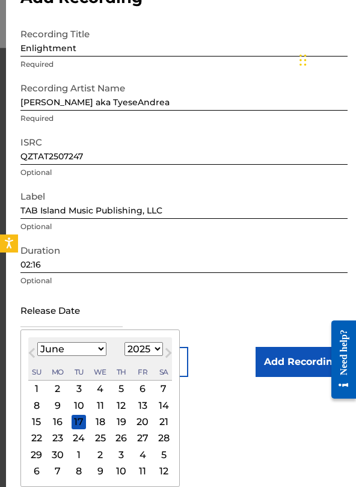
click at [33, 351] on span "Previous Month" at bounding box center [33, 355] width 0 height 18
select select "4"
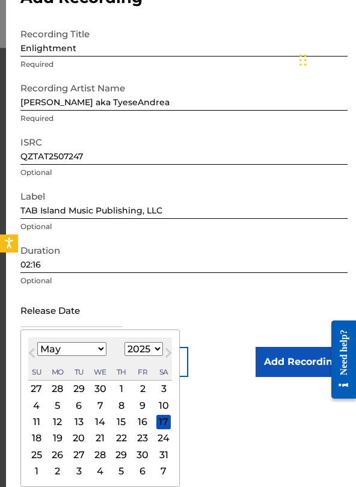
click at [37, 411] on div "25" at bounding box center [36, 454] width 14 height 14
type input "[DATE]"
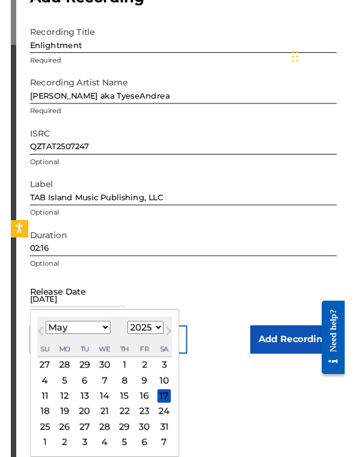
scroll to position [0, 0]
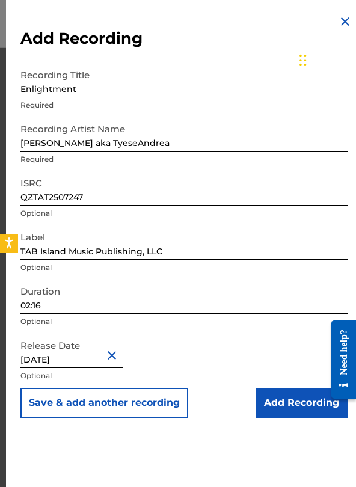
click at [88, 402] on button "Save & add another recording" at bounding box center [104, 403] width 168 height 30
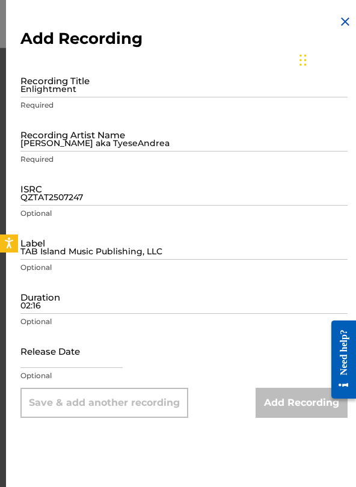
click at [37, 87] on input "Enlightment" at bounding box center [183, 80] width 327 height 34
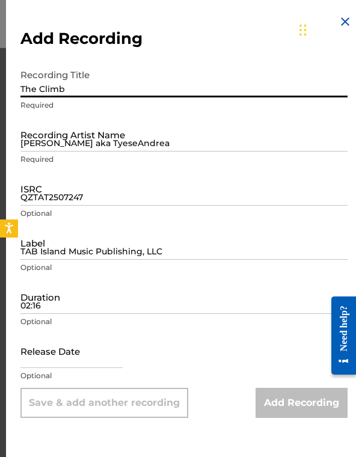
type input "The Climb"
click at [35, 139] on input "[PERSON_NAME] aka TyeseAndrea" at bounding box center [183, 134] width 327 height 34
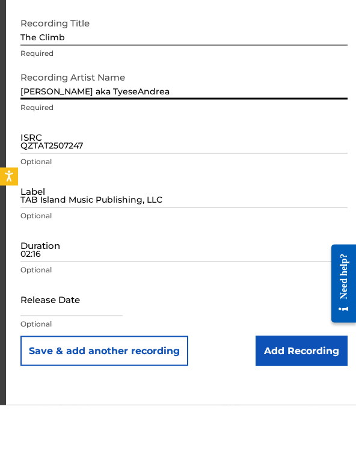
type input "[PERSON_NAME] aka TyeseAndrea"
click at [35, 171] on input "QZTAT2507247" at bounding box center [183, 188] width 327 height 34
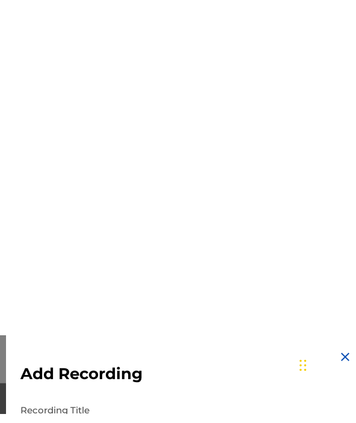
scroll to position [1253, 0]
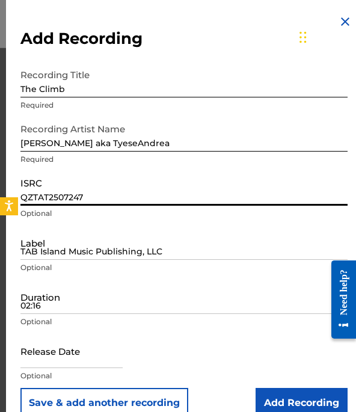
click at [41, 192] on input "QZTAT2507247" at bounding box center [183, 188] width 327 height 34
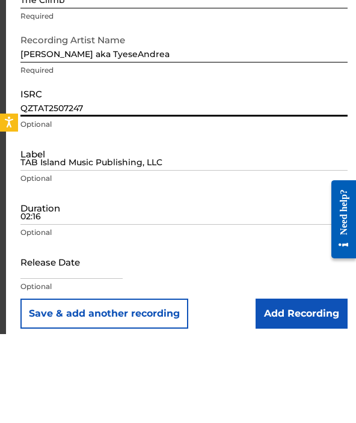
click at [33, 171] on input "QZTAT2507247" at bounding box center [183, 188] width 327 height 34
paste input "8"
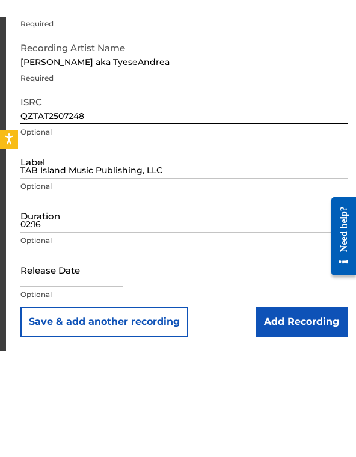
scroll to position [8, 0]
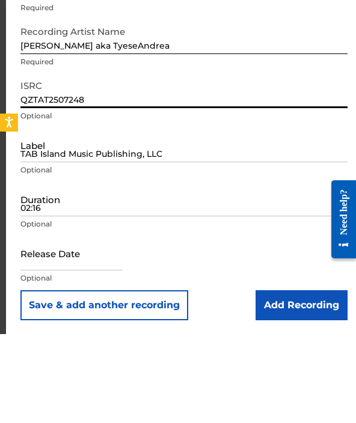
type input "QZTAT2507248"
click at [34, 217] on input "TAB Island Music Publishing, LLC" at bounding box center [183, 234] width 327 height 34
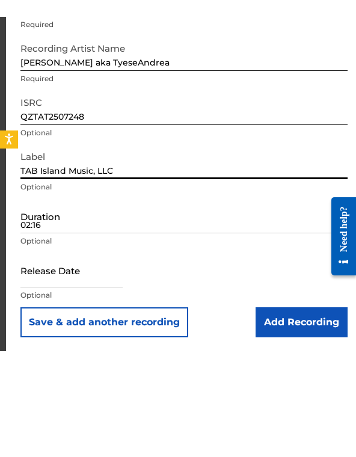
scroll to position [0, 0]
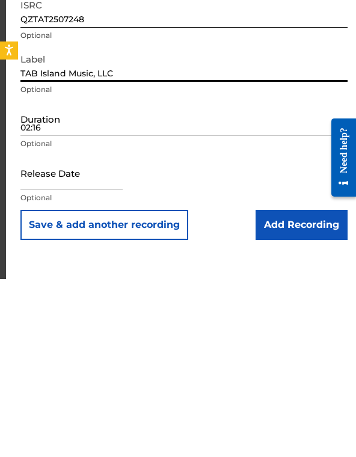
type input "TAB Island Music, LLC"
click at [32, 280] on input "02:16" at bounding box center [183, 297] width 327 height 34
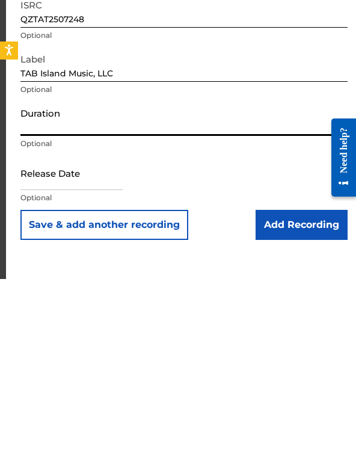
scroll to position [1431, 0]
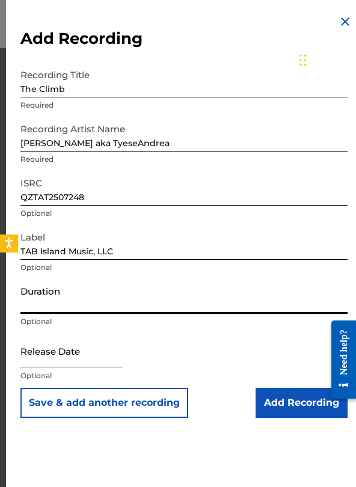
click at [29, 301] on input "Duration" at bounding box center [183, 297] width 327 height 34
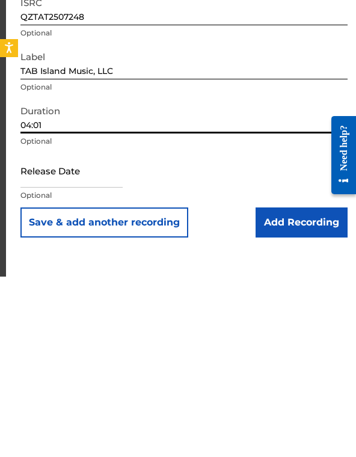
type input "04:01"
click at [27, 334] on input "text" at bounding box center [71, 351] width 102 height 34
select select "7"
select select "2025"
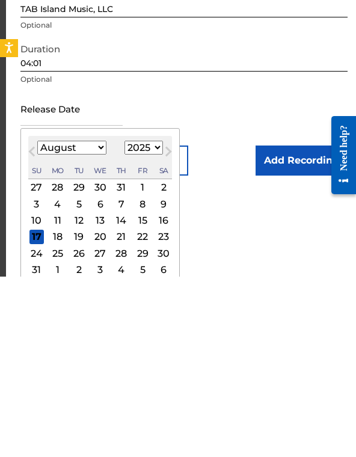
scroll to position [64, 0]
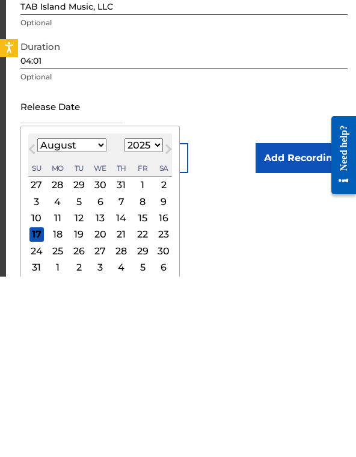
click at [39, 322] on button "Previous Month" at bounding box center [31, 331] width 19 height 19
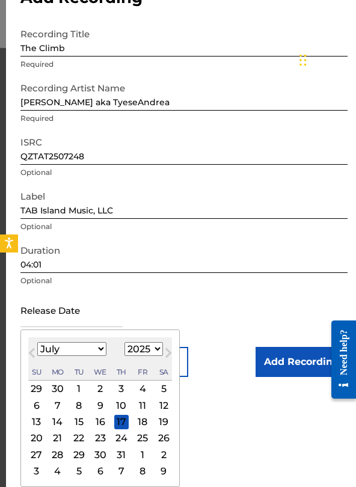
scroll to position [43, 0]
click at [33, 351] on span "Previous Month" at bounding box center [33, 355] width 0 height 18
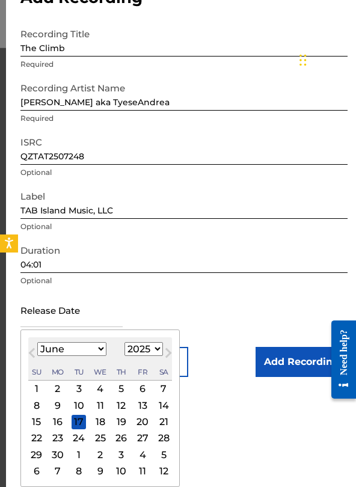
click at [33, 351] on span "Previous Month" at bounding box center [33, 355] width 0 height 18
select select "4"
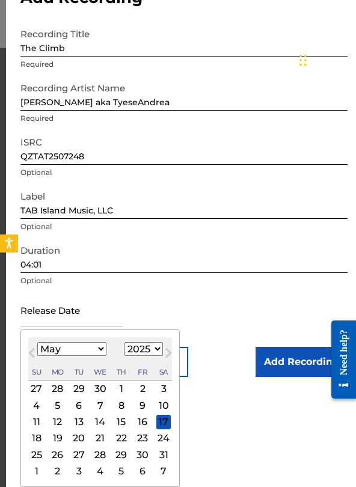
click at [36, 411] on div "25" at bounding box center [36, 454] width 14 height 14
type input "[DATE]"
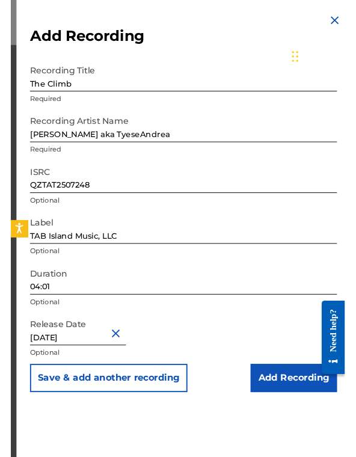
scroll to position [0, 0]
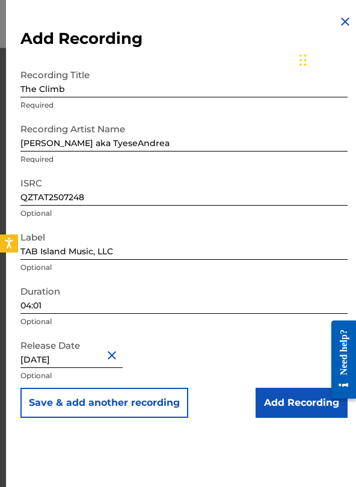
click at [69, 407] on button "Save & add another recording" at bounding box center [104, 403] width 168 height 30
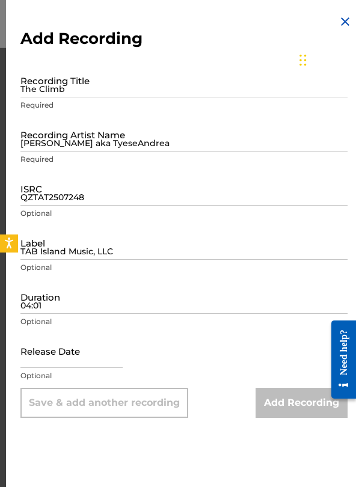
click at [35, 87] on input "The Climb" at bounding box center [183, 80] width 327 height 34
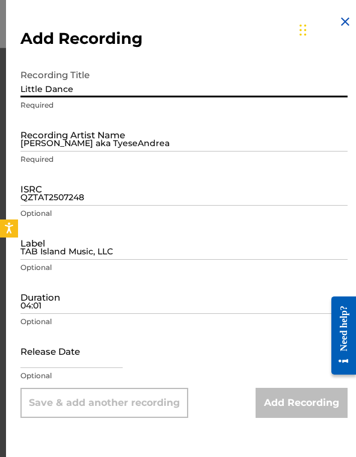
type input "Little Dance"
click at [34, 135] on input "[PERSON_NAME] aka TyeseAndrea" at bounding box center [183, 134] width 327 height 34
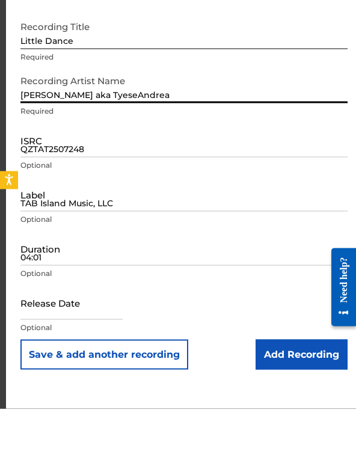
type input "[PERSON_NAME] aka TyeseAndrea"
click at [29, 171] on input "QZTAT2507248" at bounding box center [183, 188] width 327 height 34
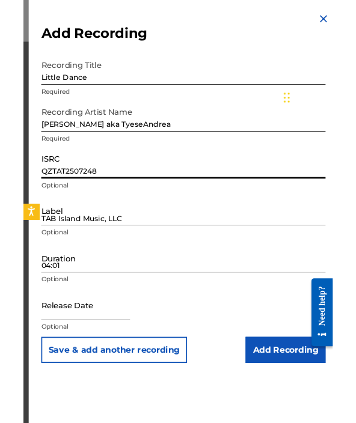
scroll to position [1324, 0]
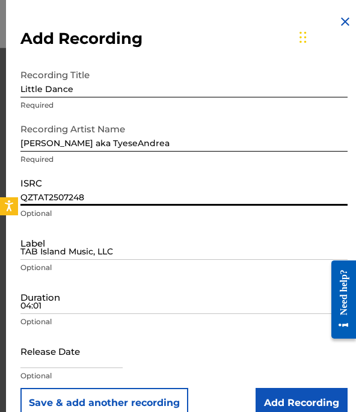
click at [31, 193] on input "QZTAT2507248" at bounding box center [183, 188] width 327 height 34
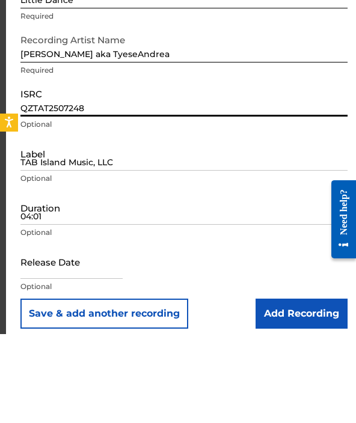
click at [30, 171] on input "QZTAT2507248" at bounding box center [183, 188] width 327 height 34
paste input "9"
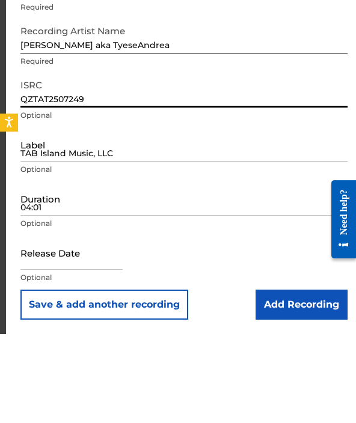
type input "QZTAT2507249"
click at [34, 216] on input "TAB Island Music, LLC" at bounding box center [183, 233] width 327 height 34
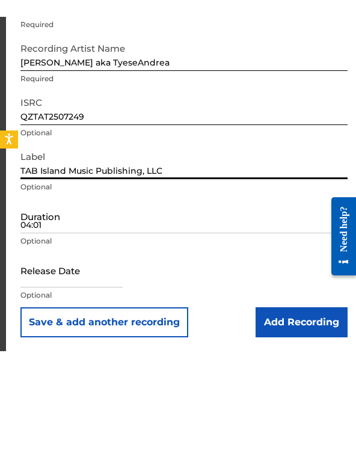
scroll to position [0, 0]
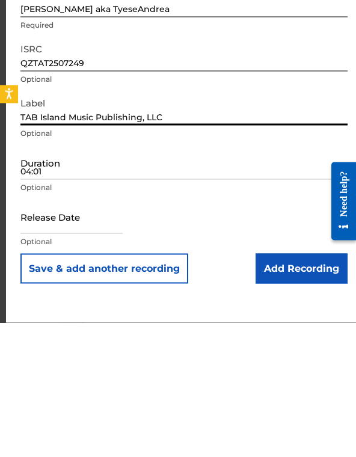
type input "TAB Island Music Publishing, LLC"
click at [33, 280] on input "04:01" at bounding box center [183, 297] width 327 height 34
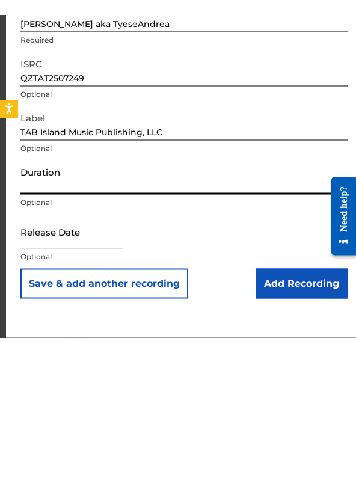
scroll to position [1459, 0]
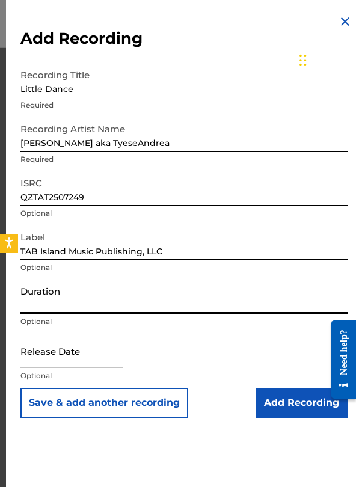
click at [34, 298] on input "Duration" at bounding box center [183, 297] width 327 height 34
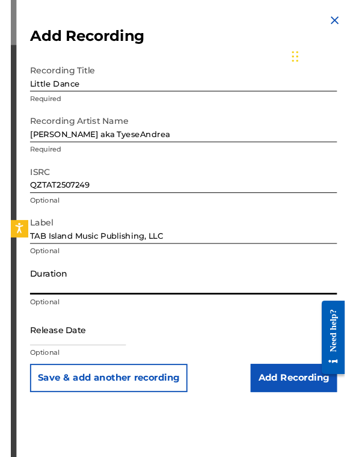
scroll to position [1458, 0]
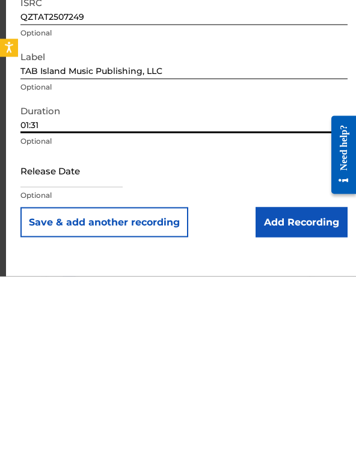
type input "01:31"
click at [31, 334] on input "text" at bounding box center [71, 351] width 102 height 34
select select "7"
select select "2025"
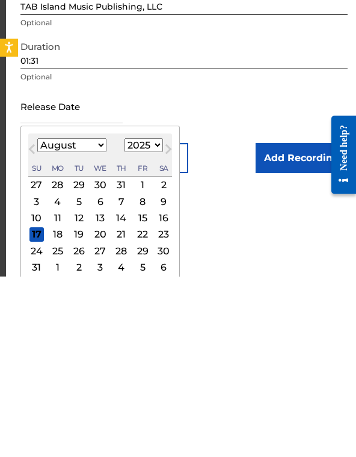
scroll to position [72, 0]
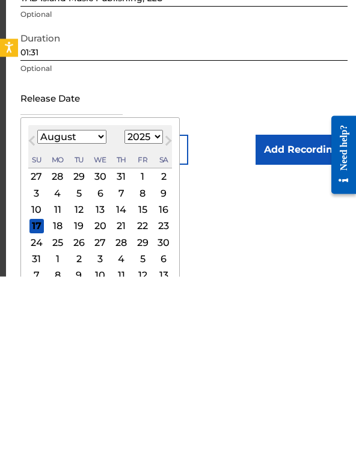
click at [46, 311] on select "January February March April May June July August September October November De…" at bounding box center [71, 318] width 69 height 14
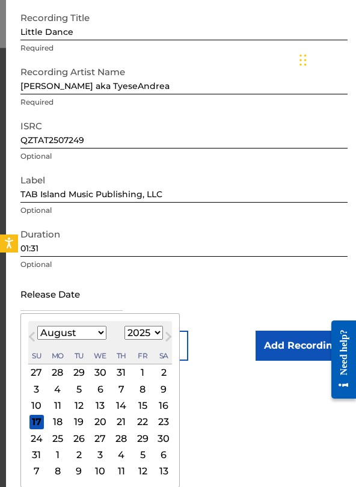
scroll to position [60, 0]
click at [46, 329] on select "January February March April May June July August September October November De…" at bounding box center [71, 333] width 69 height 14
click at [40, 336] on button "Previous Month" at bounding box center [31, 338] width 19 height 19
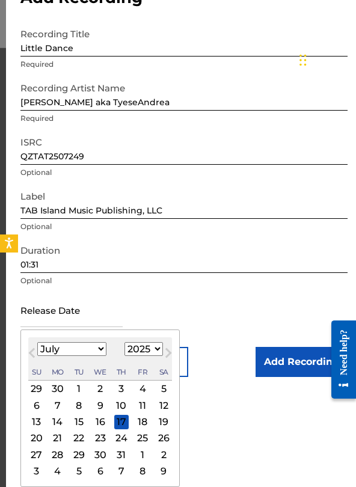
scroll to position [43, 0]
click at [33, 347] on span "Previous Month" at bounding box center [33, 355] width 0 height 18
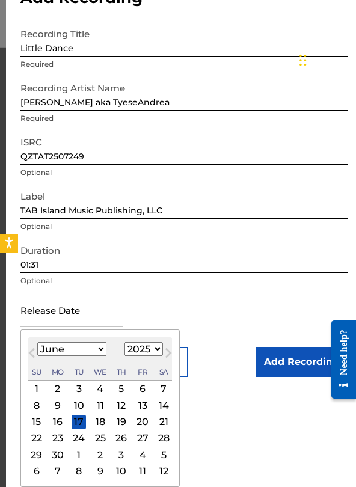
click at [37, 348] on button "Previous Month" at bounding box center [31, 355] width 19 height 19
select select "4"
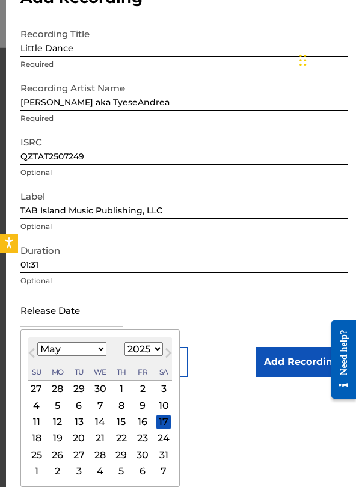
click at [35, 411] on div "25" at bounding box center [36, 454] width 14 height 14
type input "[DATE]"
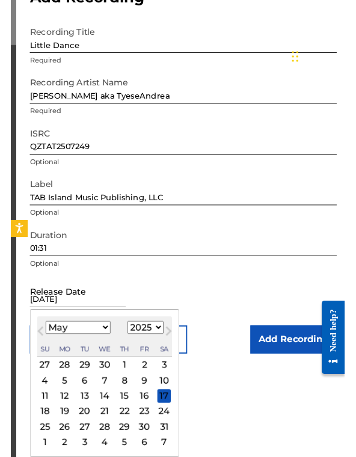
scroll to position [0, 0]
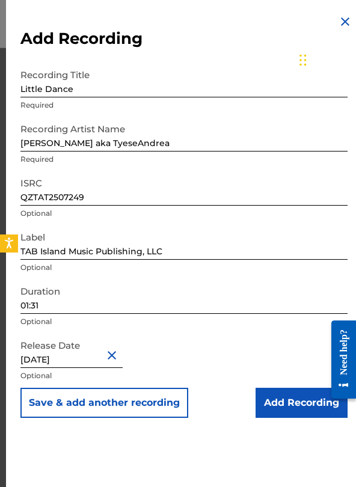
click at [97, 408] on button "Save & add another recording" at bounding box center [104, 403] width 168 height 30
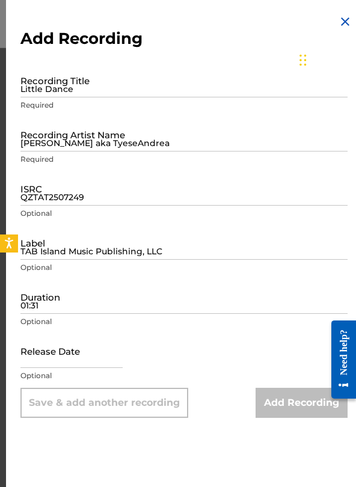
click at [34, 87] on input "Little Dance" at bounding box center [183, 80] width 327 height 34
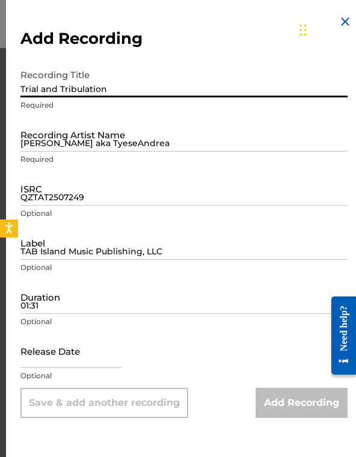
type input "Trial and Tribulation"
click at [38, 141] on input "[PERSON_NAME] aka TyeseAndrea" at bounding box center [183, 134] width 327 height 34
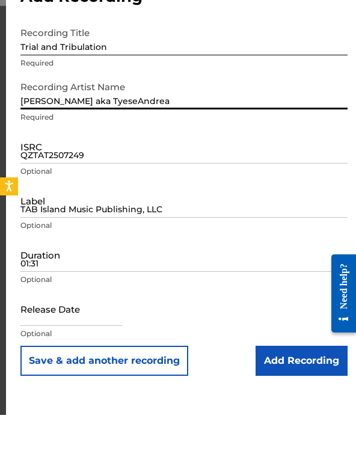
type input "[PERSON_NAME] aka TyeseAndrea"
click at [36, 171] on input "QZTAT2507249" at bounding box center [183, 188] width 327 height 34
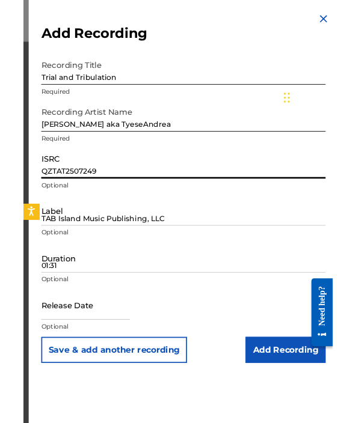
scroll to position [1395, 0]
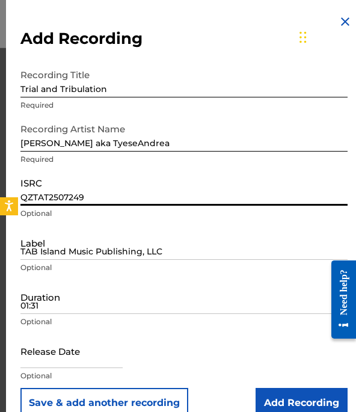
click at [38, 197] on input "QZTAT2507249" at bounding box center [183, 188] width 327 height 34
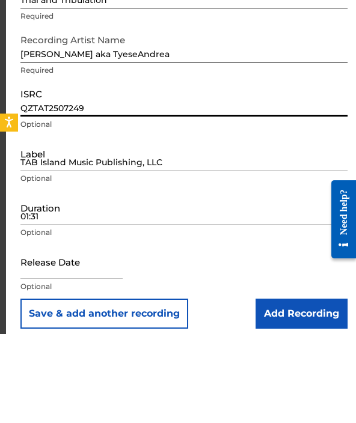
click at [31, 171] on input "QZTAT2507249" at bounding box center [183, 188] width 327 height 34
paste input "50"
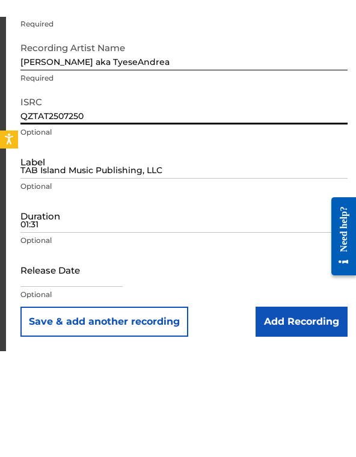
scroll to position [8, 0]
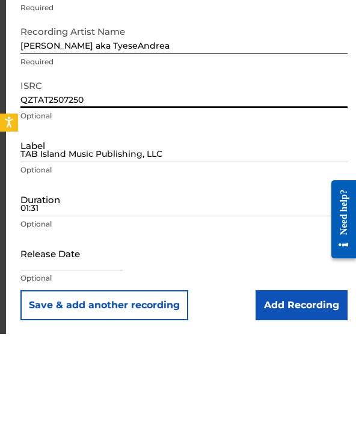
click at [32, 217] on input "TAB Island Music Publishing, LLC" at bounding box center [183, 234] width 327 height 34
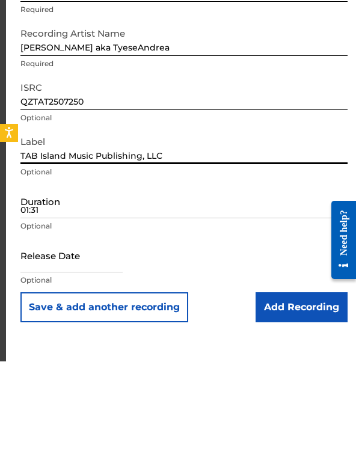
scroll to position [1491, 0]
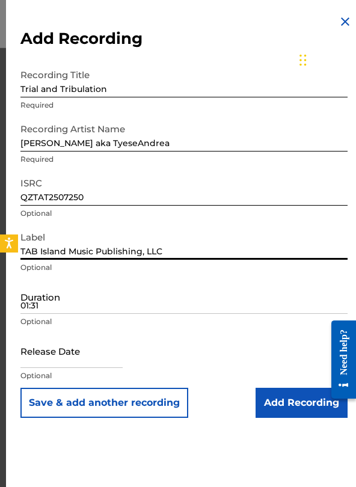
click at [30, 296] on input "01:31" at bounding box center [183, 297] width 327 height 34
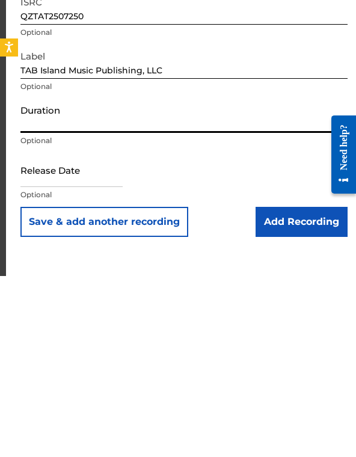
scroll to position [1672, 0]
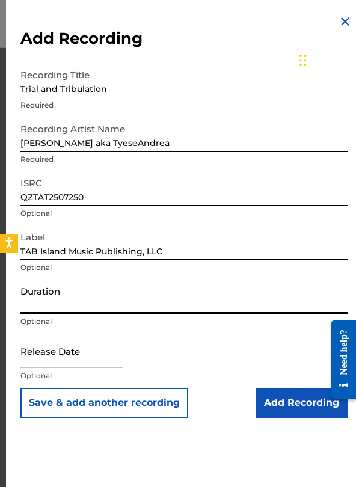
click at [34, 301] on input "Duration" at bounding box center [183, 297] width 327 height 34
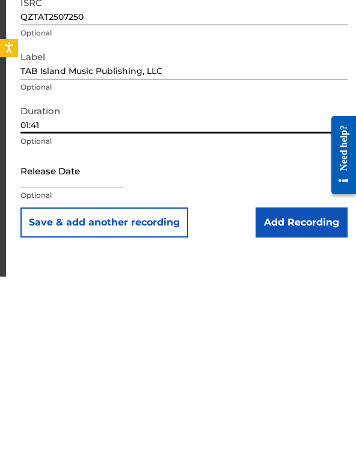
click at [40, 334] on input "text" at bounding box center [71, 351] width 102 height 34
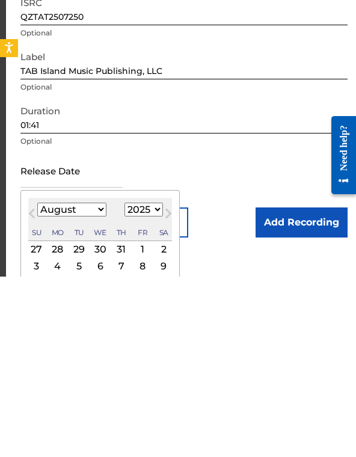
scroll to position [1852, 0]
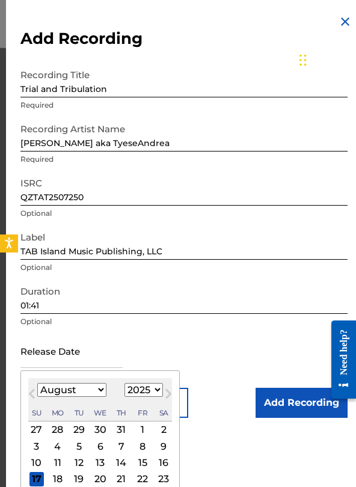
click at [40, 356] on input "text" at bounding box center [71, 351] width 102 height 34
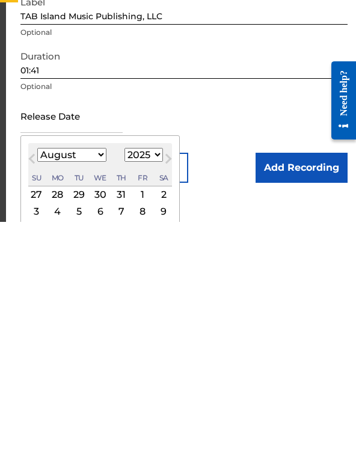
scroll to position [1860, 0]
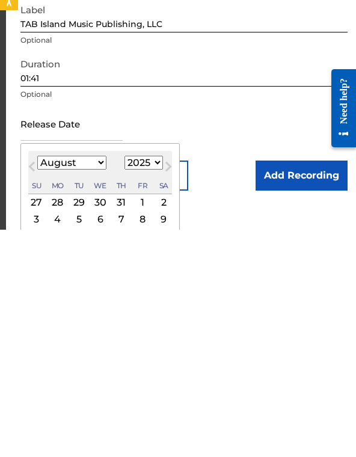
click at [33, 387] on span "Previous Month" at bounding box center [33, 396] width 0 height 18
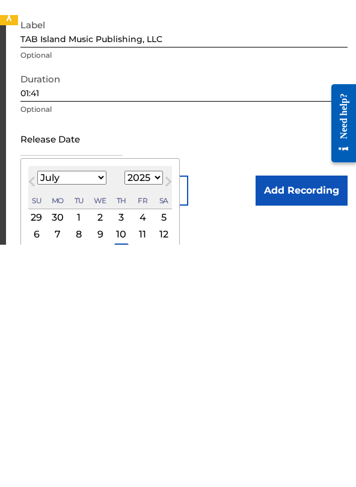
scroll to position [2087, 0]
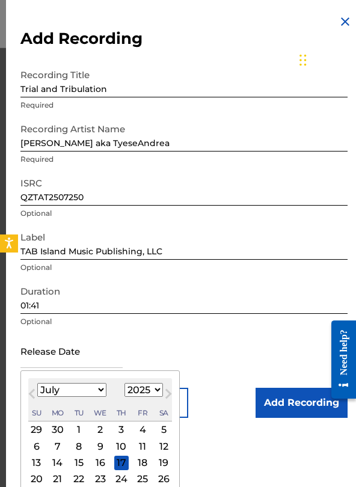
click at [33, 396] on span "Previous Month" at bounding box center [33, 396] width 0 height 18
click at [33, 395] on span "Previous Month" at bounding box center [33, 396] width 0 height 18
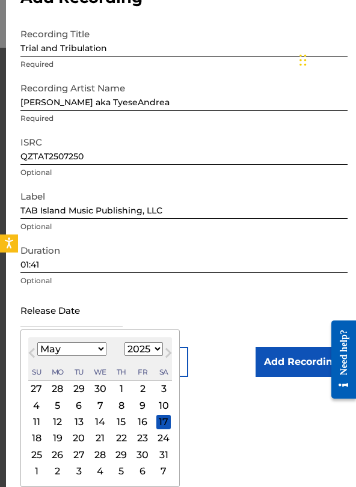
scroll to position [43, 0]
click at [35, 411] on div "25" at bounding box center [36, 454] width 14 height 14
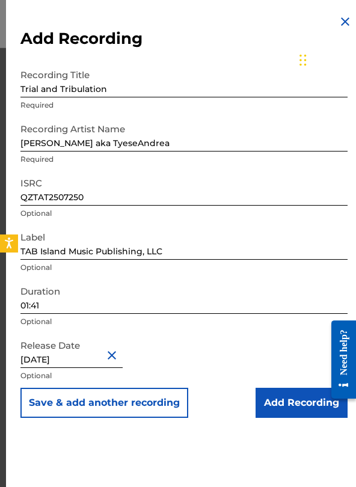
scroll to position [0, 0]
click at [293, 405] on input "Add Recording" at bounding box center [302, 403] width 92 height 30
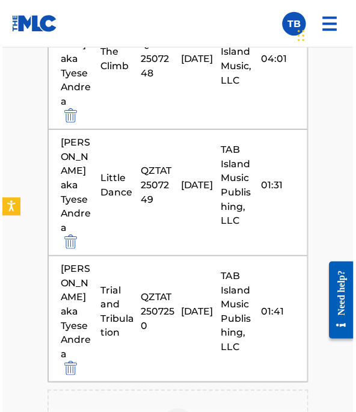
scroll to position [2316, 0]
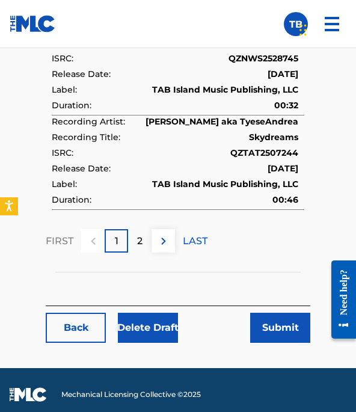
scroll to position [1670, 0]
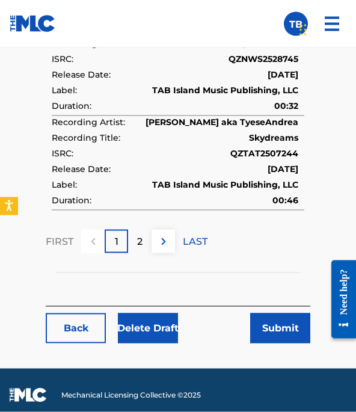
click at [277, 326] on button "Submit" at bounding box center [280, 328] width 60 height 30
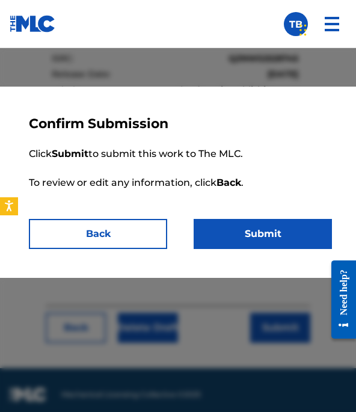
click at [242, 230] on button "Submit" at bounding box center [263, 234] width 138 height 30
